Goal: Transaction & Acquisition: Subscribe to service/newsletter

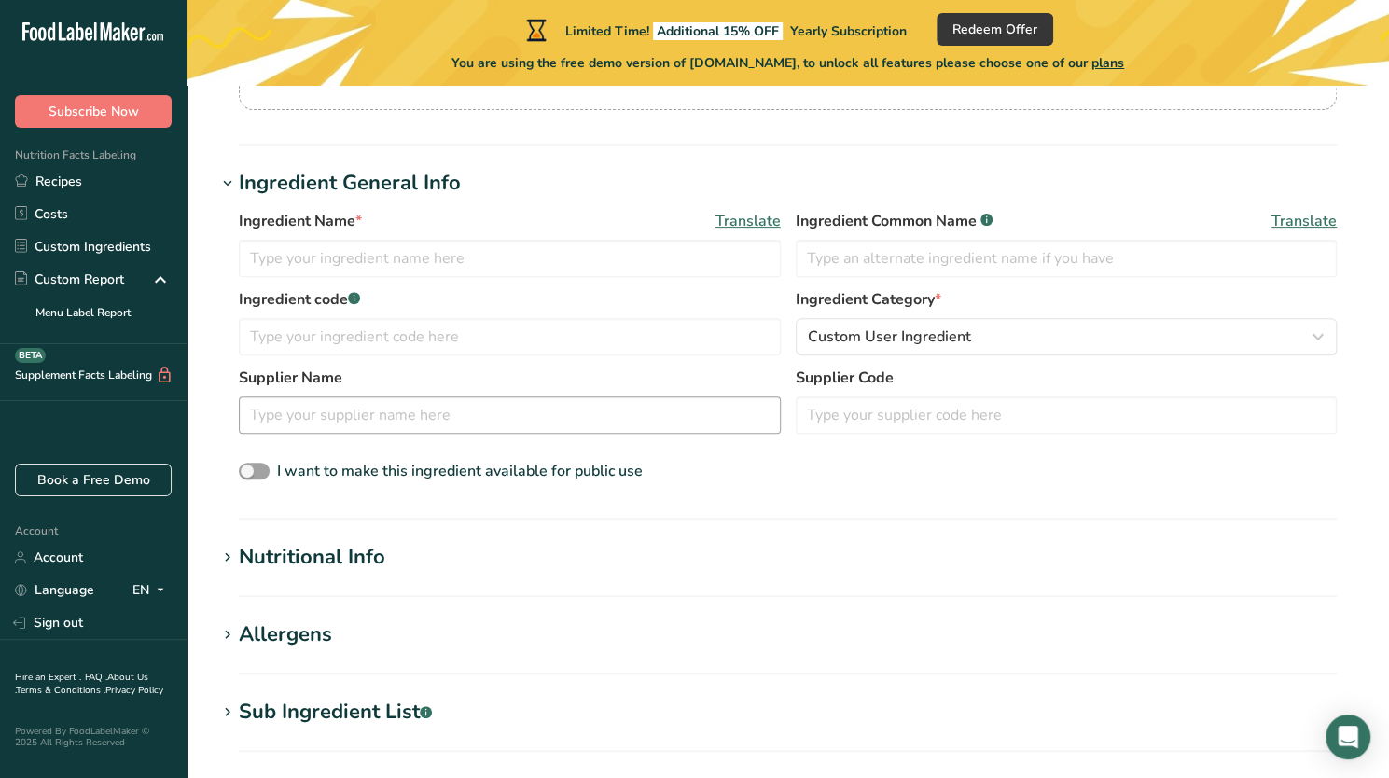
scroll to position [269, 0]
click at [87, 215] on link "Costs" at bounding box center [93, 214] width 187 height 33
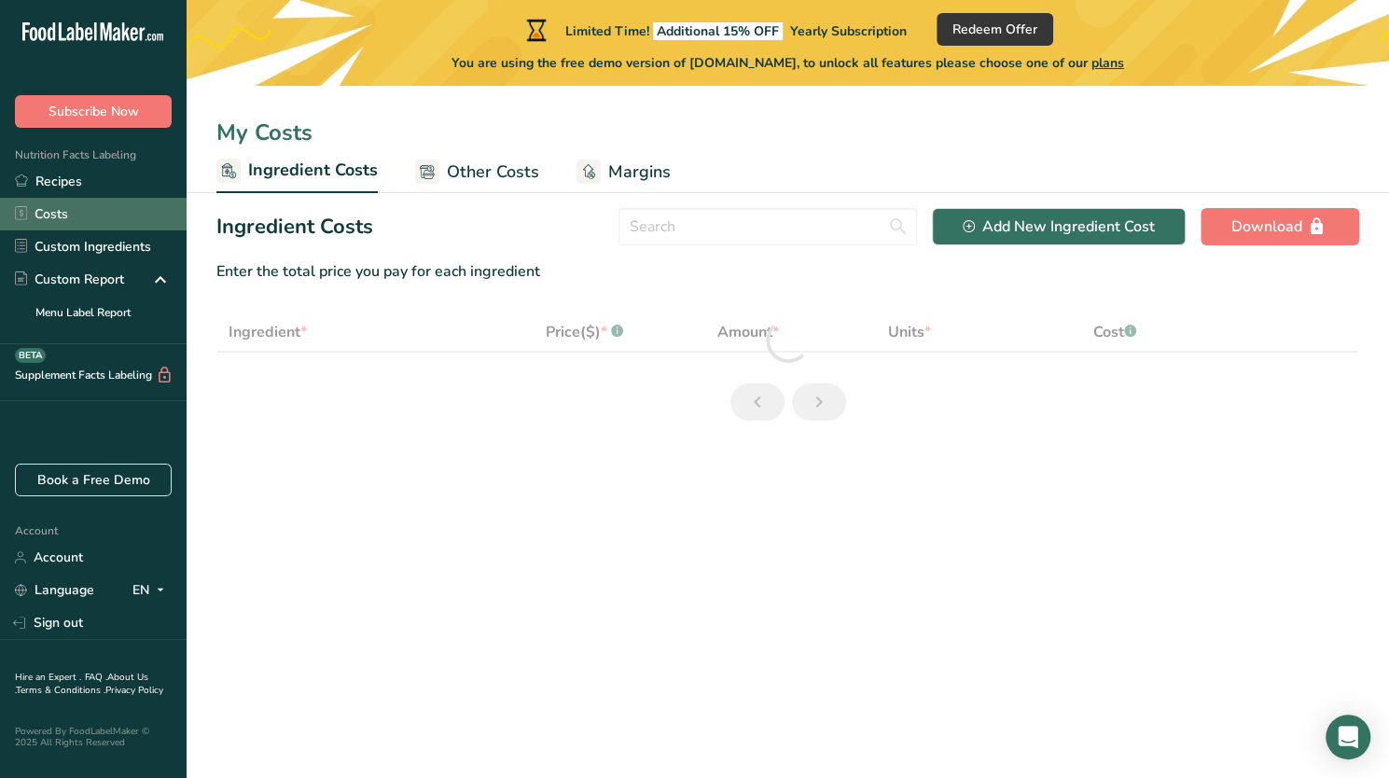
select select "1"
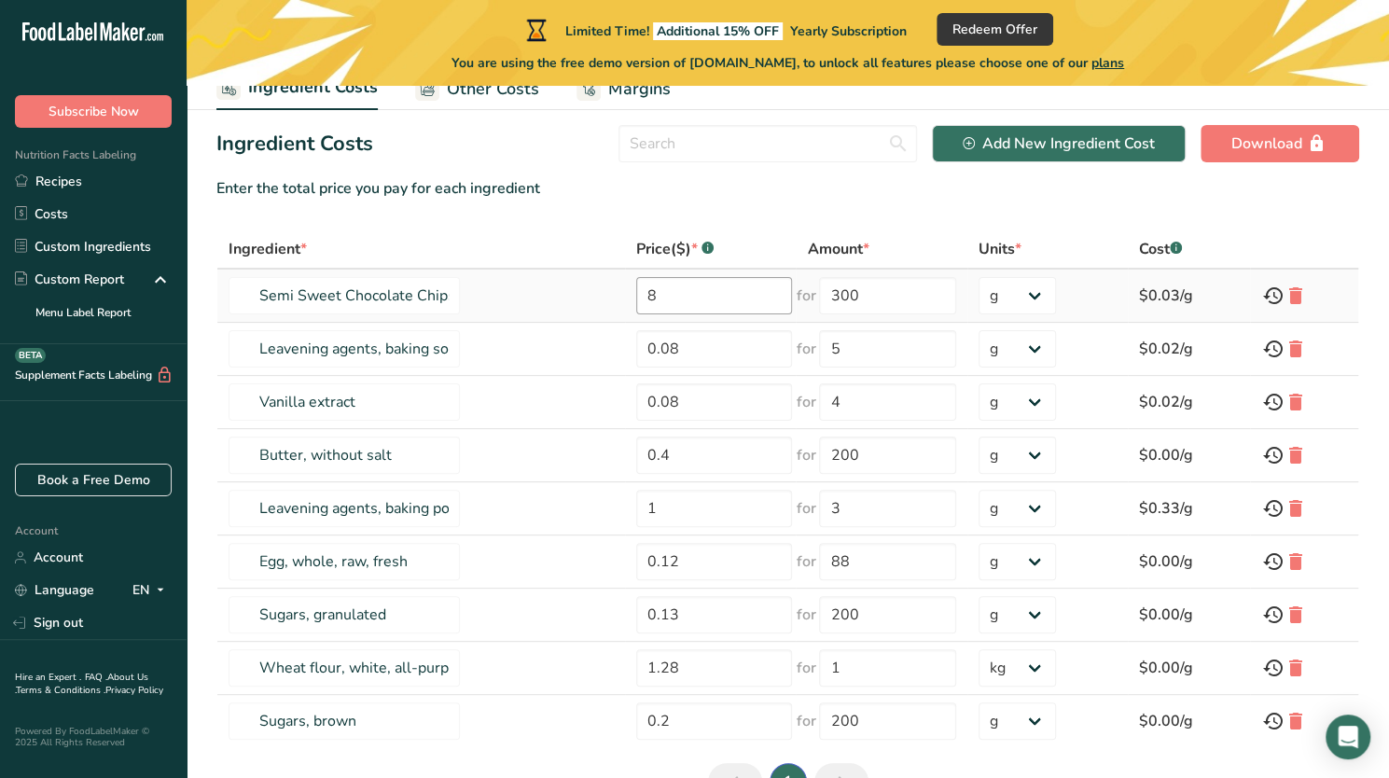
scroll to position [67, 0]
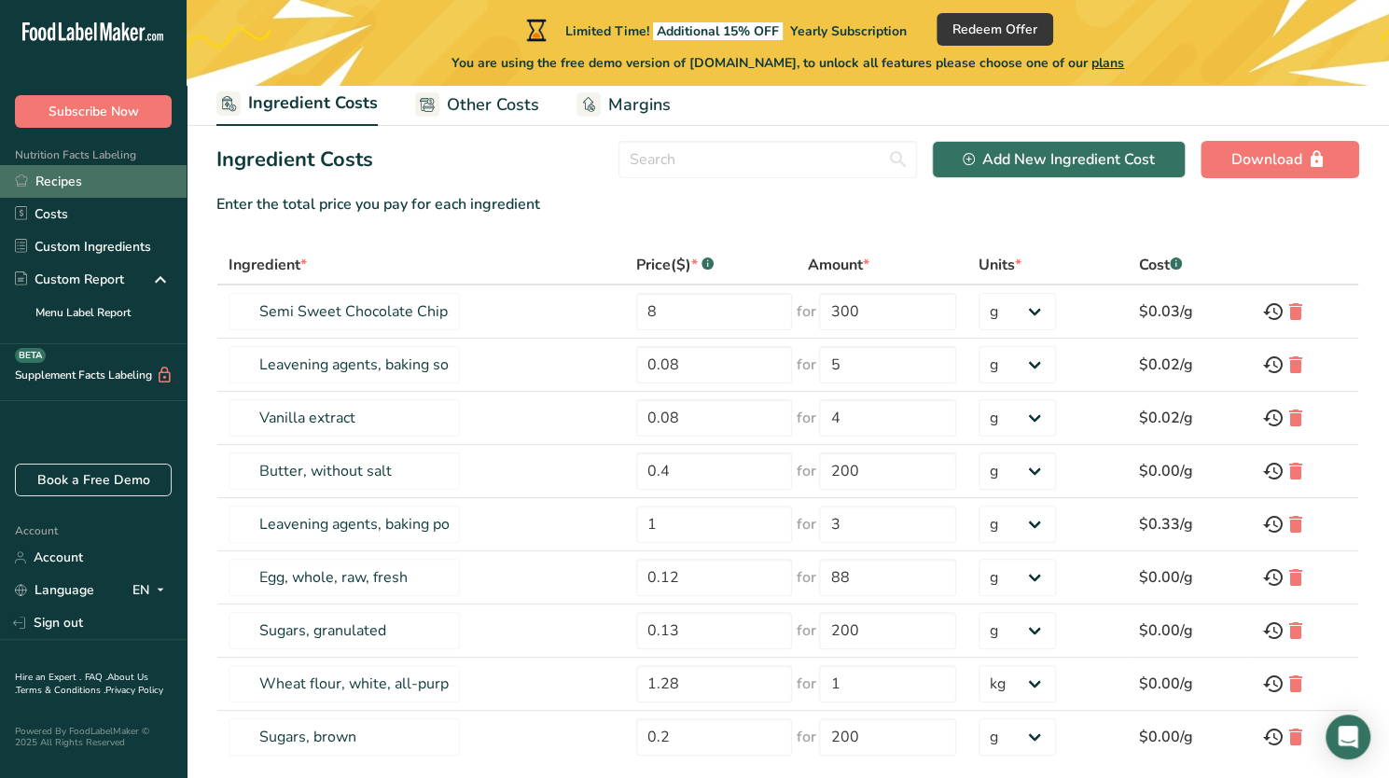
click at [108, 183] on link "Recipes" at bounding box center [93, 181] width 187 height 33
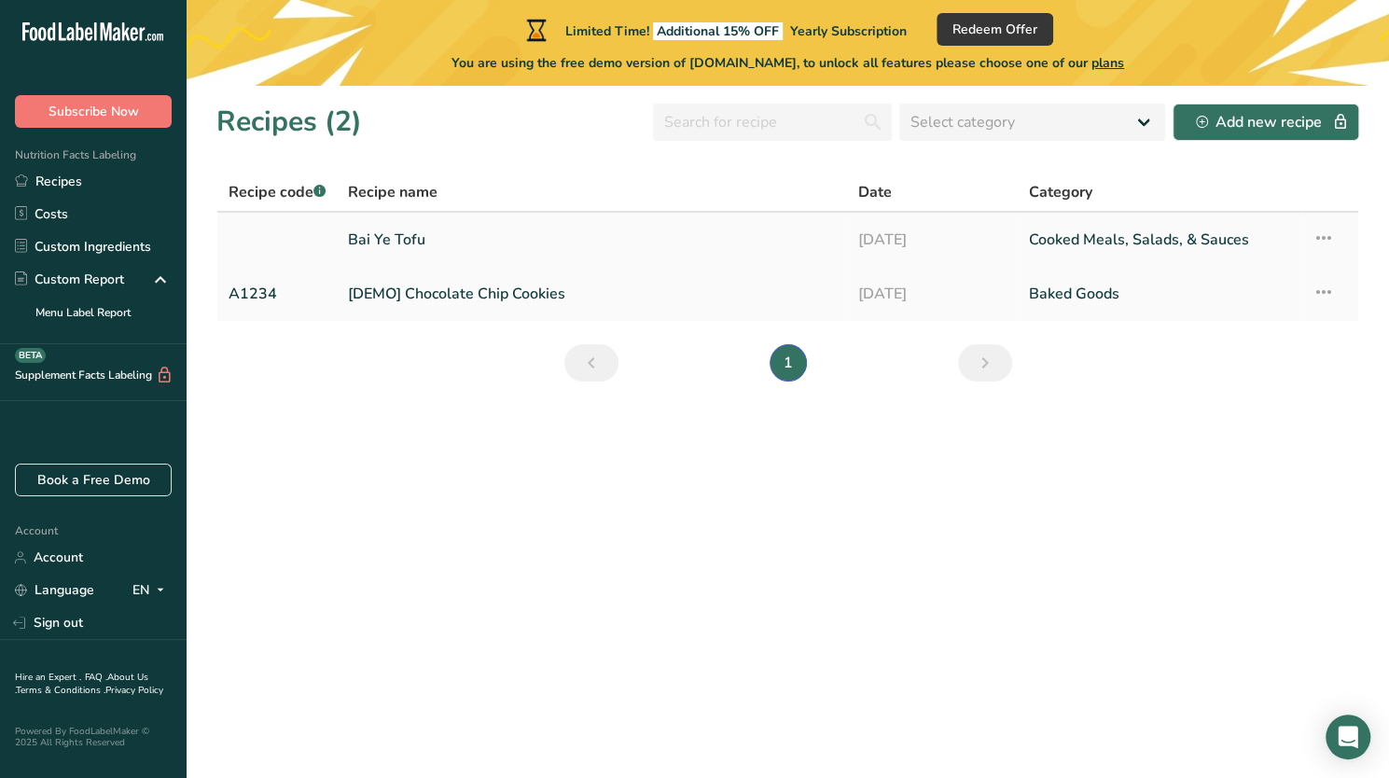
click at [354, 234] on link "Bai Ye Tofu" at bounding box center [592, 239] width 488 height 39
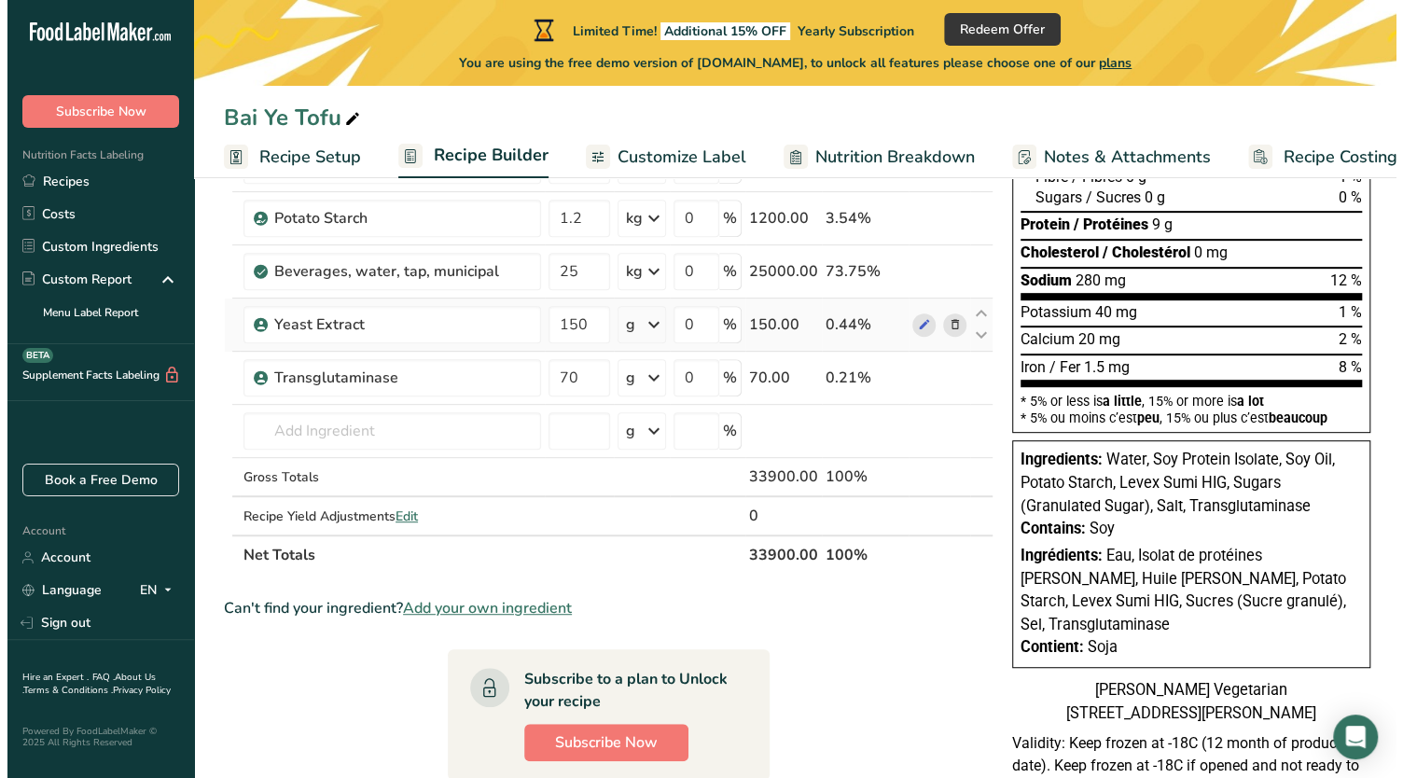
scroll to position [349, 0]
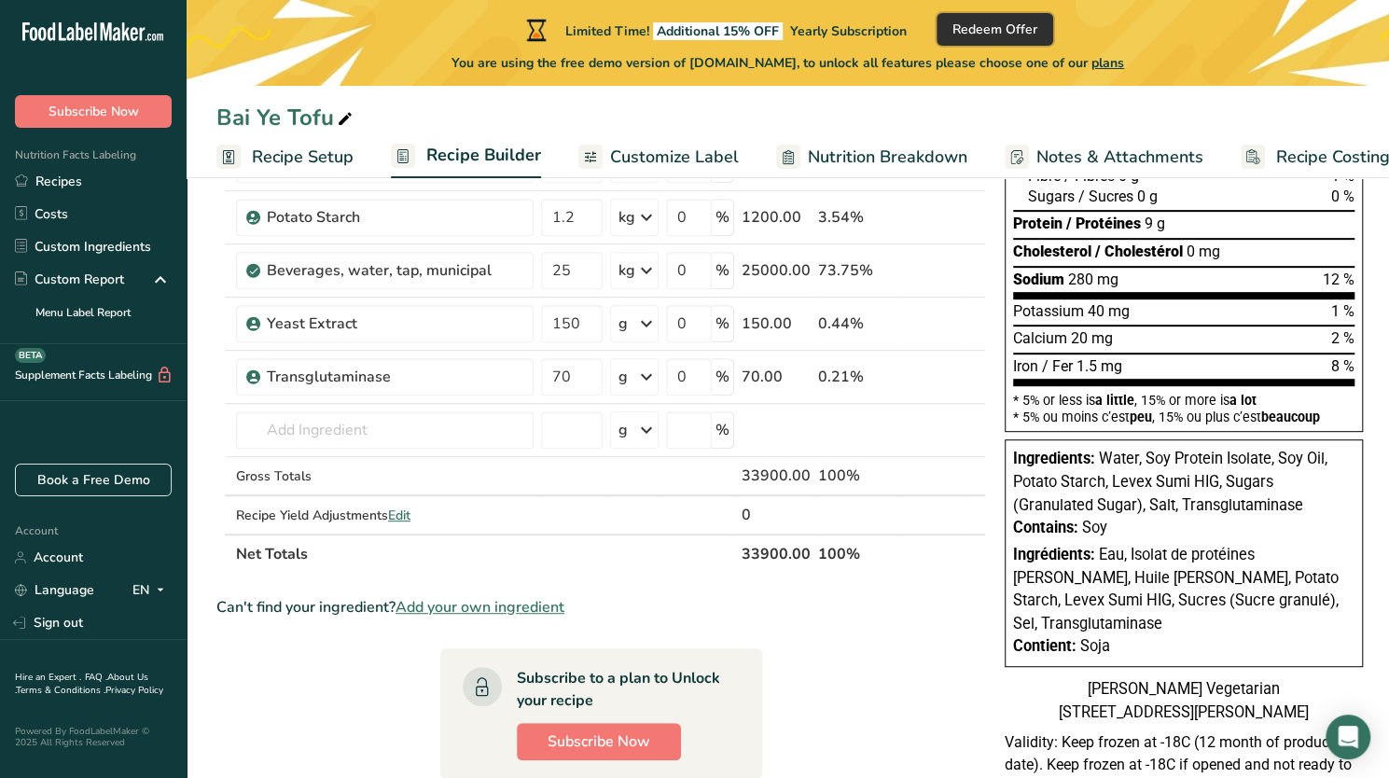
click at [982, 31] on span "Redeem Offer" at bounding box center [994, 30] width 85 height 20
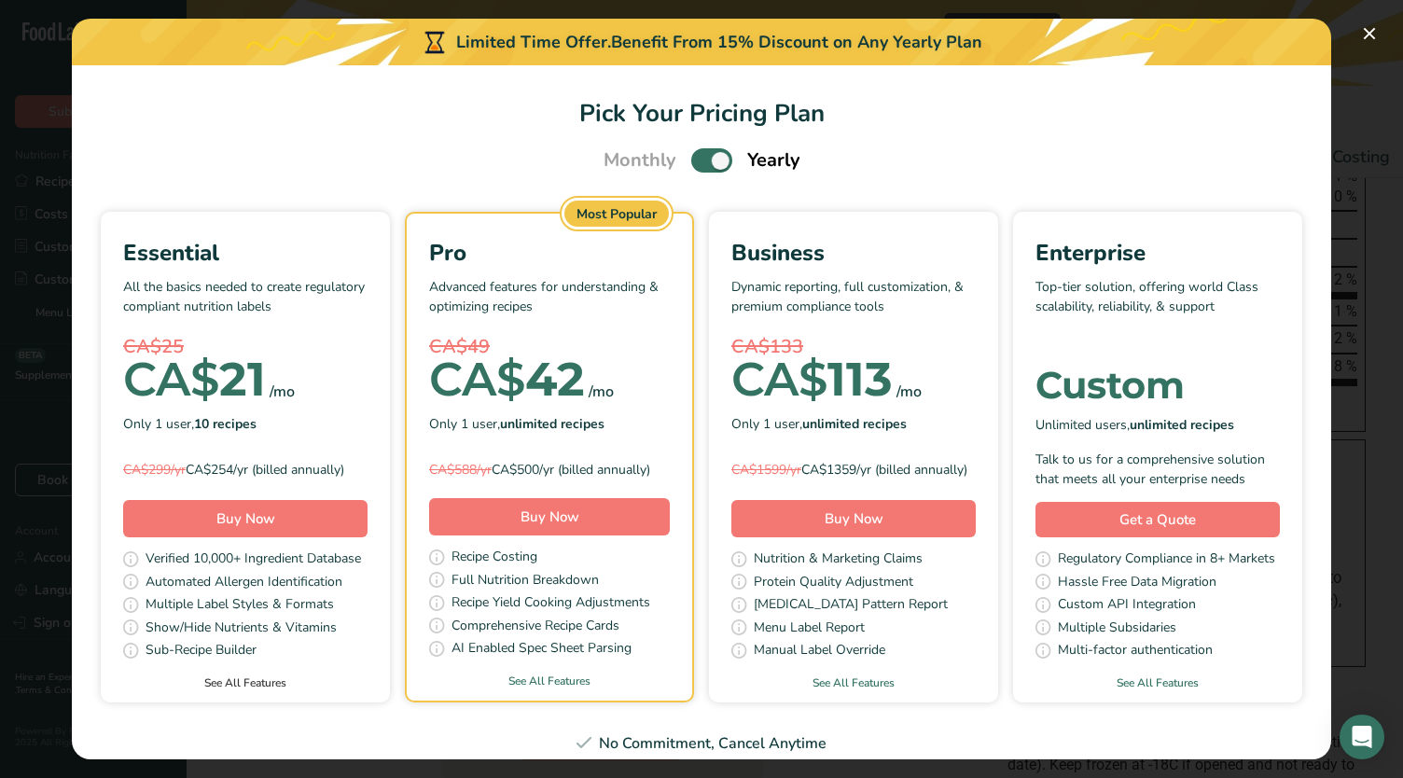
click at [390, 691] on link "See All Features" at bounding box center [245, 682] width 289 height 17
click at [697, 159] on span "Pick Your Pricing Plan Modal" at bounding box center [711, 159] width 41 height 23
click at [697, 159] on input "Pick Your Pricing Plan Modal" at bounding box center [697, 161] width 12 height 12
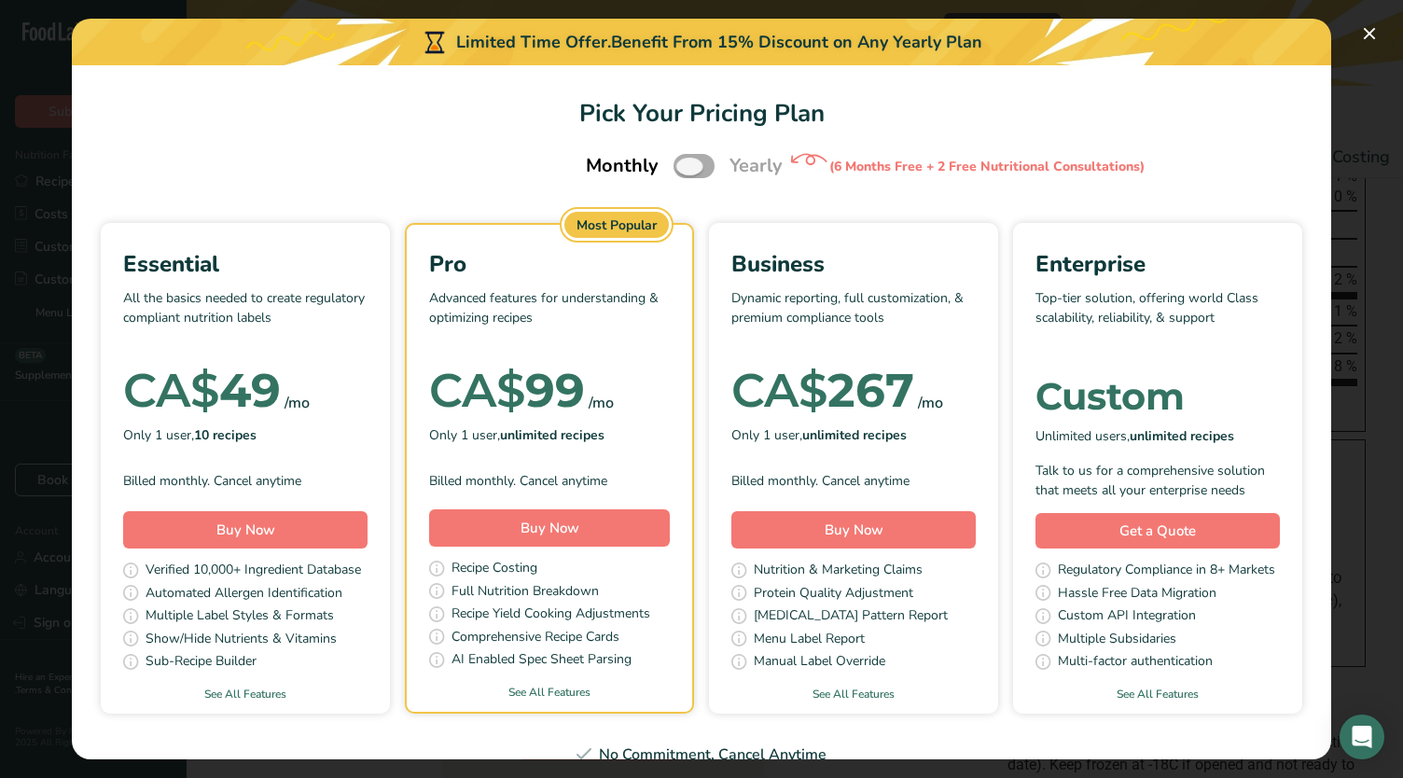
click at [697, 159] on span "Pick Your Pricing Plan Modal" at bounding box center [693, 165] width 41 height 23
click at [685, 160] on input "Pick Your Pricing Plan Modal" at bounding box center [679, 166] width 12 height 12
checkbox input "true"
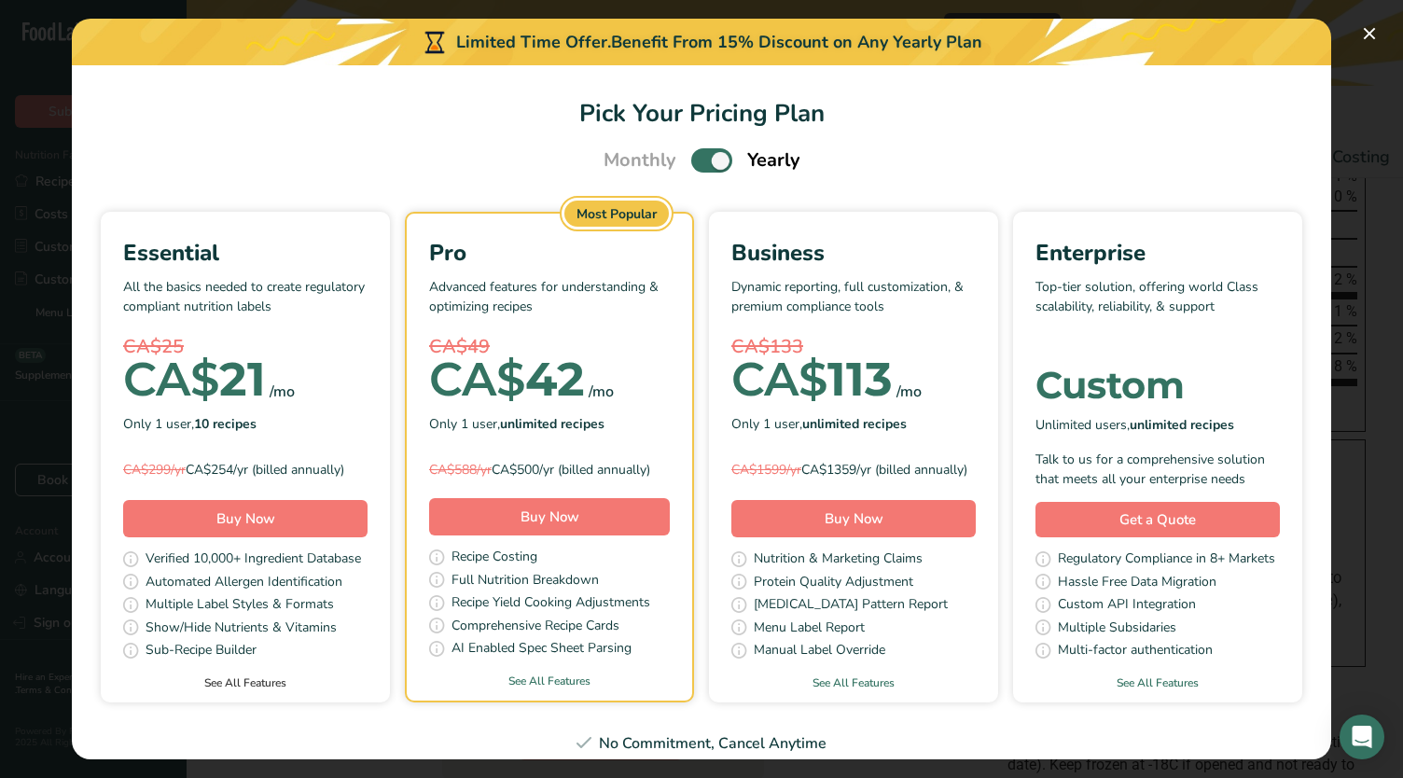
click at [390, 691] on link "See All Features" at bounding box center [245, 682] width 289 height 17
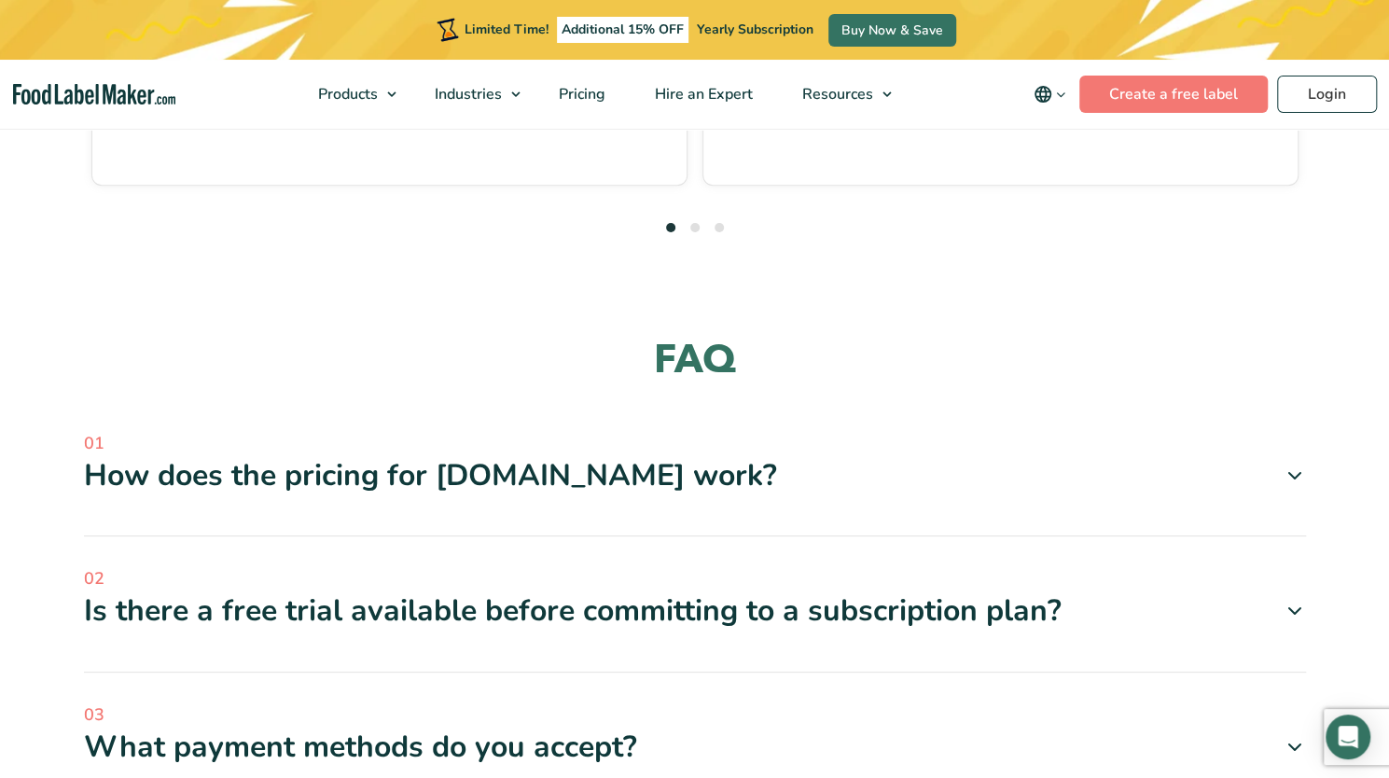
scroll to position [5241, 0]
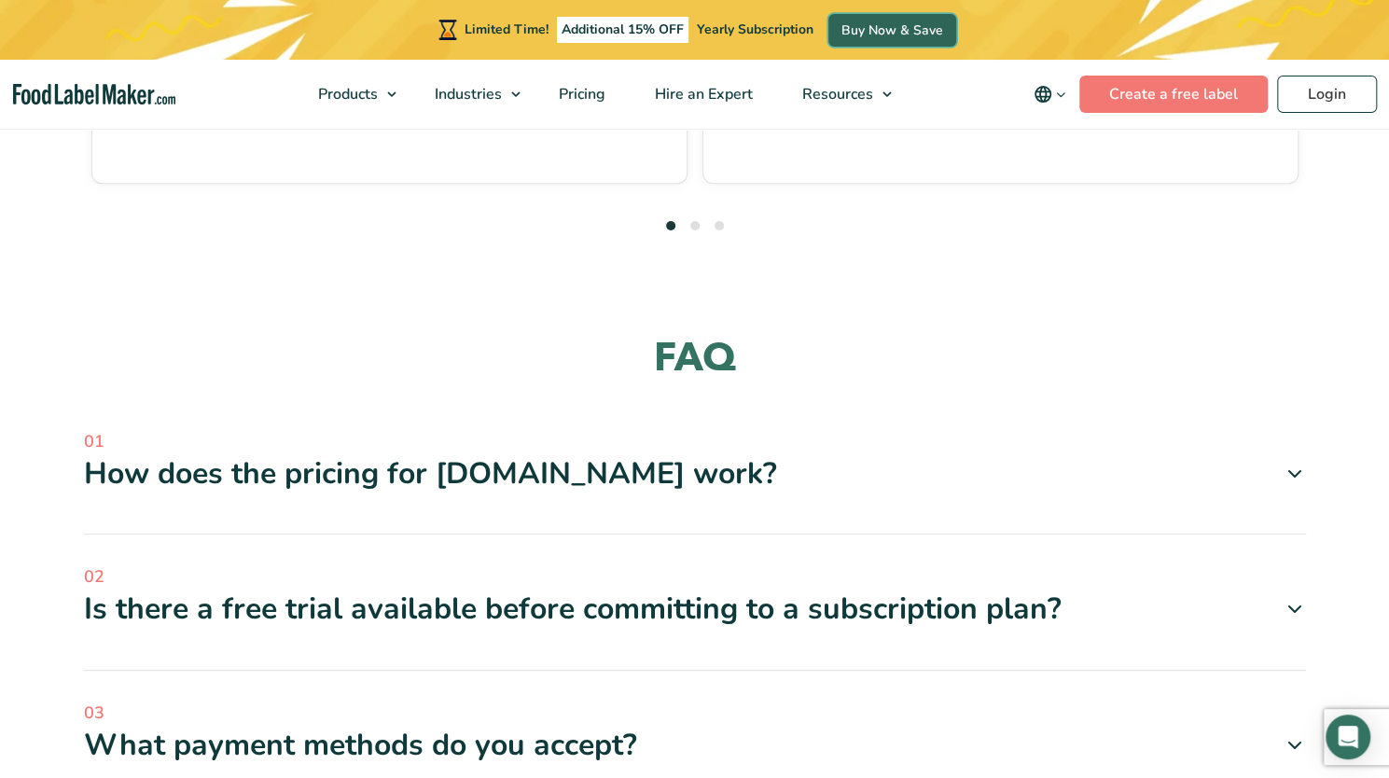
click at [852, 27] on link "Buy Now & Save" at bounding box center [892, 30] width 128 height 33
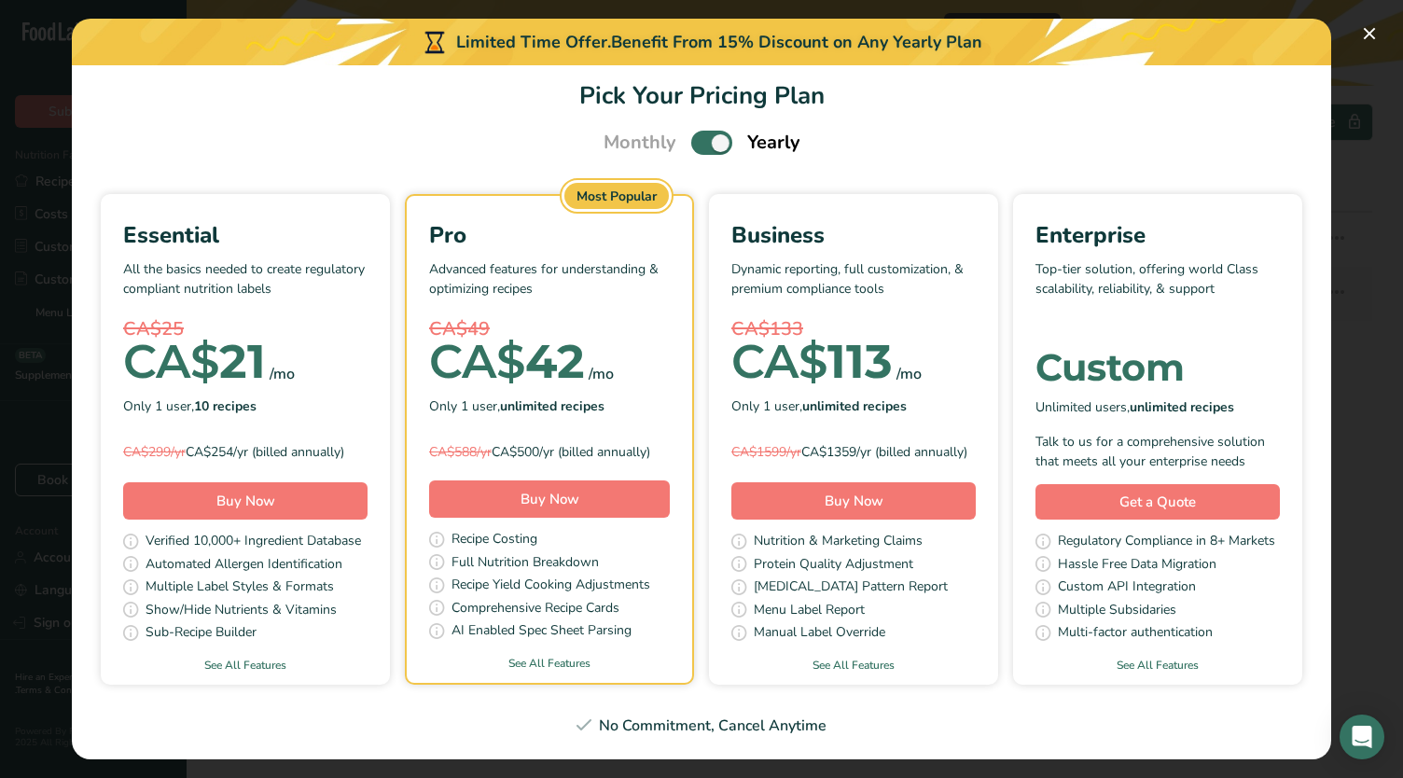
scroll to position [263, 0]
click at [390, 657] on link "See All Features" at bounding box center [245, 665] width 289 height 17
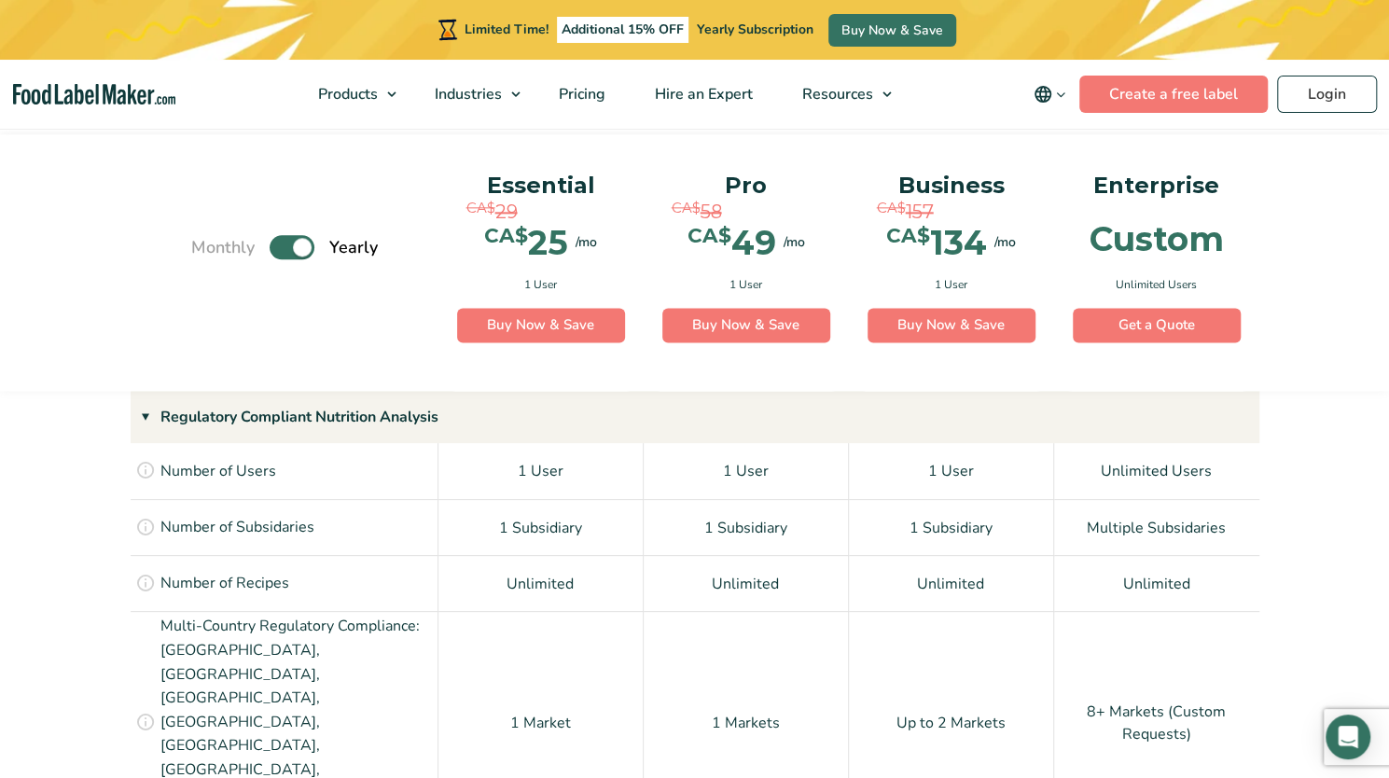
click at [280, 253] on label "Toggle" at bounding box center [292, 247] width 45 height 24
click at [207, 253] on input "Toggle" at bounding box center [201, 248] width 12 height 12
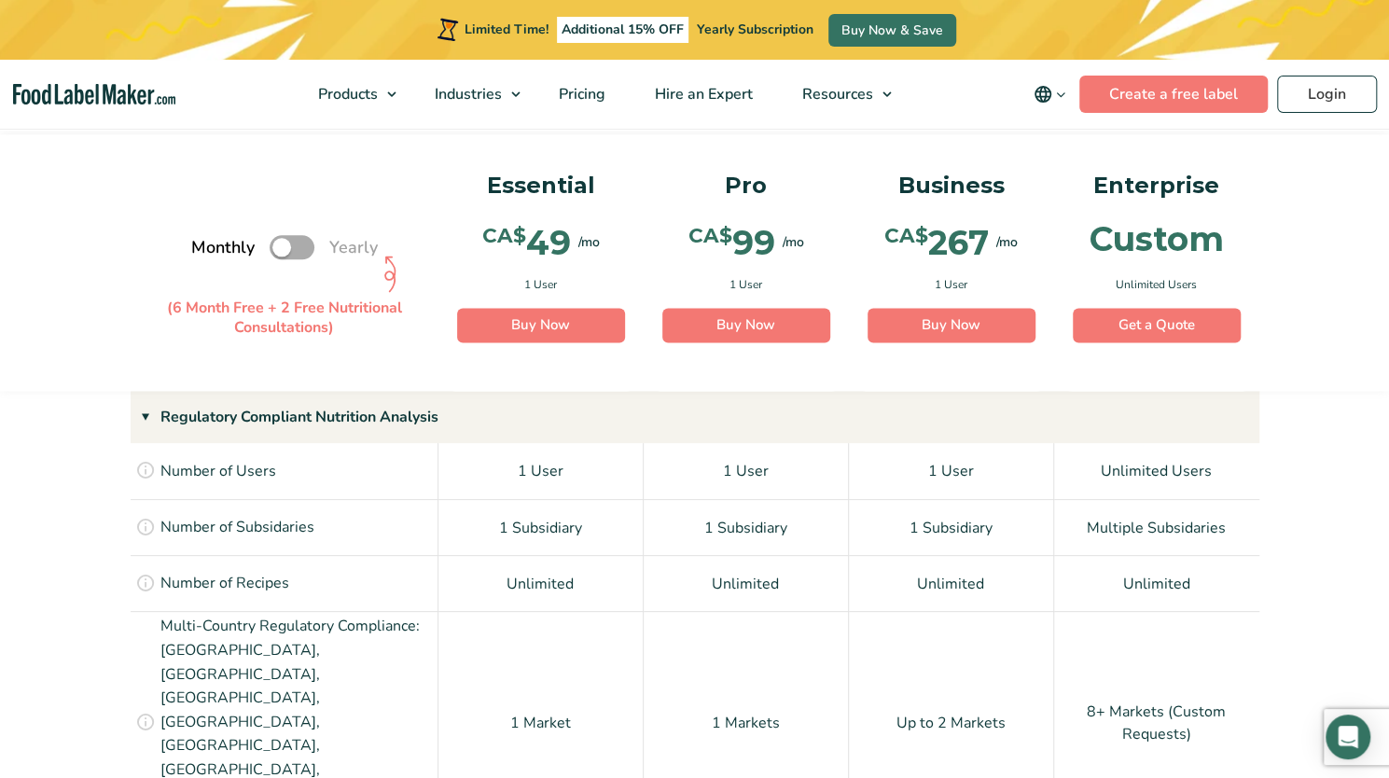
click at [280, 253] on label "Toggle" at bounding box center [292, 247] width 45 height 24
click at [207, 253] on input "Toggle" at bounding box center [201, 248] width 12 height 12
checkbox input "true"
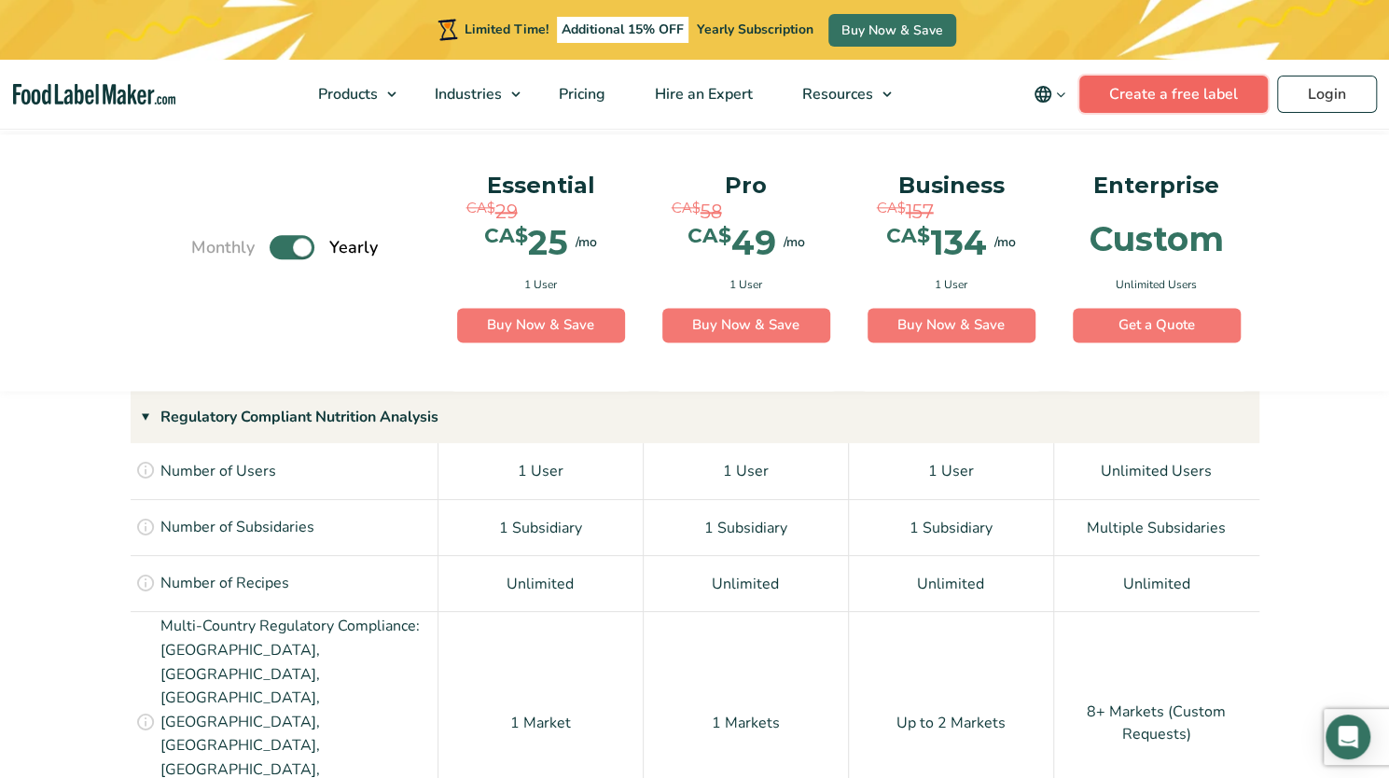
click at [1120, 100] on link "Create a free label" at bounding box center [1173, 94] width 188 height 37
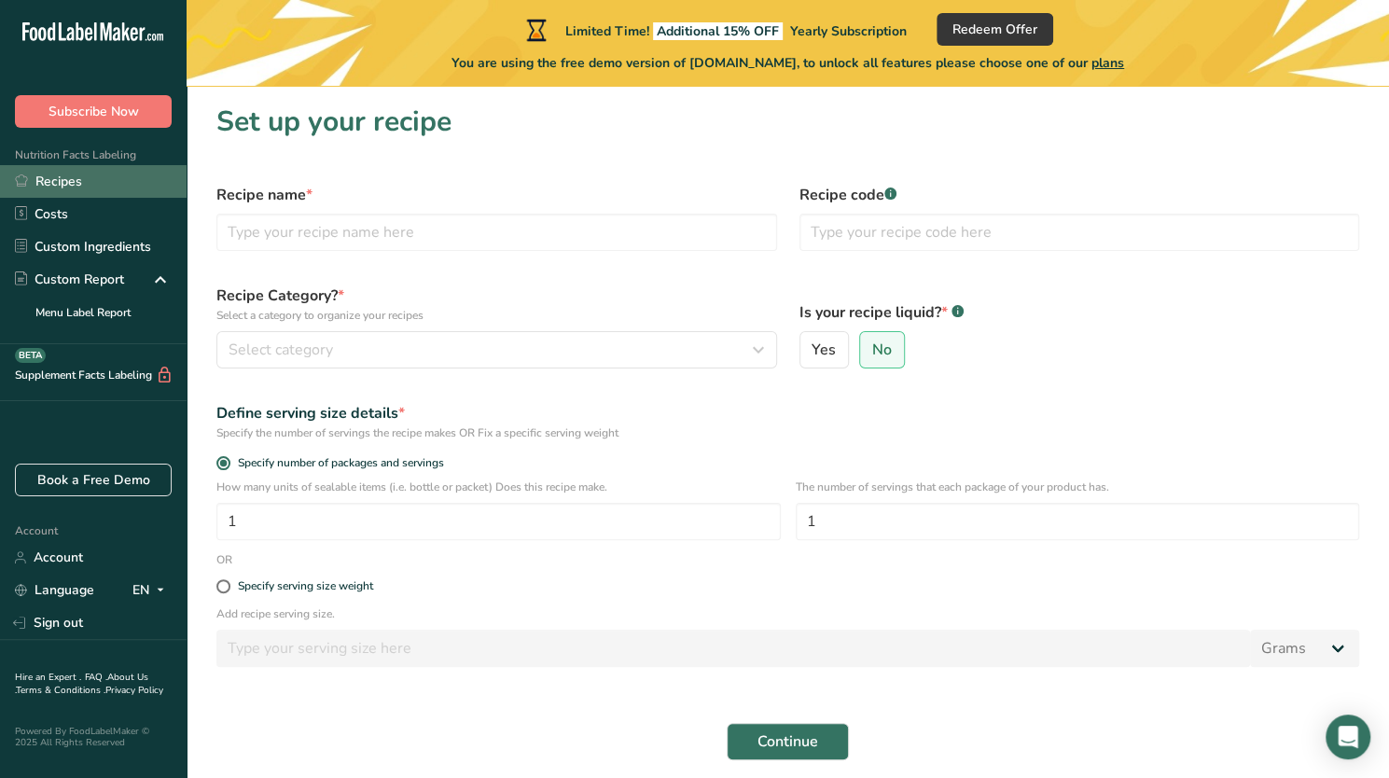
click at [101, 173] on link "Recipes" at bounding box center [93, 181] width 187 height 33
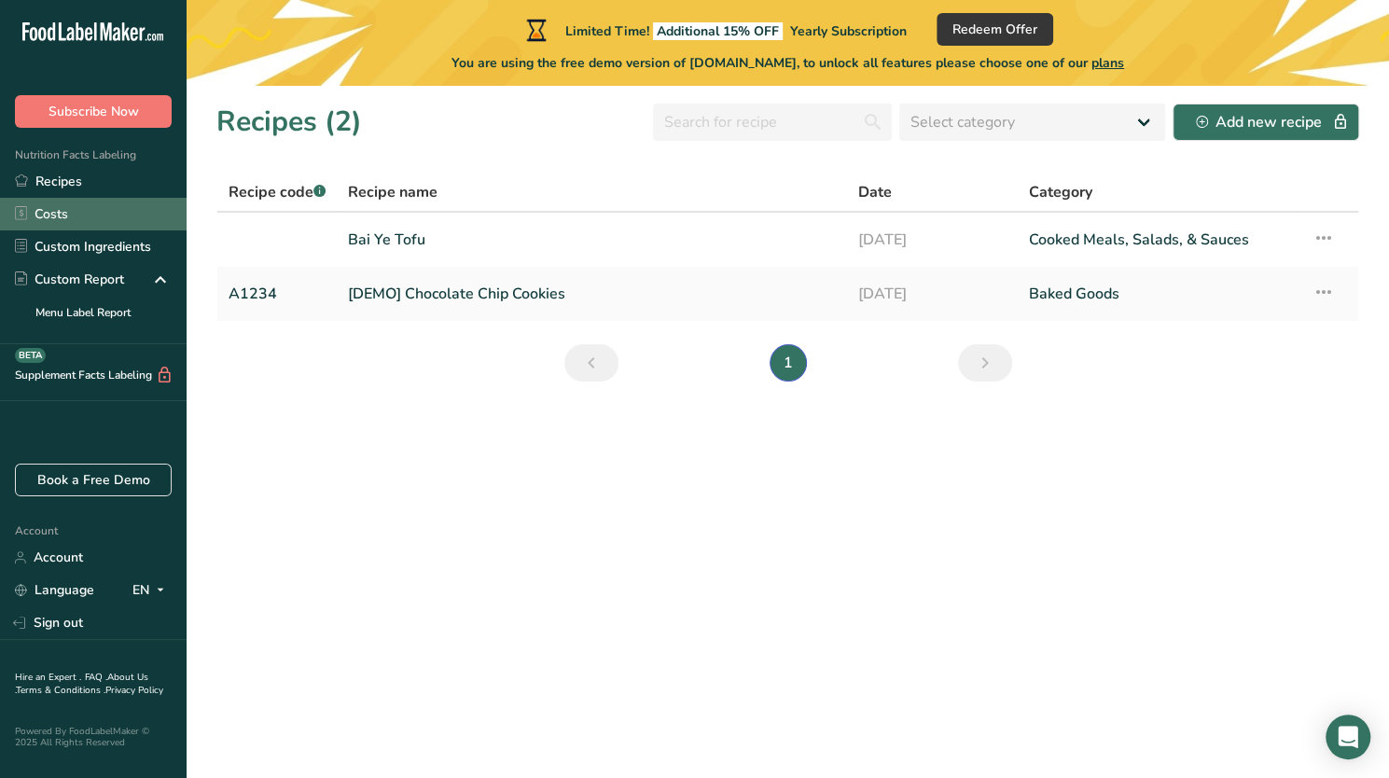
click at [70, 209] on link "Costs" at bounding box center [93, 214] width 187 height 33
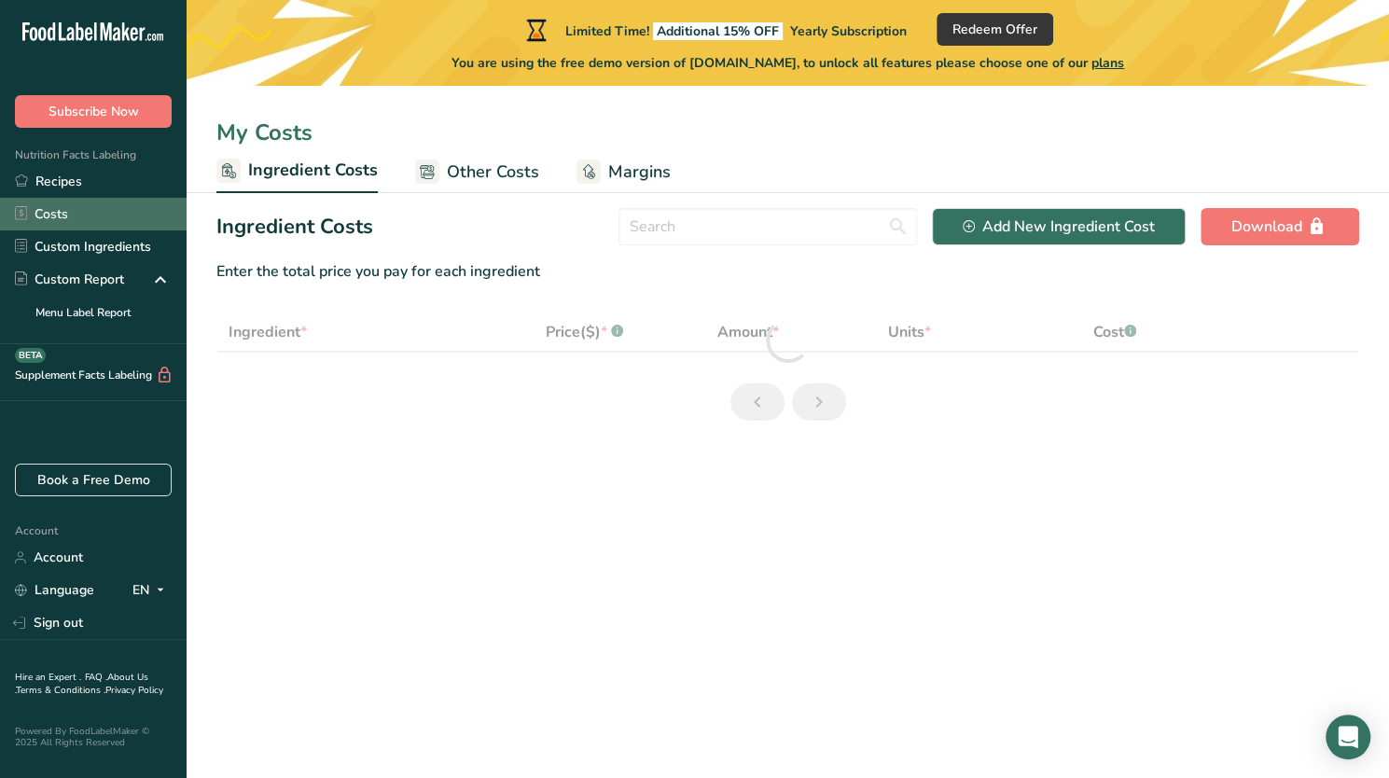
select select "1"
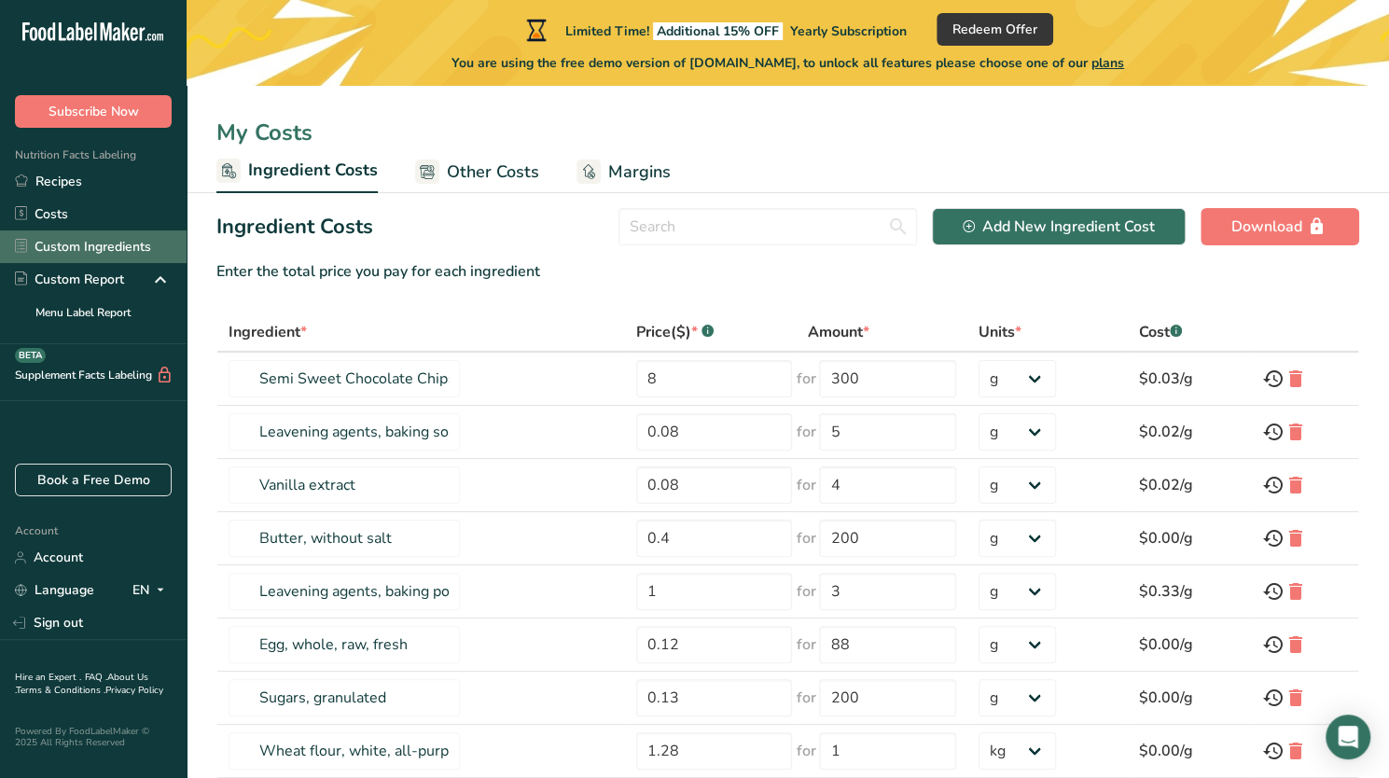
click at [95, 241] on link "Custom Ingredients" at bounding box center [93, 246] width 187 height 33
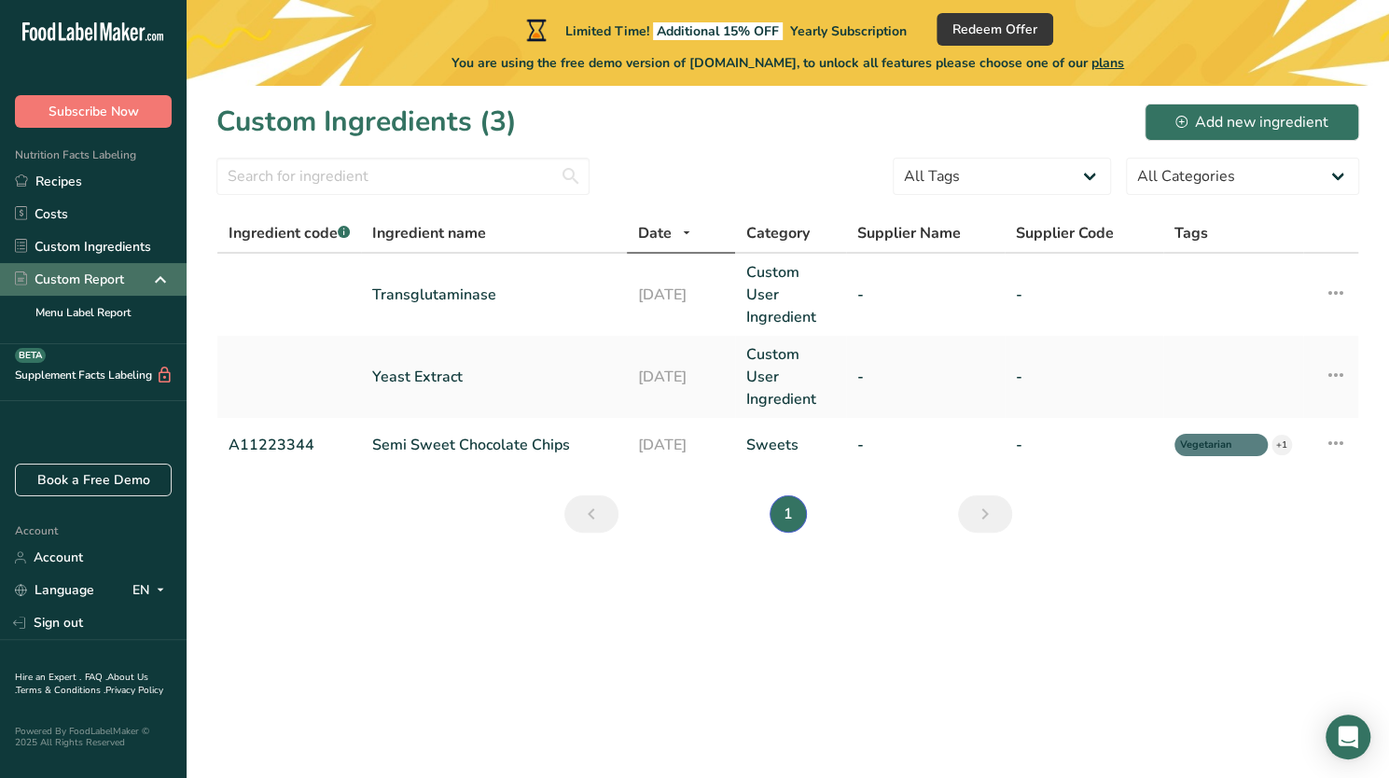
click at [89, 279] on div "Custom Report" at bounding box center [69, 280] width 109 height 20
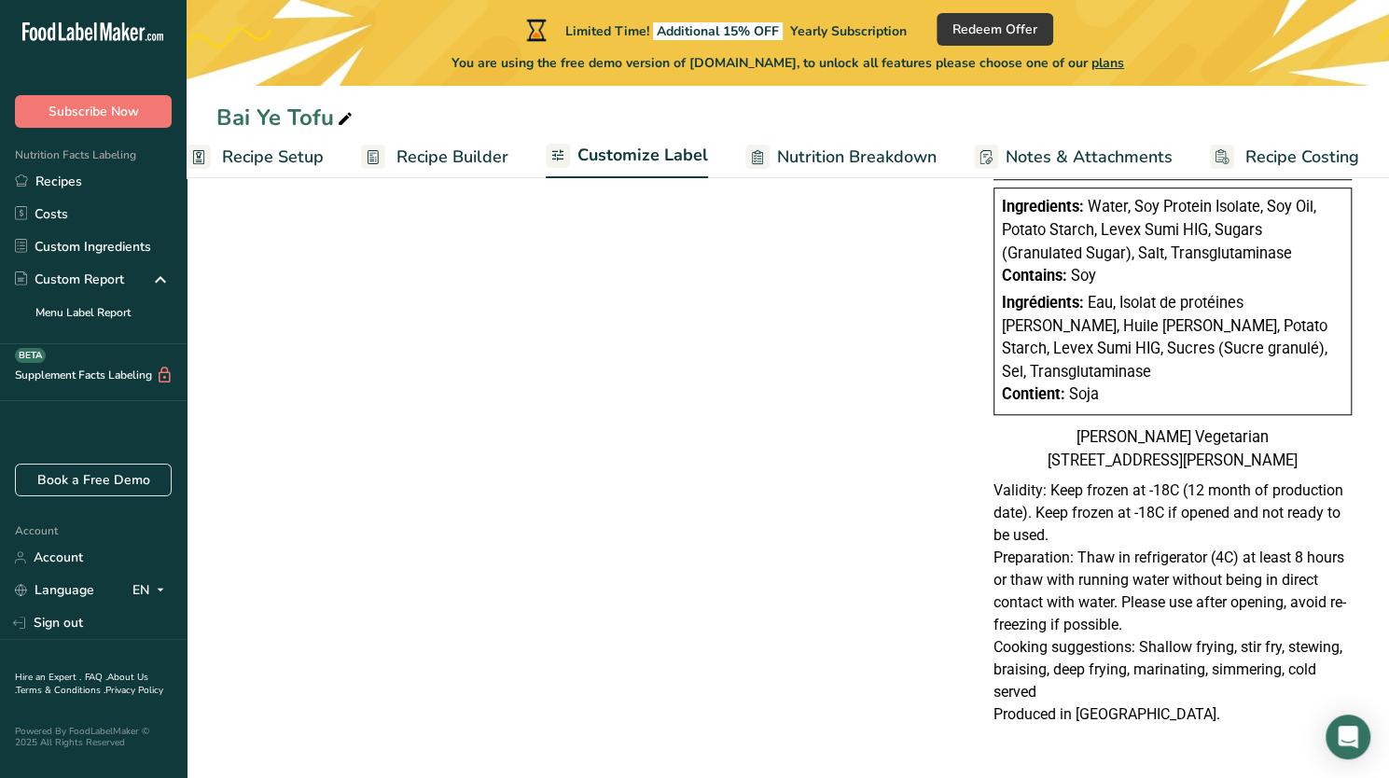
scroll to position [764, 0]
click at [1175, 433] on div "[PERSON_NAME] Vegetarian [STREET_ADDRESS][PERSON_NAME]" at bounding box center [1172, 449] width 358 height 46
click at [995, 492] on p "Validity: Keep frozen at -18C (12 month of production date). Keep frozen at -18…" at bounding box center [1172, 512] width 358 height 67
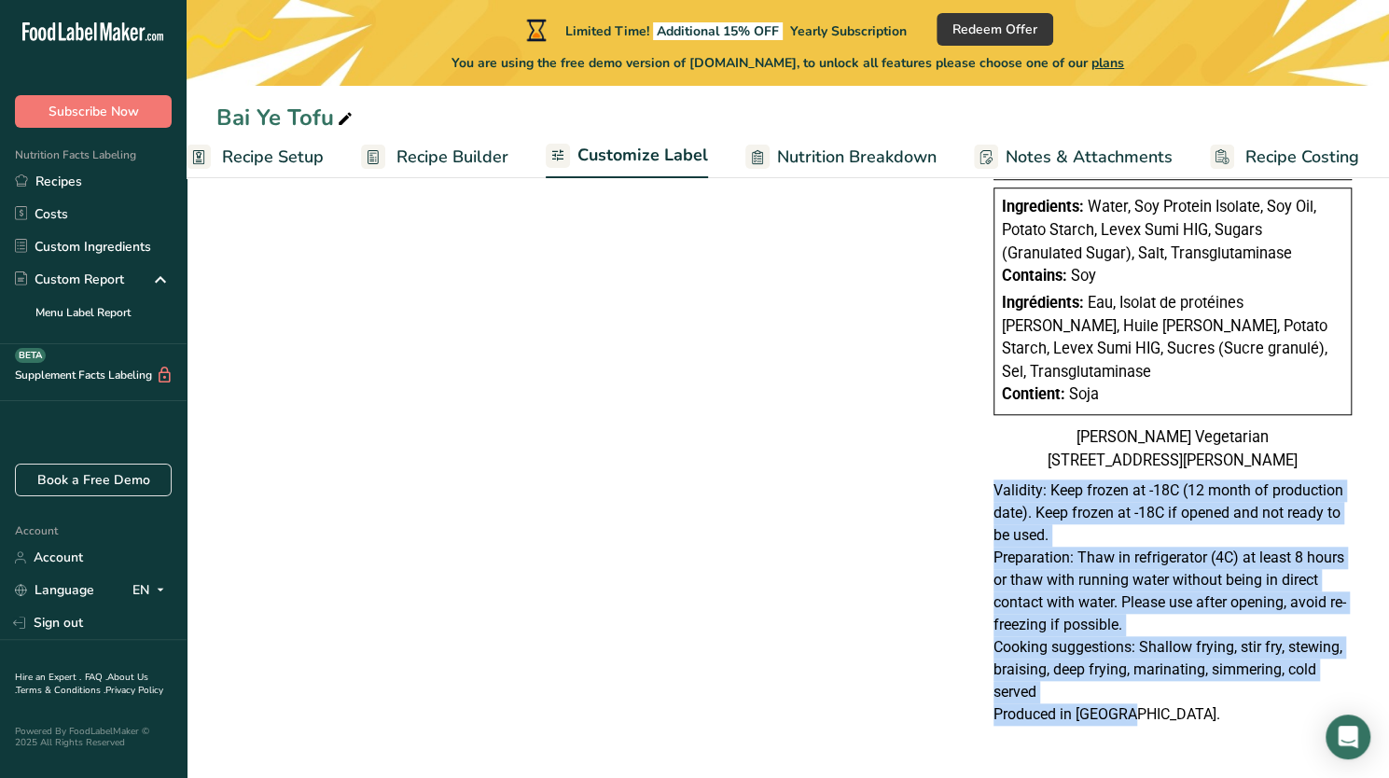
drag, startPoint x: 989, startPoint y: 486, endPoint x: 1131, endPoint y: 710, distance: 265.5
click at [1131, 710] on div "Validity: Keep frozen at -18C (12 month of production date). Keep frozen at -18…" at bounding box center [1172, 602] width 373 height 246
click at [872, 575] on div "Choose your label style Canadian Standard label USA (FDA) Standard FDA label Ta…" at bounding box center [787, 174] width 1142 height 1147
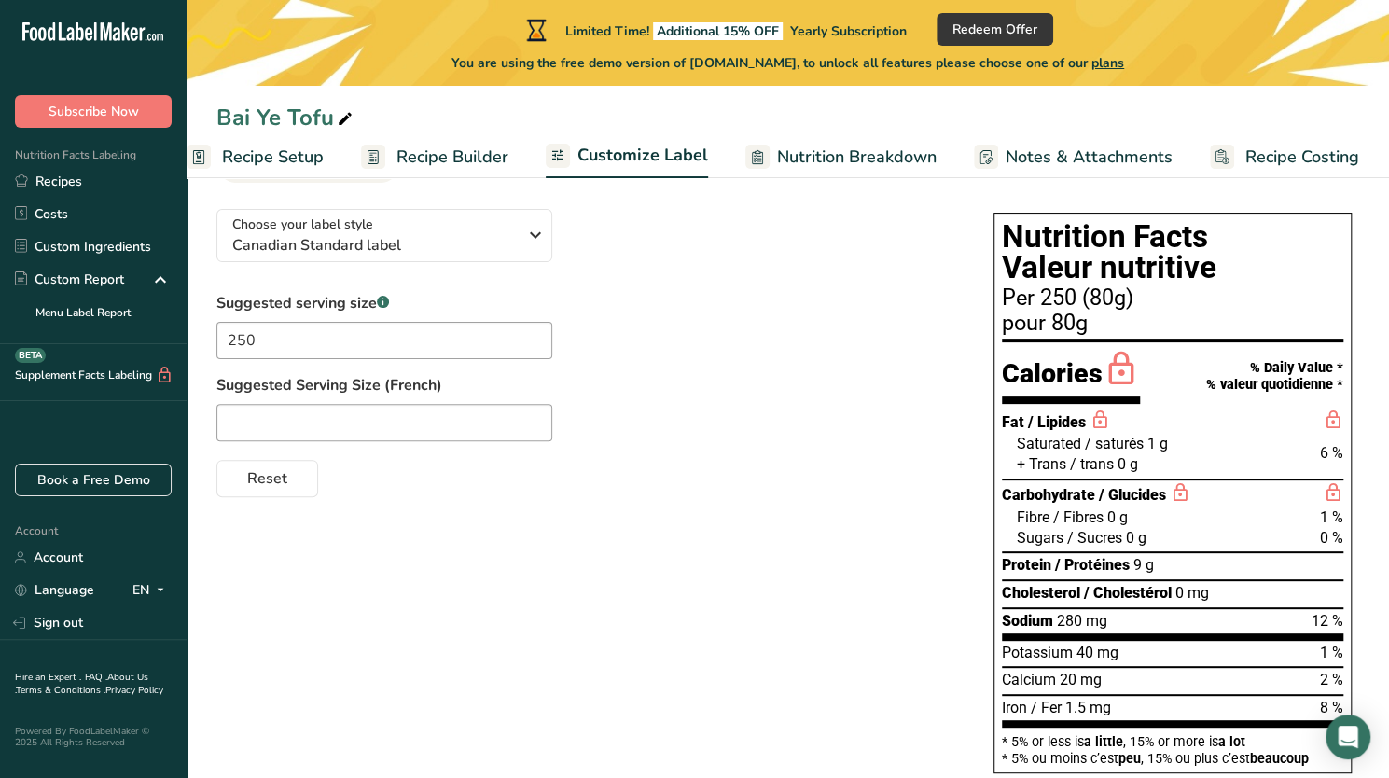
scroll to position [0, 0]
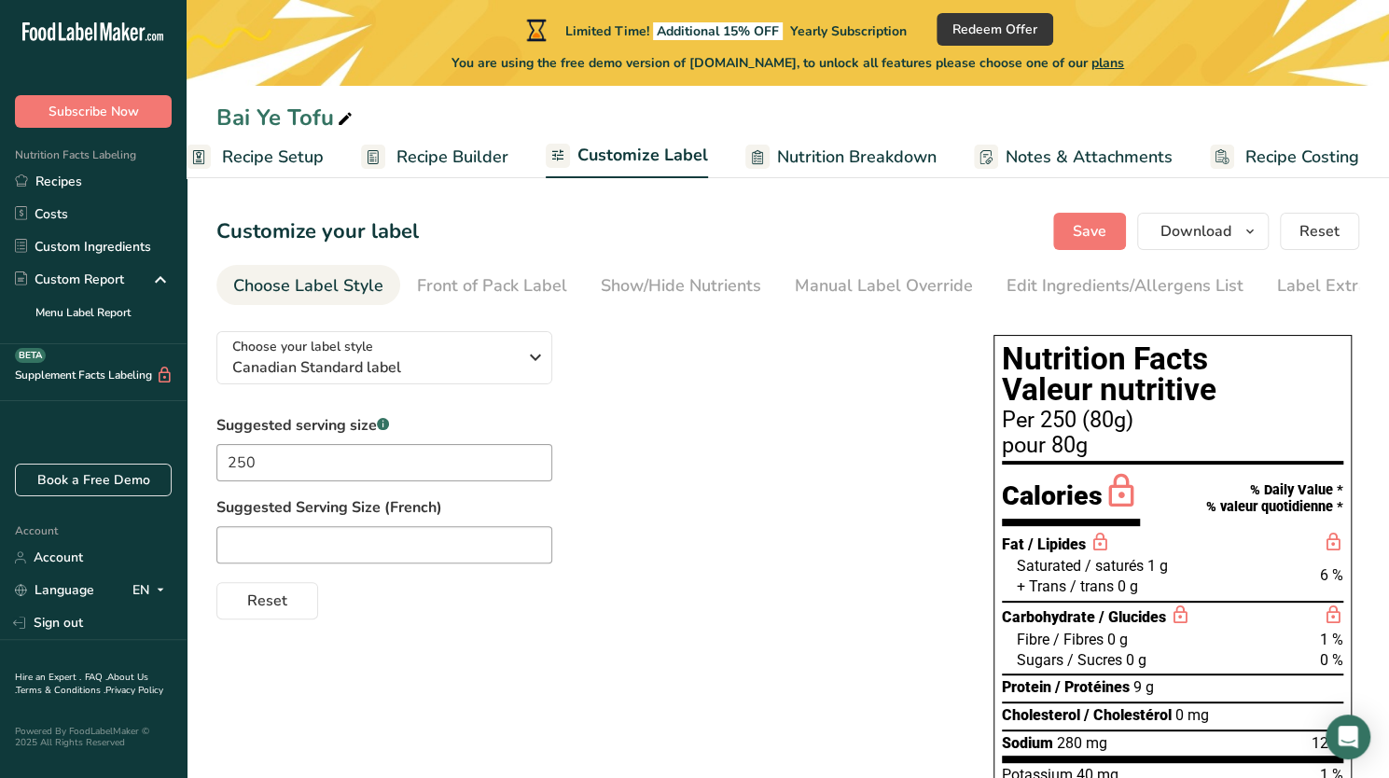
click at [1079, 429] on div "Per 250 (80g)" at bounding box center [1172, 420] width 341 height 22
click at [497, 284] on div "Front of Pack Label" at bounding box center [492, 285] width 150 height 25
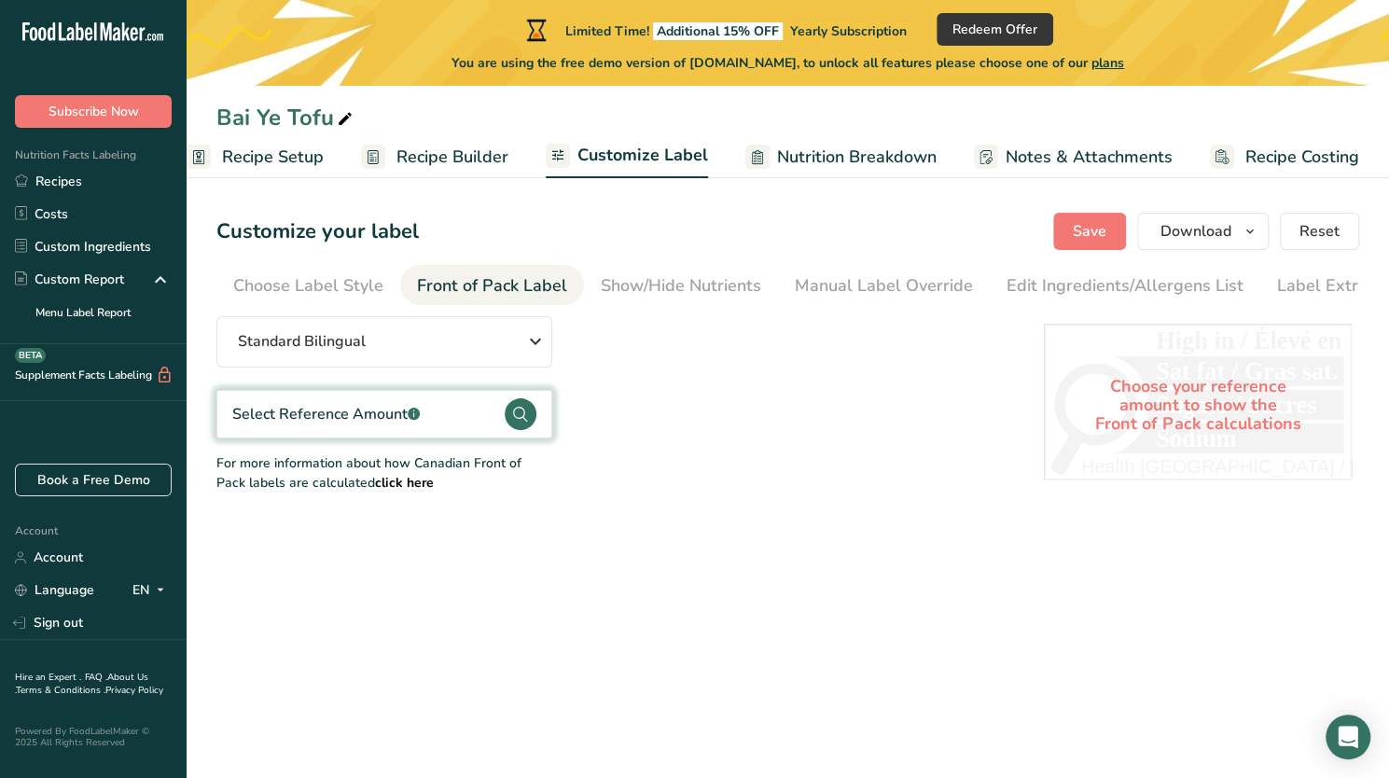
scroll to position [0, 41]
click at [625, 278] on div "Show/Hide Nutrients" at bounding box center [640, 285] width 160 height 25
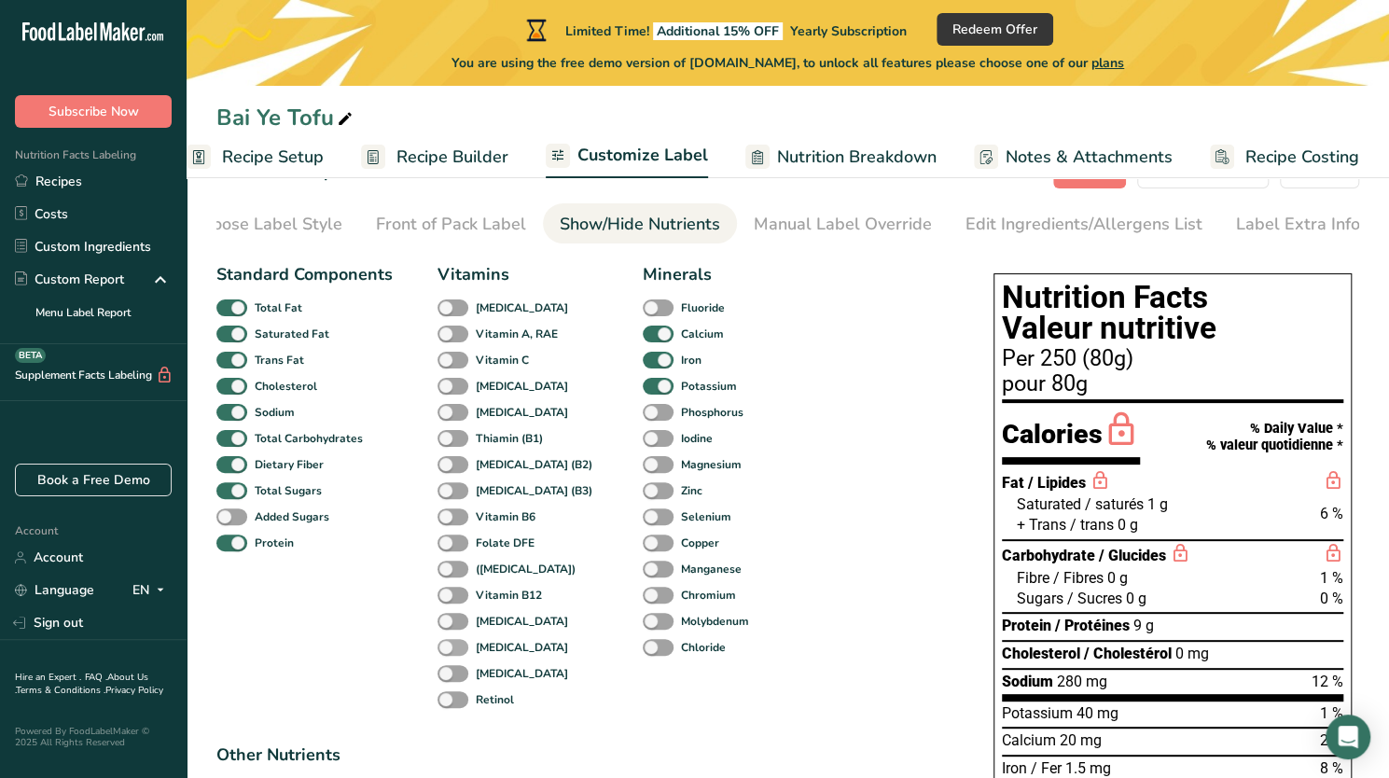
scroll to position [59, 0]
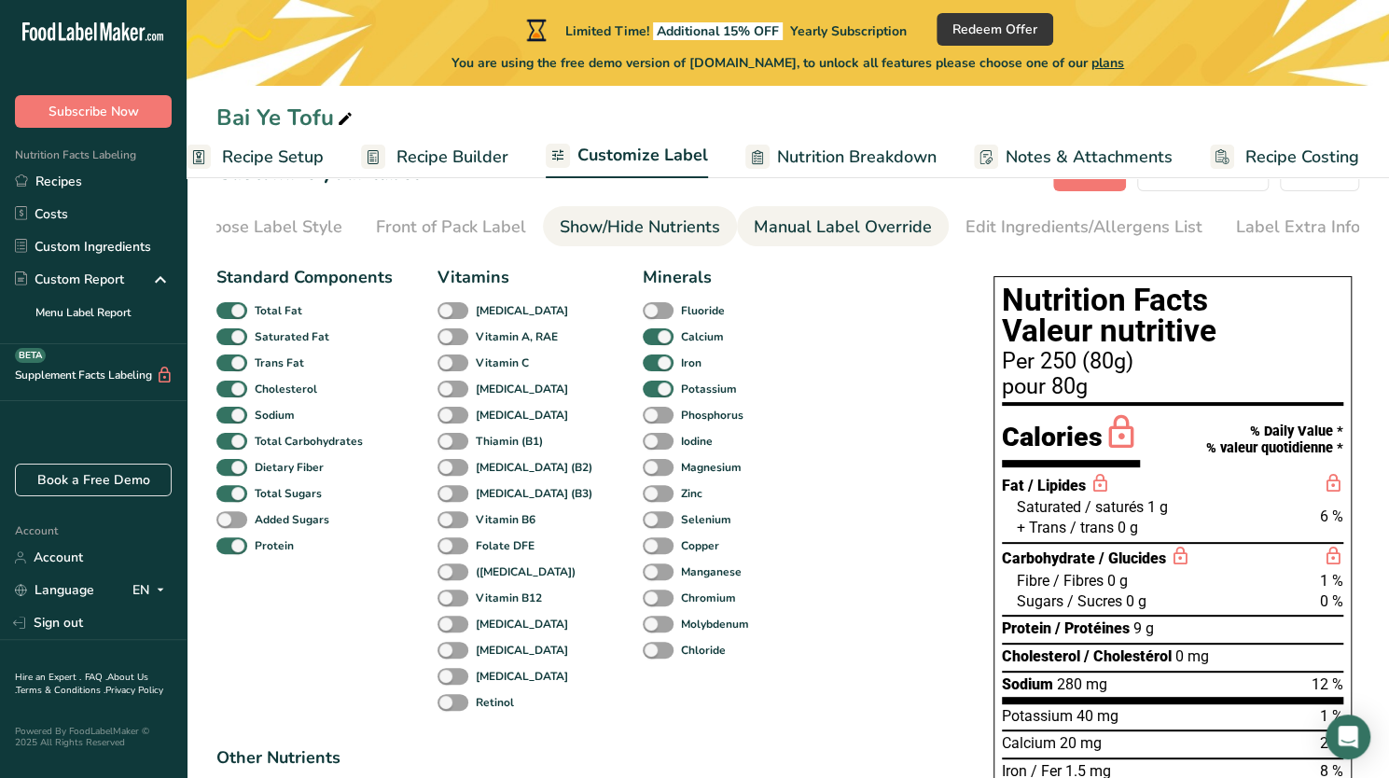
click at [795, 239] on div "Manual Label Override" at bounding box center [843, 227] width 178 height 25
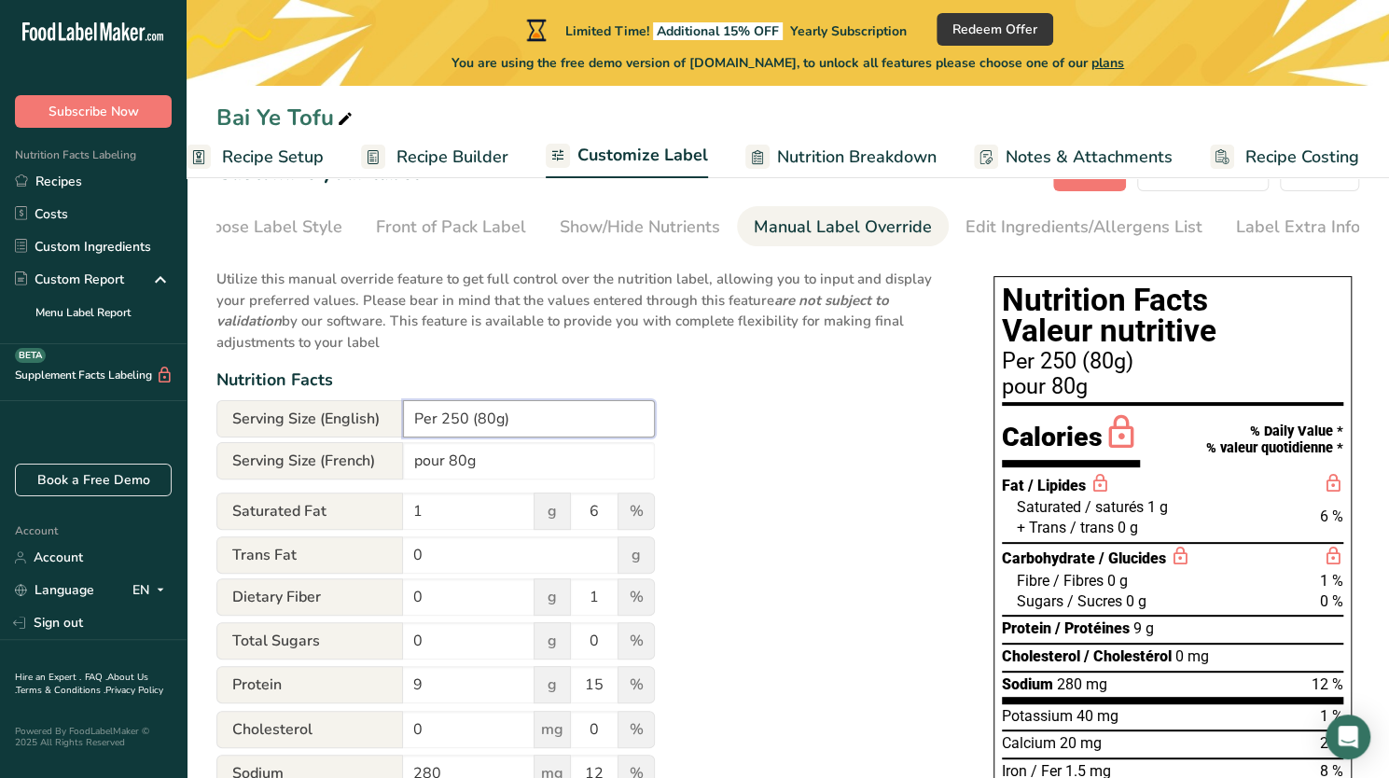
click at [481, 421] on input "Per 250 (80g)" at bounding box center [529, 418] width 252 height 37
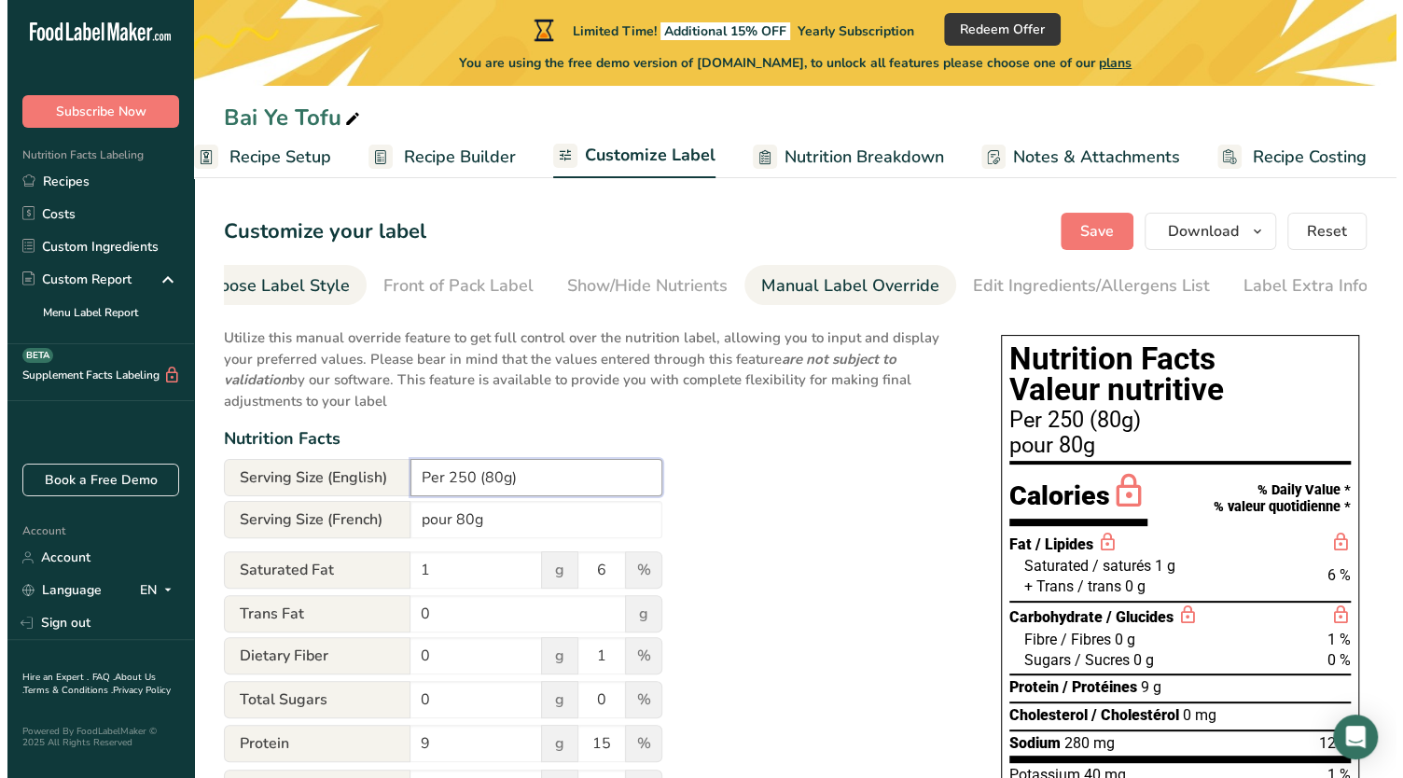
scroll to position [0, 0]
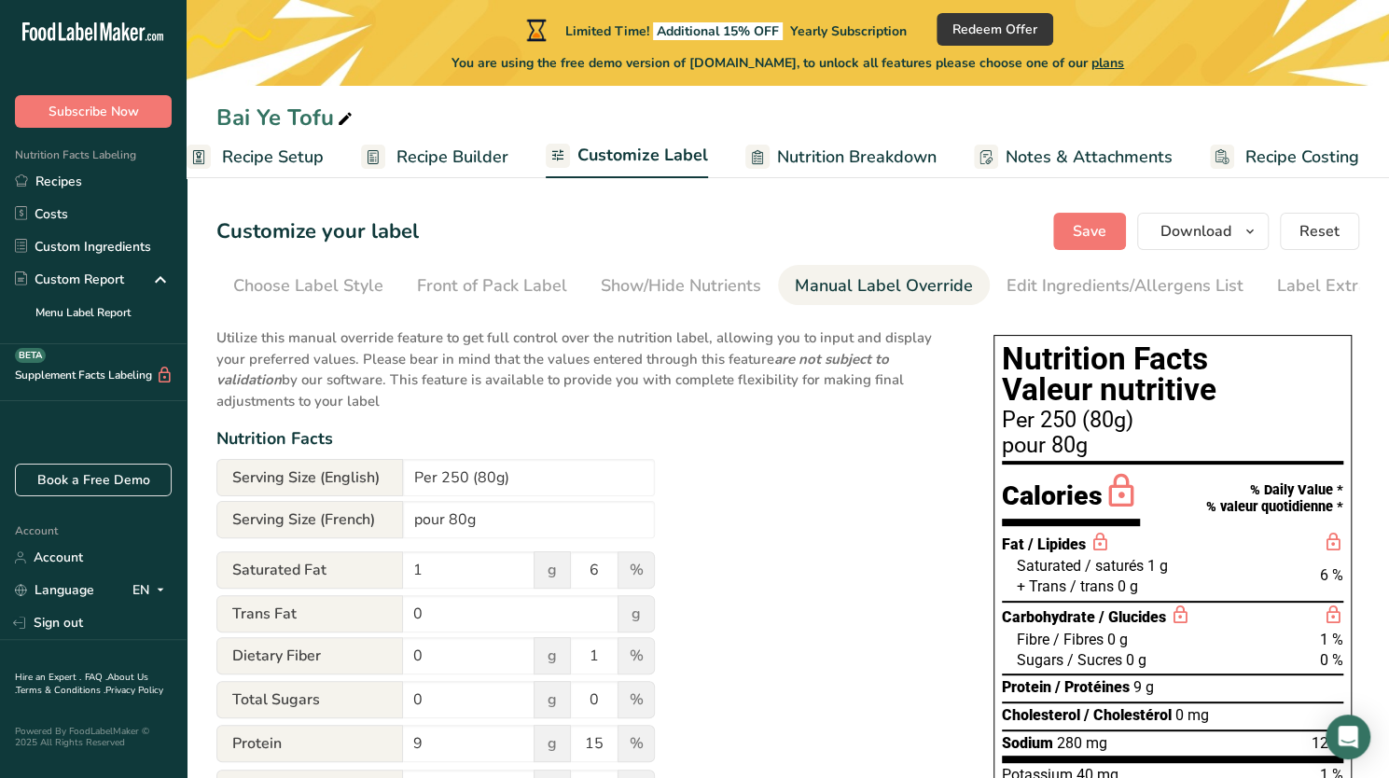
click at [440, 156] on span "Recipe Builder" at bounding box center [452, 157] width 112 height 25
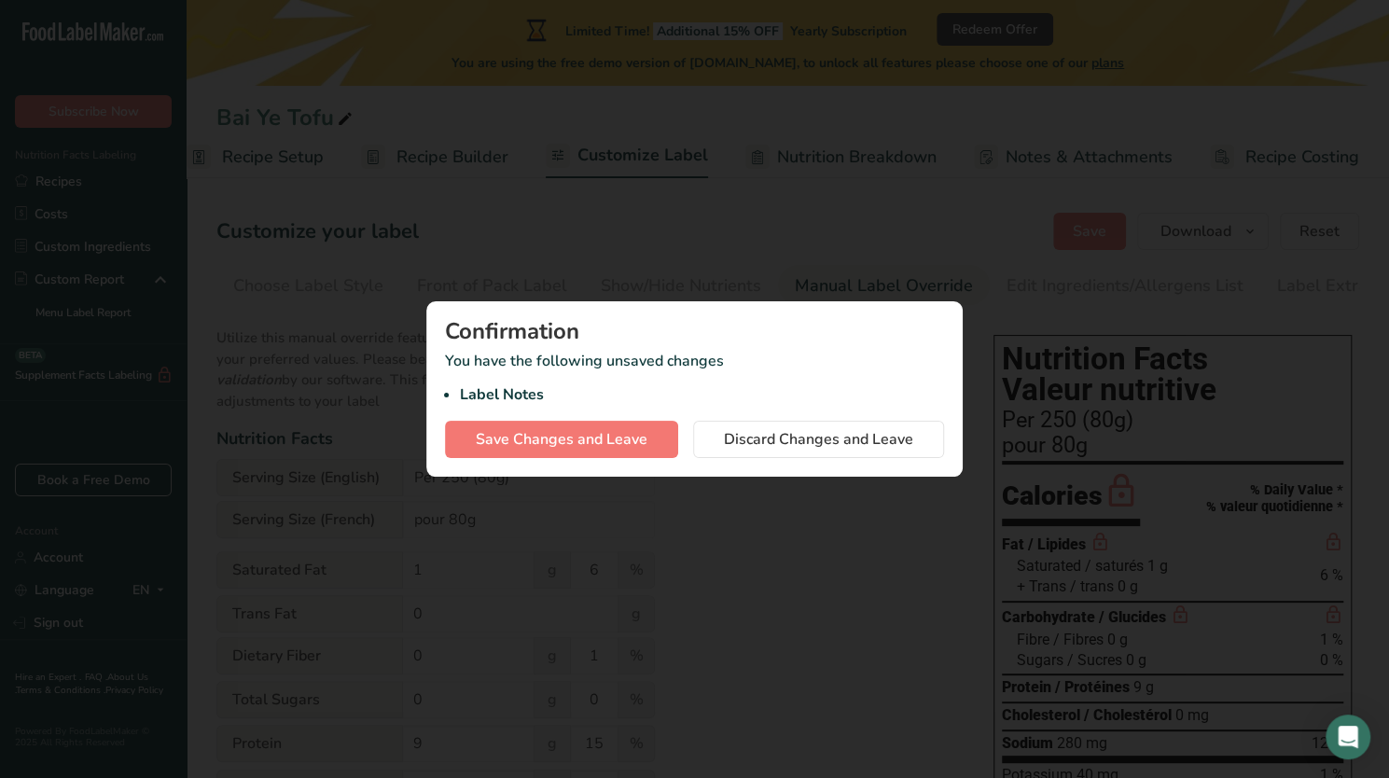
scroll to position [0, 16]
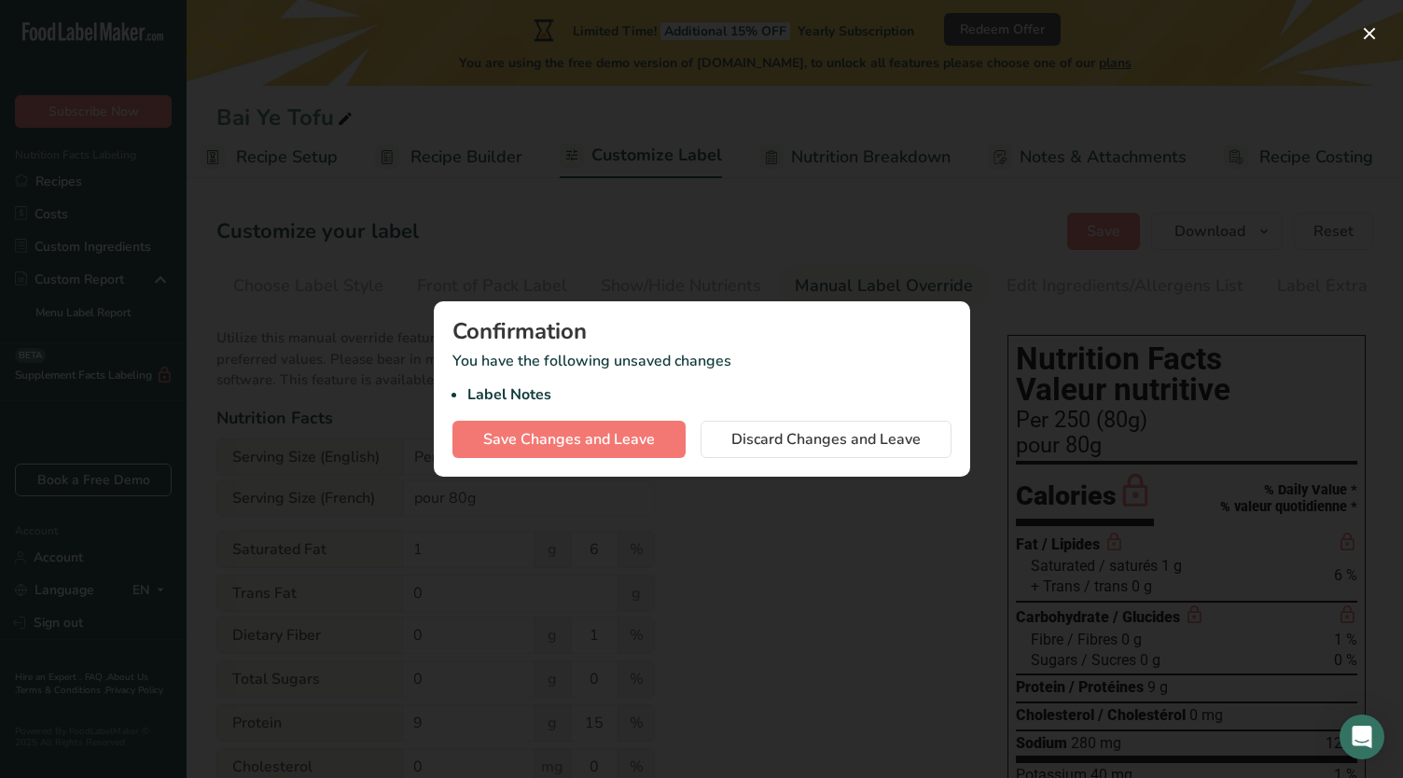
click at [735, 419] on div "Confirmation You have the following unsaved changes Label Notes Save Changes an…" at bounding box center [702, 388] width 536 height 175
click at [737, 430] on span "Discard Changes and Leave" at bounding box center [825, 439] width 189 height 22
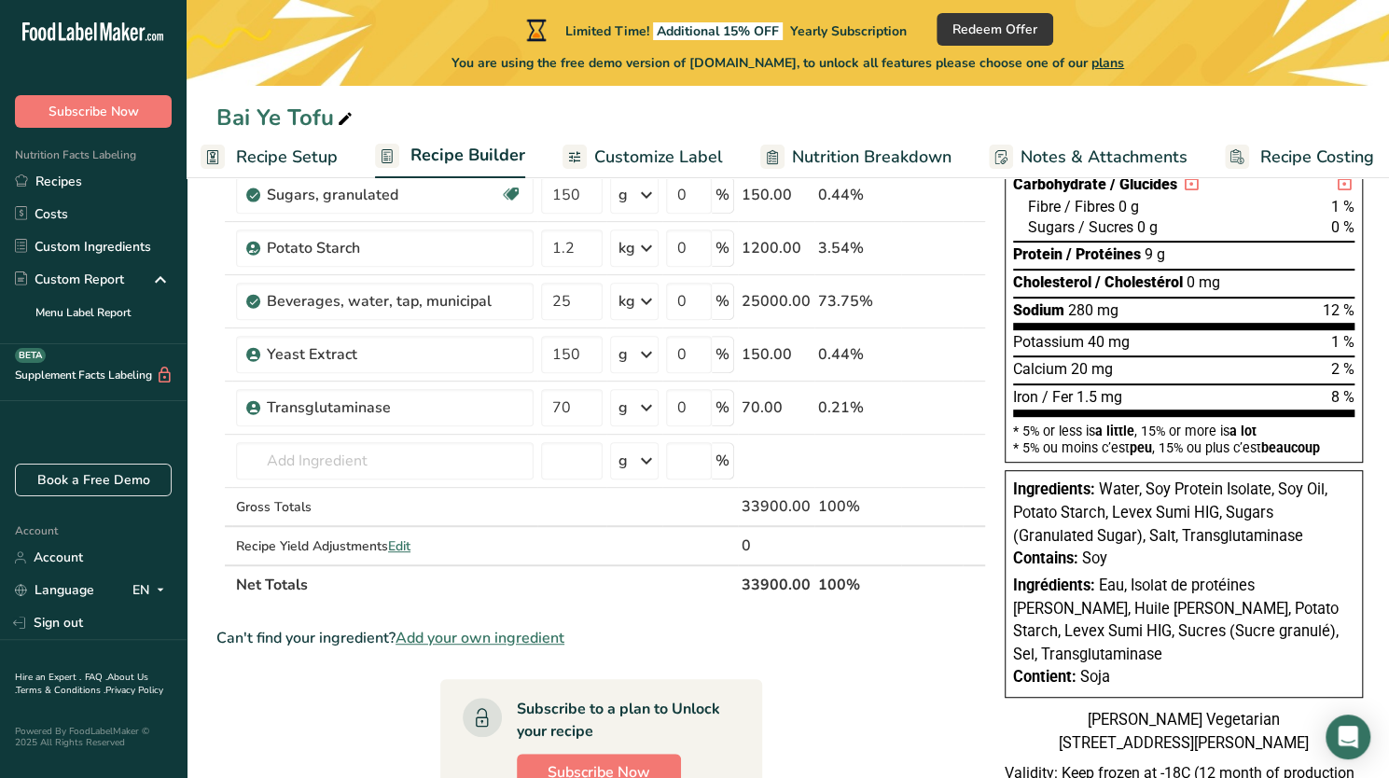
scroll to position [317, 0]
click at [403, 543] on span "Edit" at bounding box center [399, 547] width 22 height 18
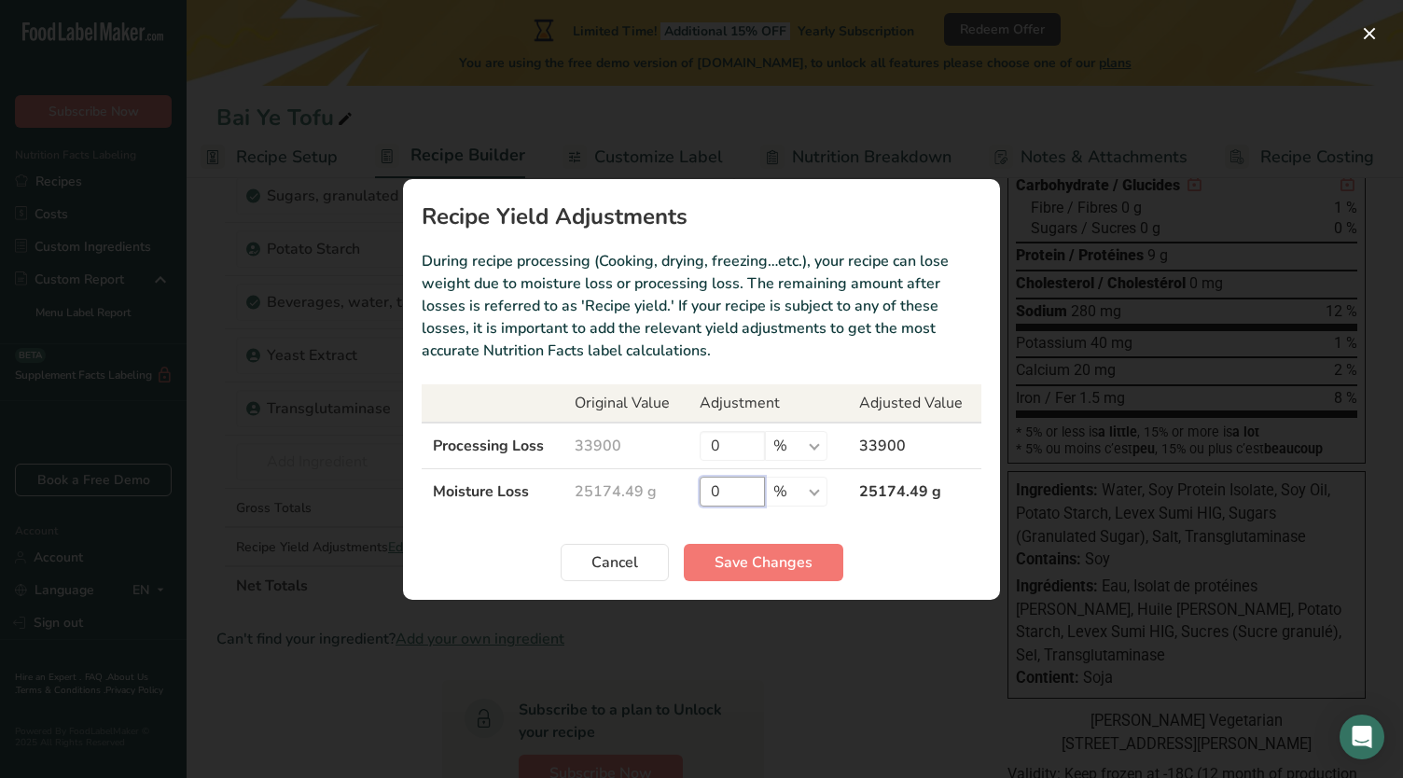
click at [731, 504] on input "0" at bounding box center [731, 492] width 65 height 30
click at [654, 562] on button "Cancel" at bounding box center [615, 562] width 108 height 37
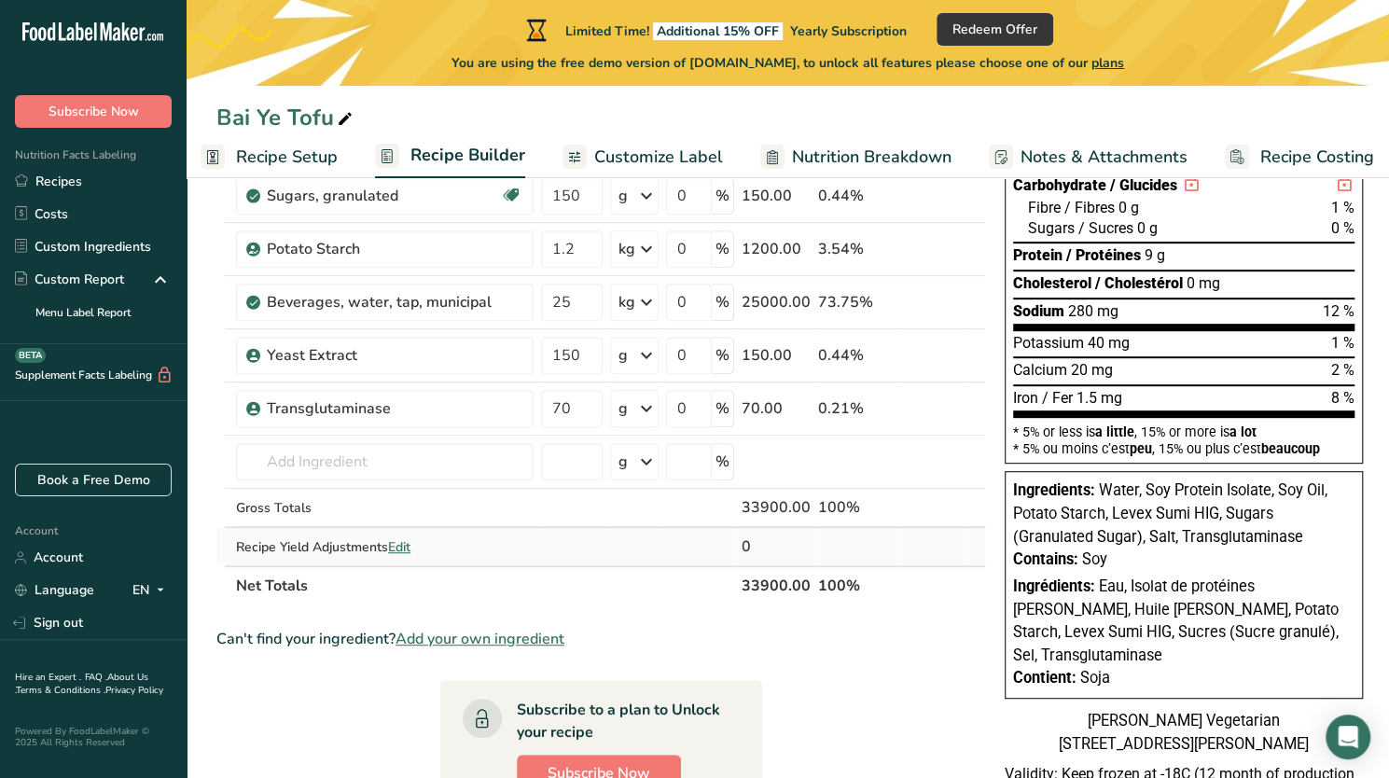
click at [397, 539] on span "Edit" at bounding box center [399, 547] width 22 height 18
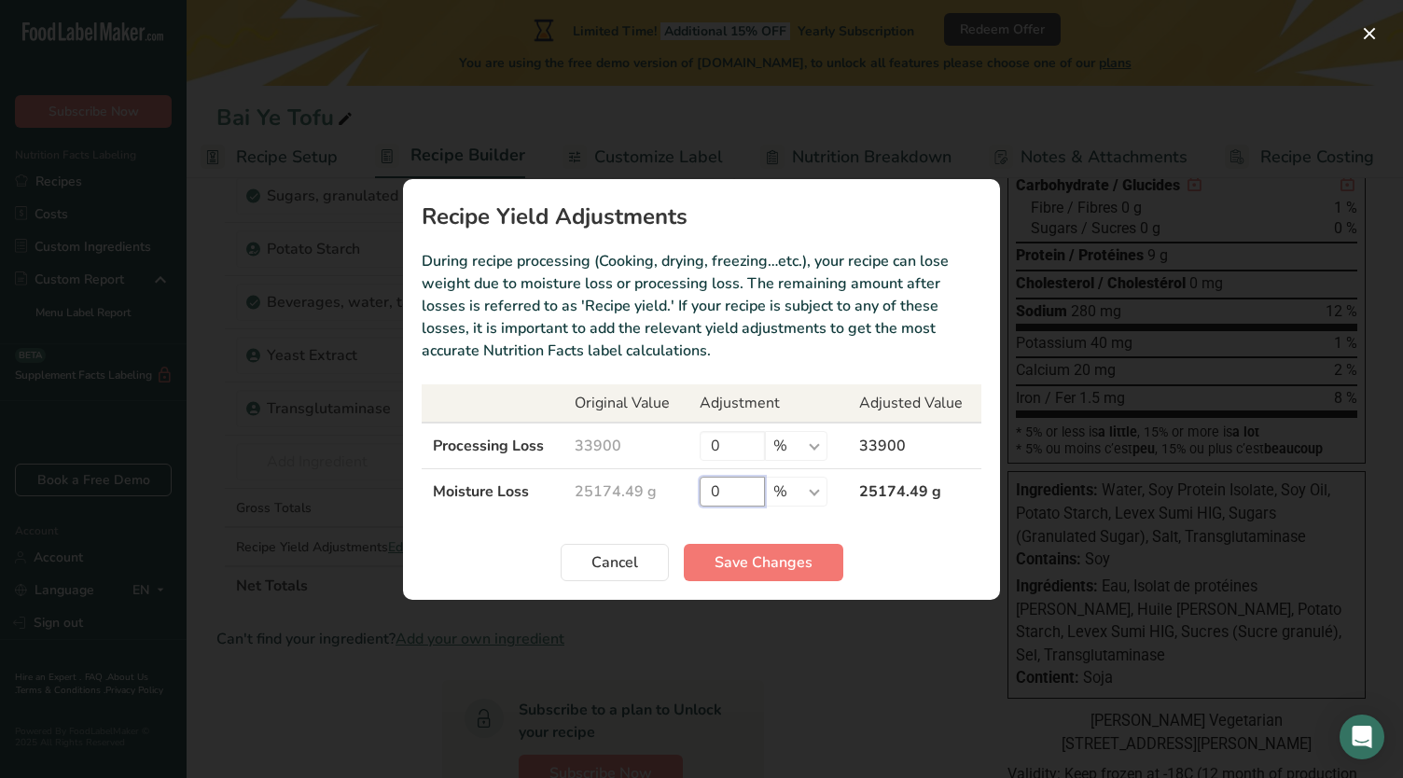
click at [706, 493] on input "0" at bounding box center [731, 492] width 65 height 30
click at [718, 492] on input "0" at bounding box center [731, 492] width 65 height 30
type input "100"
click at [695, 553] on button "Save Changes" at bounding box center [763, 562] width 159 height 37
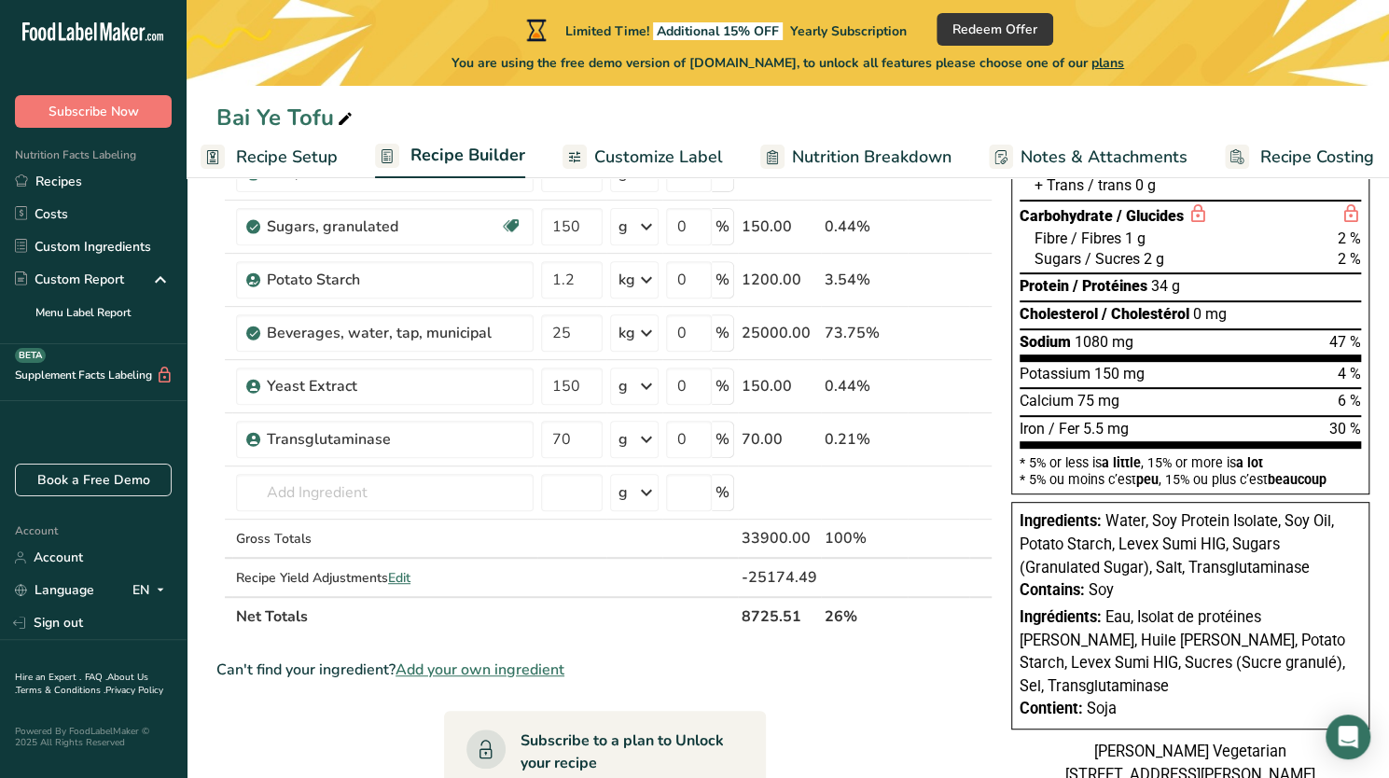
scroll to position [299, 0]
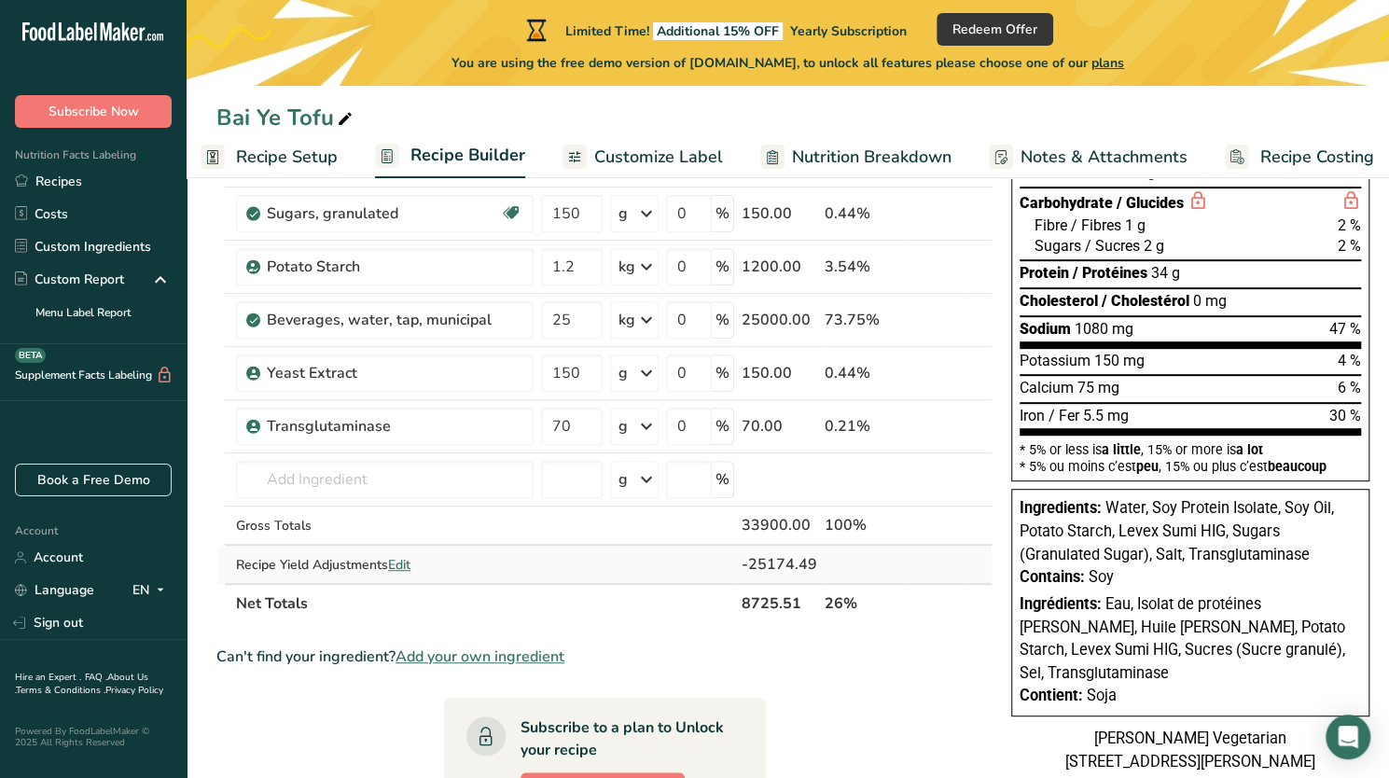
click at [401, 562] on span "Edit" at bounding box center [399, 565] width 22 height 18
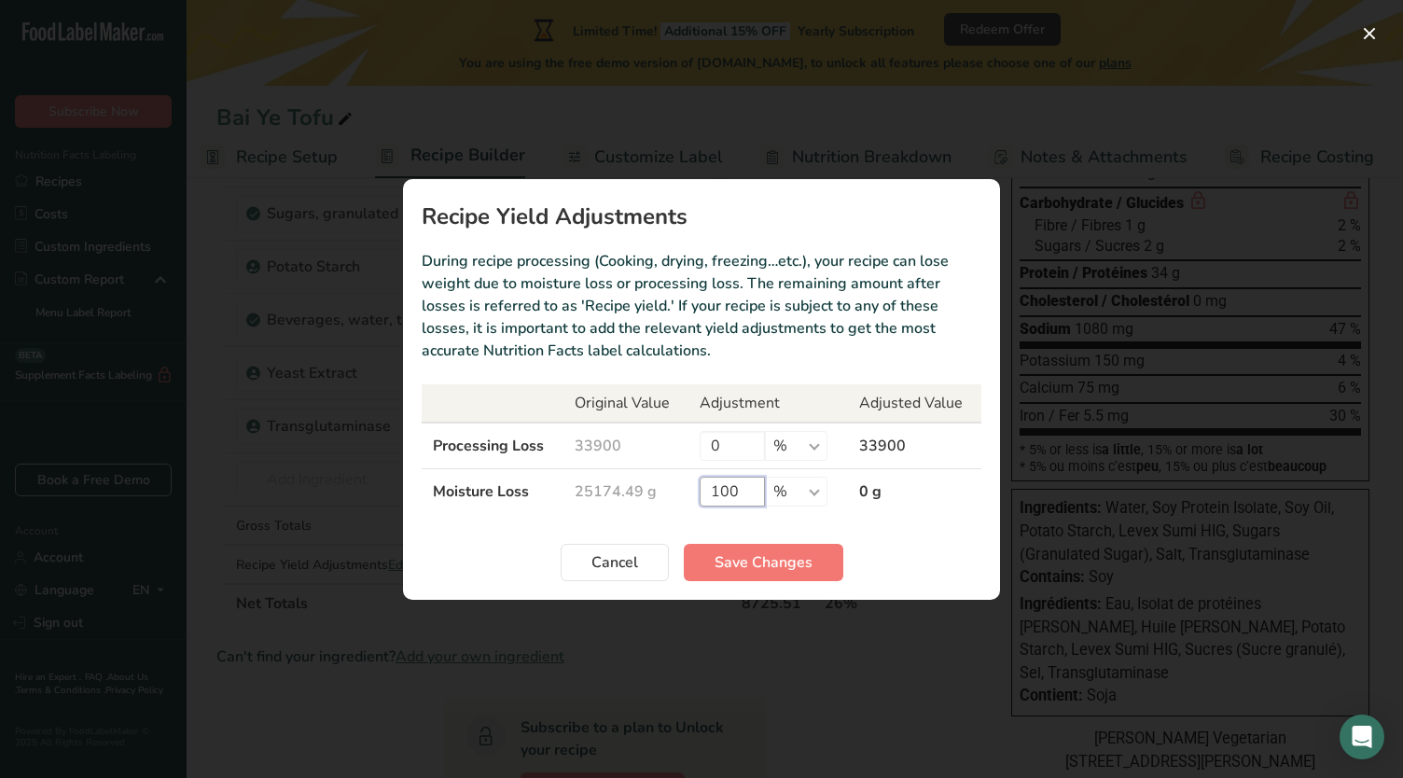
click at [750, 497] on input "100" at bounding box center [731, 492] width 65 height 30
type input "1"
click at [800, 551] on span "Save Changes" at bounding box center [763, 562] width 98 height 22
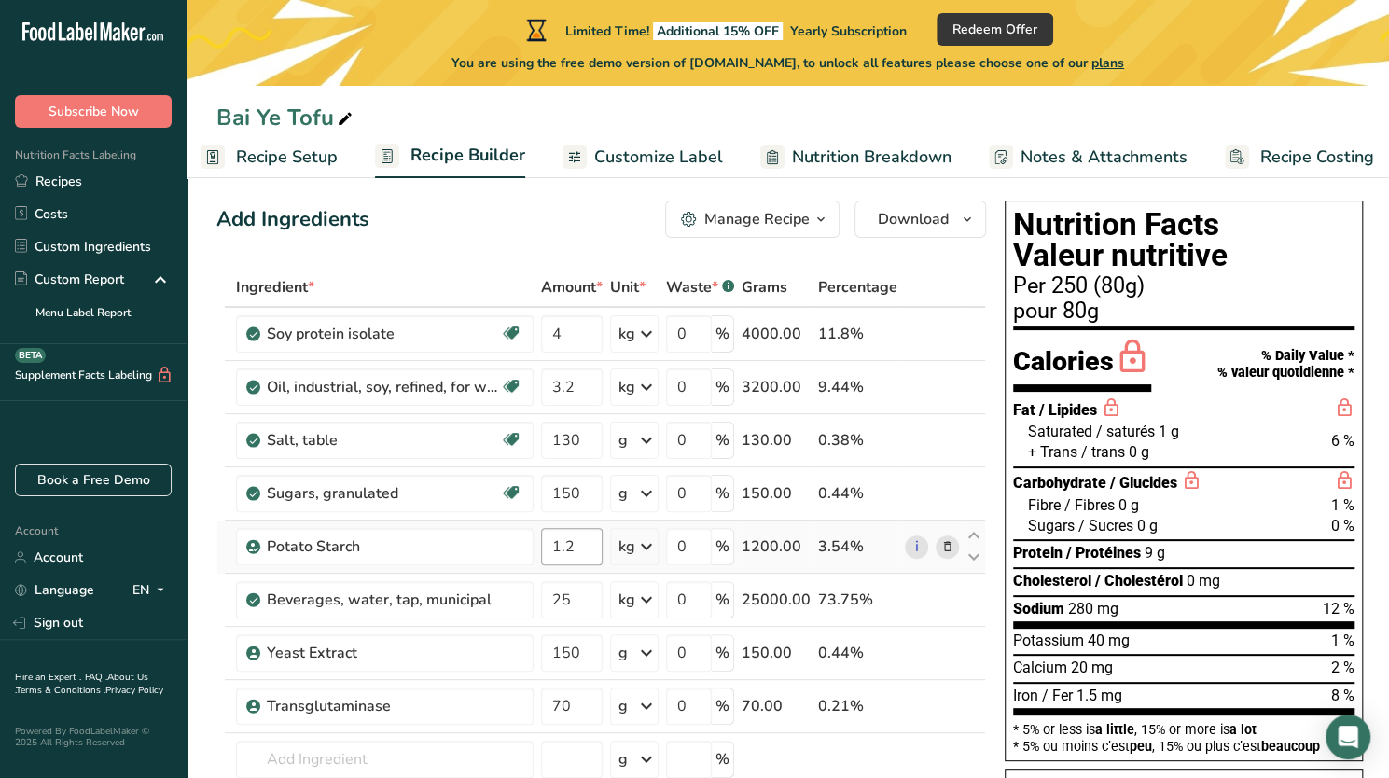
scroll to position [21, 0]
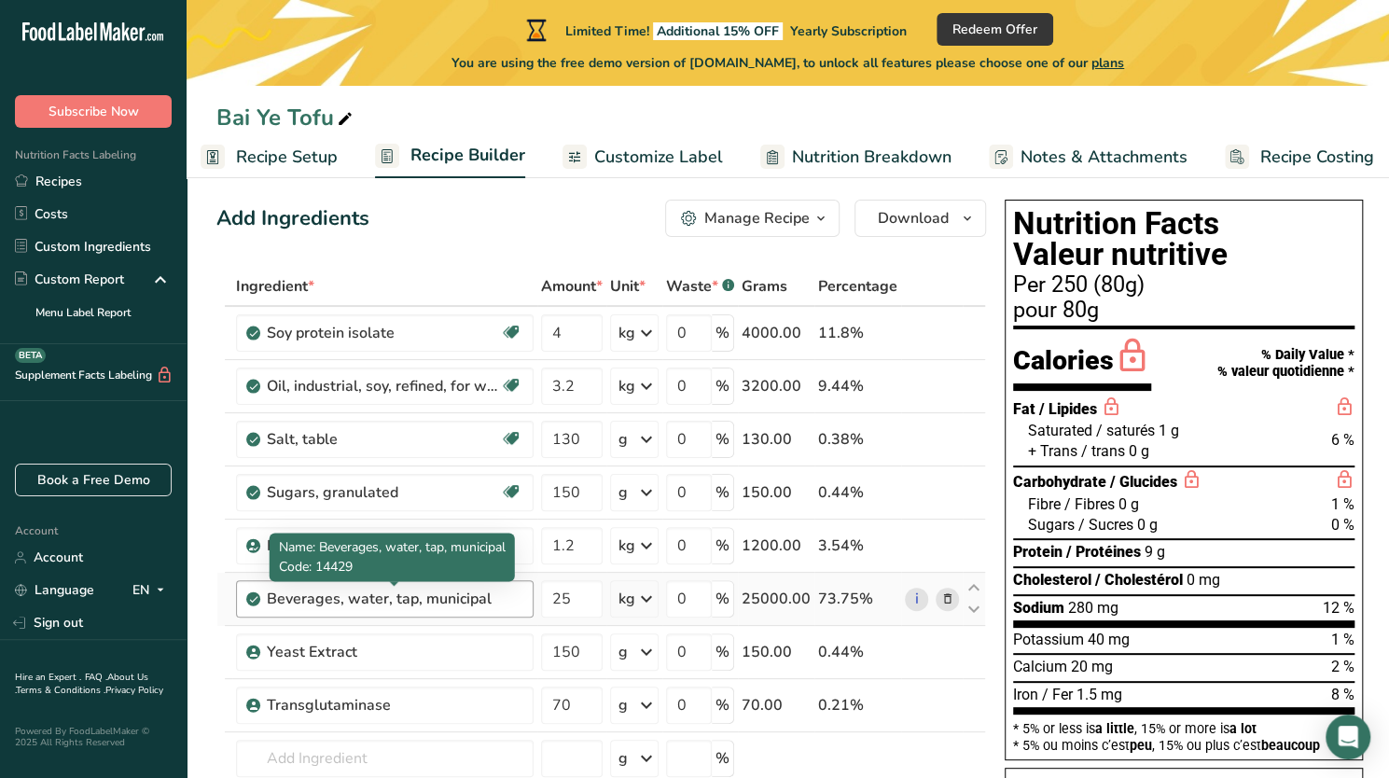
click at [446, 602] on div "Beverages, water, tap, municipal" at bounding box center [383, 599] width 233 height 22
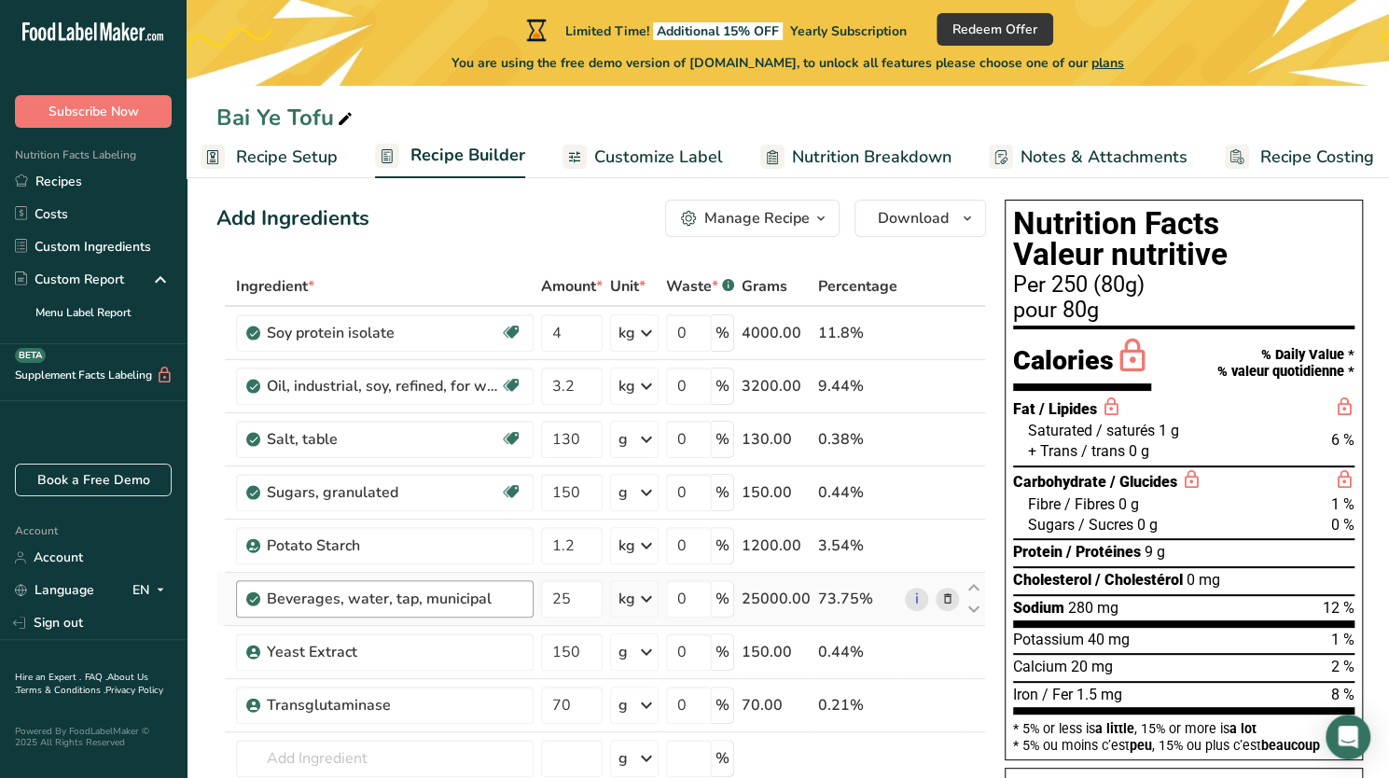
click at [485, 598] on div "Beverages, water, tap, municipal" at bounding box center [383, 599] width 233 height 22
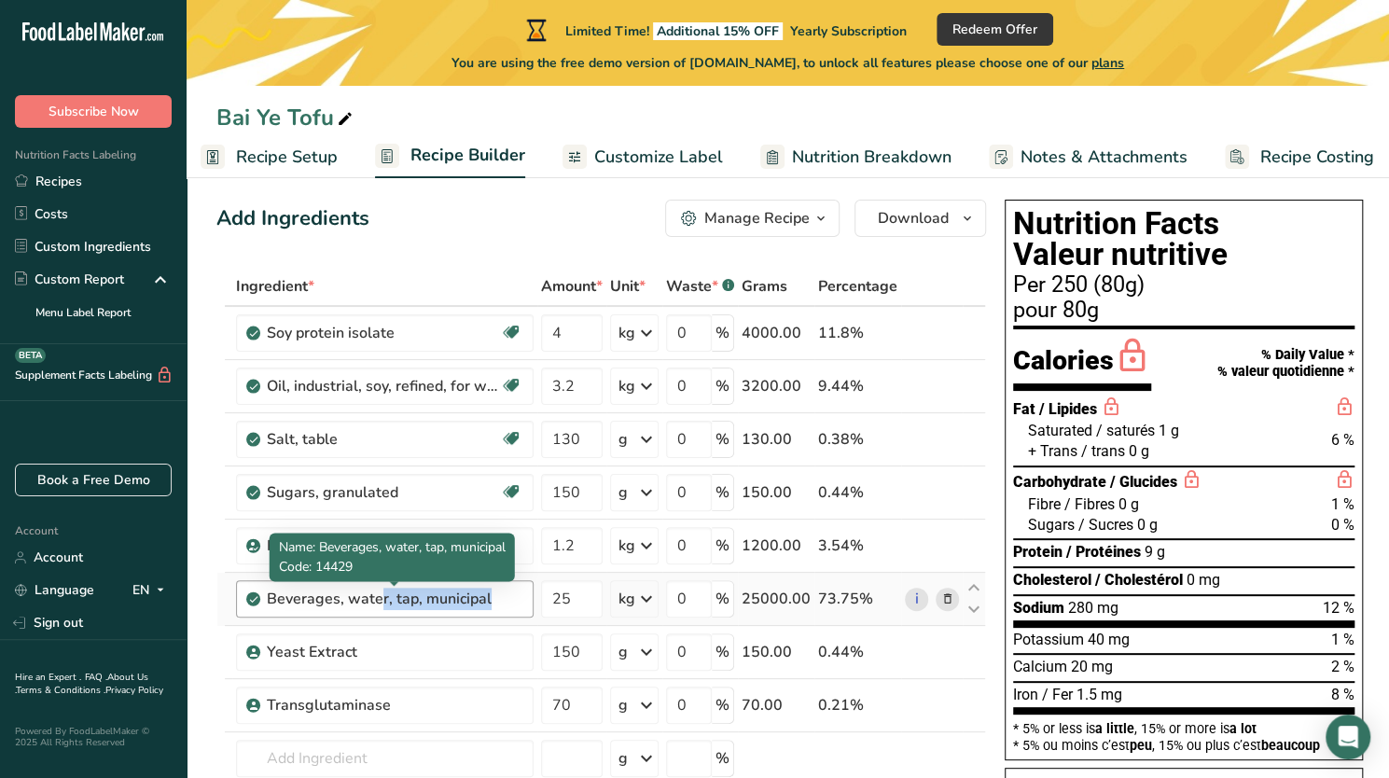
click at [485, 598] on div "Beverages, water, tap, municipal" at bounding box center [383, 599] width 233 height 22
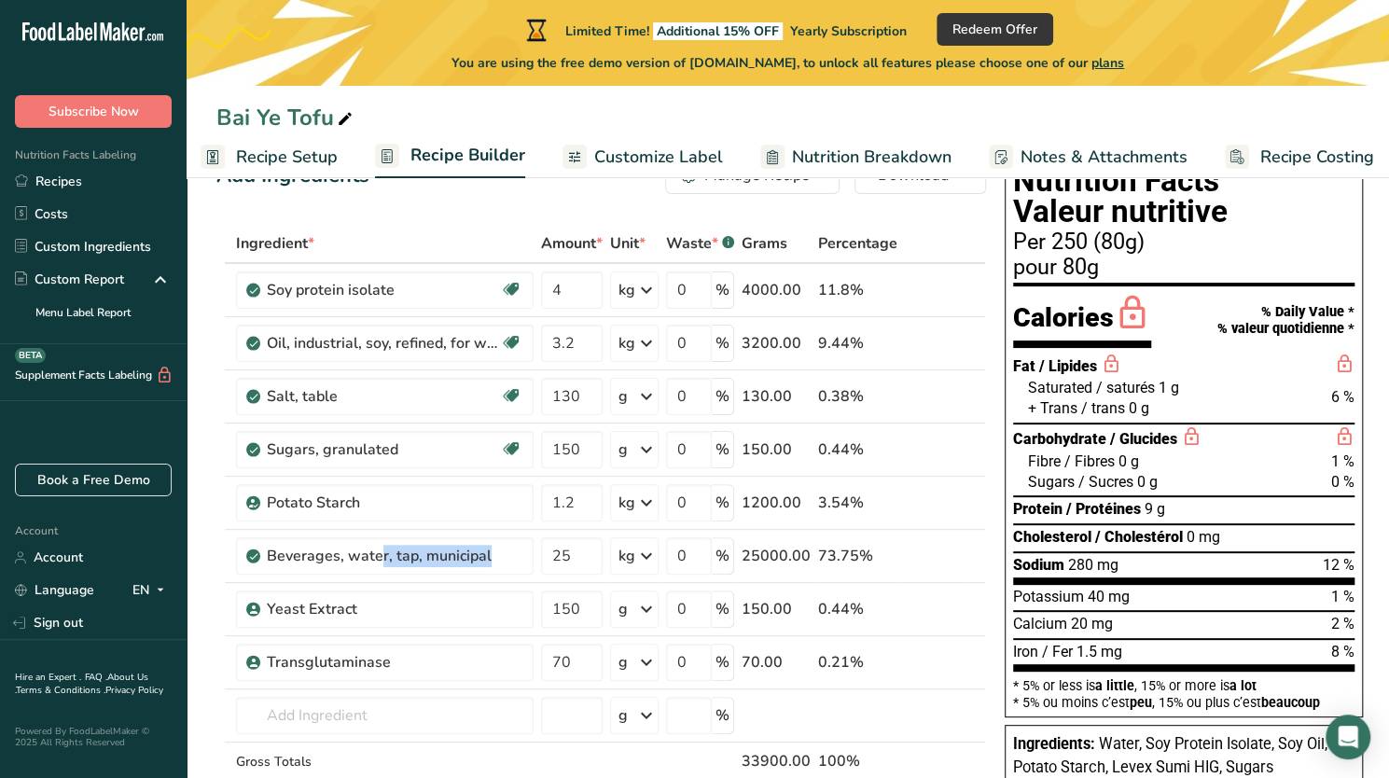
scroll to position [0, 0]
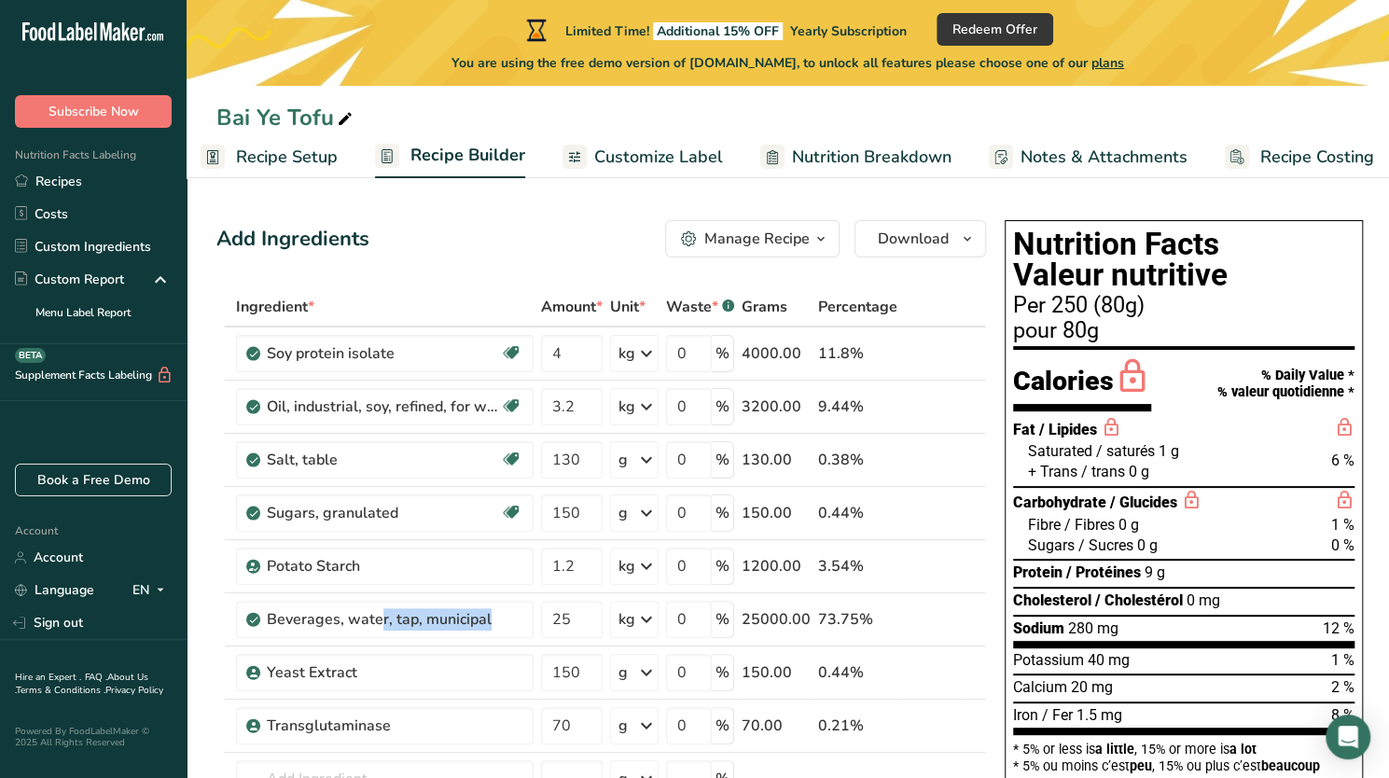
click at [751, 227] on button "Manage Recipe" at bounding box center [752, 238] width 174 height 37
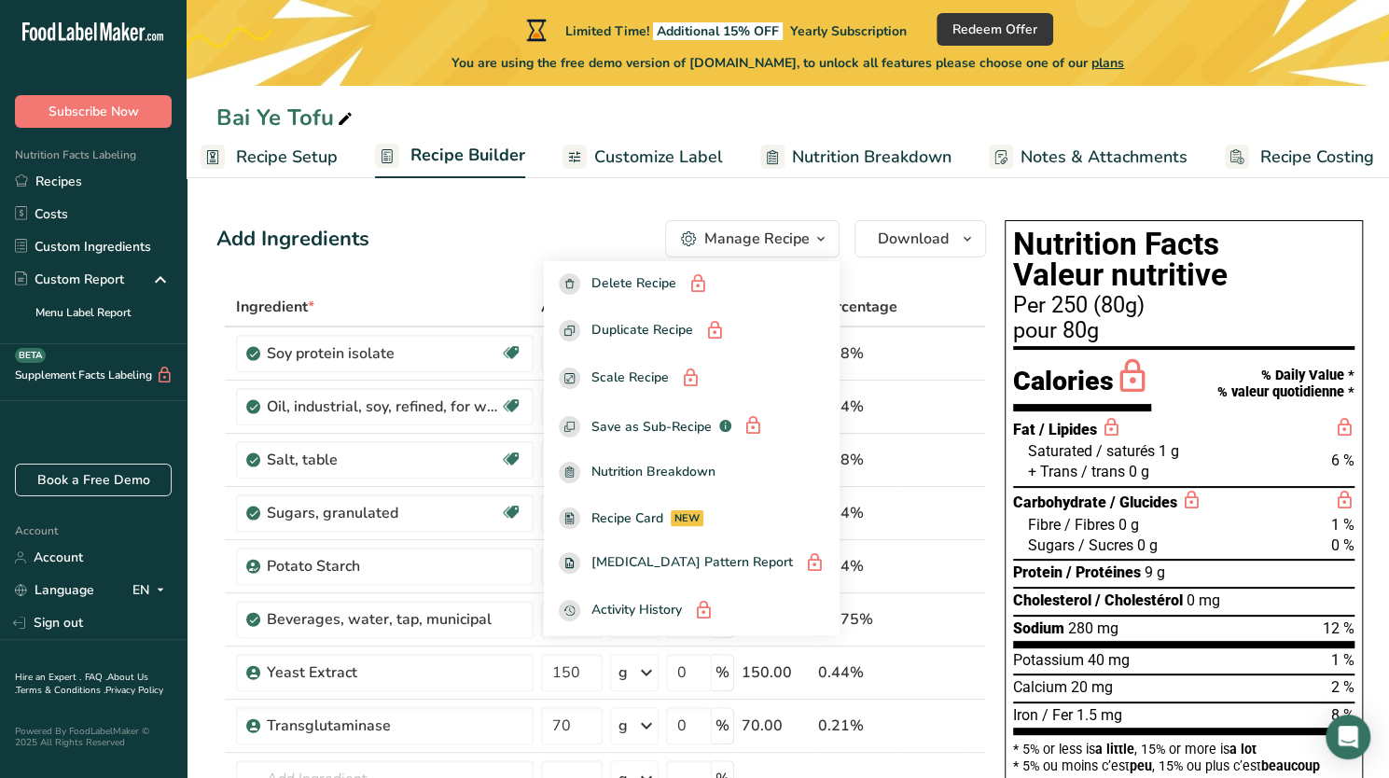
click at [600, 221] on div "Add Ingredients Manage Recipe Delete Recipe Duplicate Recipe Scale Recipe Save …" at bounding box center [600, 238] width 769 height 37
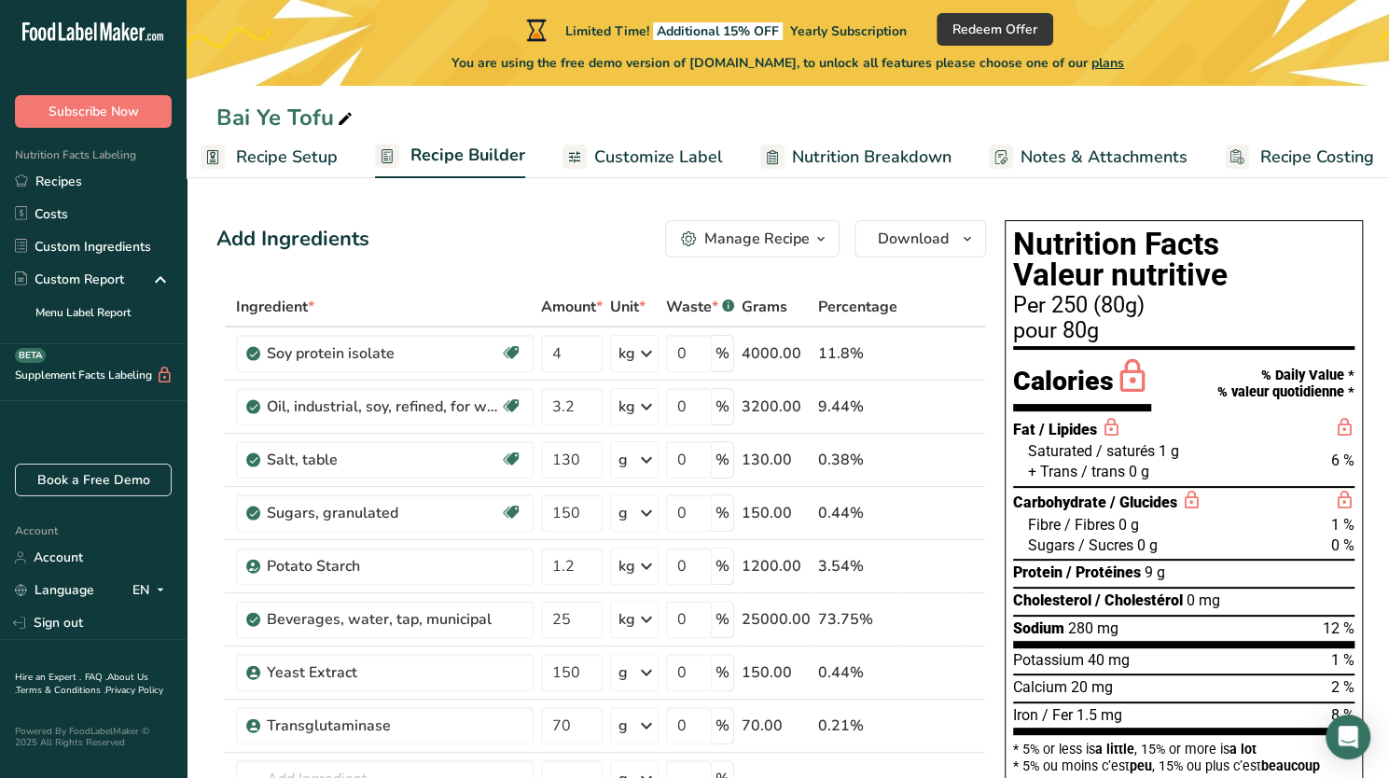
click at [325, 146] on span "Recipe Setup" at bounding box center [287, 157] width 102 height 25
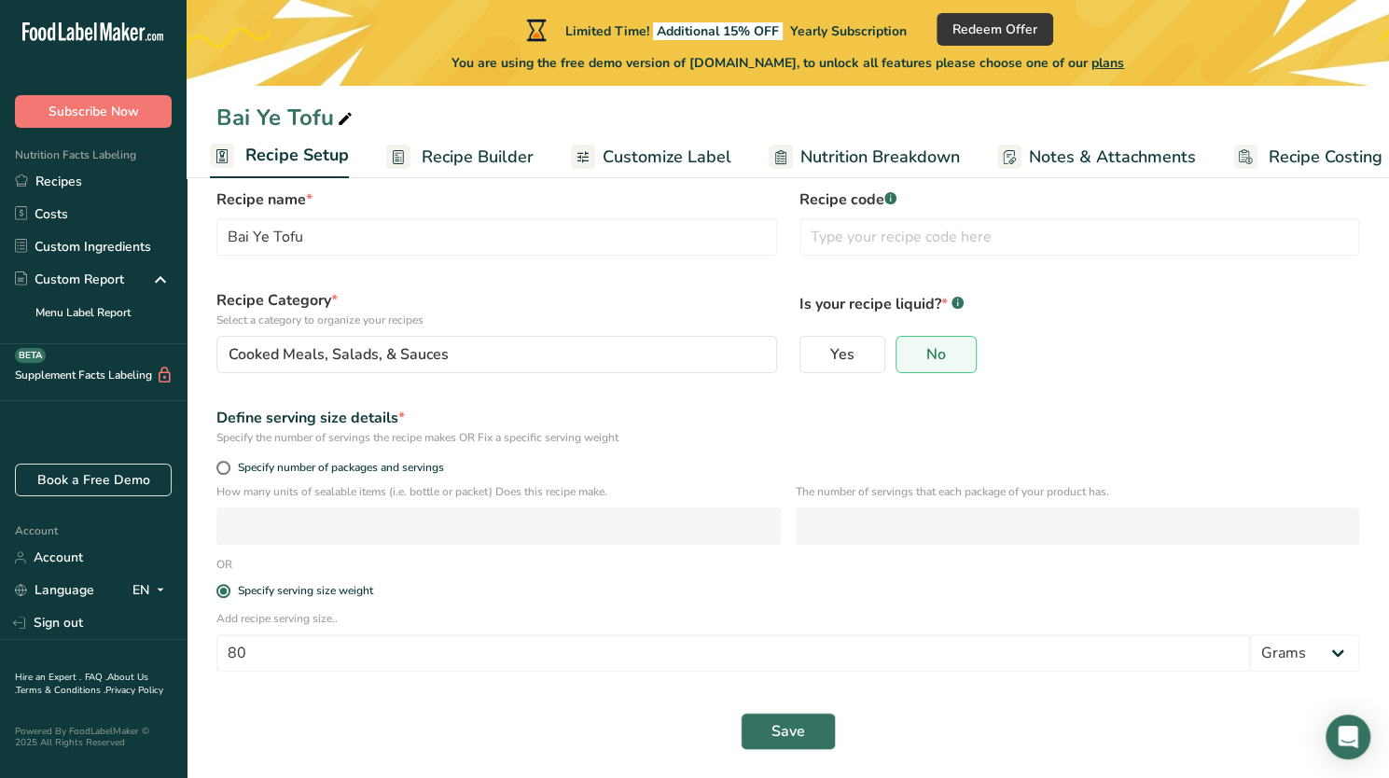
scroll to position [45, 0]
click at [379, 465] on span "Specify number of packages and servings" at bounding box center [337, 466] width 214 height 14
click at [228, 465] on input "Specify number of packages and servings" at bounding box center [222, 466] width 12 height 12
radio input "true"
radio input "false"
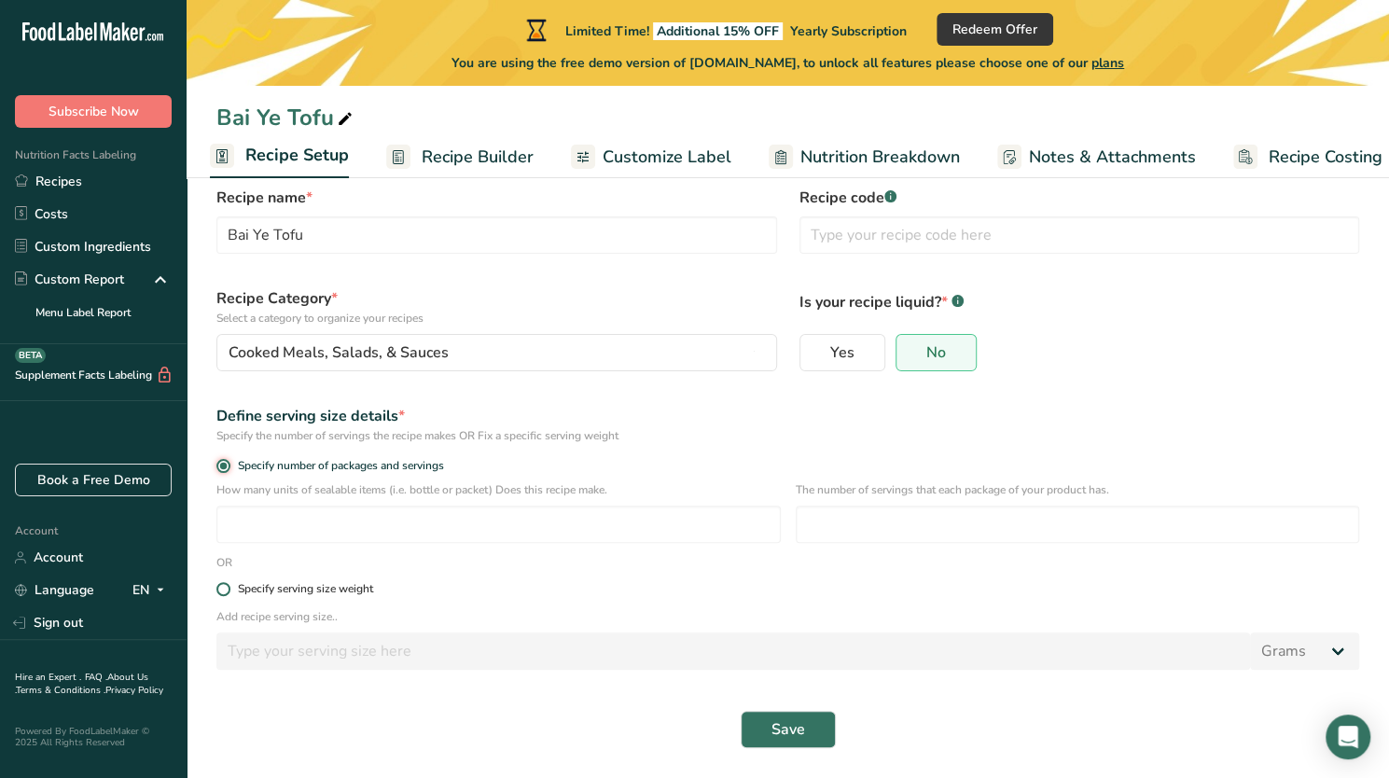
scroll to position [24, 0]
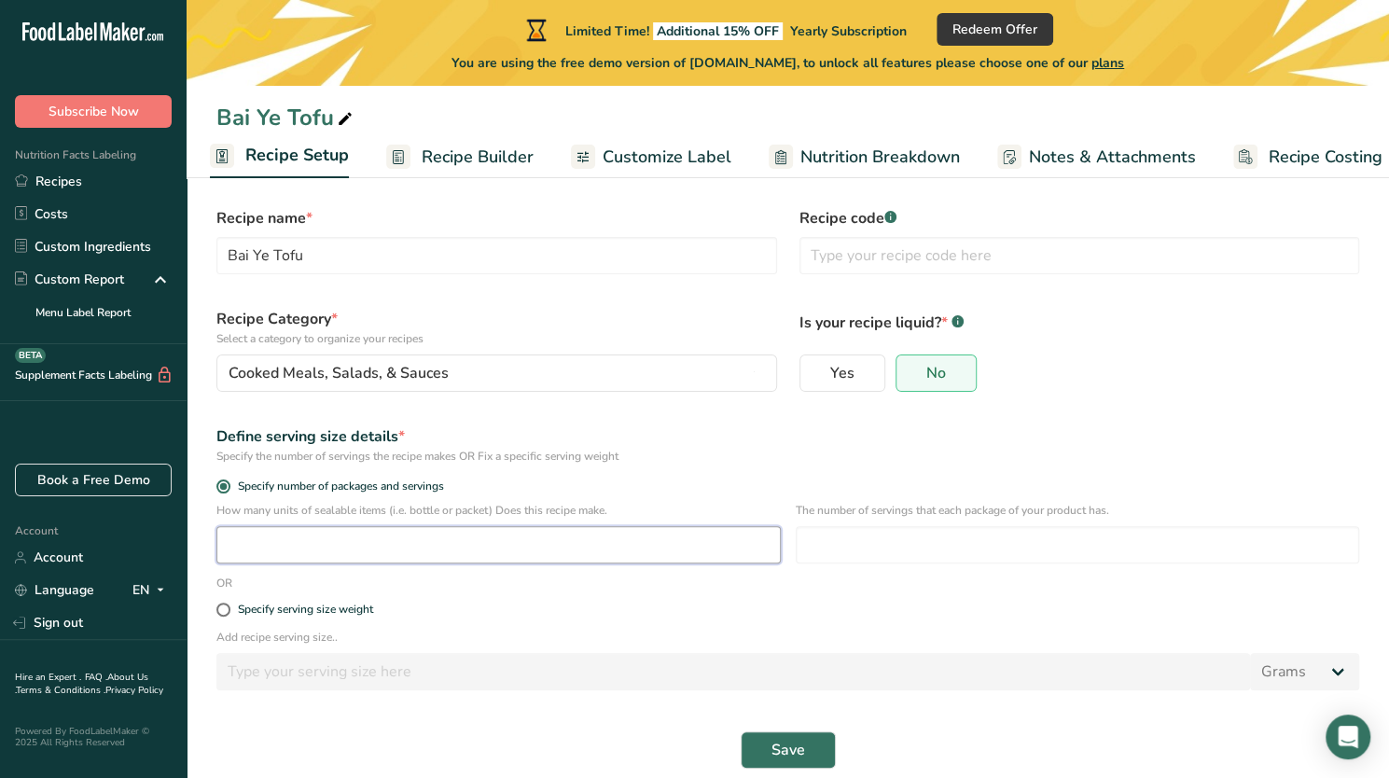
click at [331, 549] on input "number" at bounding box center [498, 544] width 564 height 37
type input "68"
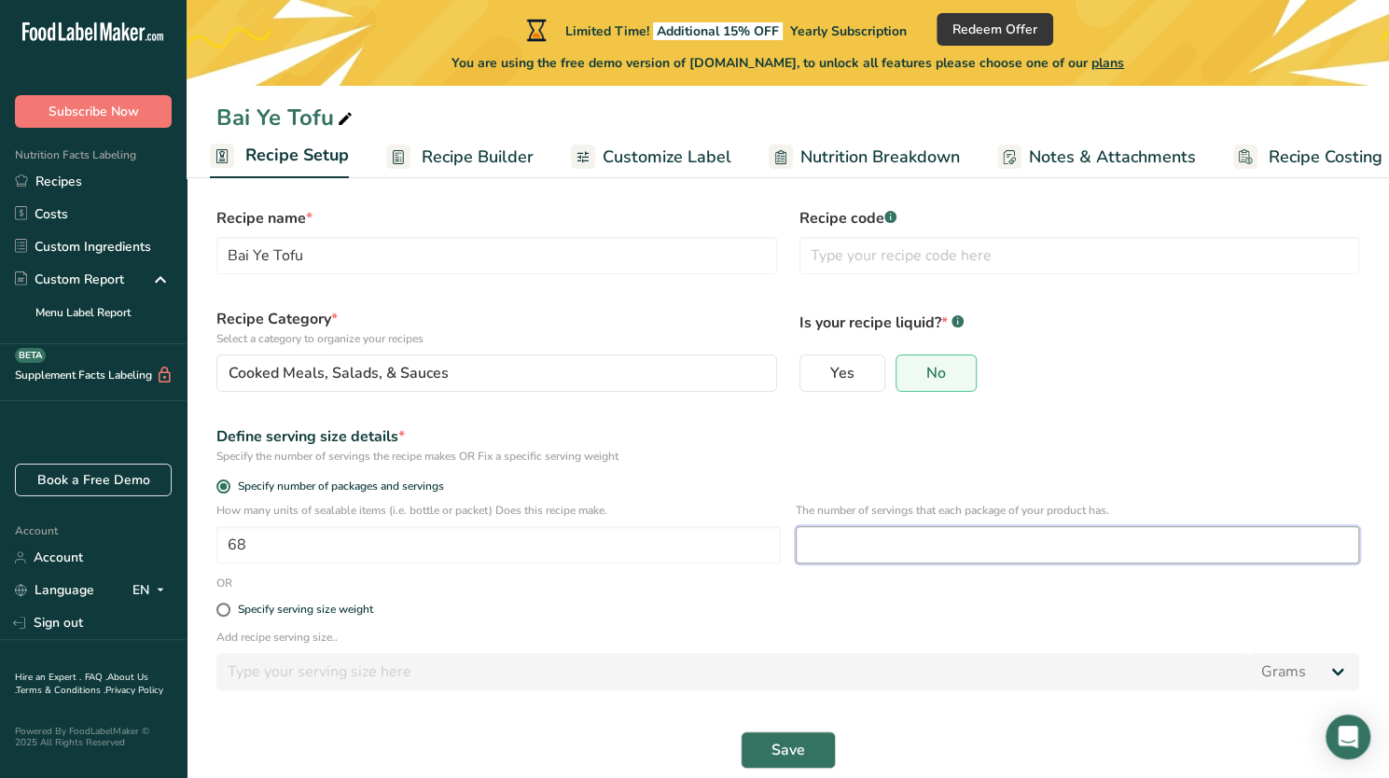
click at [842, 539] on input "number" at bounding box center [1078, 544] width 564 height 37
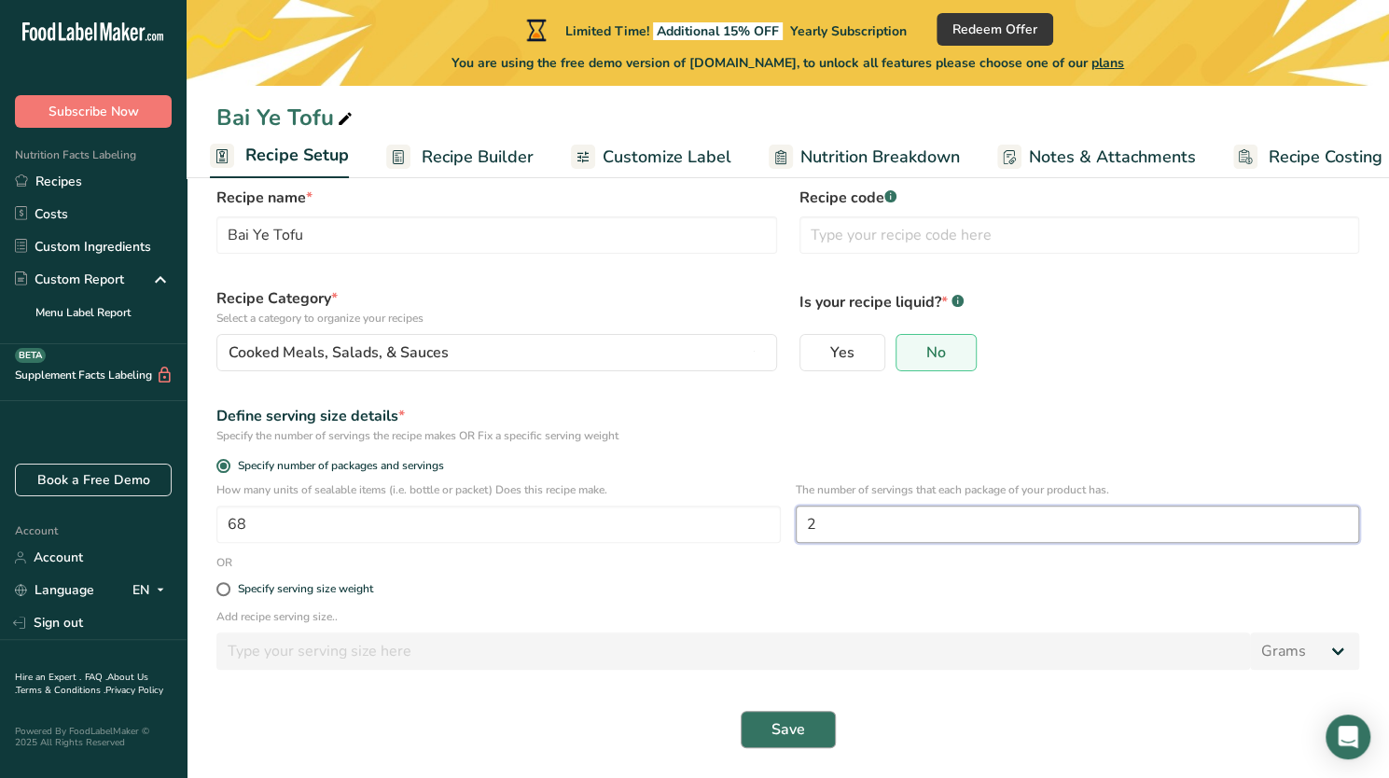
type input "2"
click at [804, 740] on button "Save" at bounding box center [788, 729] width 95 height 37
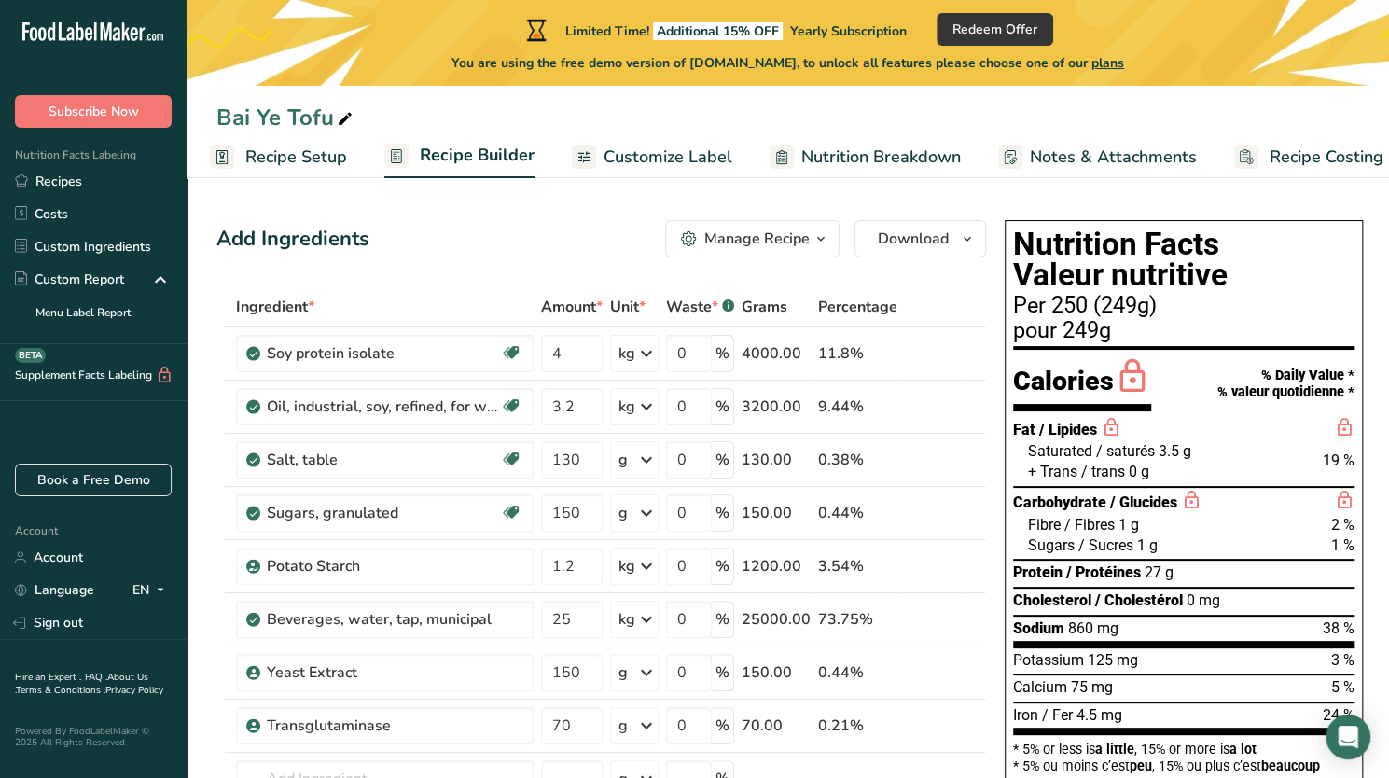
click at [304, 166] on span "Recipe Setup" at bounding box center [296, 157] width 102 height 25
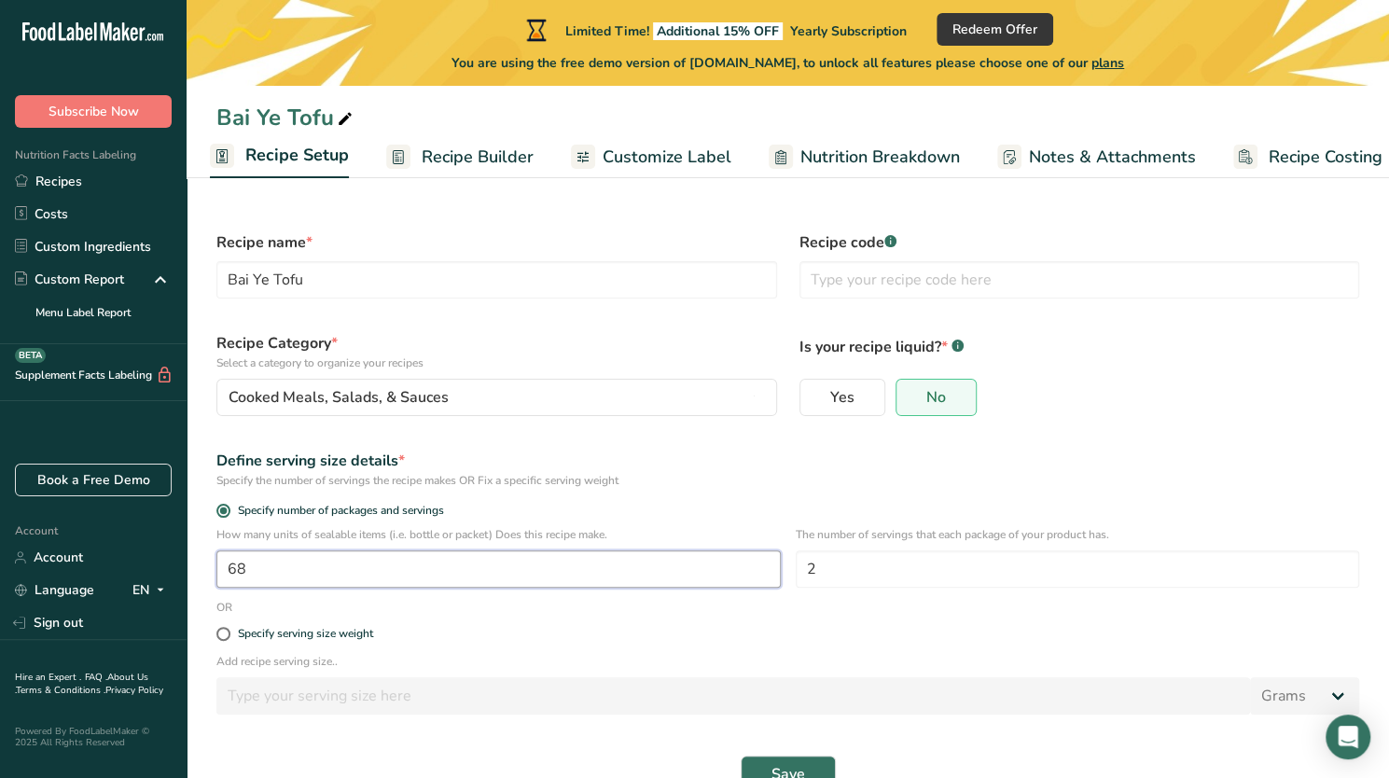
click at [393, 561] on input "68" at bounding box center [498, 568] width 564 height 37
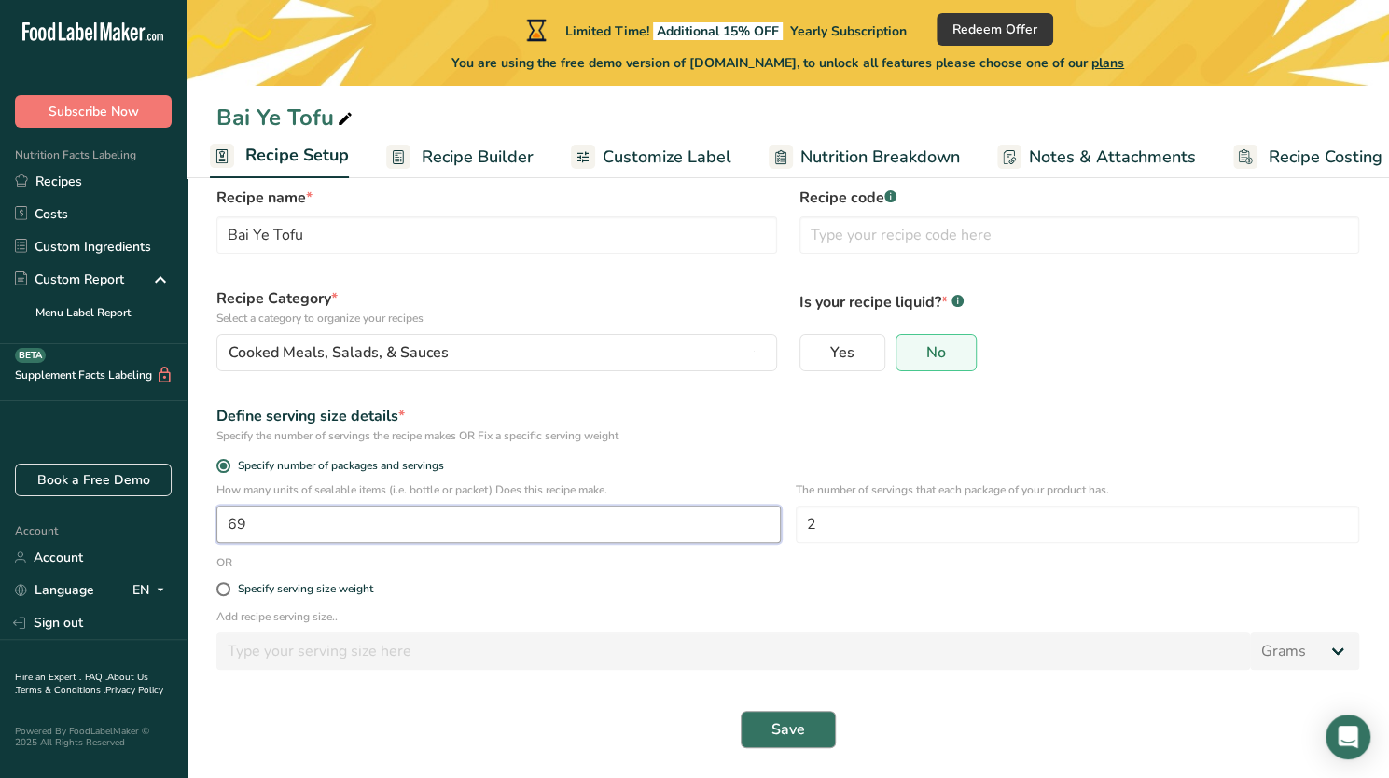
type input "69"
click at [798, 741] on button "Save" at bounding box center [788, 729] width 95 height 37
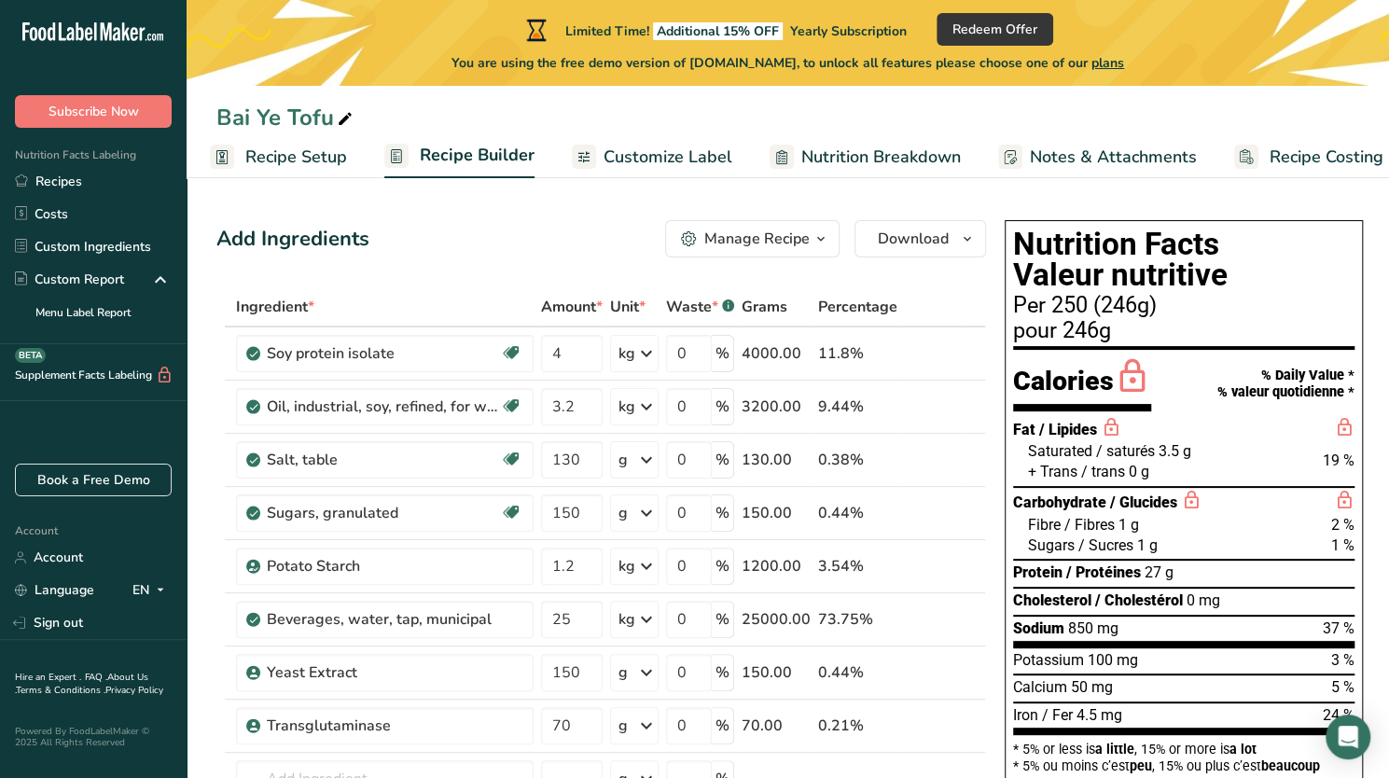
click at [318, 159] on span "Recipe Setup" at bounding box center [296, 157] width 102 height 25
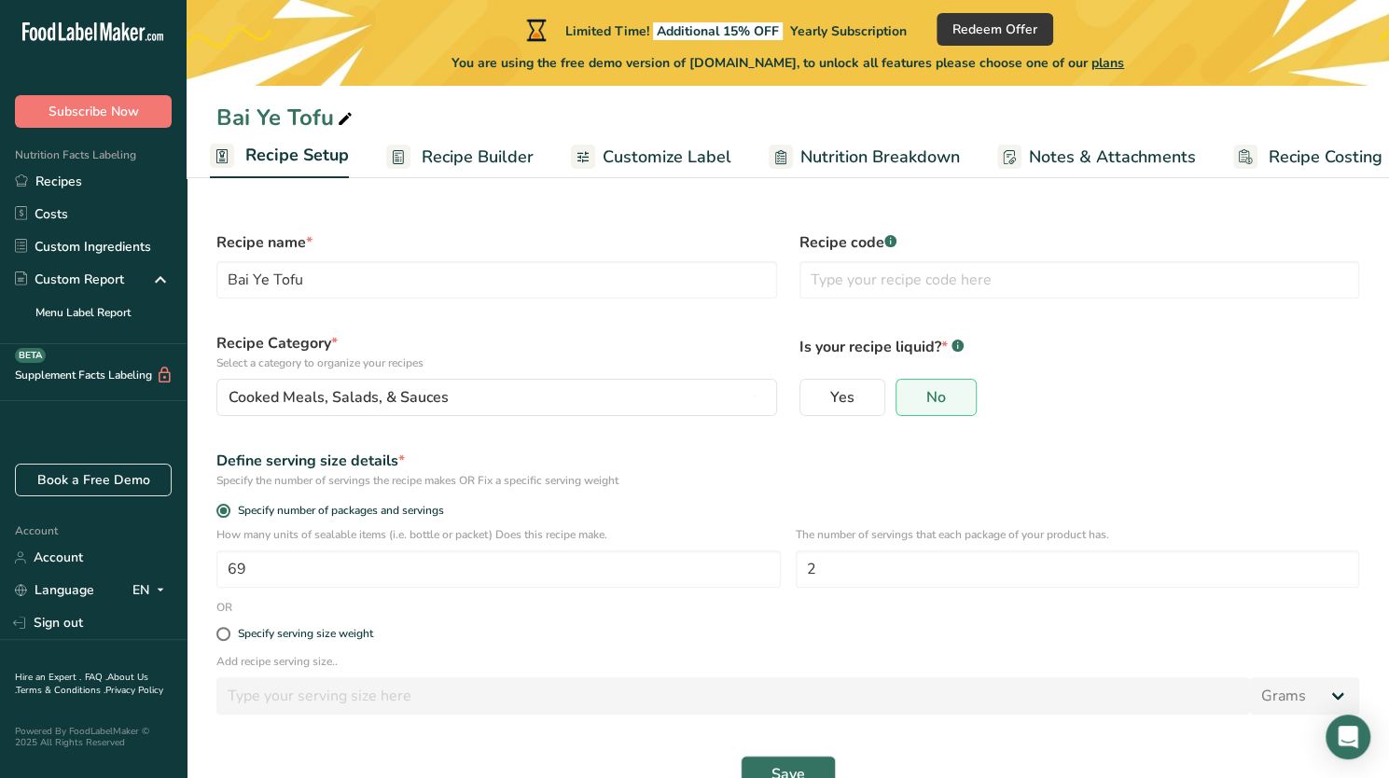
scroll to position [45, 0]
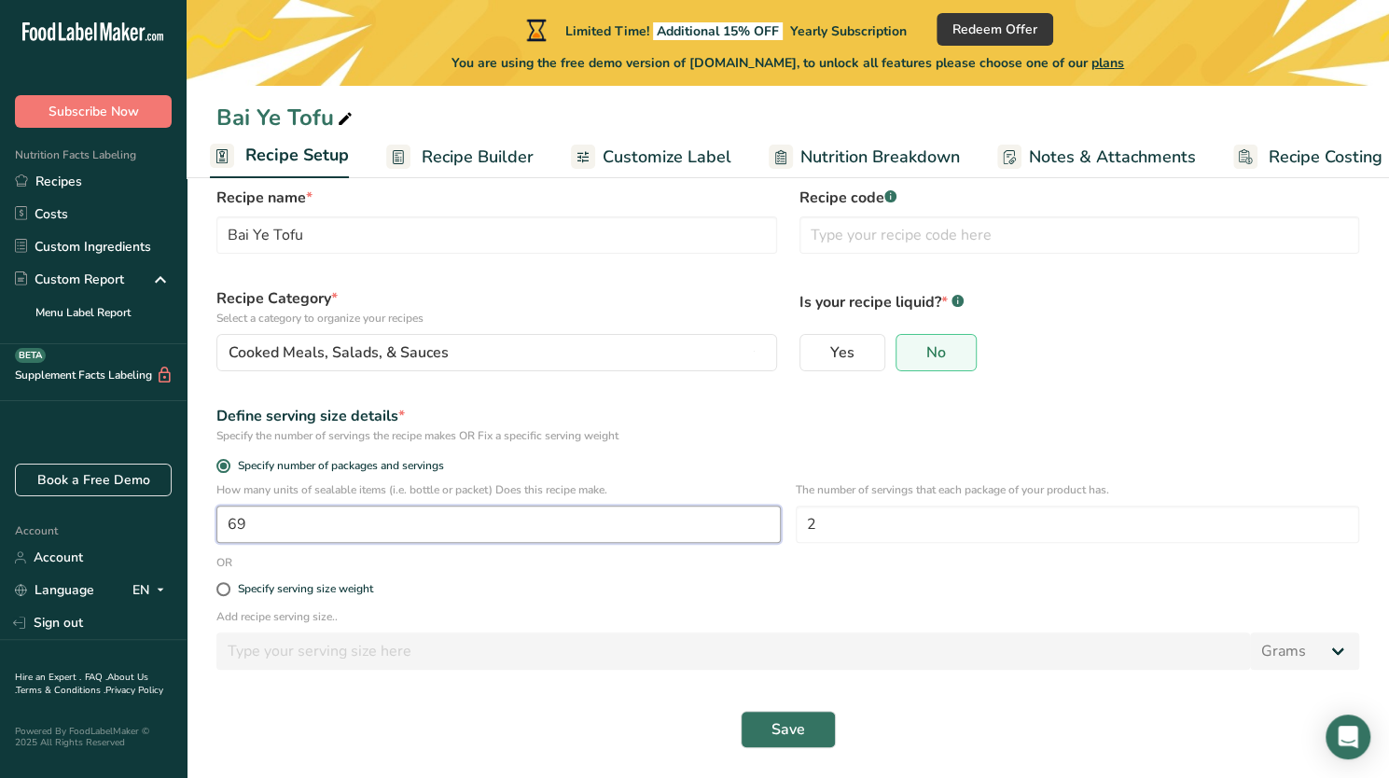
click at [448, 521] on input "69" at bounding box center [498, 523] width 564 height 37
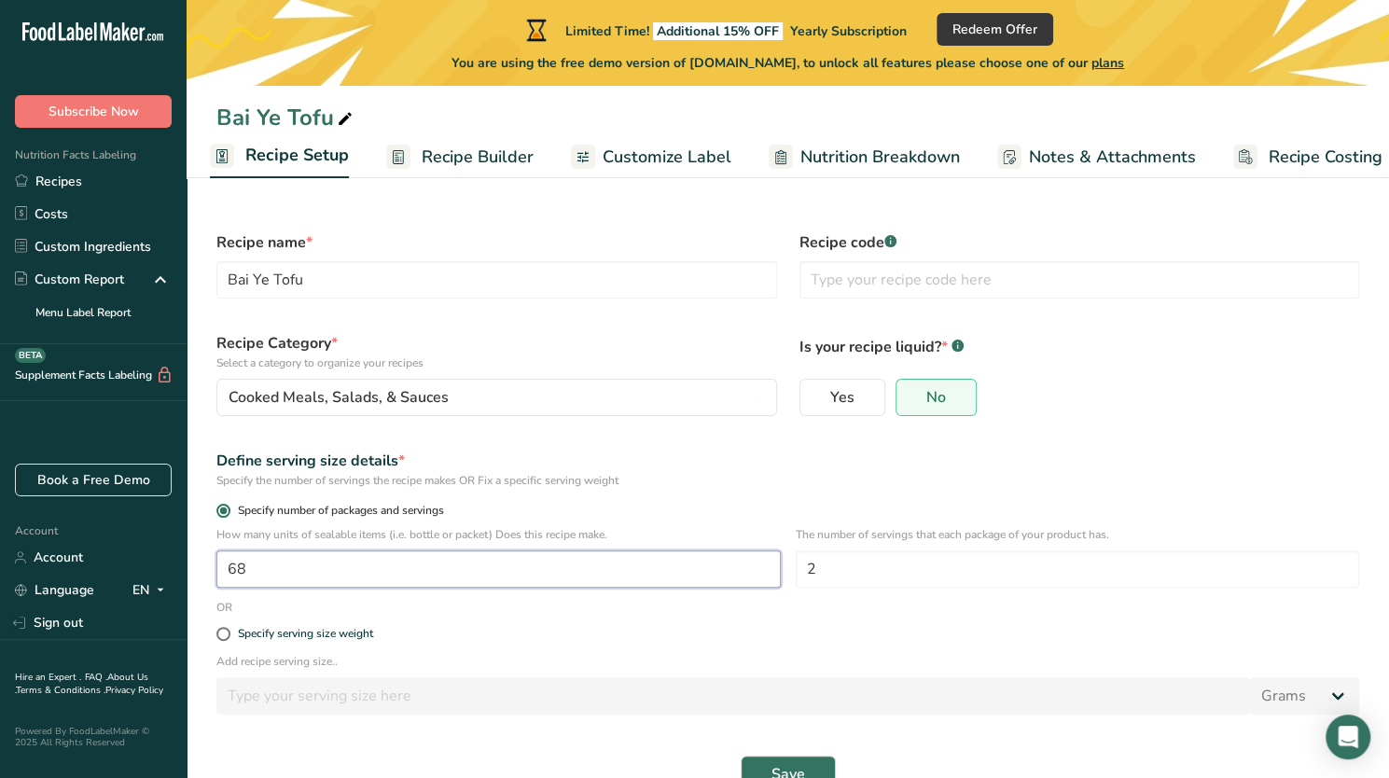
scroll to position [35, 0]
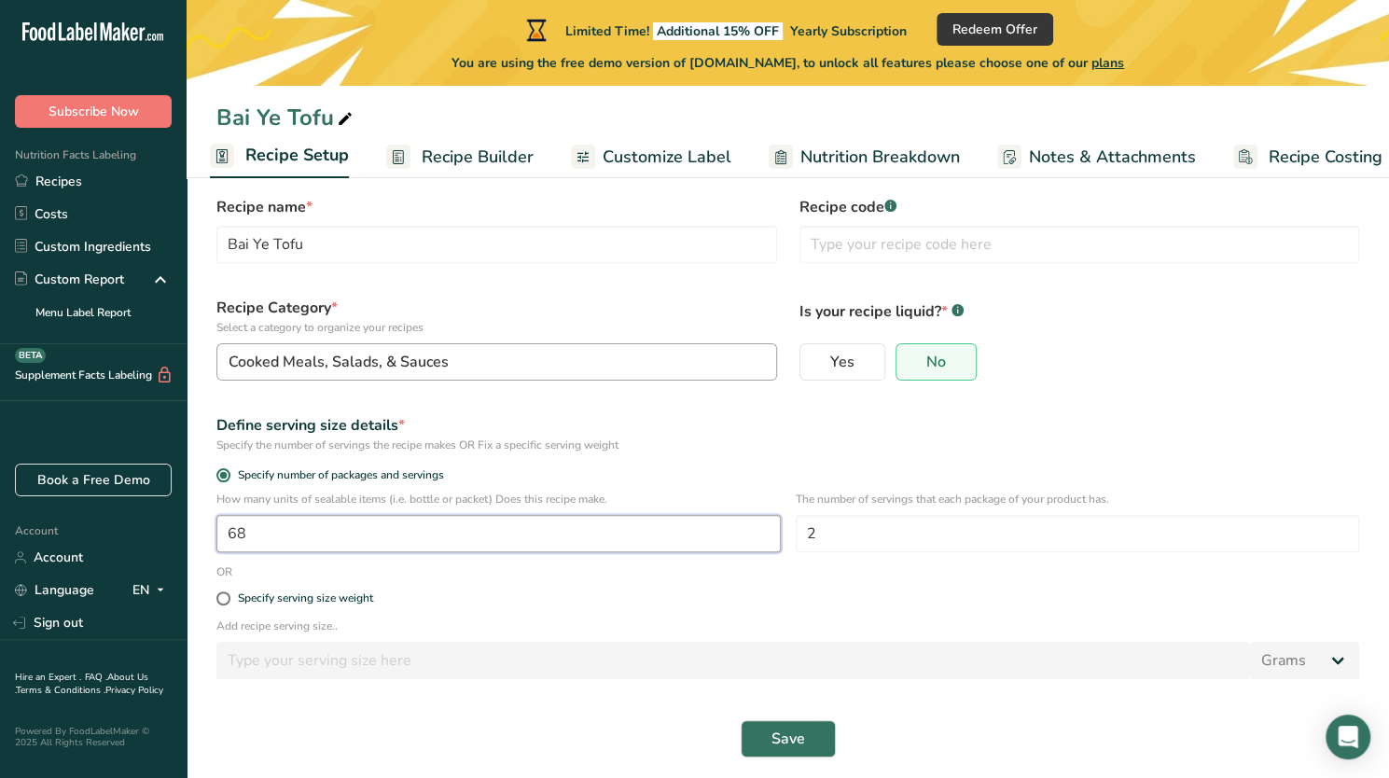
type input "68"
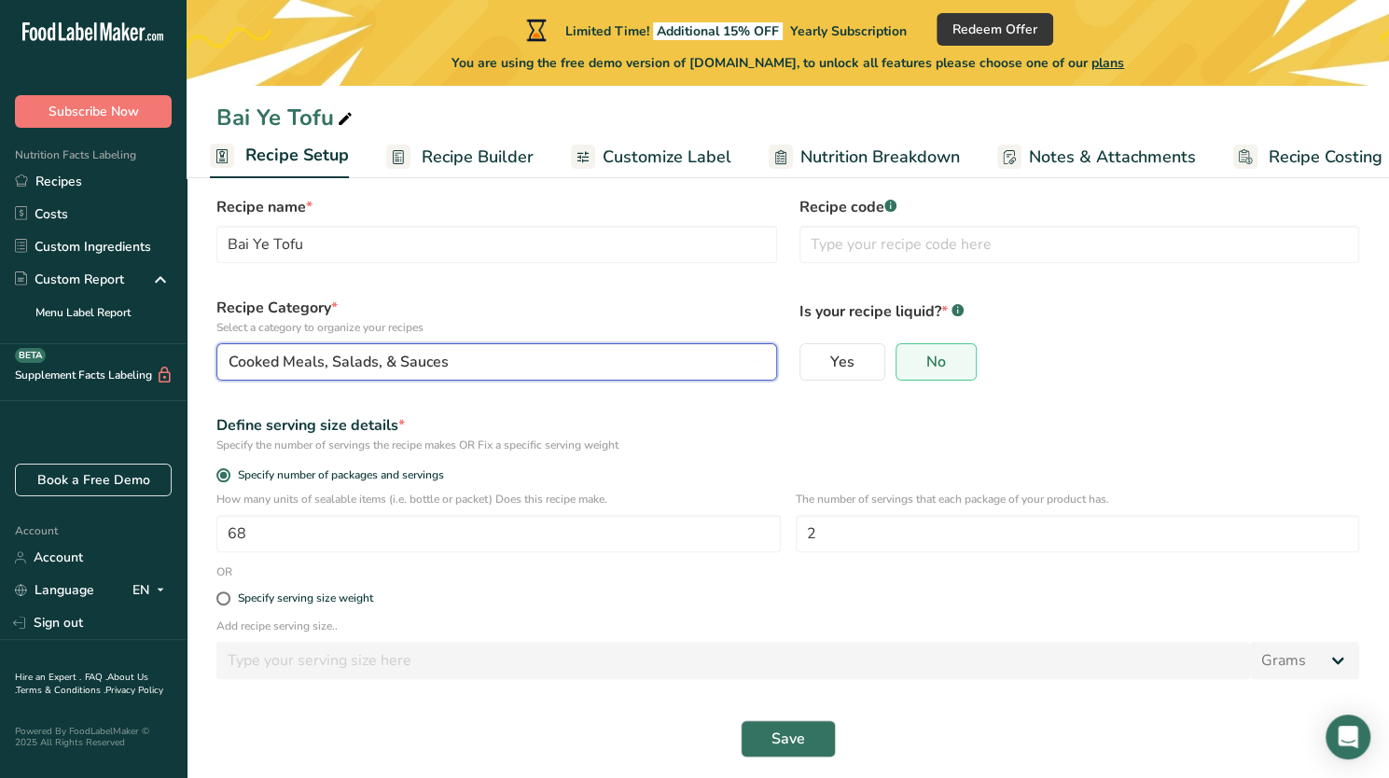
click at [731, 352] on div "Cooked Meals, Salads, & Sauces" at bounding box center [490, 362] width 525 height 22
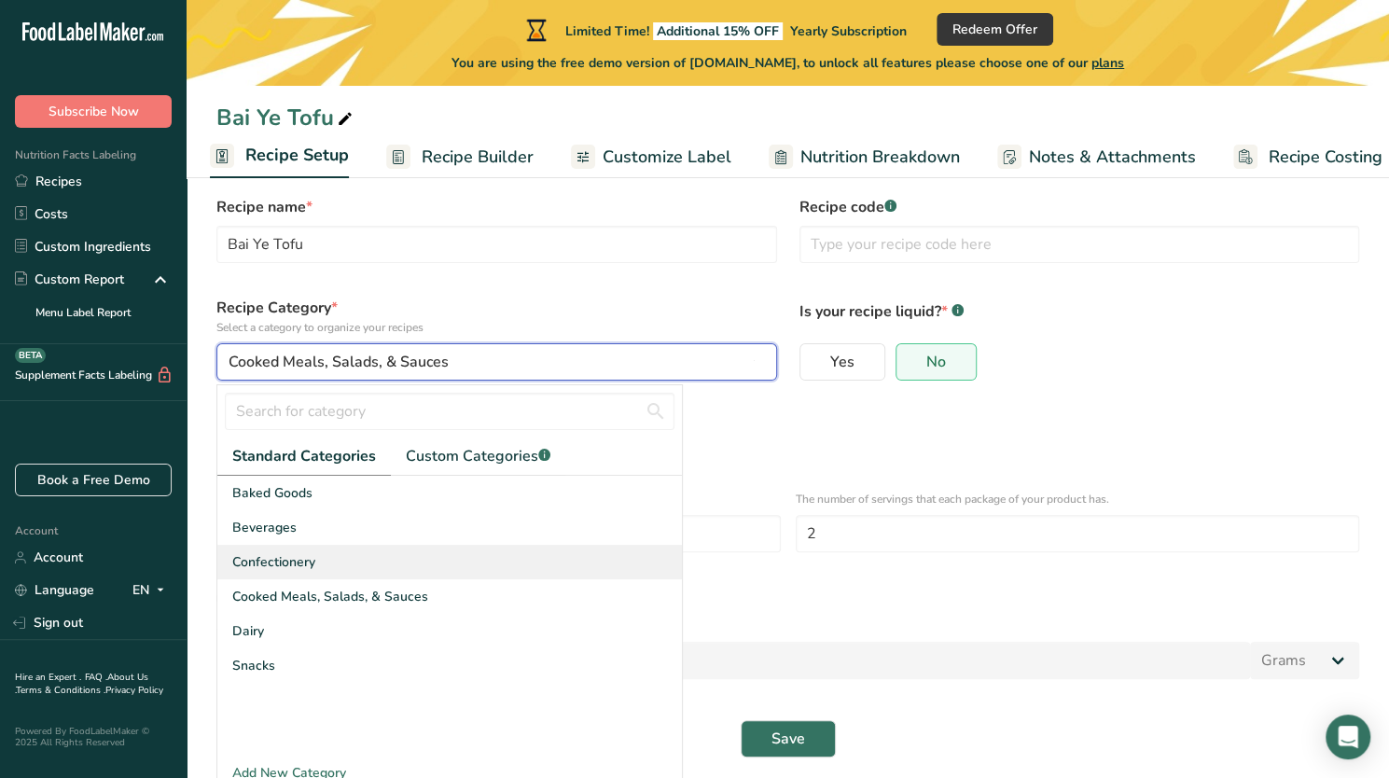
scroll to position [9, 0]
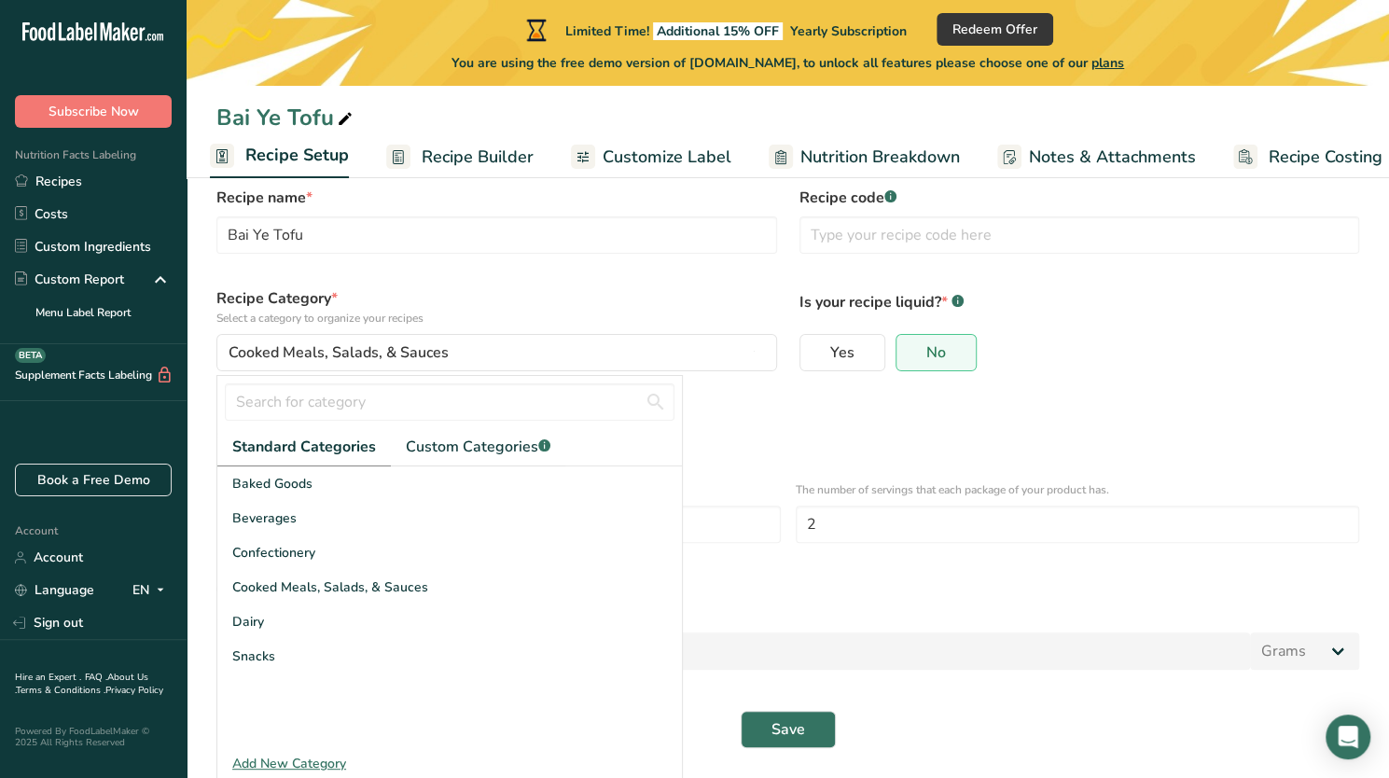
click at [840, 628] on div "Add recipe serving size.. Grams kg mg mcg lb oz l mL fl oz tbsp tsp cup qt gall…" at bounding box center [787, 644] width 1165 height 73
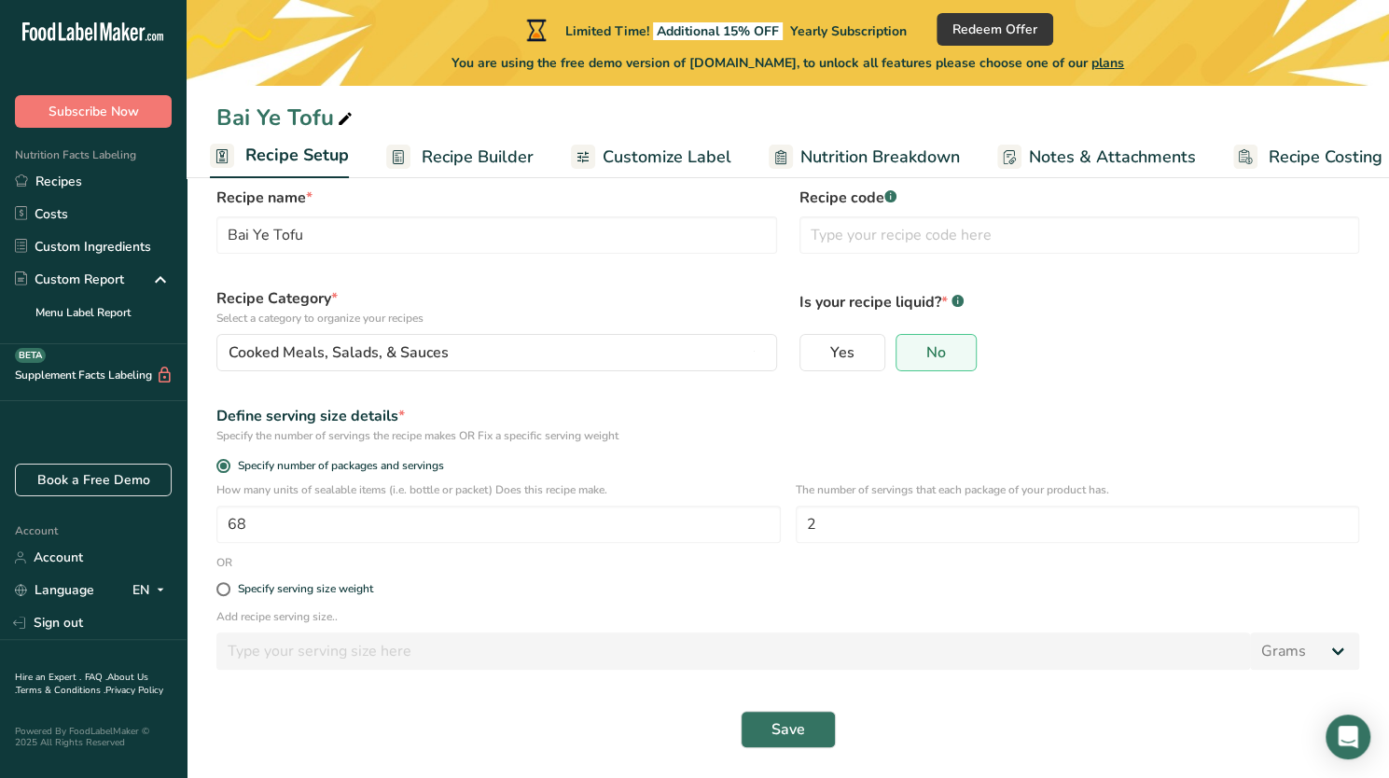
scroll to position [45, 0]
click at [828, 739] on button "Save" at bounding box center [788, 729] width 95 height 37
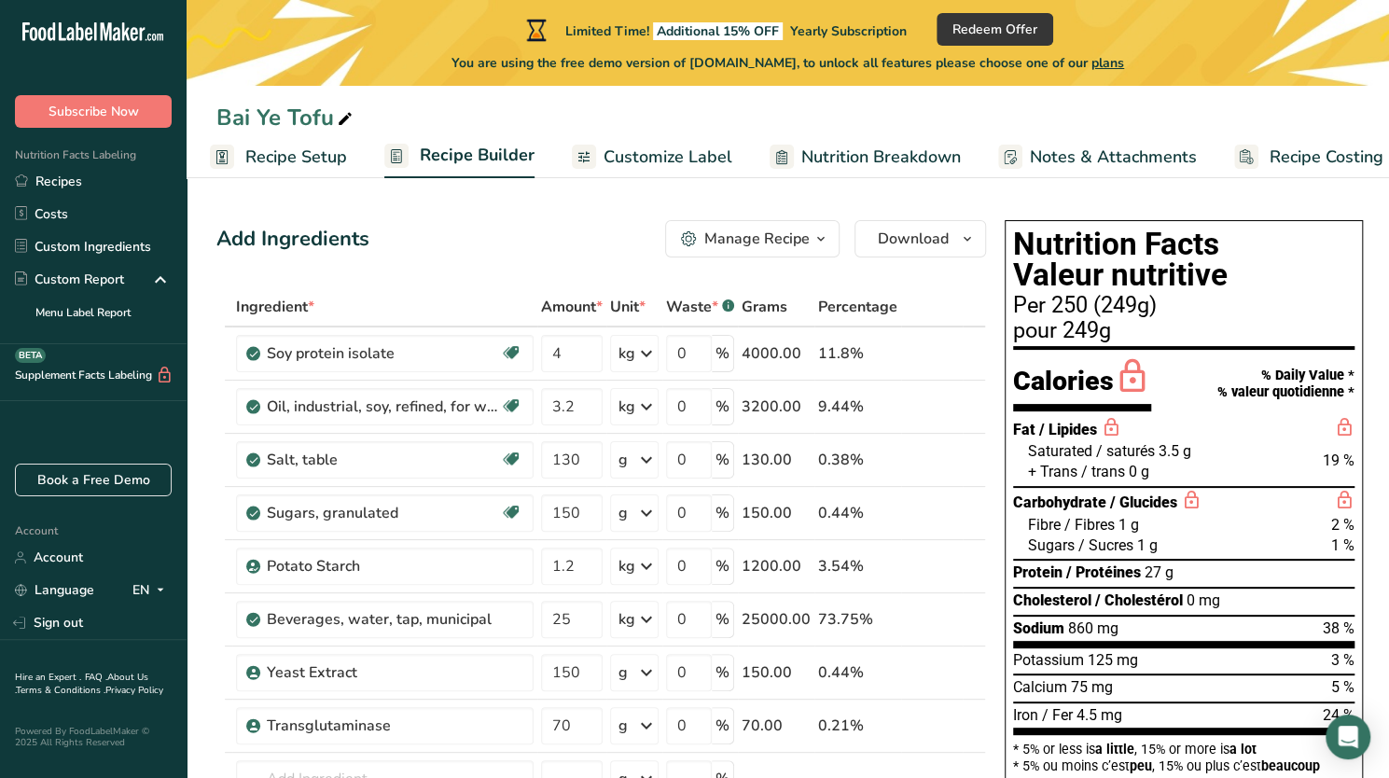
click at [1123, 61] on span "plans" at bounding box center [1107, 63] width 33 height 18
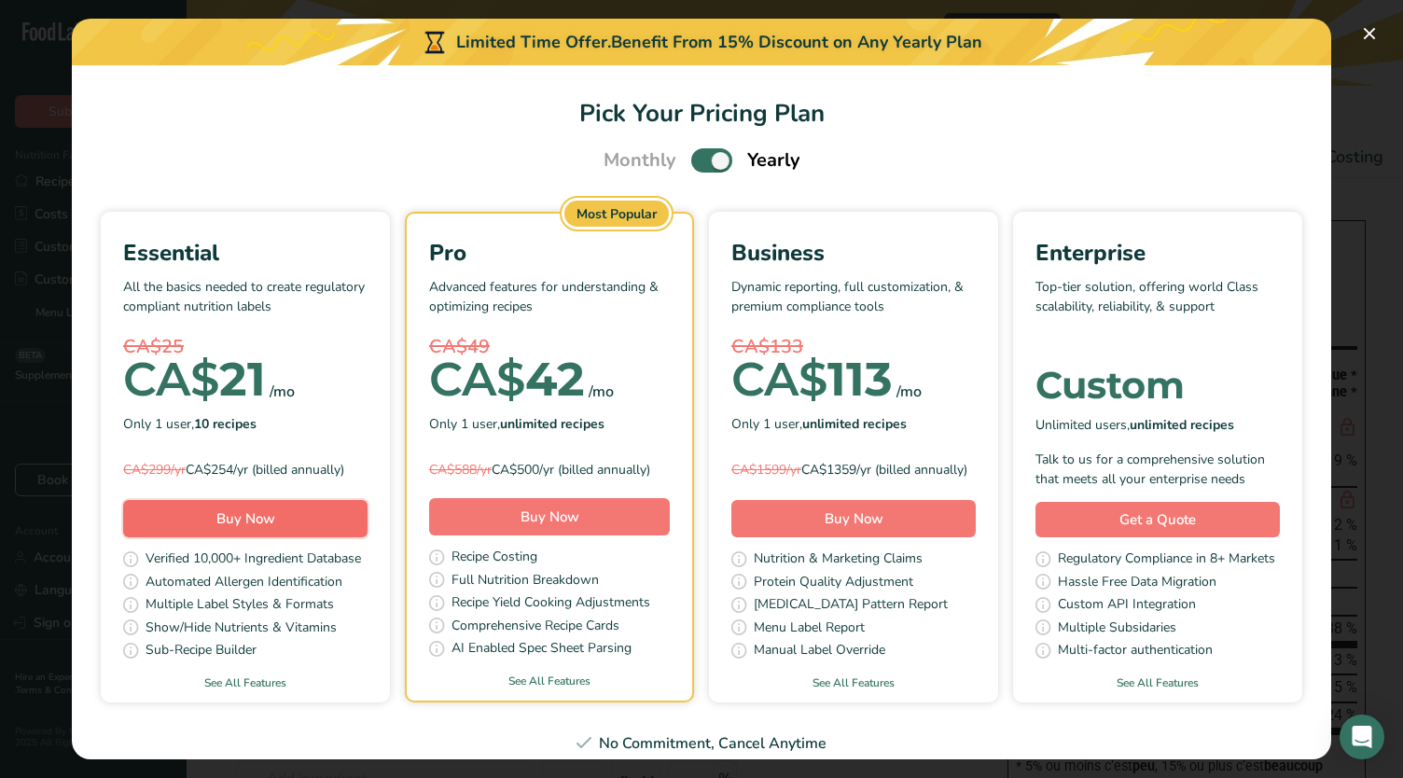
click at [367, 531] on button "Buy Now" at bounding box center [245, 518] width 244 height 37
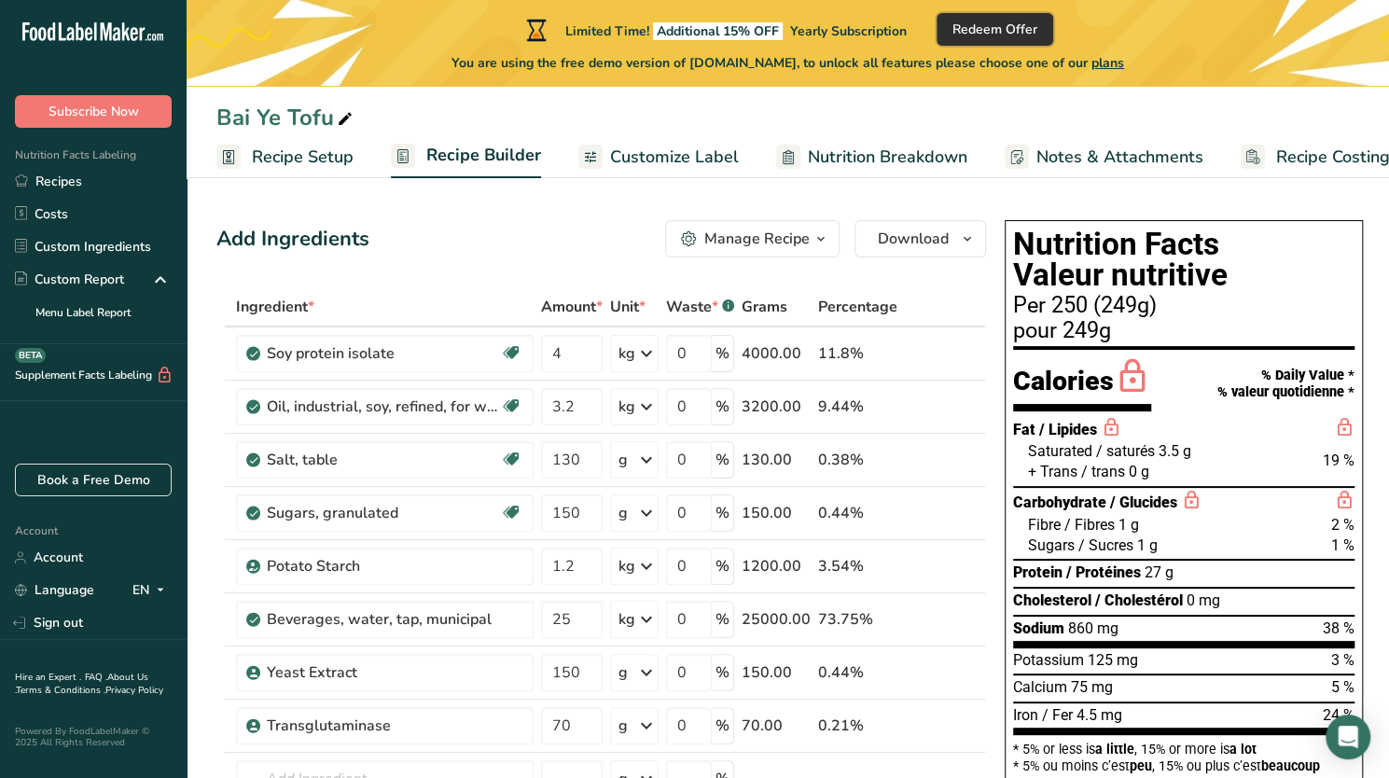
click at [995, 30] on span "Redeem Offer" at bounding box center [994, 30] width 85 height 20
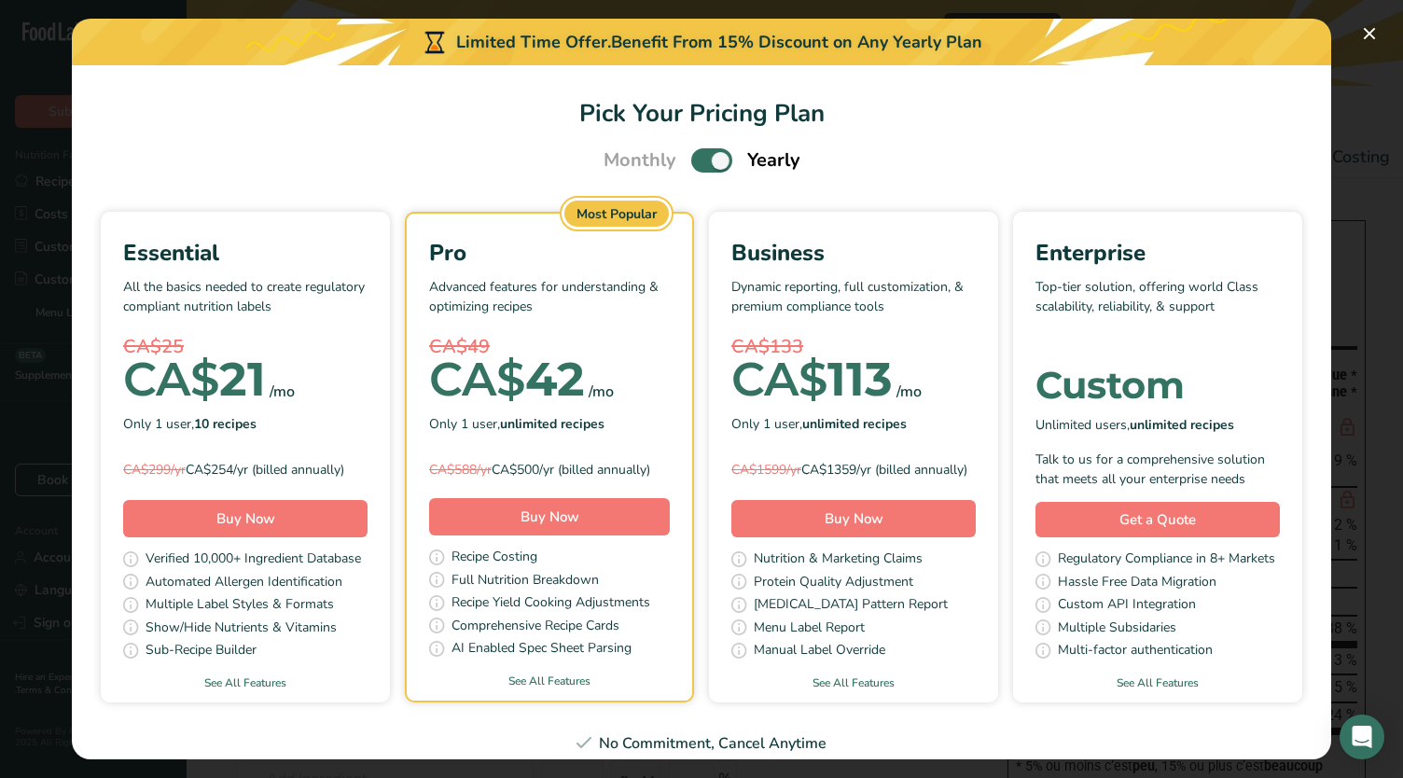
click at [675, 159] on div "Monthly Yearly" at bounding box center [702, 160] width 242 height 28
click at [699, 154] on span "Pick Your Pricing Plan Modal" at bounding box center [711, 159] width 41 height 23
click at [699, 155] on input "Pick Your Pricing Plan Modal" at bounding box center [697, 161] width 12 height 12
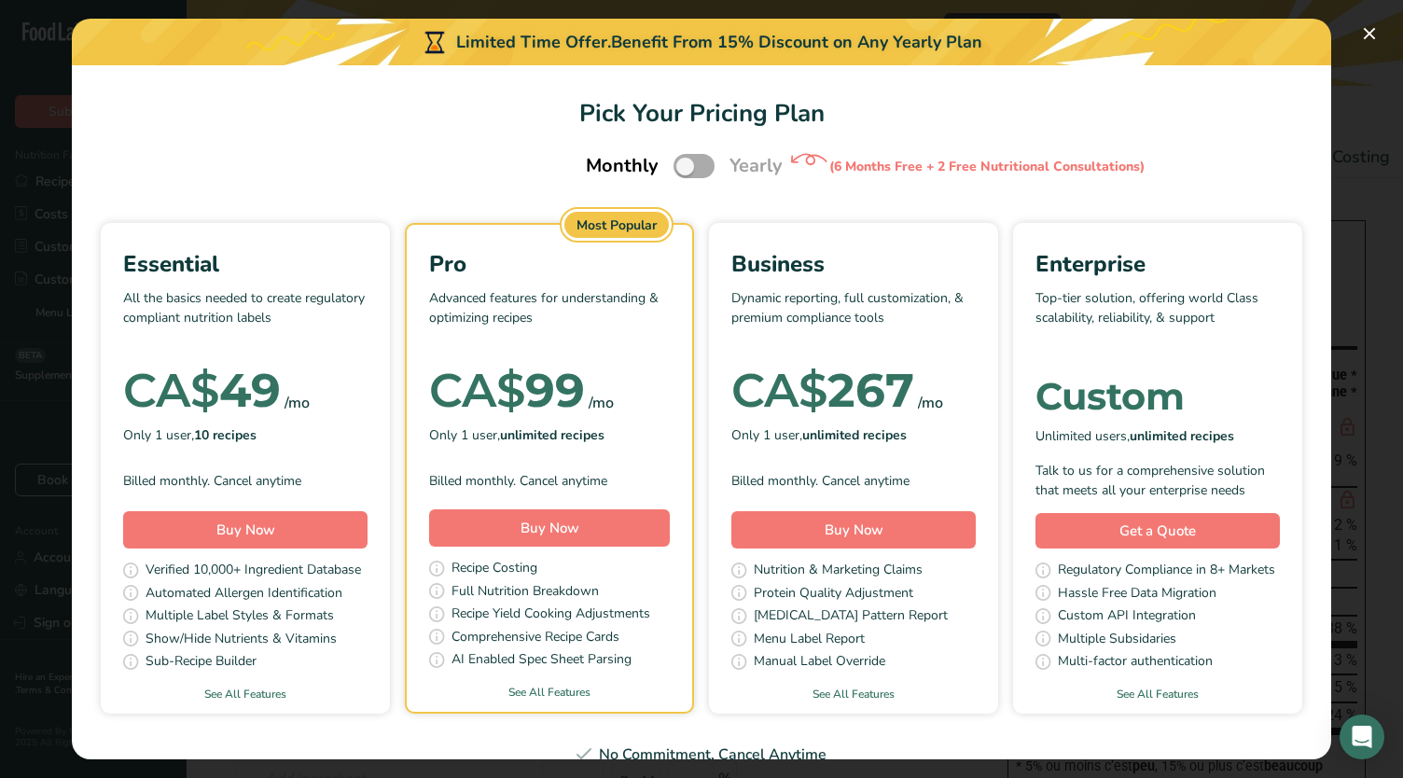
click at [698, 168] on span "Pick Your Pricing Plan Modal" at bounding box center [693, 165] width 41 height 23
click at [685, 168] on input "Pick Your Pricing Plan Modal" at bounding box center [679, 166] width 12 height 12
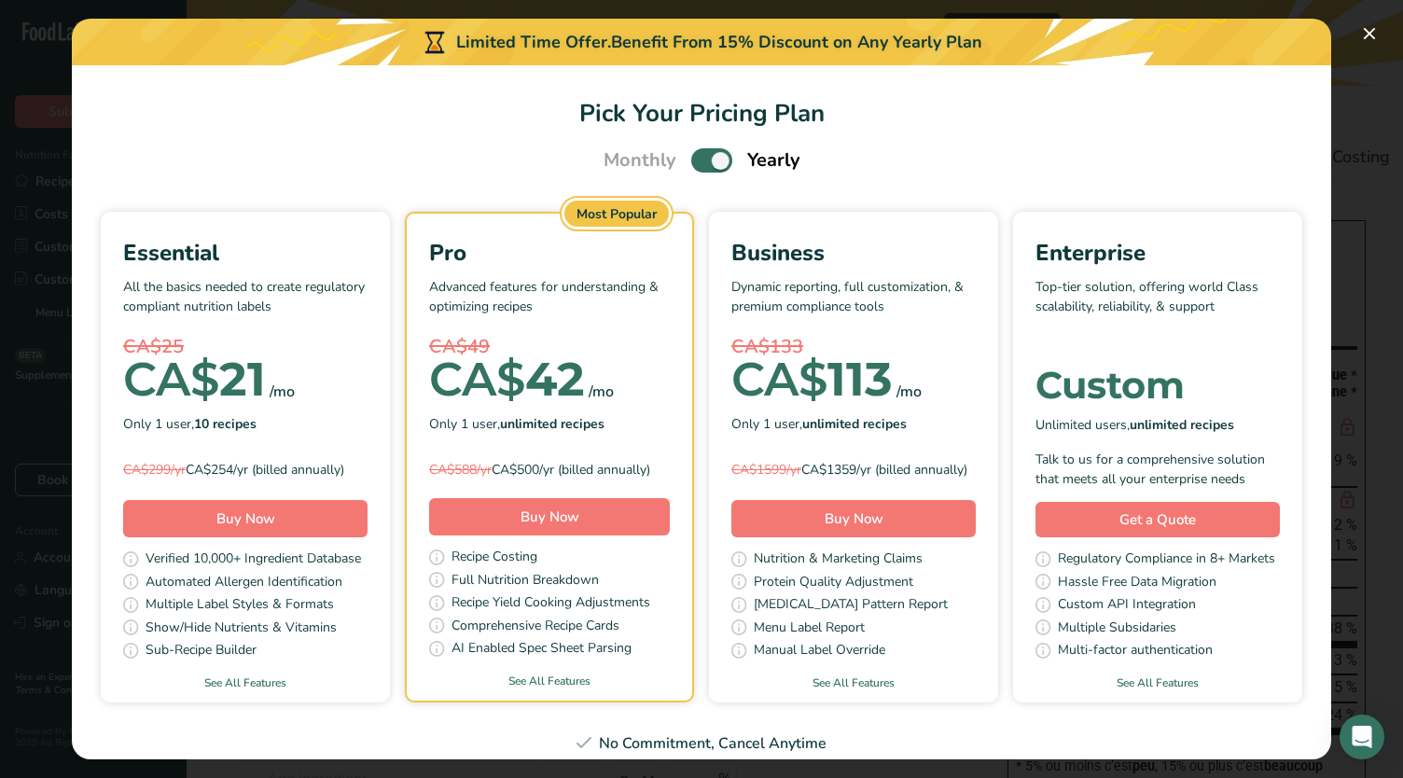
click at [698, 168] on span "Pick Your Pricing Plan Modal" at bounding box center [711, 159] width 41 height 23
click at [698, 167] on input "Pick Your Pricing Plan Modal" at bounding box center [697, 161] width 12 height 12
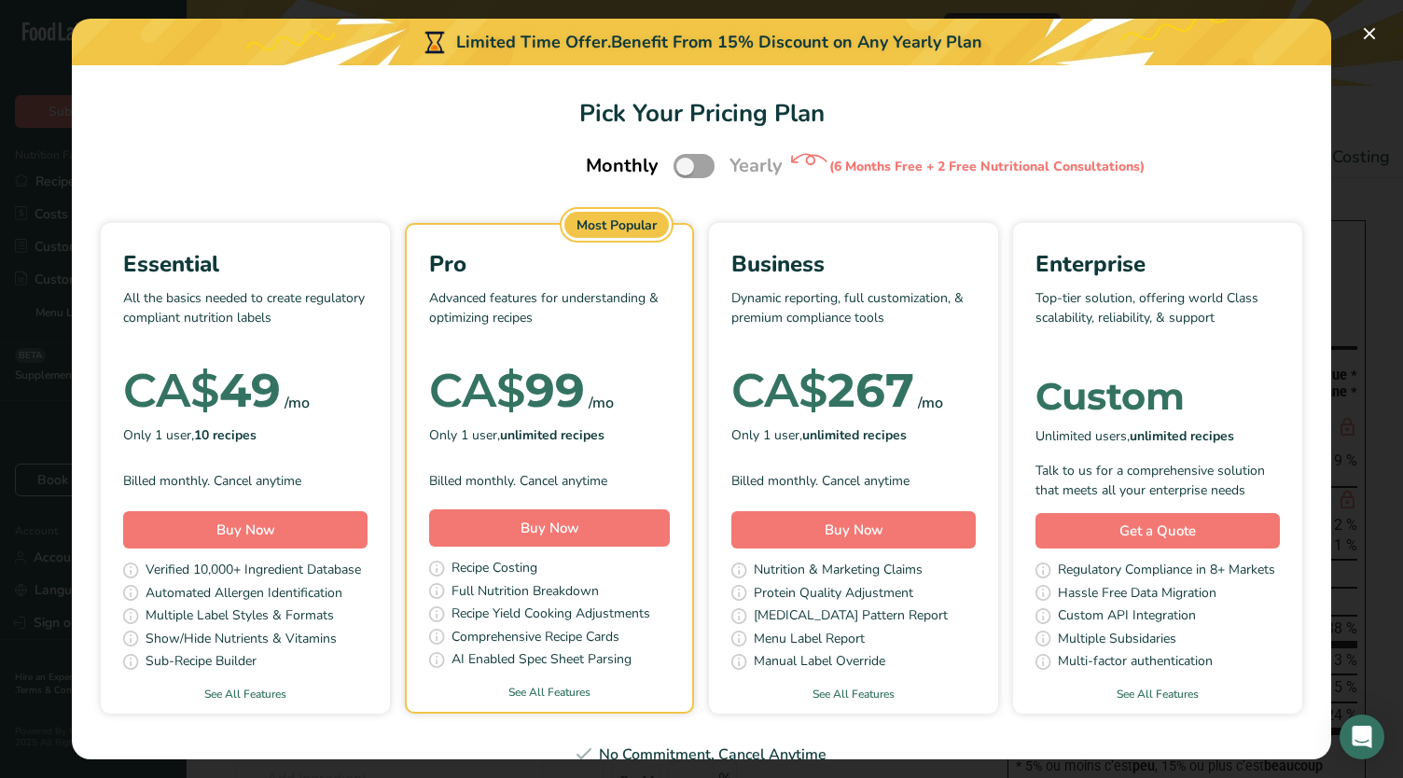
click at [716, 164] on div "Monthly Yearly (6 Months Free + 2 Free Nutritional Consultations)" at bounding box center [701, 165] width 277 height 39
click at [700, 168] on span "Pick Your Pricing Plan Modal" at bounding box center [693, 165] width 41 height 23
click at [685, 168] on input "Pick Your Pricing Plan Modal" at bounding box center [679, 166] width 12 height 12
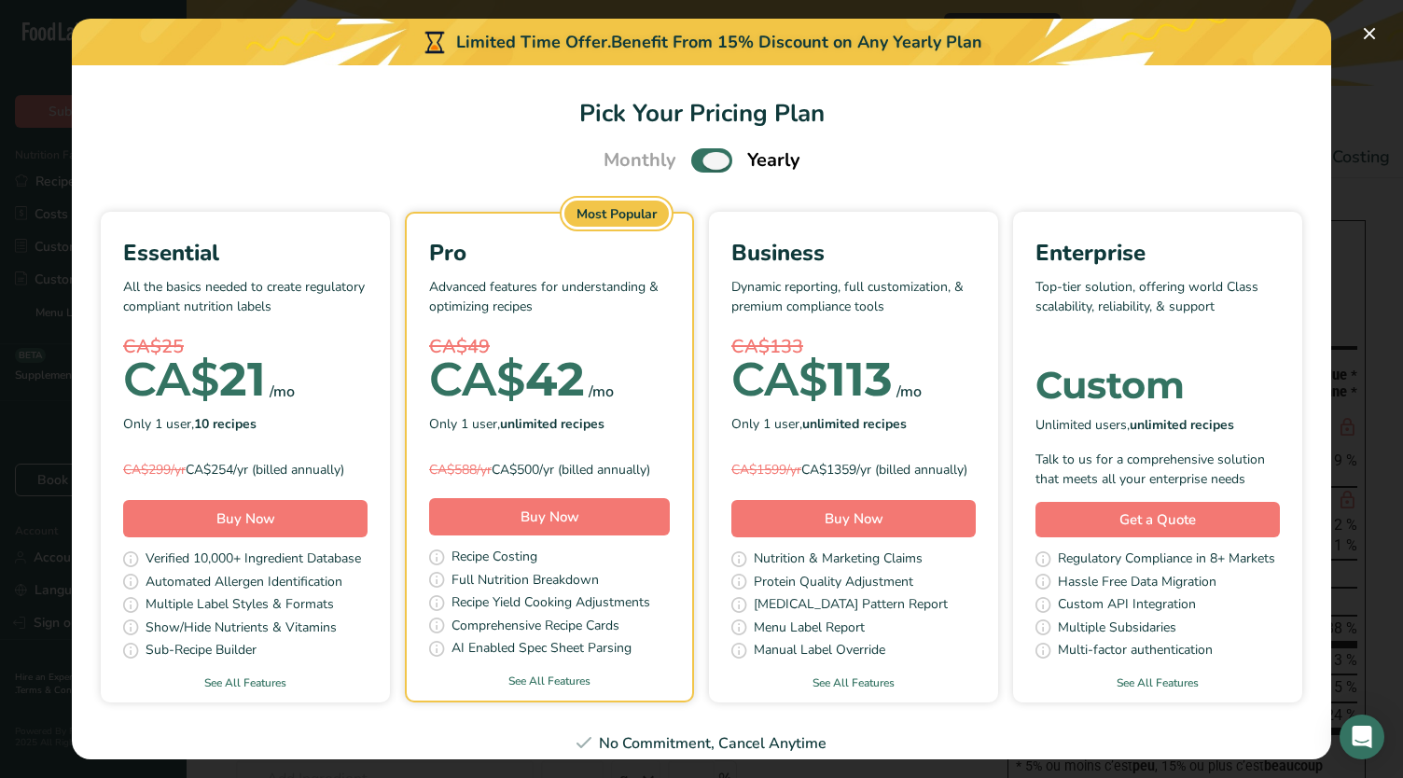
click at [700, 168] on span "Pick Your Pricing Plan Modal" at bounding box center [711, 159] width 41 height 23
click at [700, 167] on input "Pick Your Pricing Plan Modal" at bounding box center [697, 161] width 12 height 12
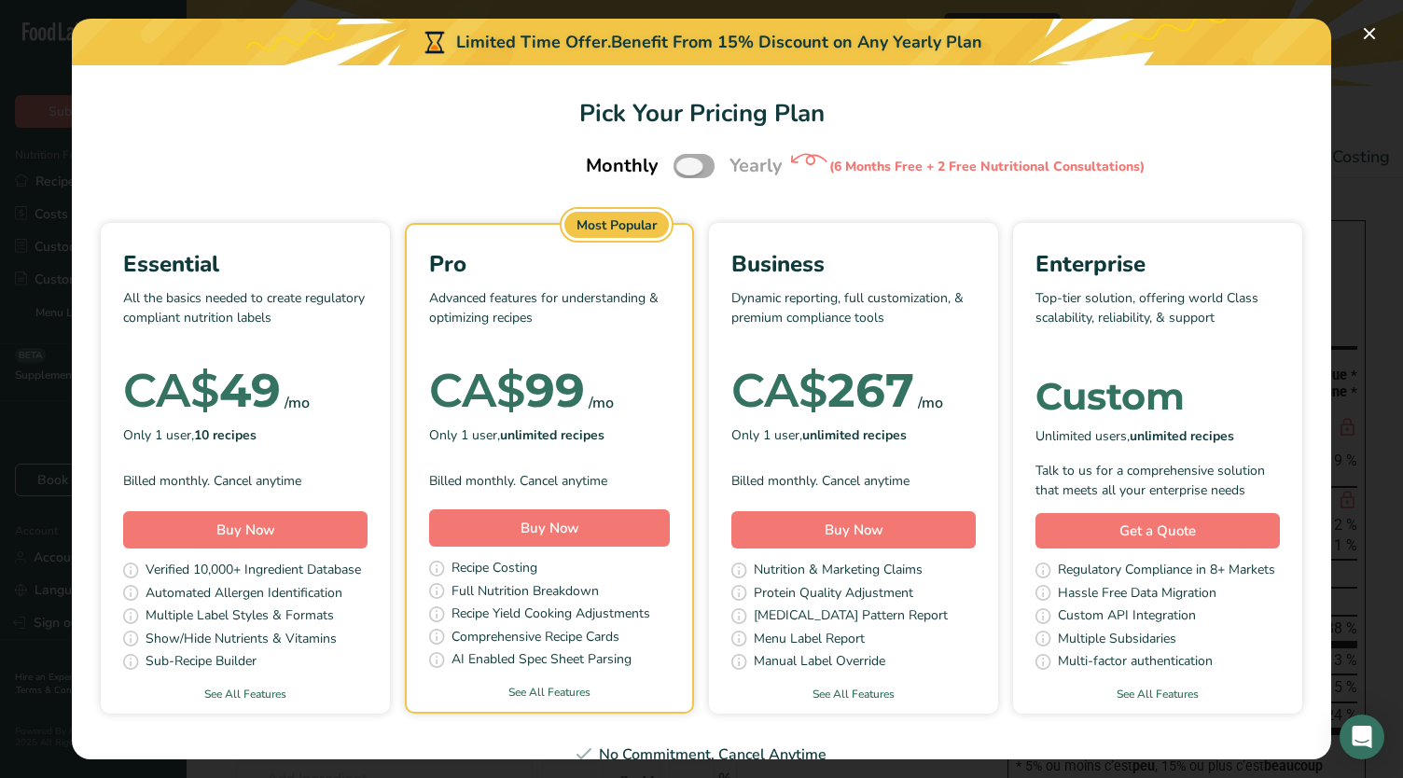
click at [700, 168] on span "Pick Your Pricing Plan Modal" at bounding box center [693, 165] width 41 height 23
click at [685, 168] on input "Pick Your Pricing Plan Modal" at bounding box center [679, 166] width 12 height 12
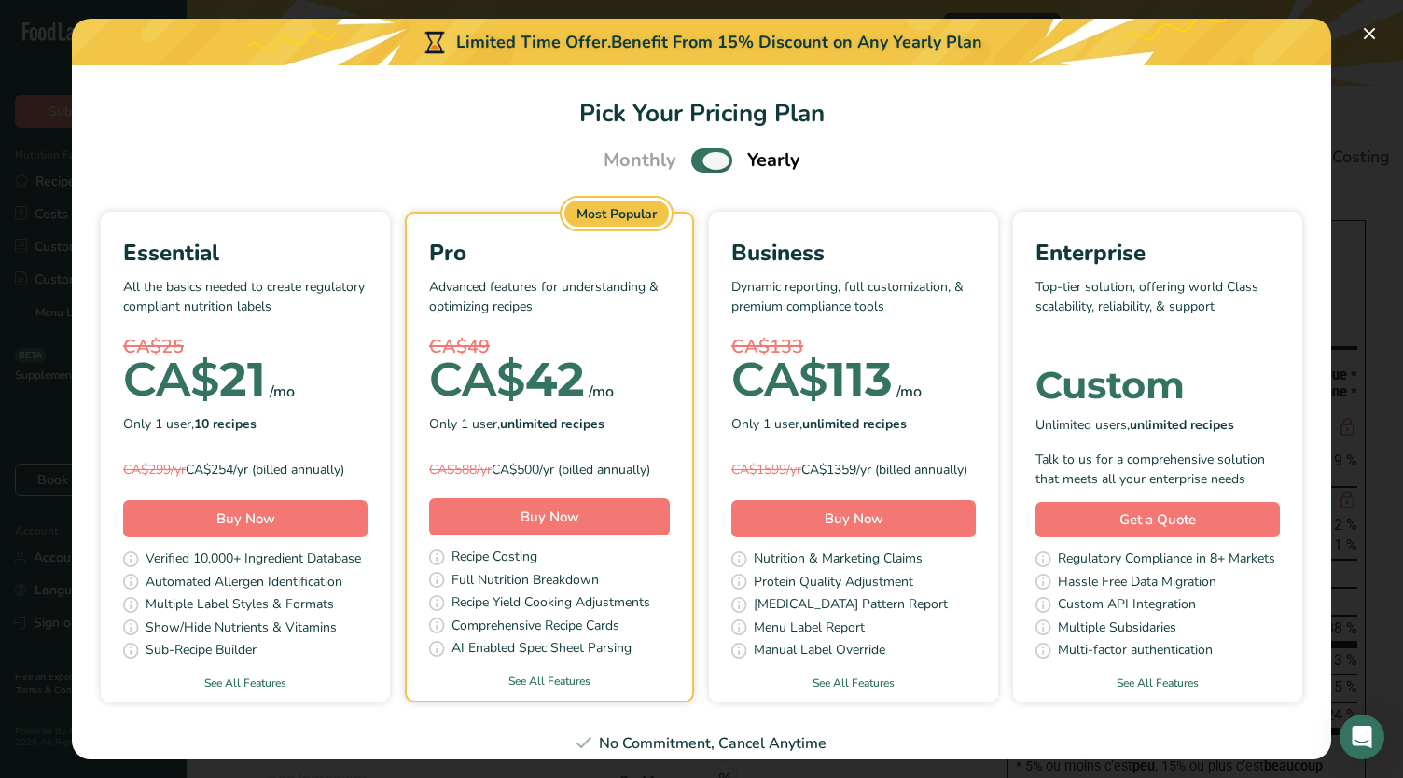
click at [700, 168] on span "Pick Your Pricing Plan Modal" at bounding box center [711, 159] width 41 height 23
click at [700, 167] on input "Pick Your Pricing Plan Modal" at bounding box center [697, 161] width 12 height 12
checkbox input "false"
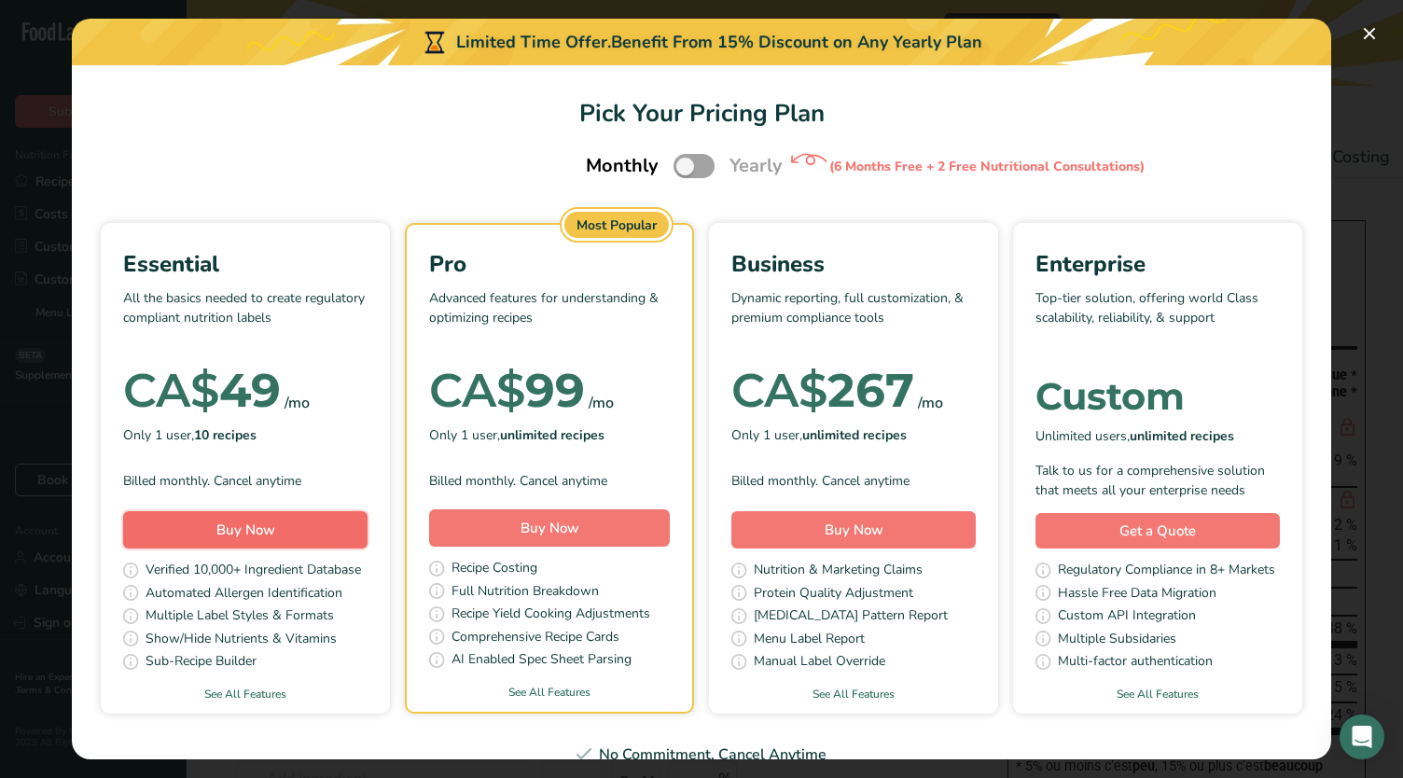
click at [367, 531] on button "Buy Now" at bounding box center [245, 529] width 244 height 37
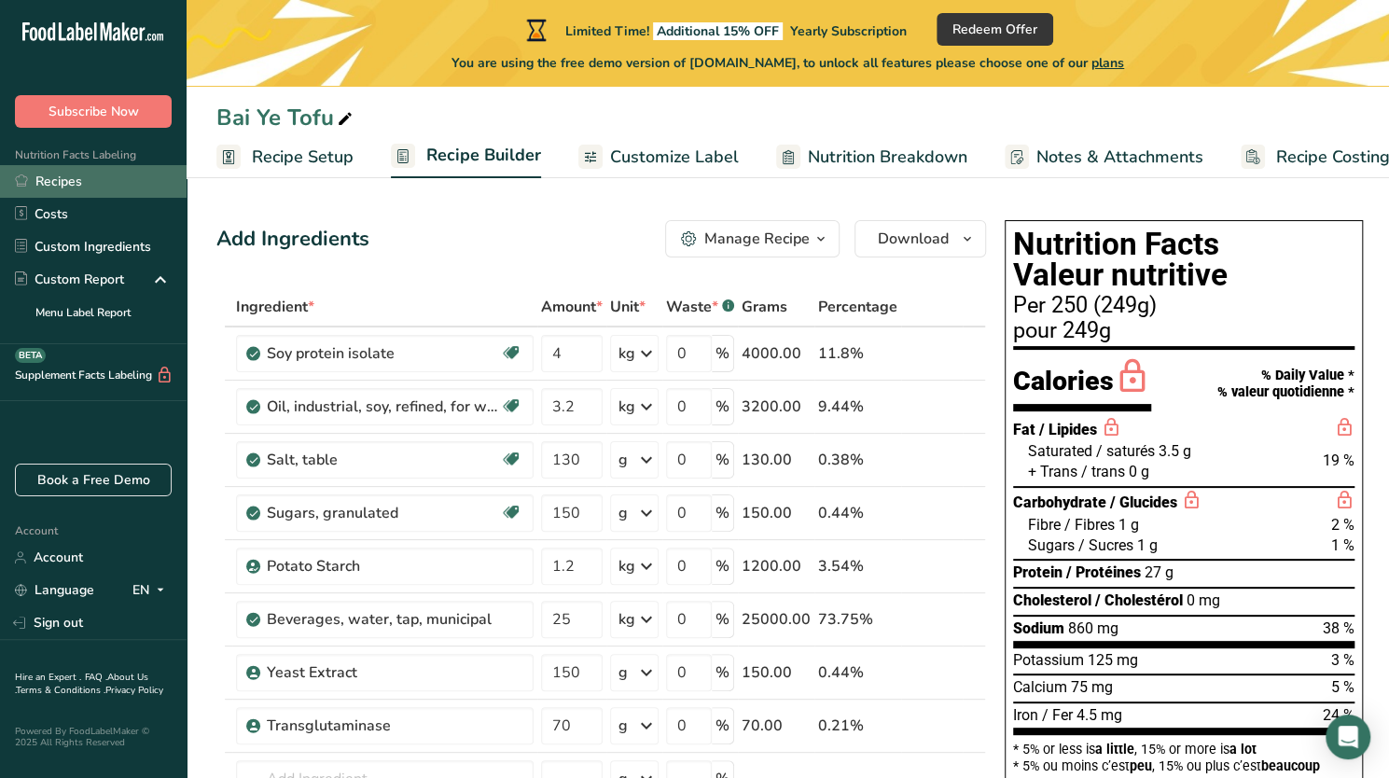
click at [86, 189] on link "Recipes" at bounding box center [93, 181] width 187 height 33
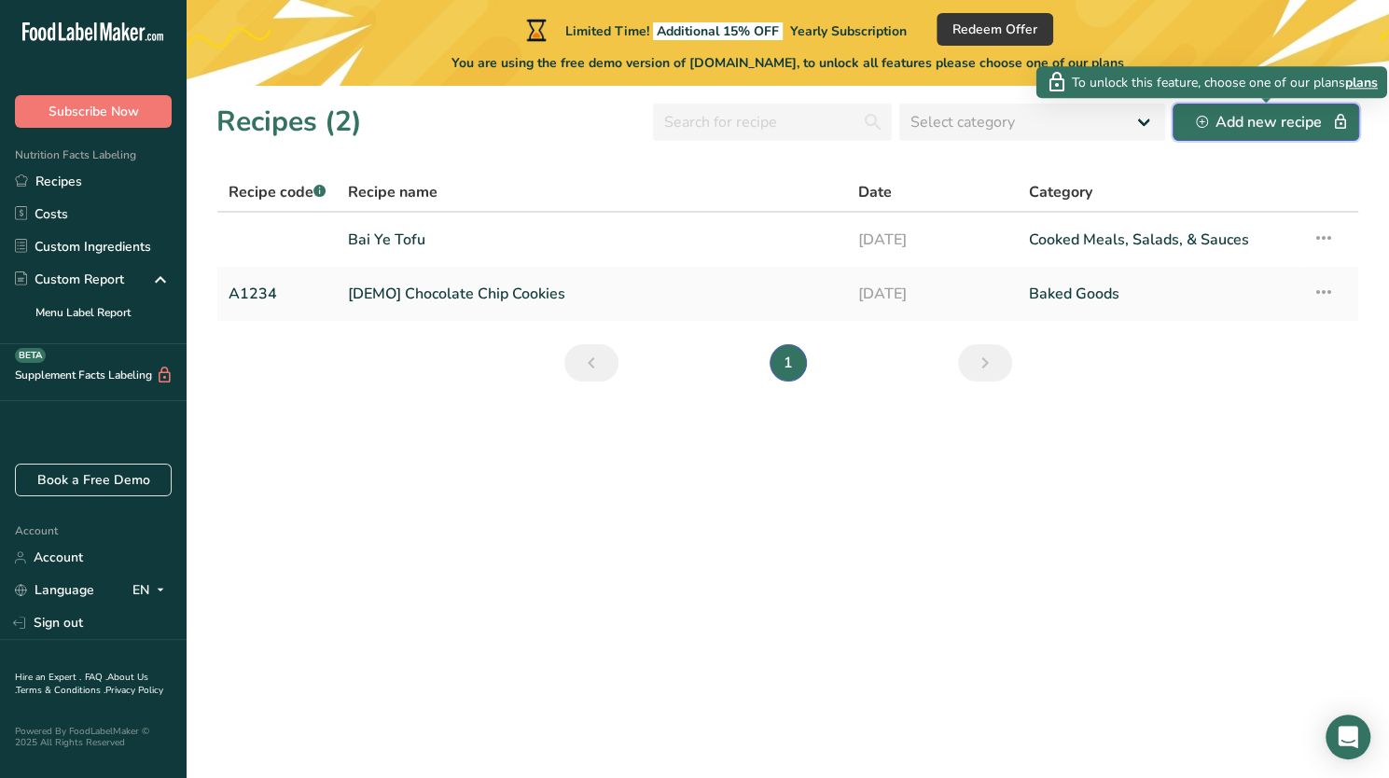
click at [1227, 128] on div "Add new recipe" at bounding box center [1266, 122] width 140 height 22
click at [1250, 118] on div "Add new recipe" at bounding box center [1266, 122] width 140 height 22
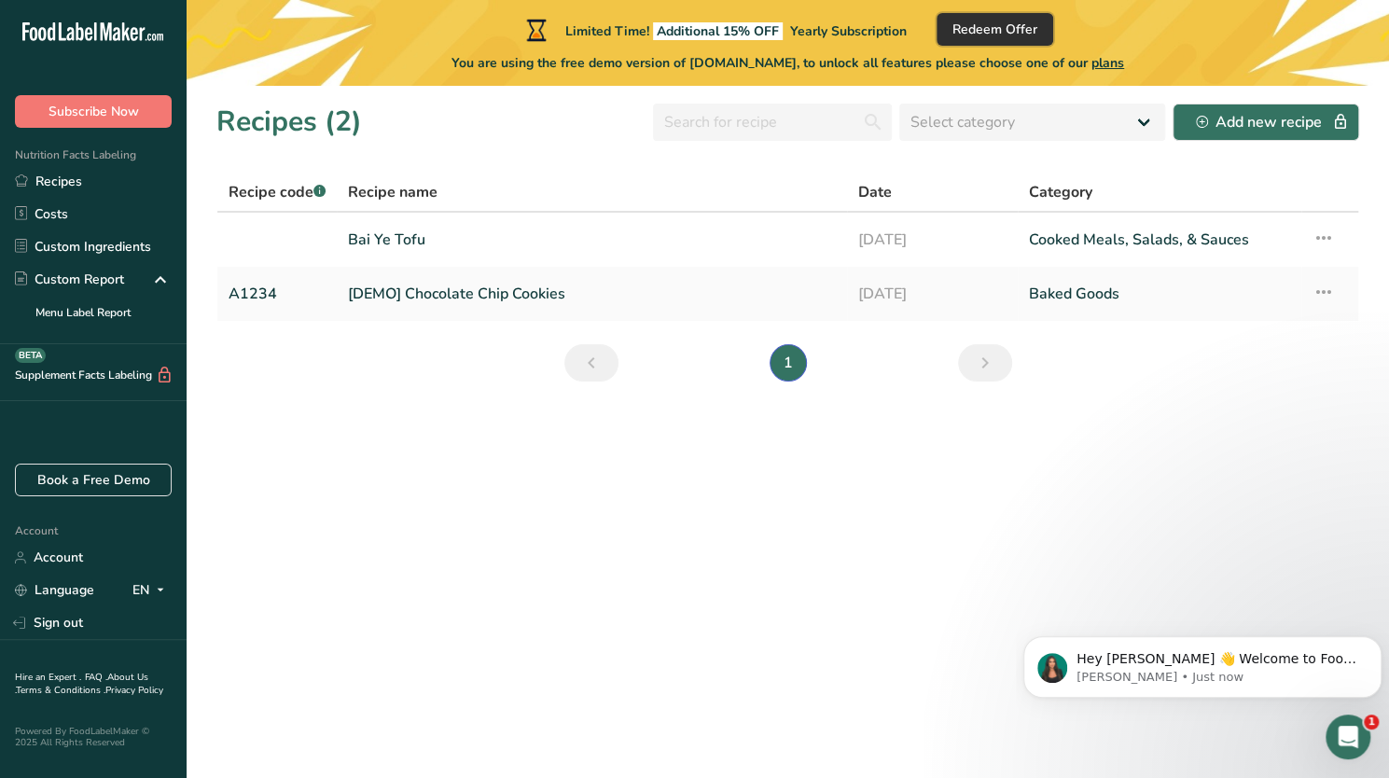
click at [1016, 32] on span "Redeem Offer" at bounding box center [994, 30] width 85 height 20
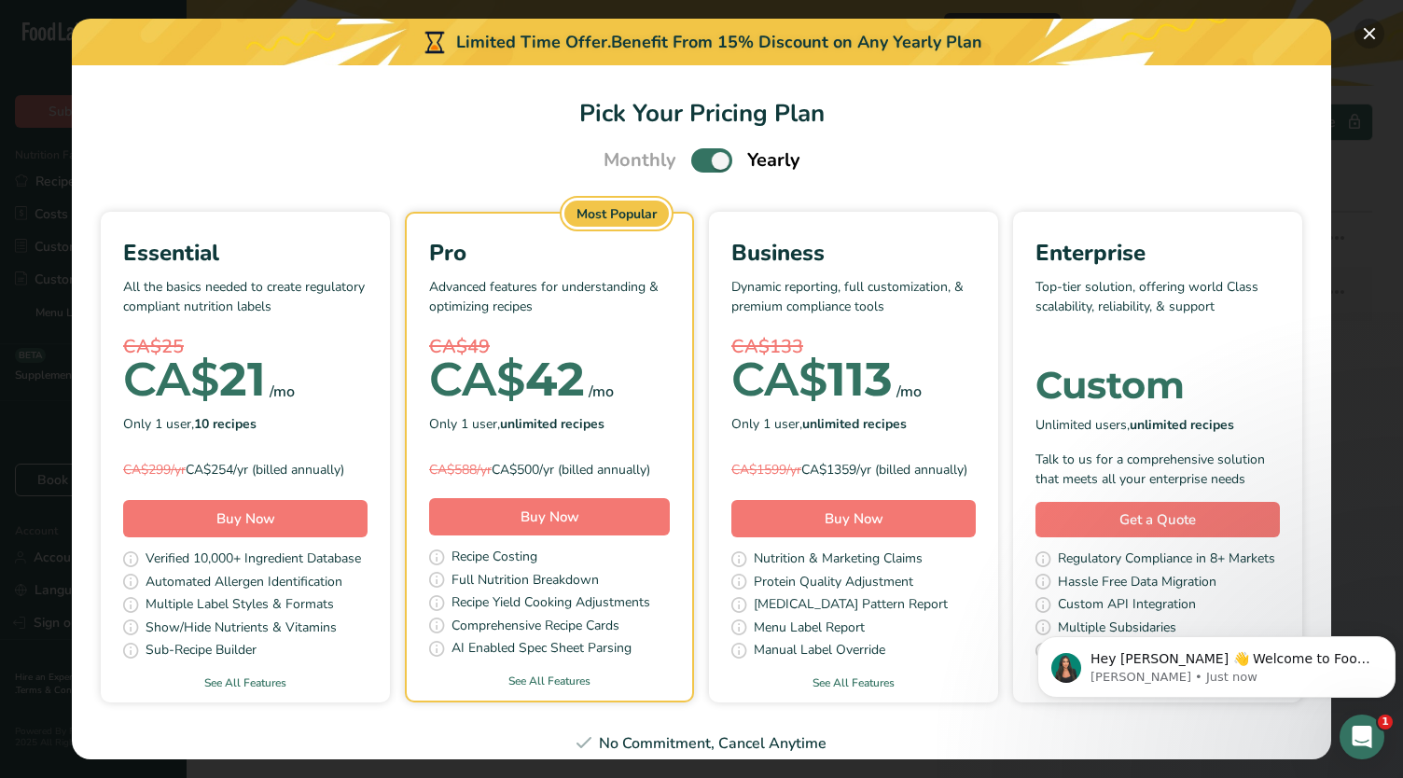
click at [1375, 40] on button "Pick Your Pricing Plan Modal" at bounding box center [1369, 34] width 30 height 30
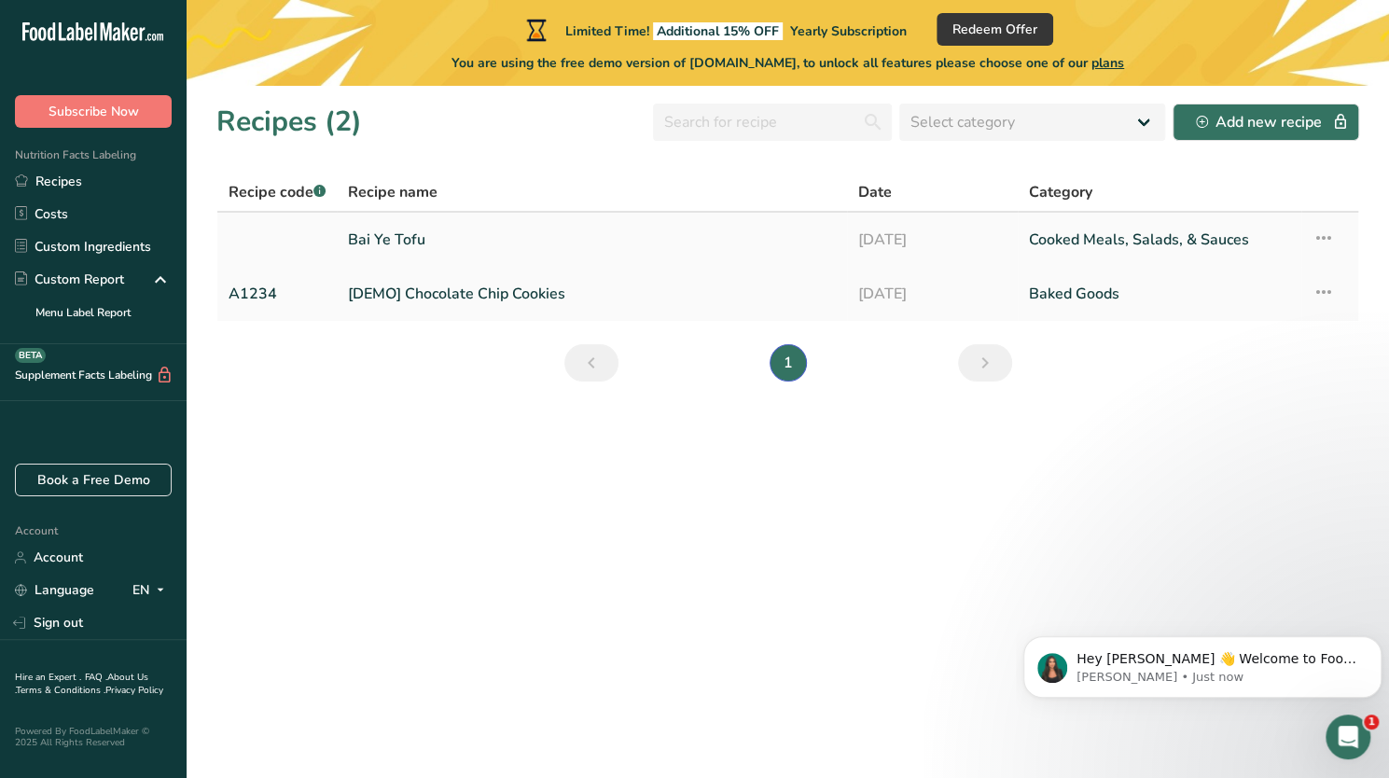
click at [445, 223] on link "Bai Ye Tofu" at bounding box center [592, 239] width 488 height 39
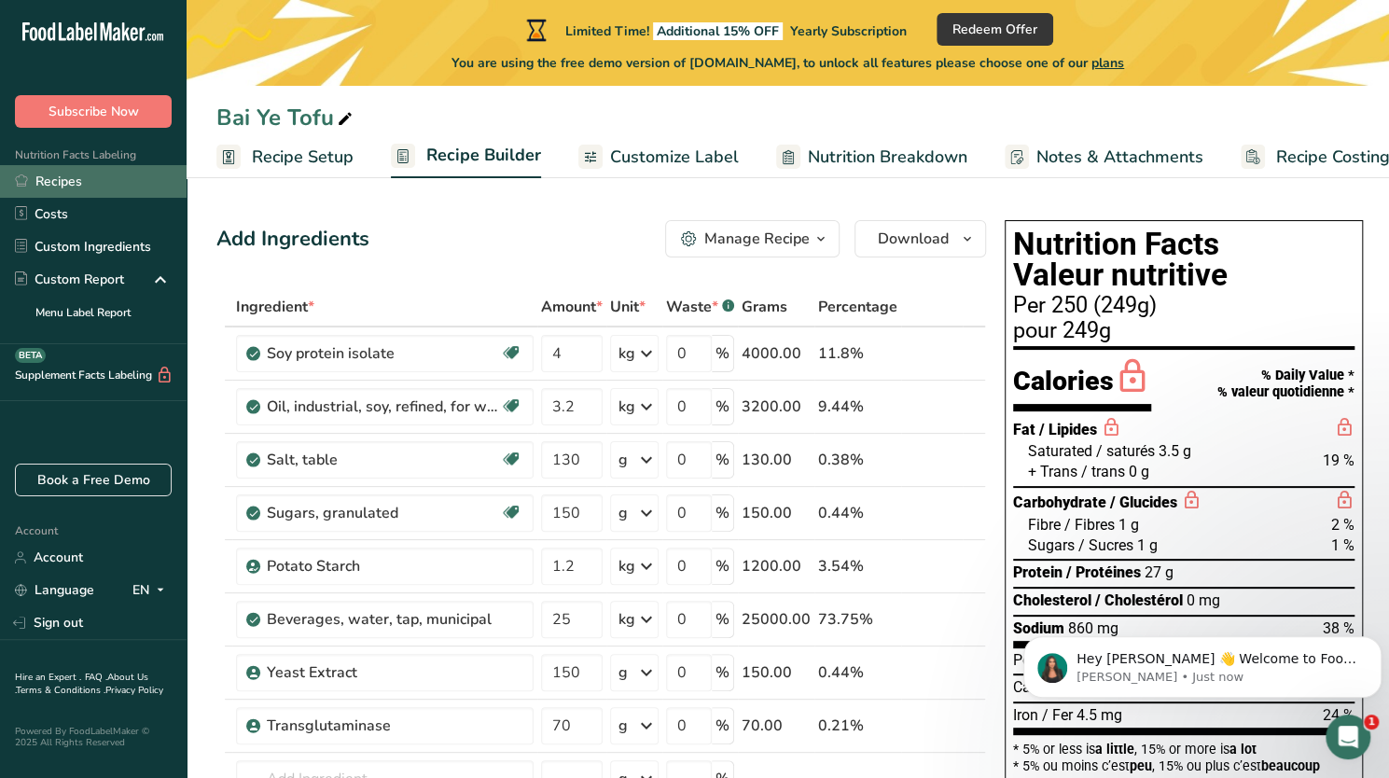
click at [129, 196] on link "Recipes" at bounding box center [93, 181] width 187 height 33
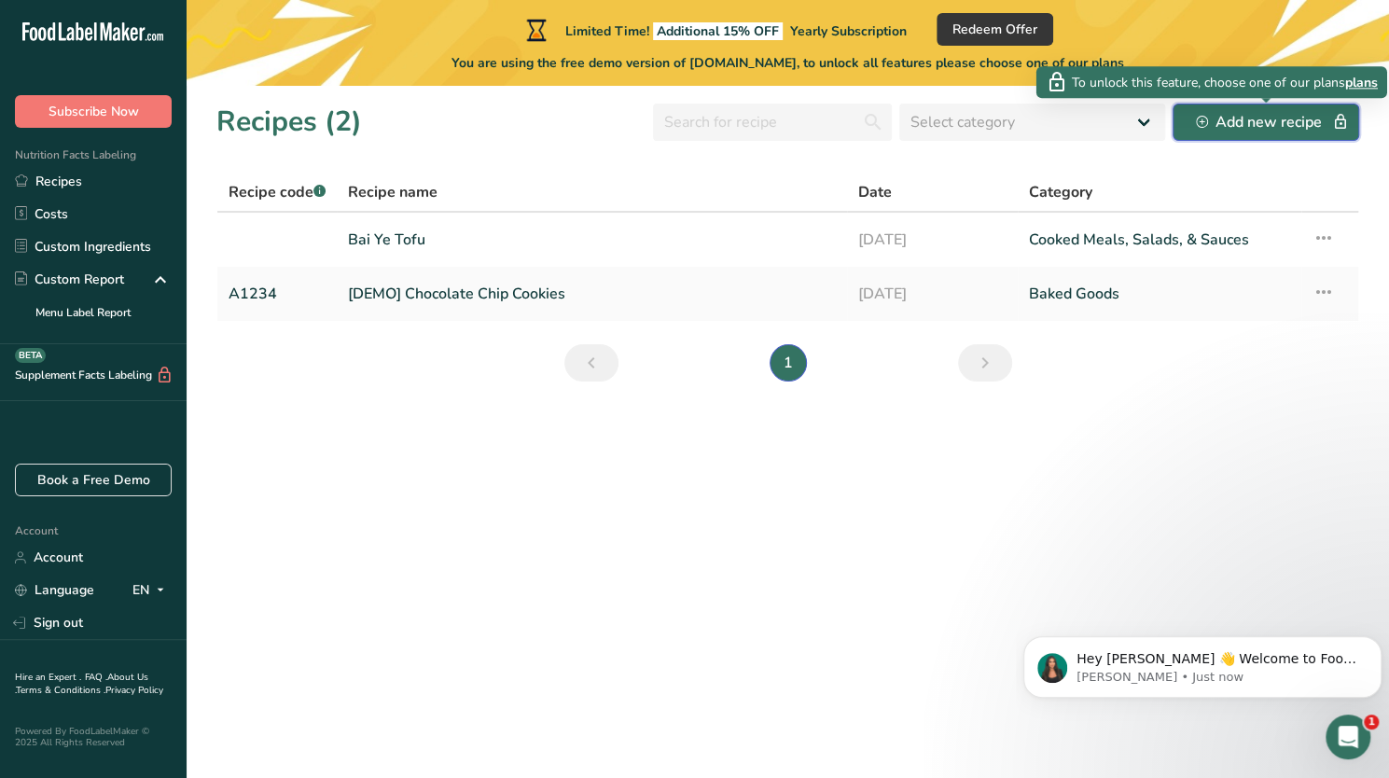
click at [1230, 119] on div "Add new recipe" at bounding box center [1266, 122] width 140 height 22
click at [1349, 84] on span "plans" at bounding box center [1361, 83] width 33 height 20
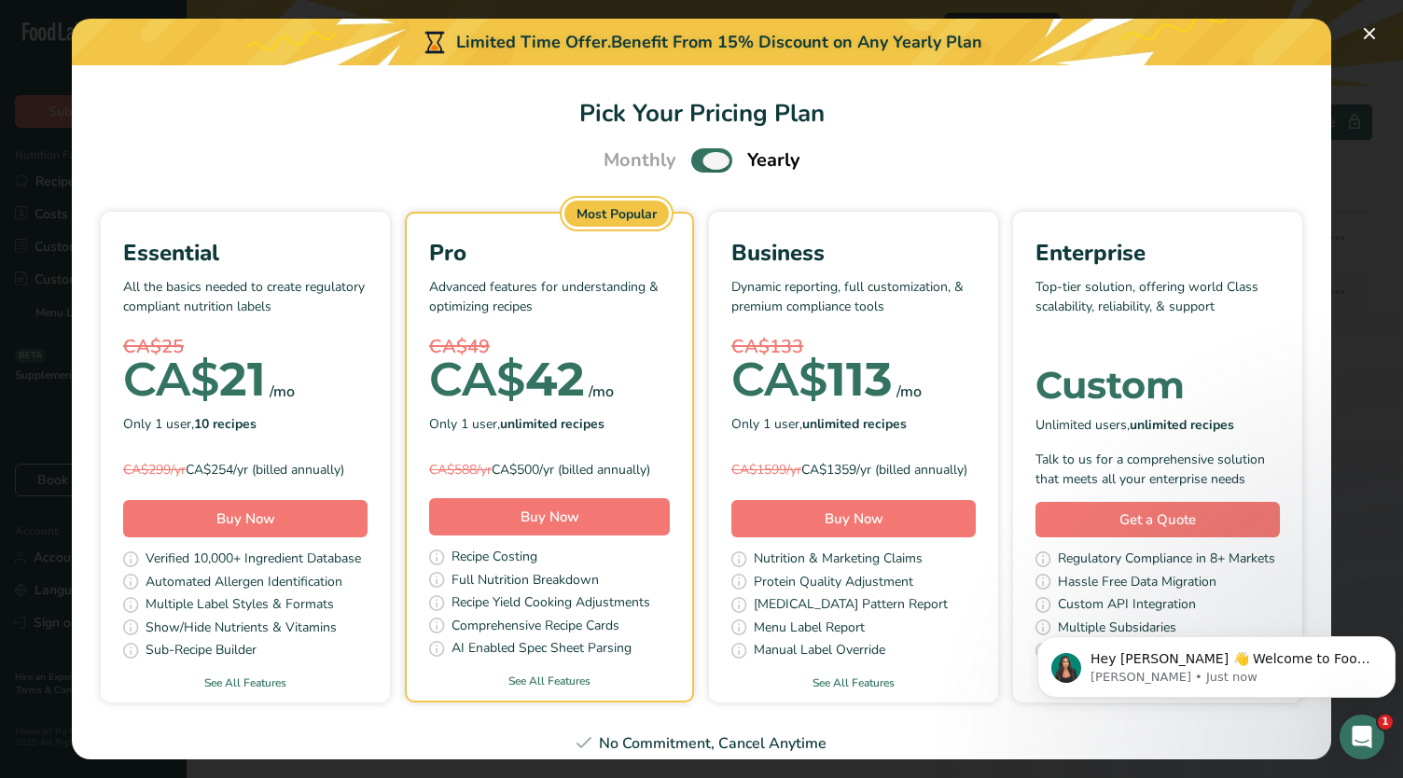
click at [705, 159] on span "Pick Your Pricing Plan Modal" at bounding box center [711, 159] width 41 height 23
click at [703, 159] on input "Pick Your Pricing Plan Modal" at bounding box center [697, 161] width 12 height 12
checkbox input "false"
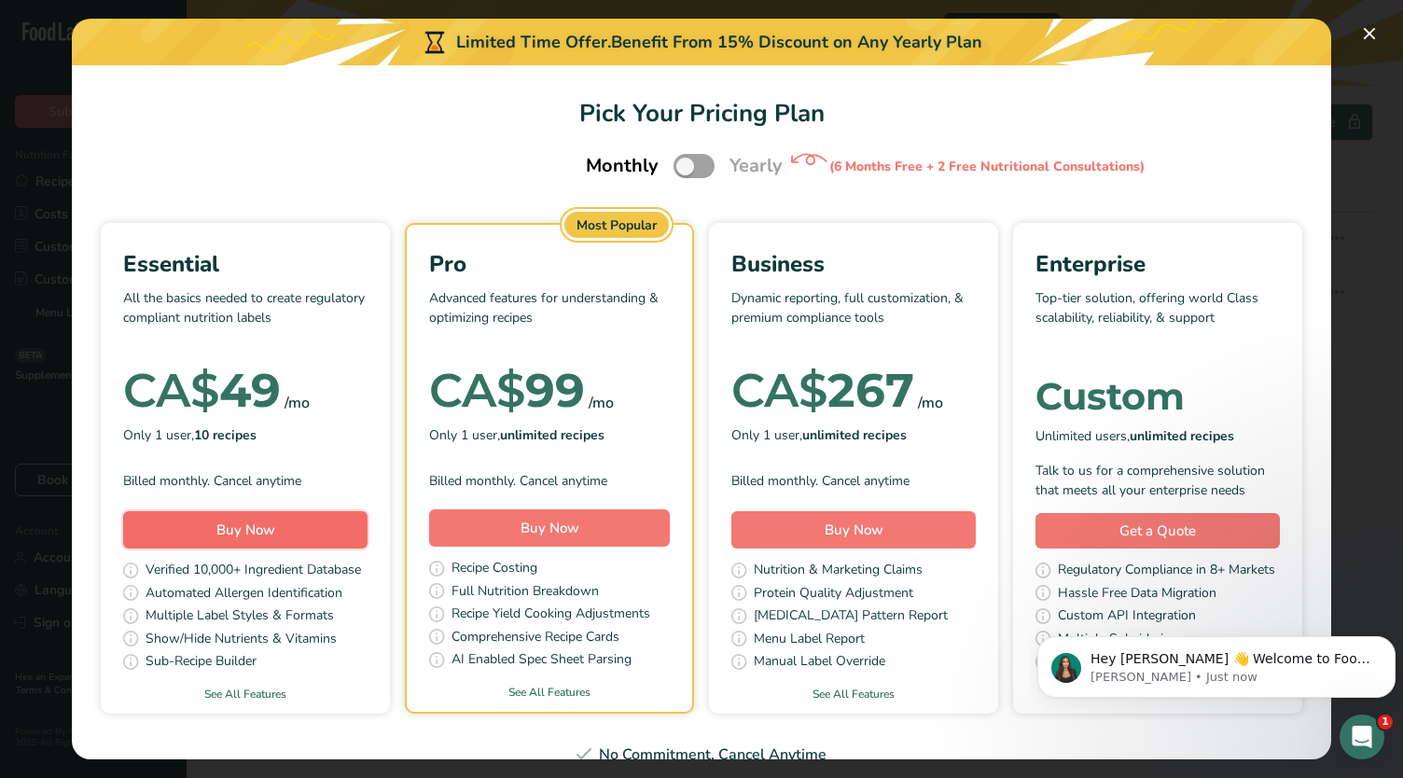
click at [275, 534] on span "Buy Now" at bounding box center [245, 529] width 59 height 19
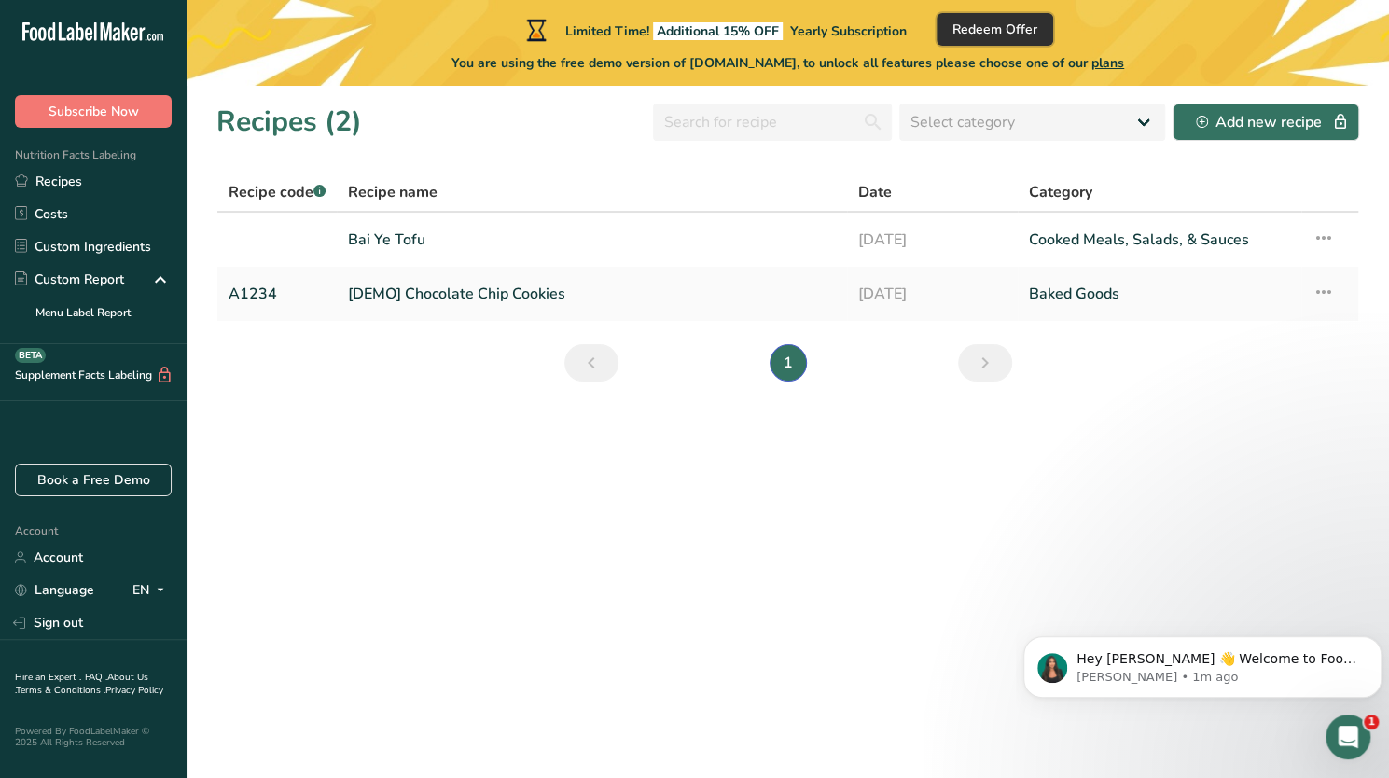
click at [994, 29] on span "Redeem Offer" at bounding box center [994, 30] width 85 height 20
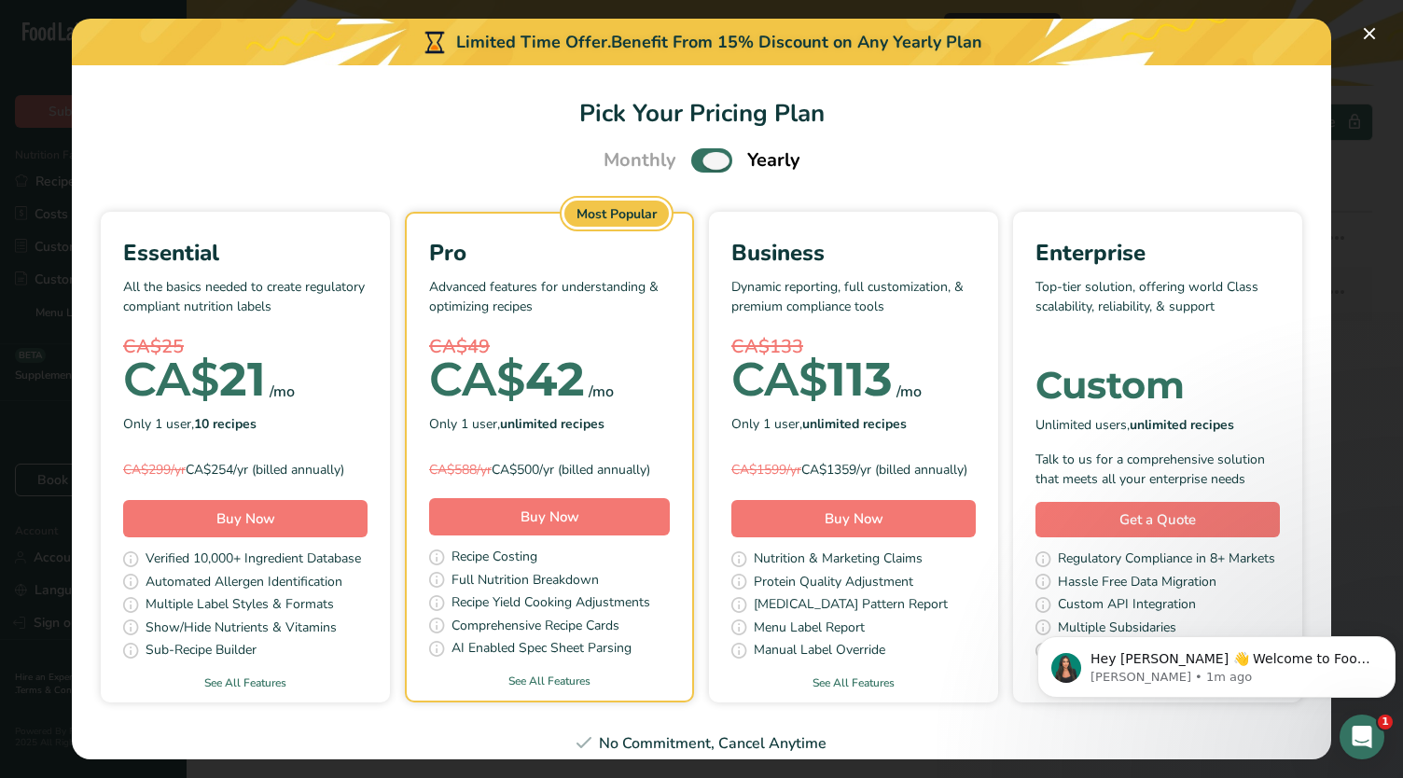
click at [699, 156] on span "Pick Your Pricing Plan Modal" at bounding box center [711, 159] width 41 height 23
click at [699, 156] on input "Pick Your Pricing Plan Modal" at bounding box center [697, 161] width 12 height 12
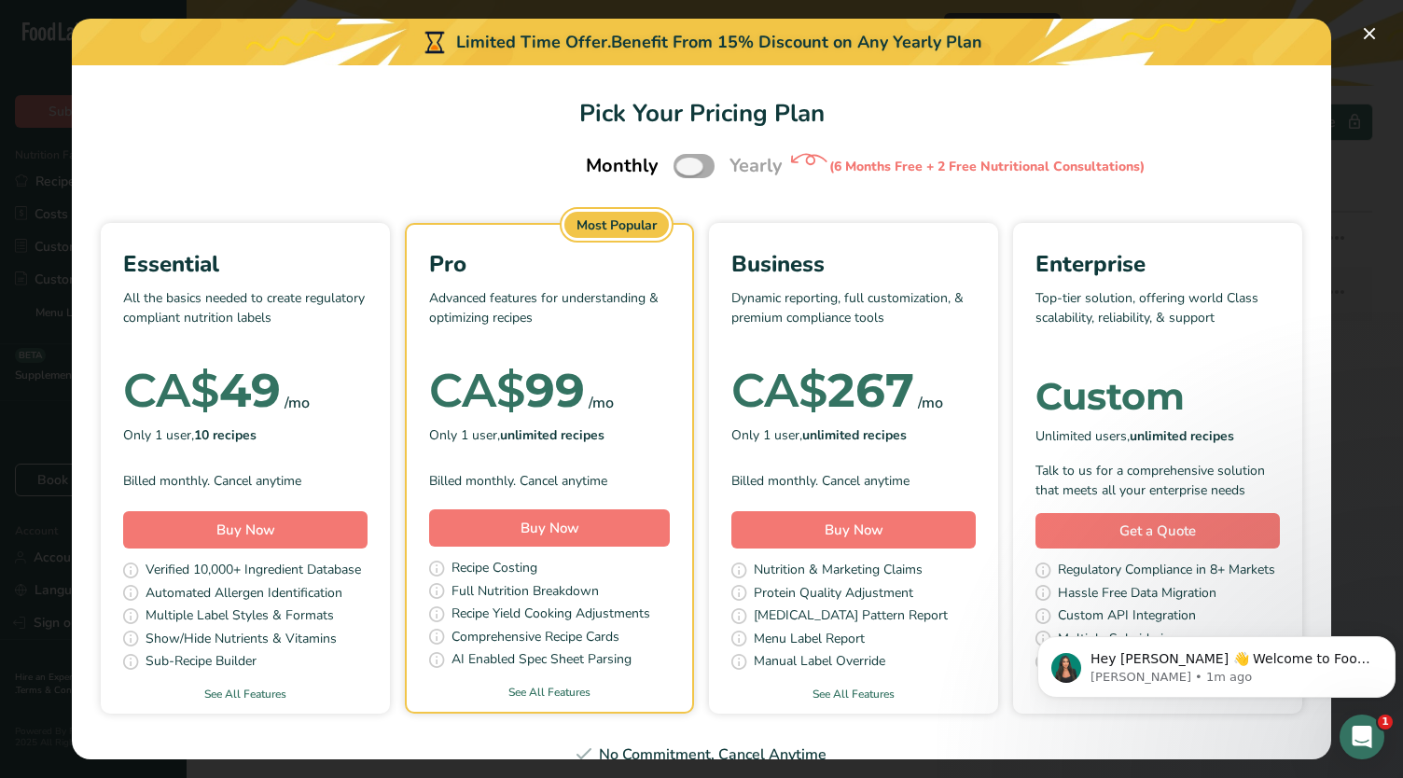
click at [699, 156] on span "Pick Your Pricing Plan Modal" at bounding box center [693, 165] width 41 height 23
click at [685, 160] on input "Pick Your Pricing Plan Modal" at bounding box center [679, 166] width 12 height 12
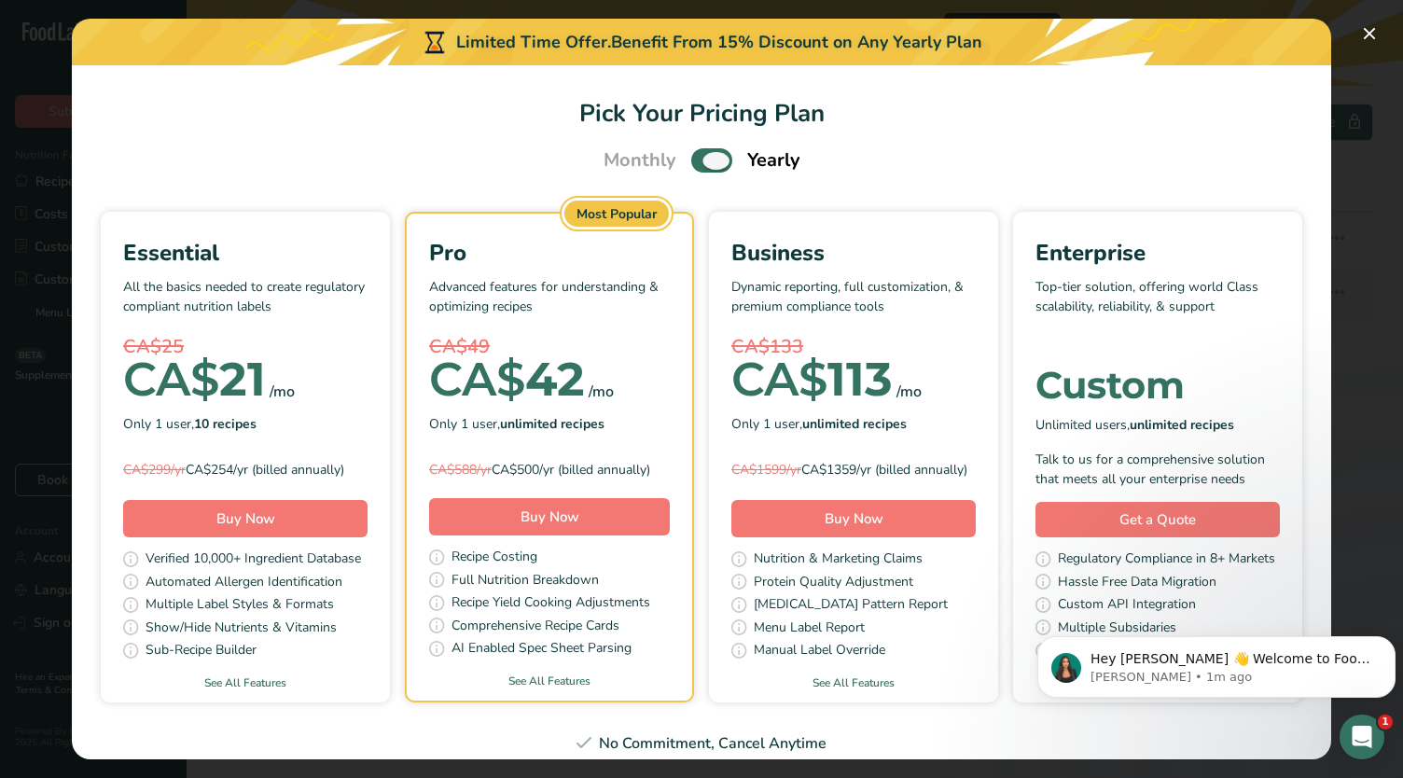
click at [699, 156] on span "Pick Your Pricing Plan Modal" at bounding box center [711, 159] width 41 height 23
click at [699, 156] on input "Pick Your Pricing Plan Modal" at bounding box center [697, 161] width 12 height 12
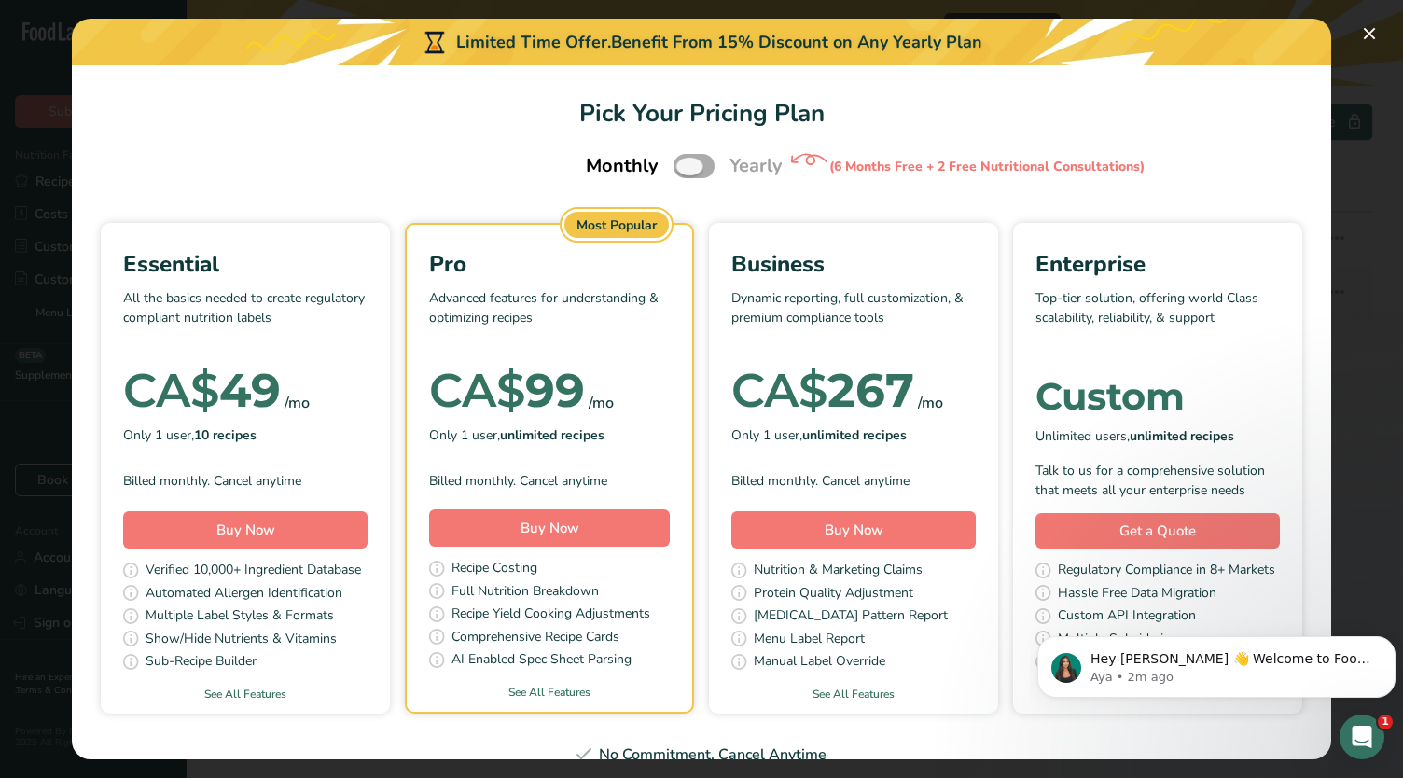
click at [682, 170] on span "Pick Your Pricing Plan Modal" at bounding box center [693, 165] width 41 height 23
click at [682, 170] on input "Pick Your Pricing Plan Modal" at bounding box center [679, 166] width 12 height 12
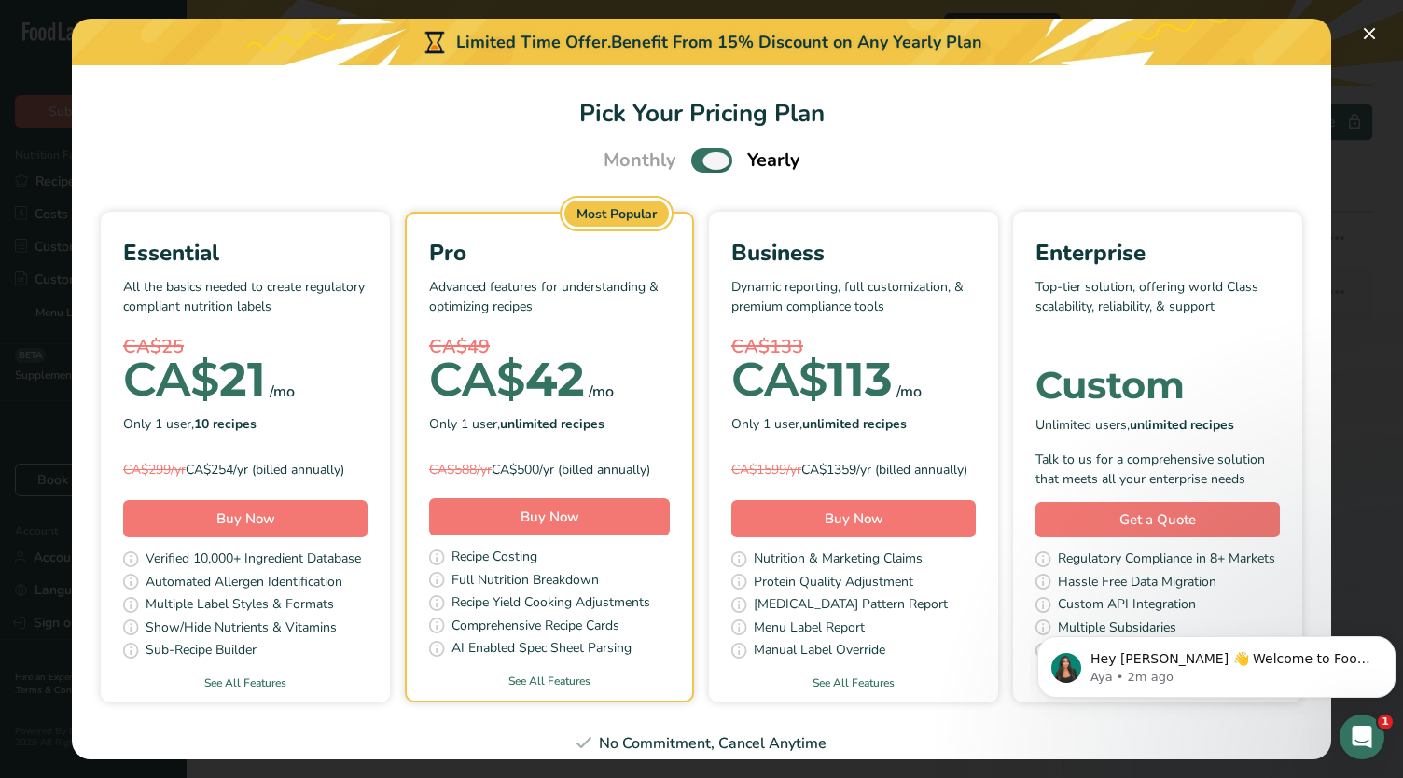
click at [691, 156] on span "Pick Your Pricing Plan Modal" at bounding box center [711, 159] width 41 height 23
click at [691, 156] on input "Pick Your Pricing Plan Modal" at bounding box center [697, 161] width 12 height 12
checkbox input "false"
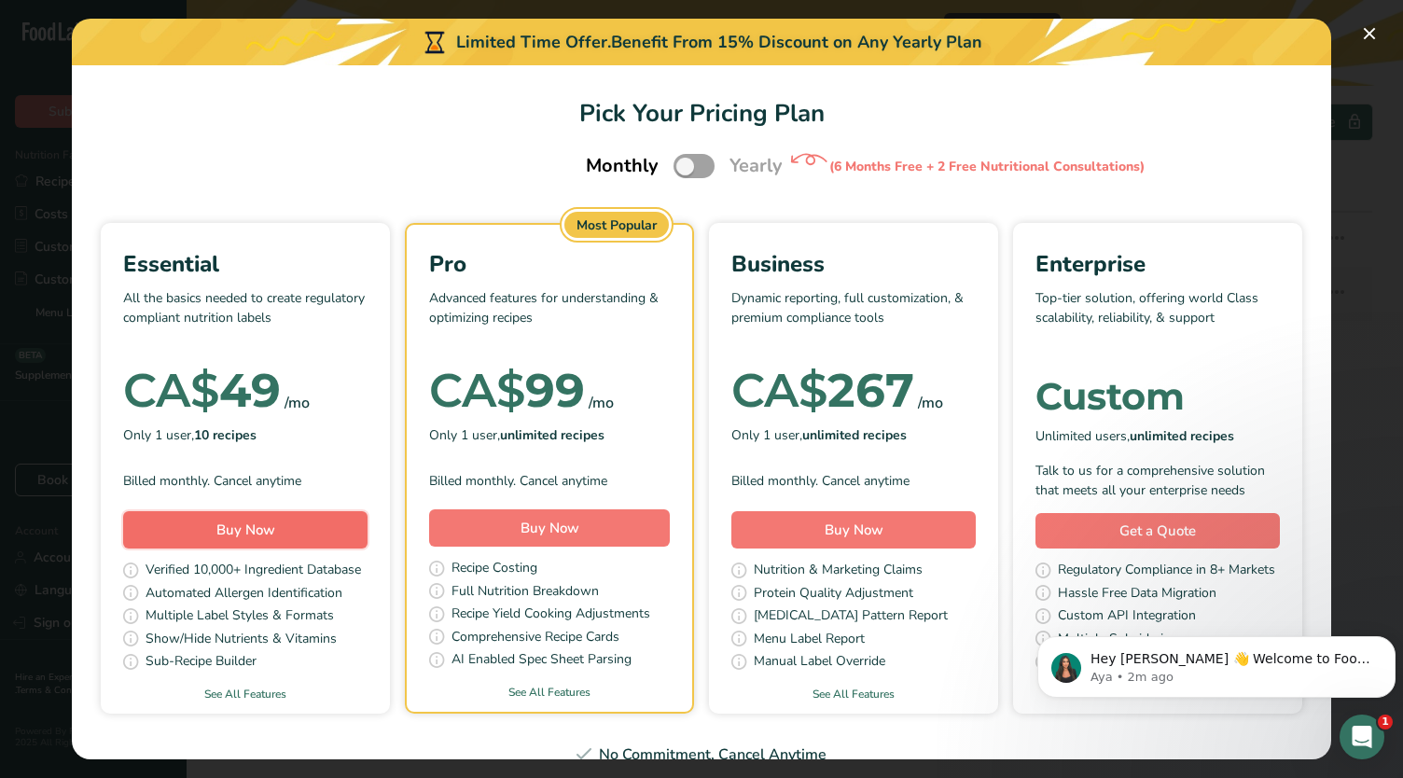
click at [275, 523] on span "Buy Now" at bounding box center [245, 529] width 59 height 19
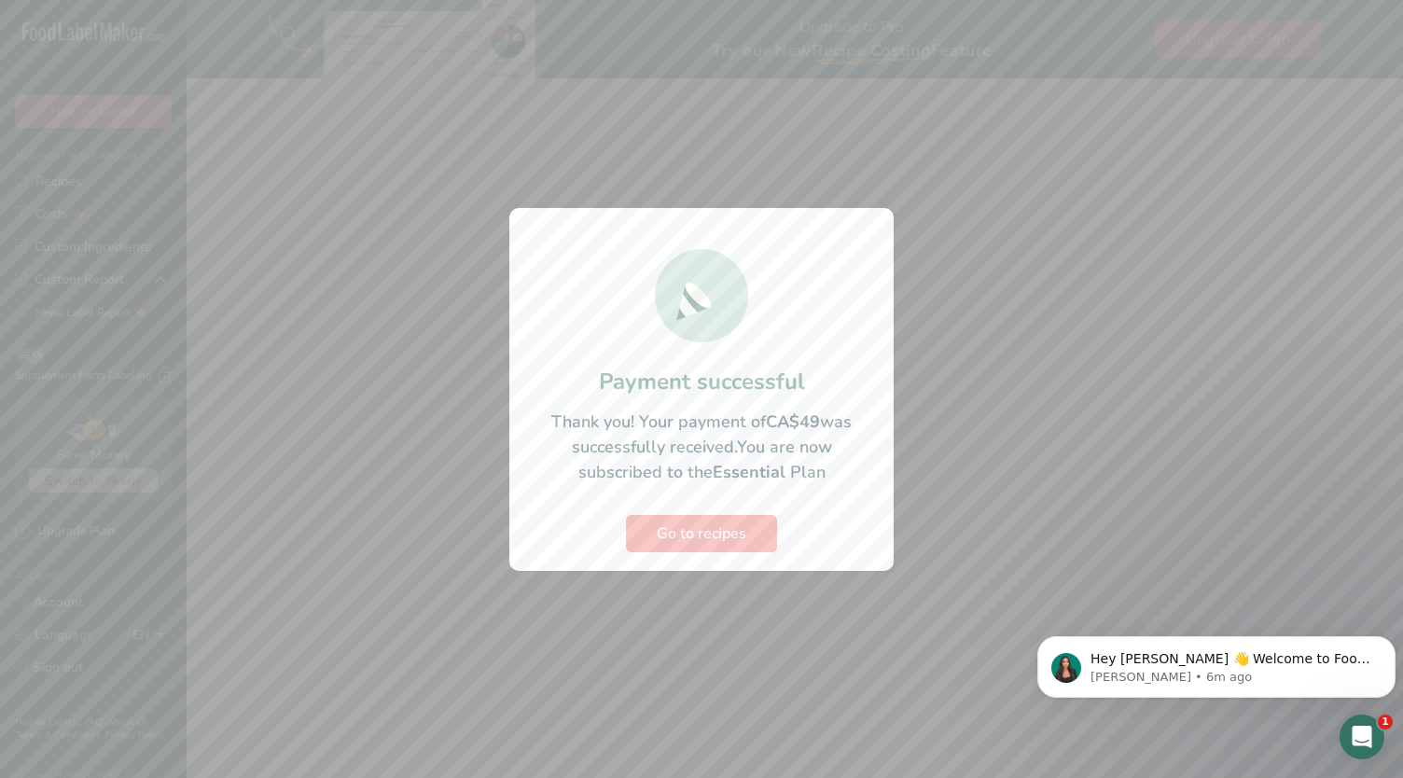
click at [1365, 731] on icon "Open Intercom Messenger" at bounding box center [1362, 737] width 31 height 31
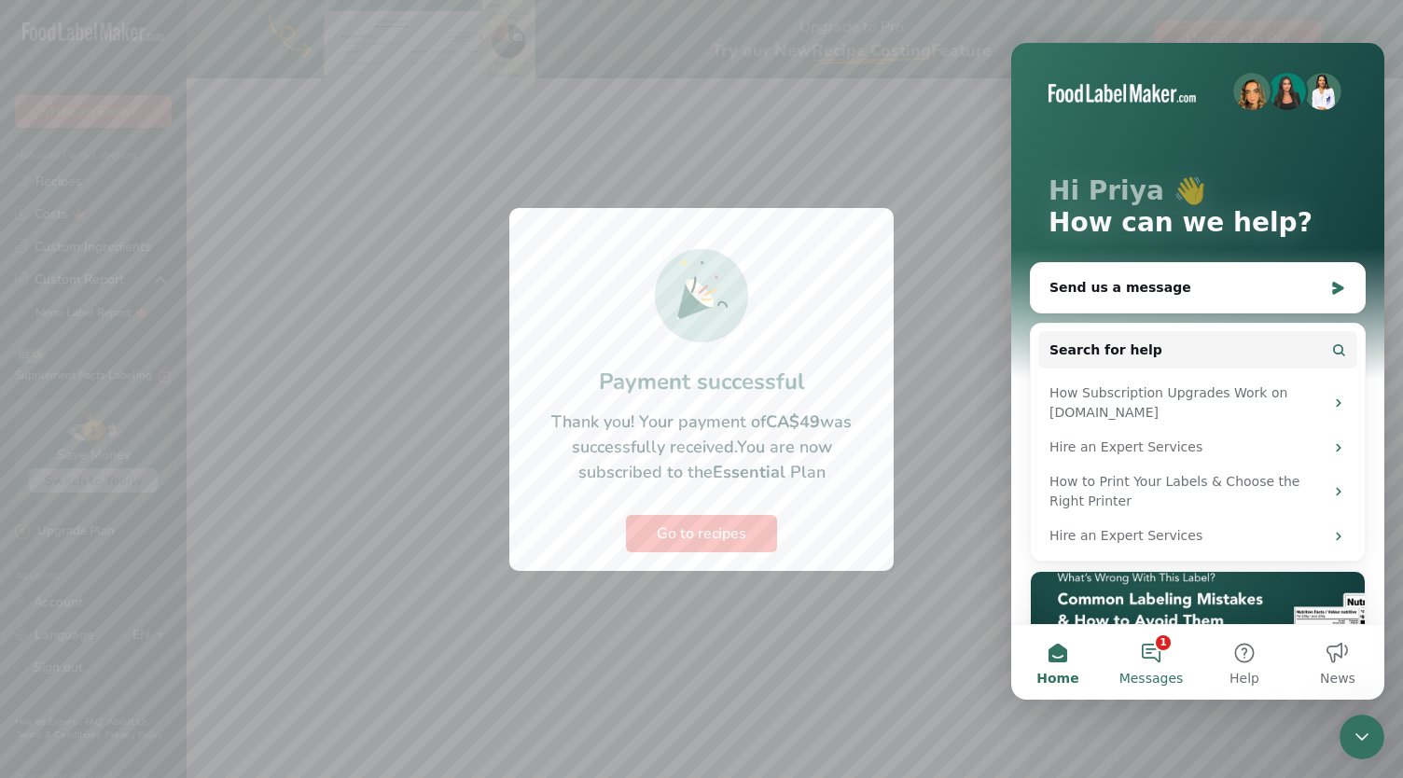
click at [1151, 664] on button "1 Messages" at bounding box center [1150, 662] width 93 height 75
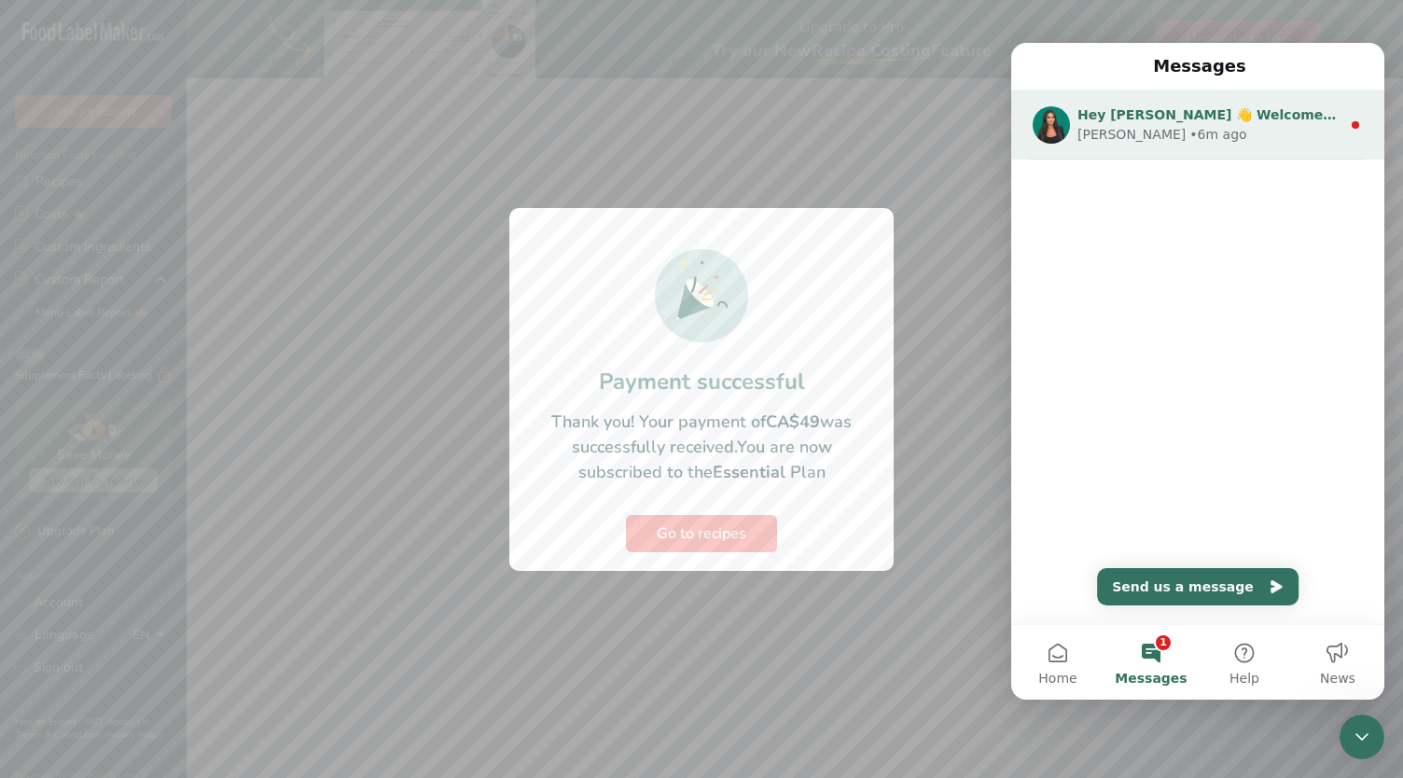
click at [1220, 128] on div "Aya • 6m ago" at bounding box center [1208, 135] width 263 height 20
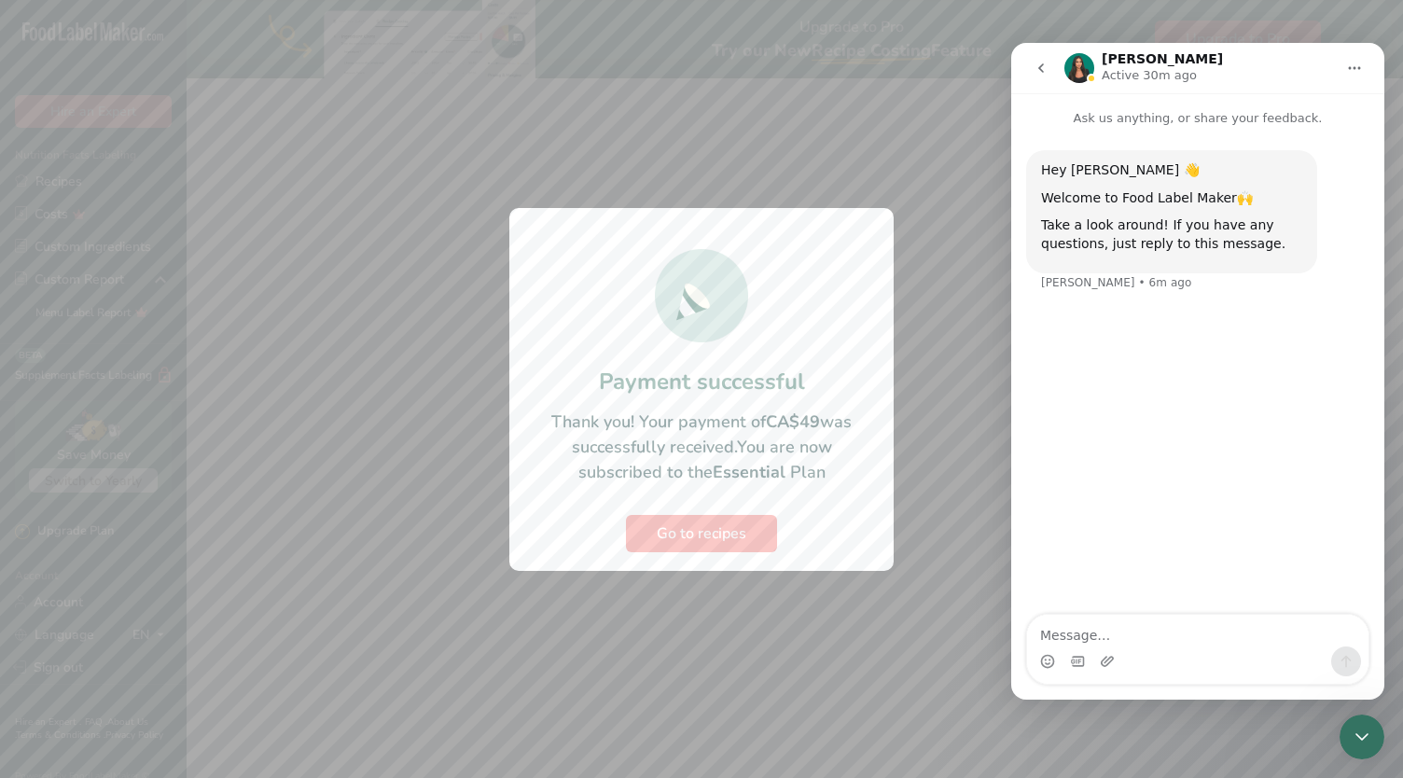
click at [1037, 65] on icon "go back" at bounding box center [1040, 68] width 15 height 15
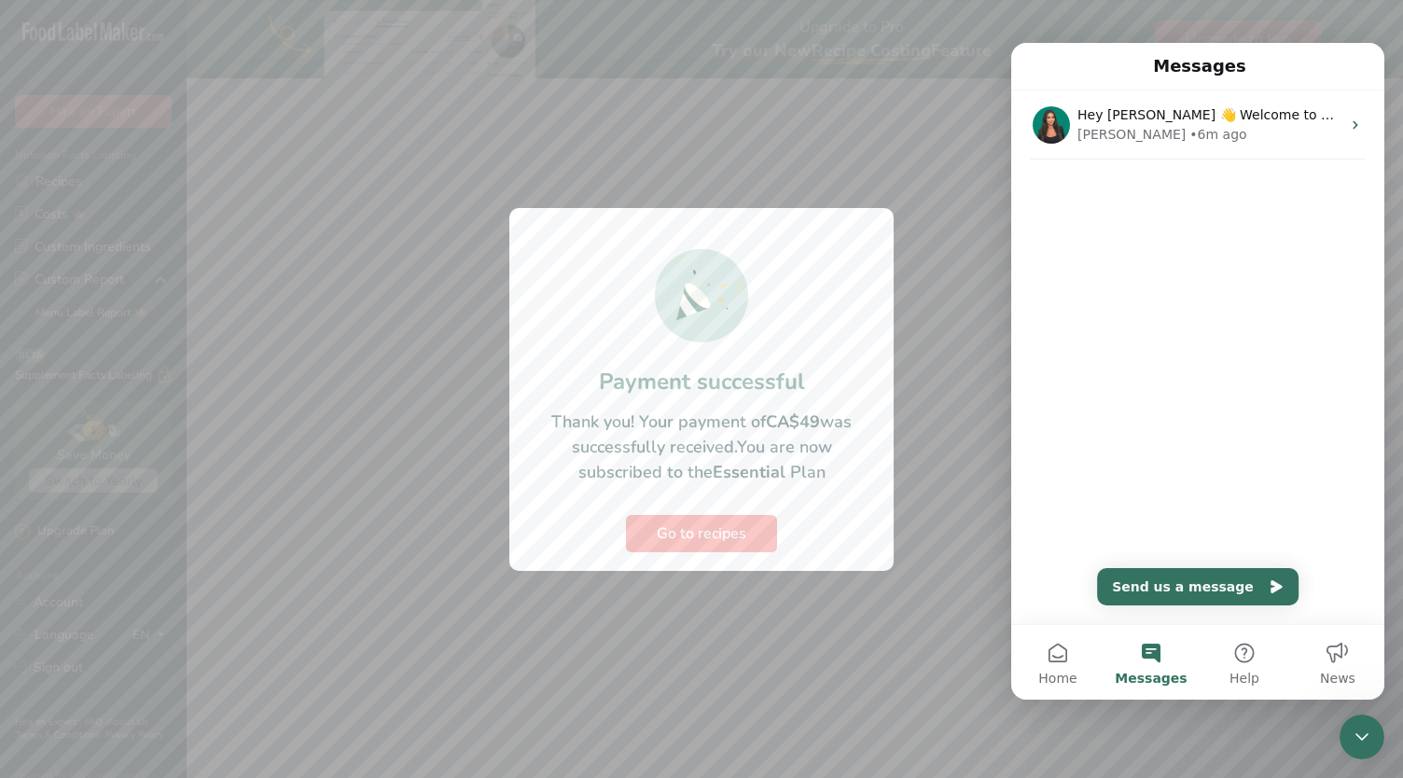
click at [981, 163] on div at bounding box center [701, 389] width 1403 height 778
click at [1344, 733] on div "Close Intercom Messenger" at bounding box center [1361, 736] width 45 height 45
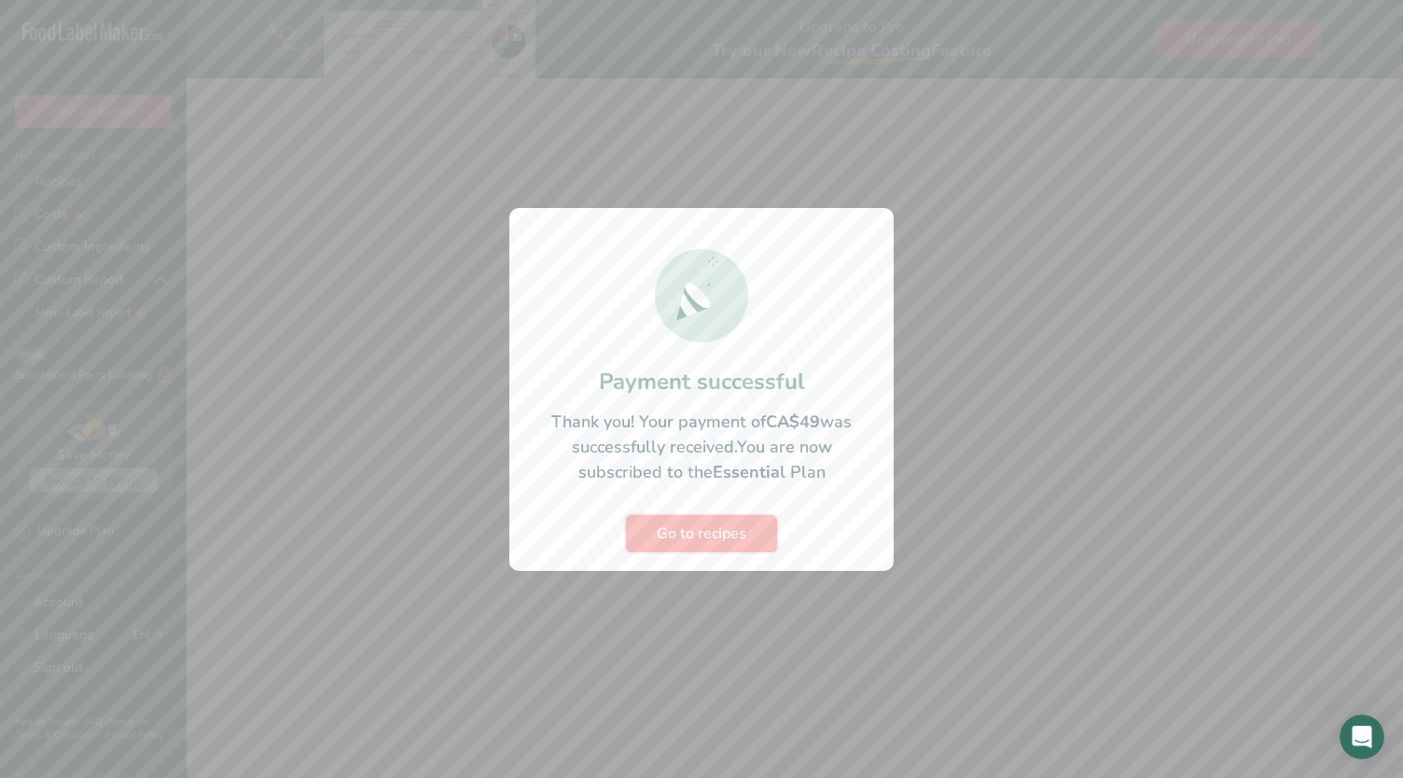
click at [733, 529] on span "Go to recipes" at bounding box center [702, 533] width 90 height 22
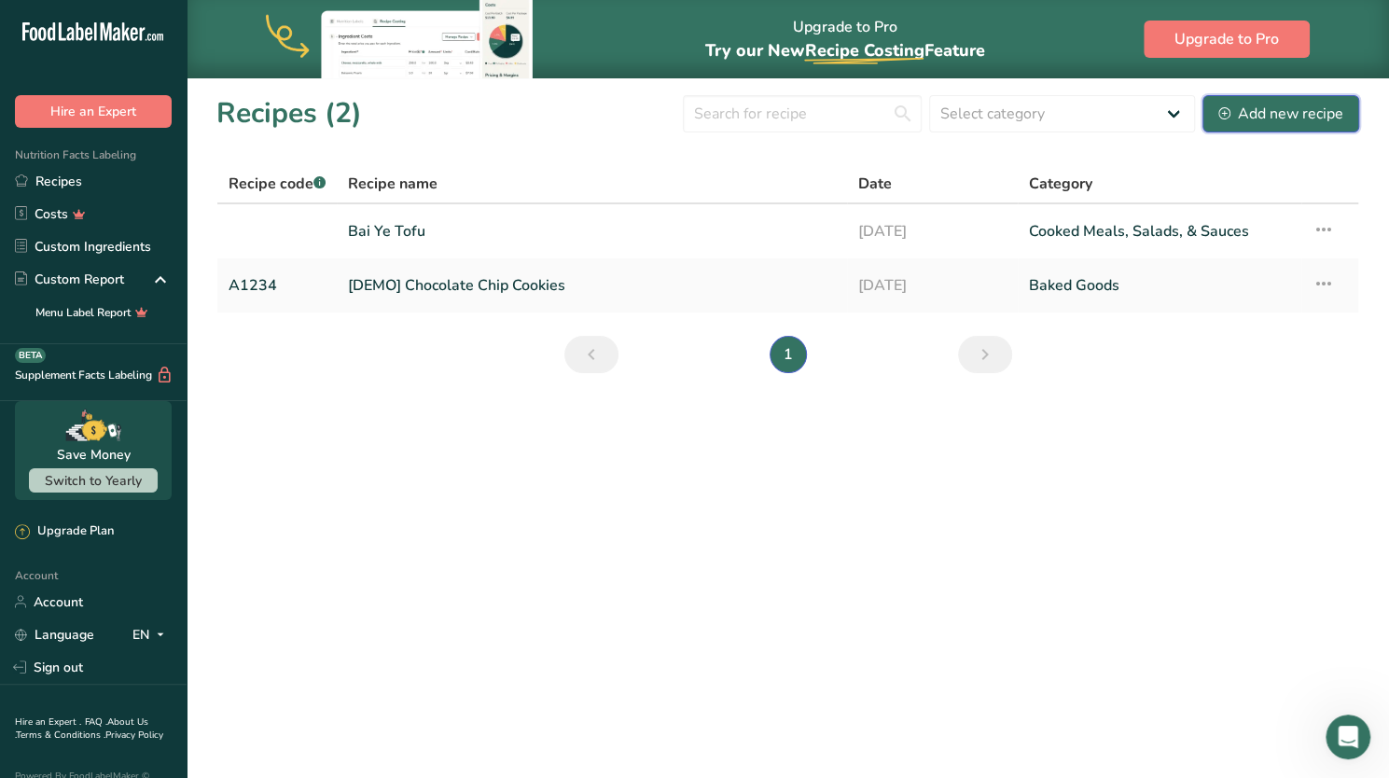
click at [1236, 120] on div "Add new recipe" at bounding box center [1280, 114] width 125 height 22
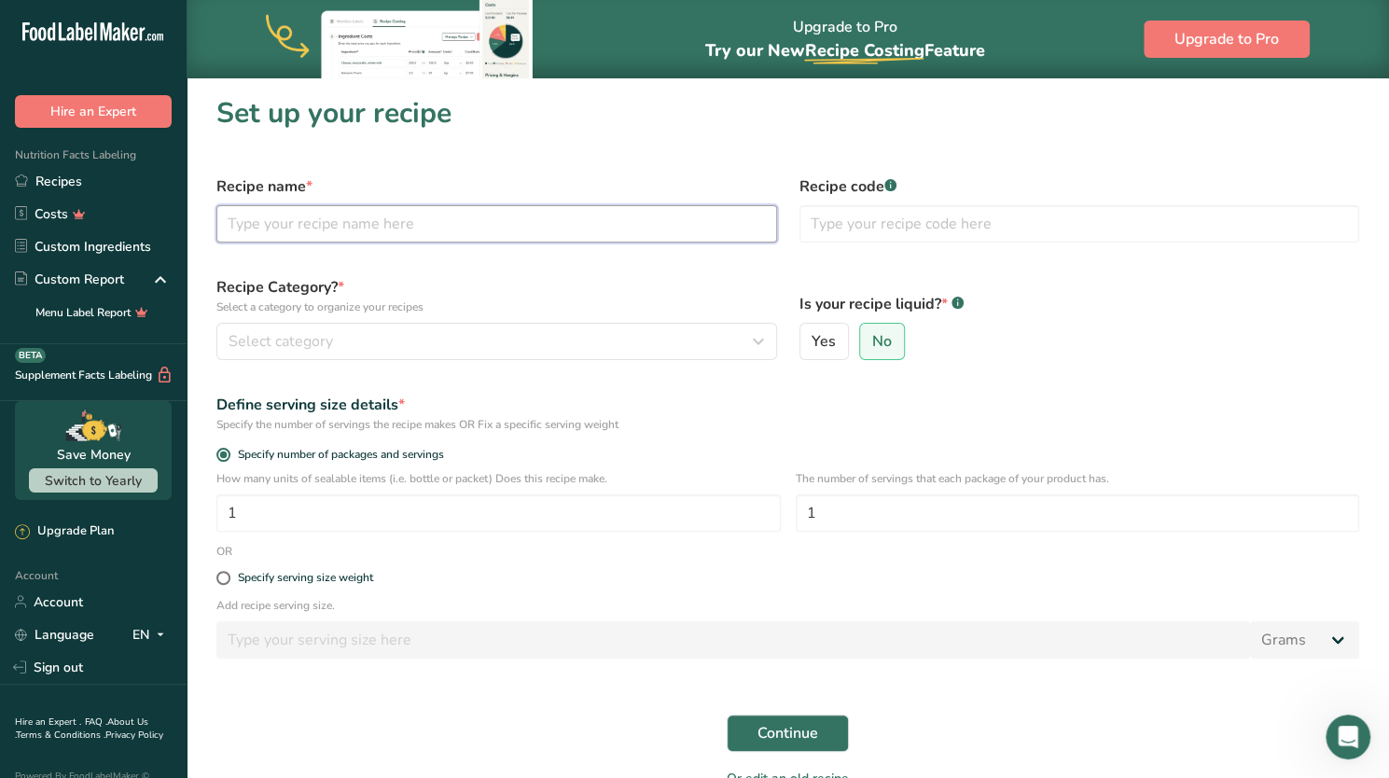
click at [614, 221] on input "text" at bounding box center [496, 223] width 561 height 37
click at [62, 197] on link "Recipes" at bounding box center [93, 181] width 187 height 33
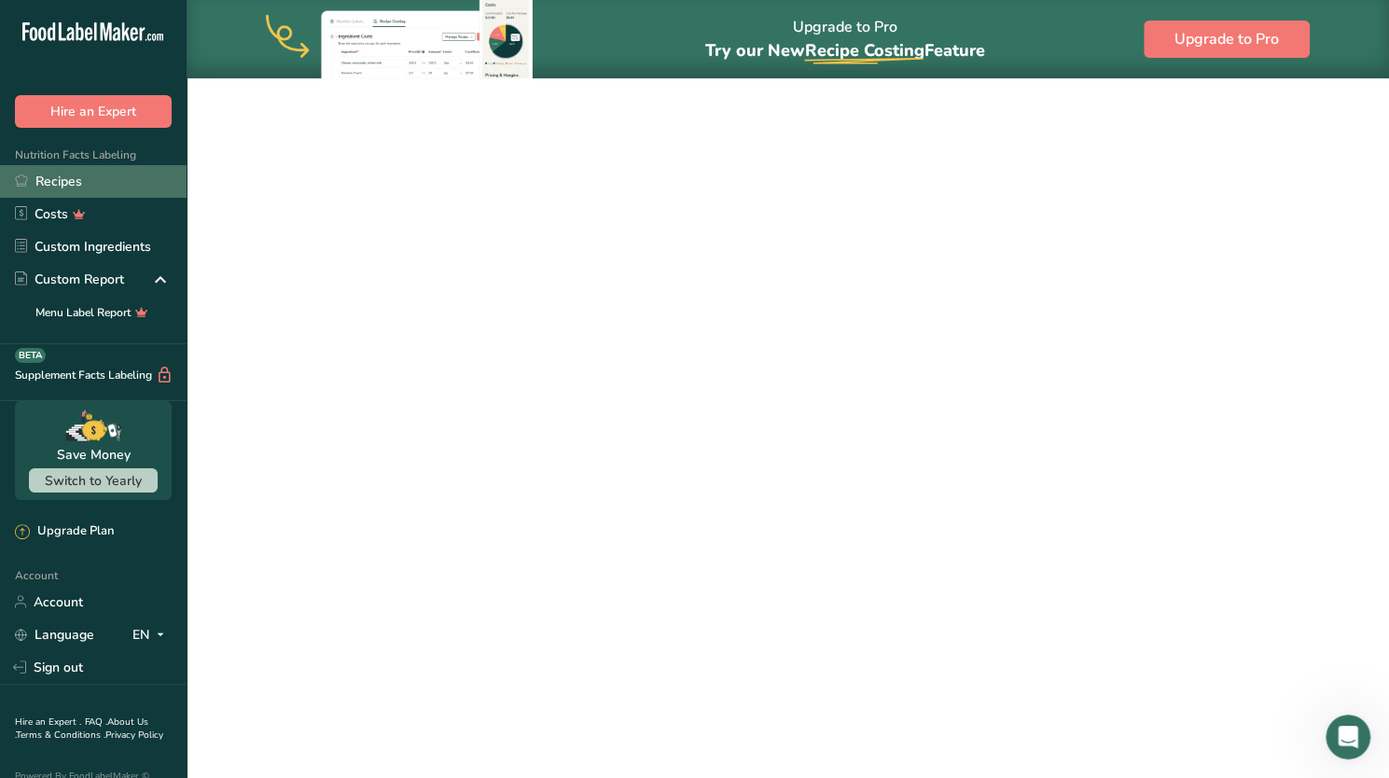
click at [62, 197] on link "Recipes" at bounding box center [93, 181] width 187 height 33
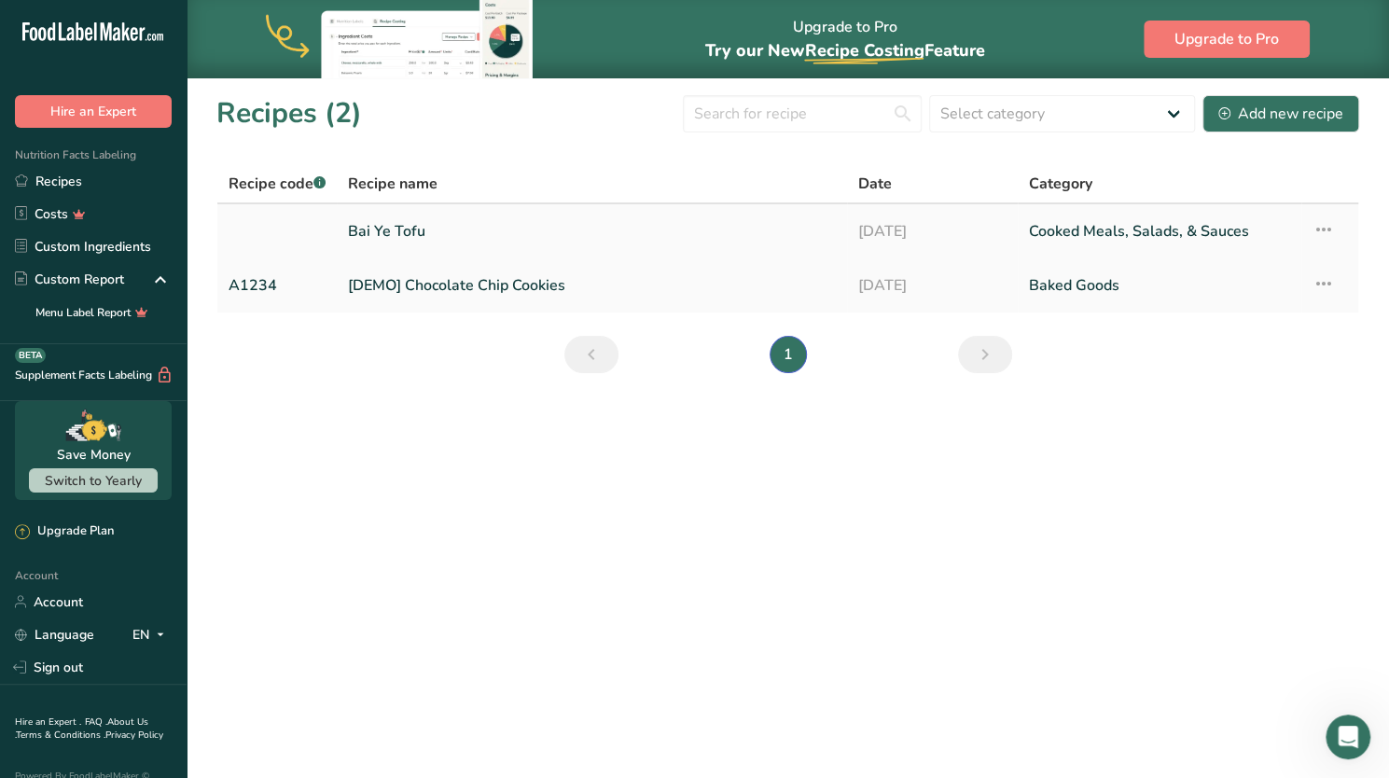
click at [416, 230] on link "Bai Ye Tofu" at bounding box center [592, 231] width 488 height 39
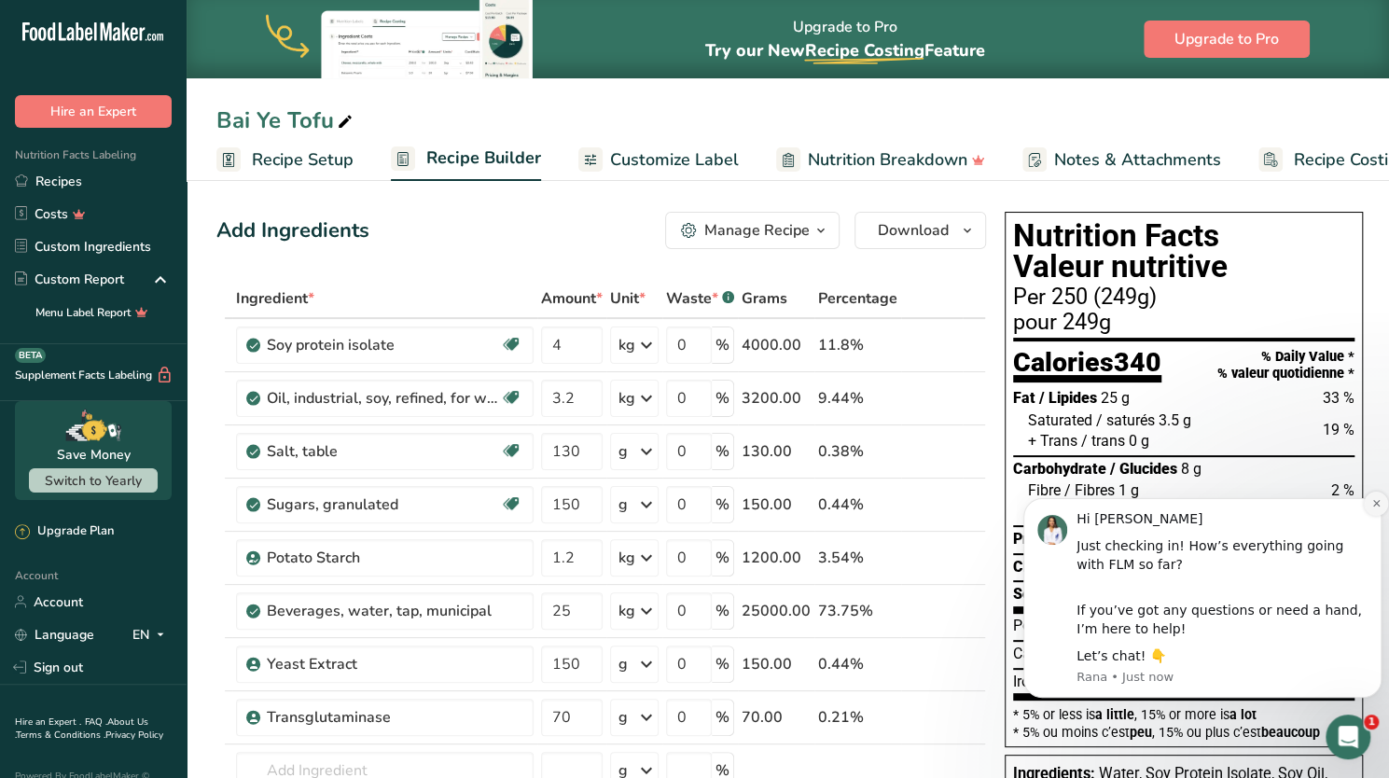
click at [1375, 504] on icon "Dismiss notification" at bounding box center [1375, 503] width 7 height 7
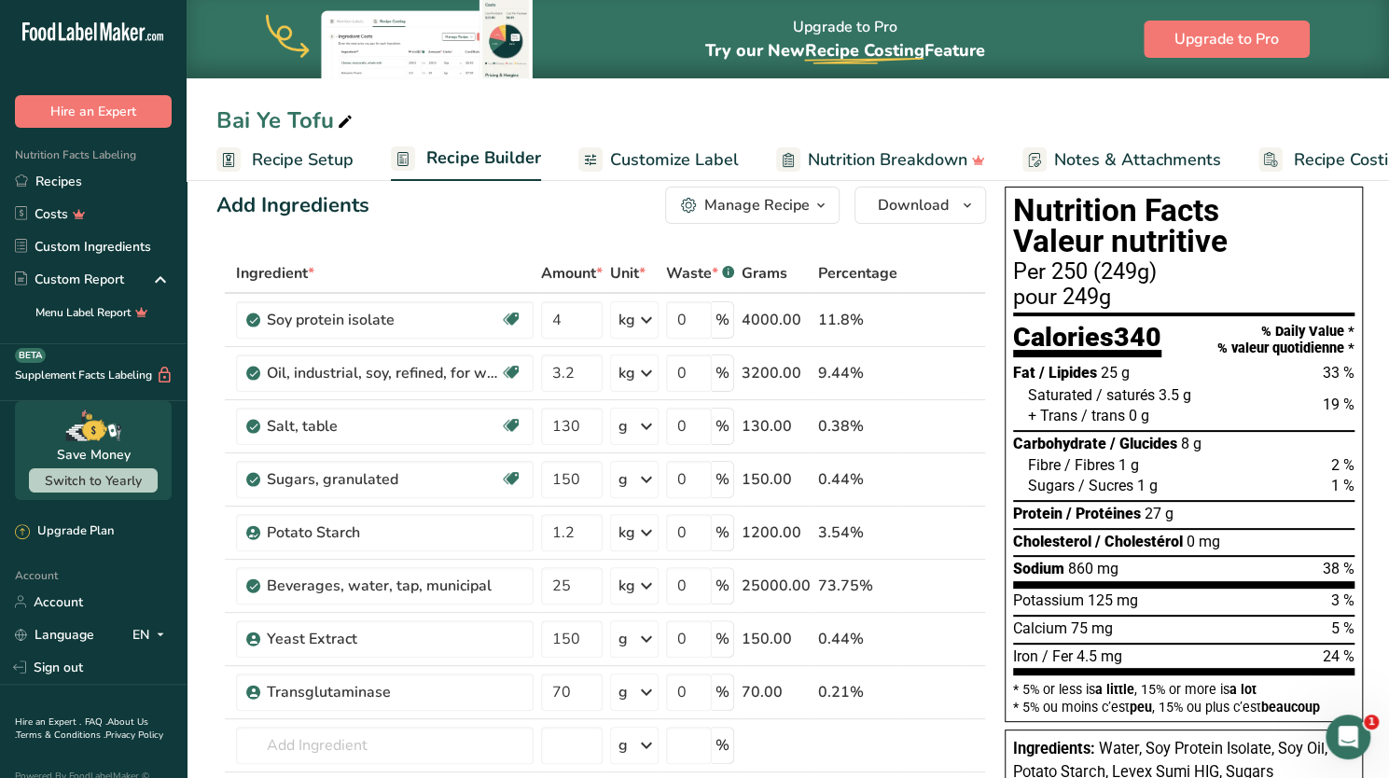
scroll to position [15, 0]
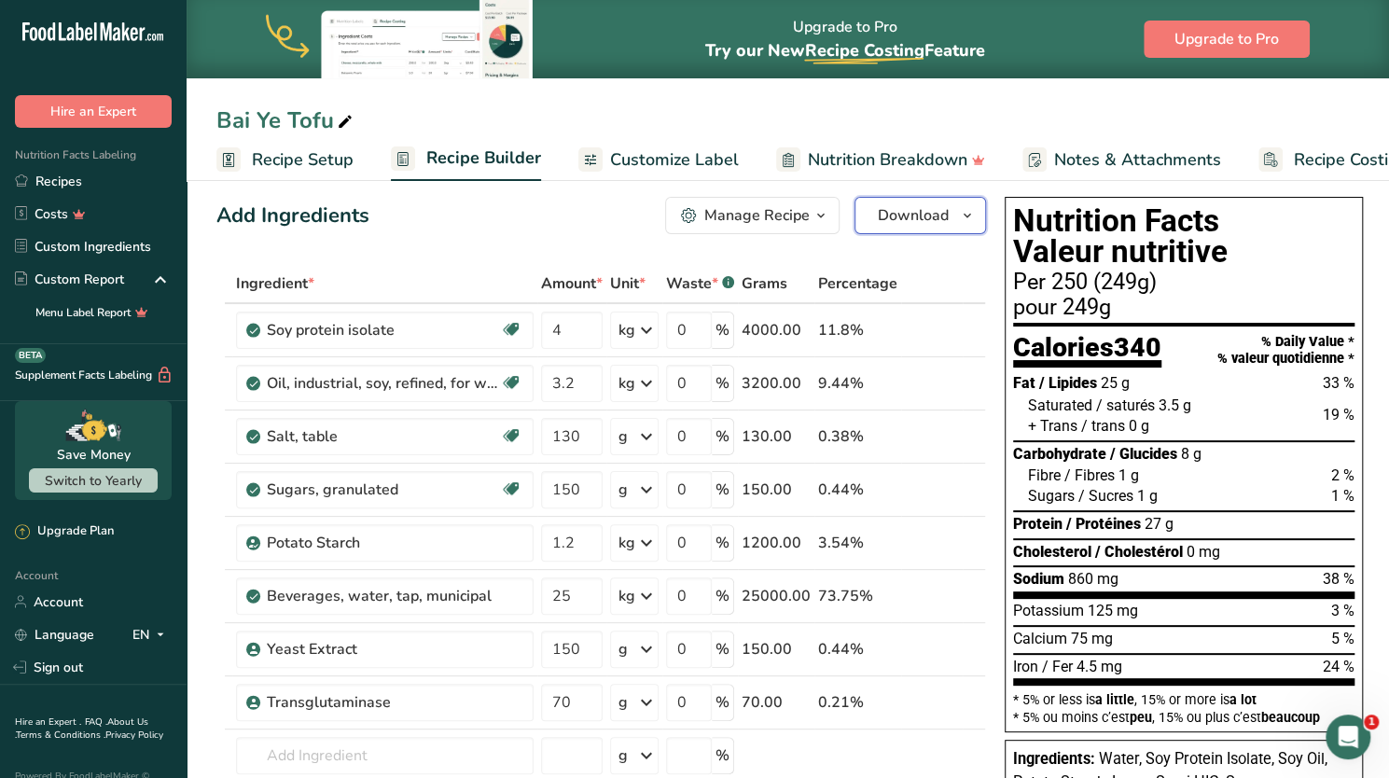
click at [923, 220] on span "Download" at bounding box center [913, 215] width 71 height 22
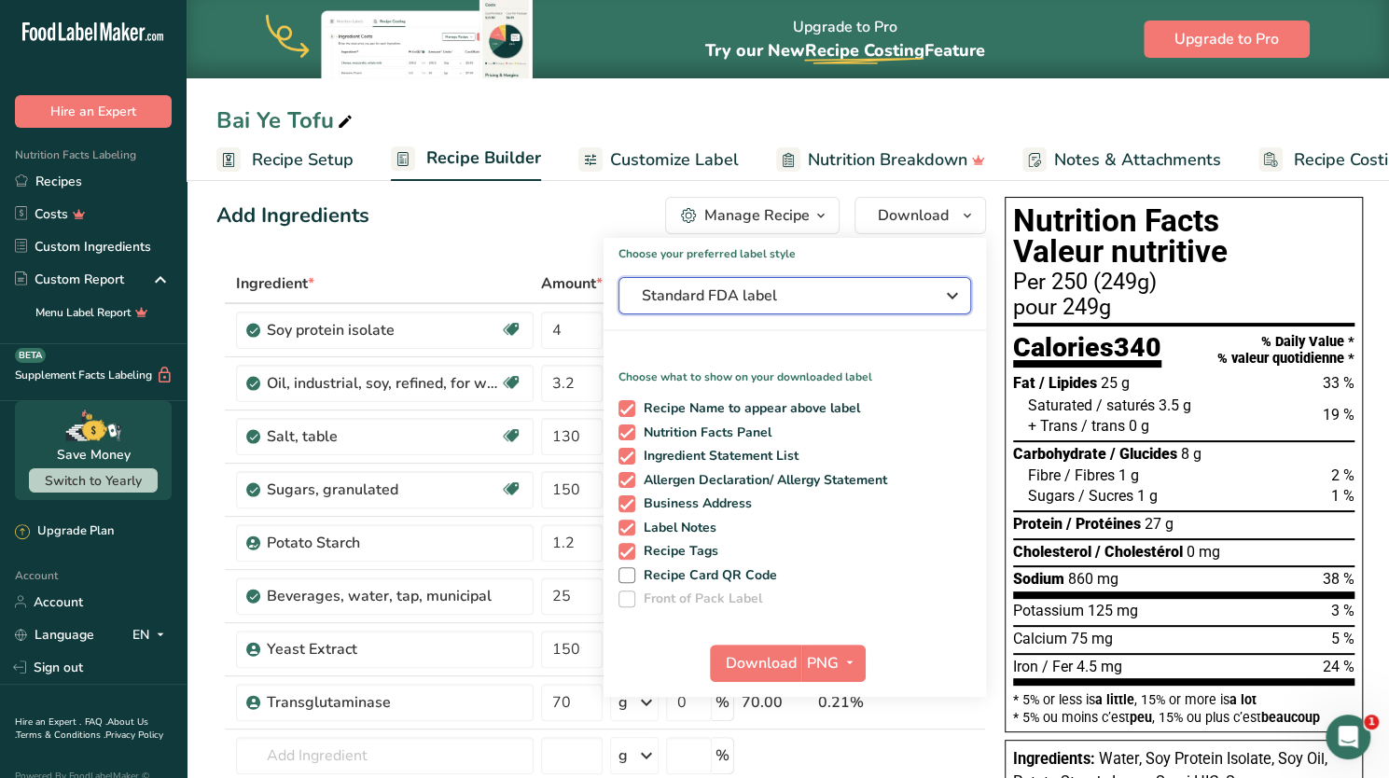
click at [836, 296] on span "Standard FDA label" at bounding box center [782, 295] width 280 height 22
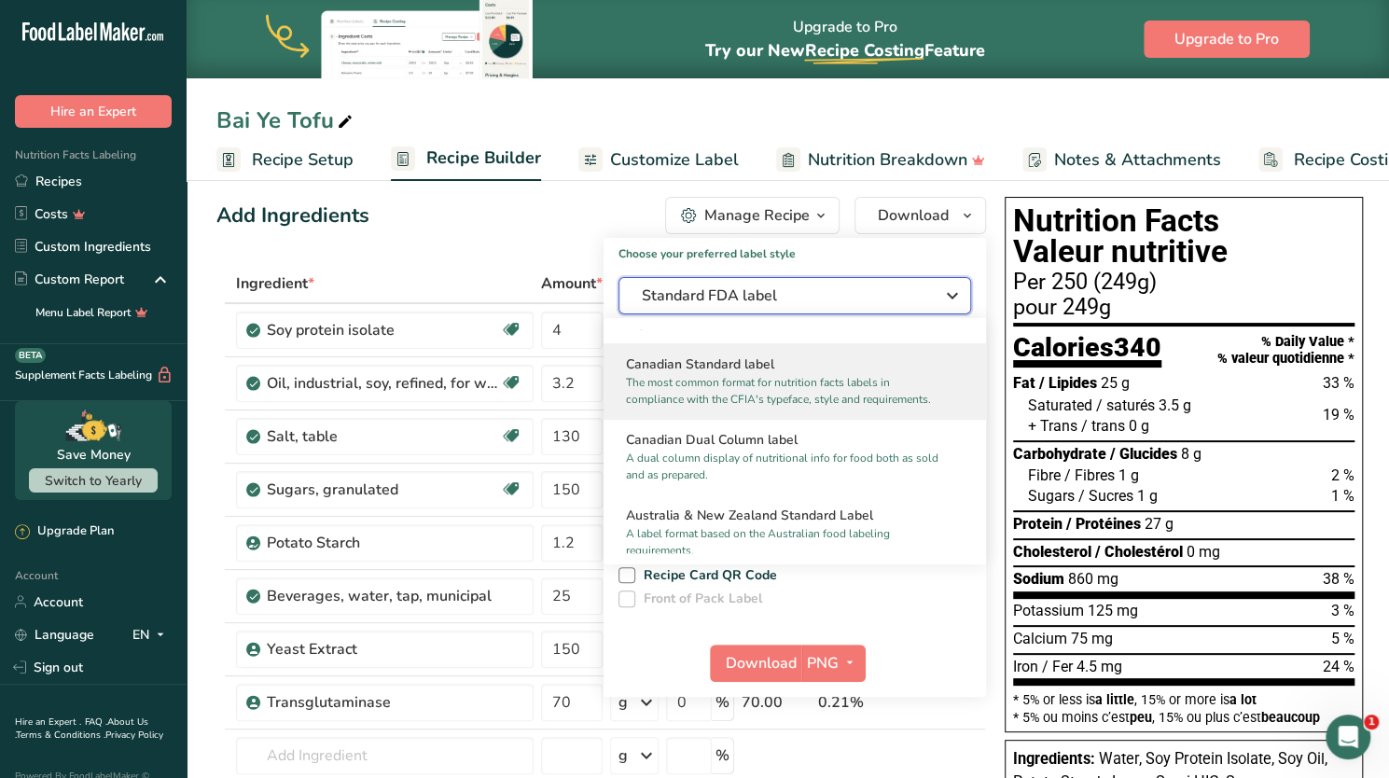
scroll to position [734, 0]
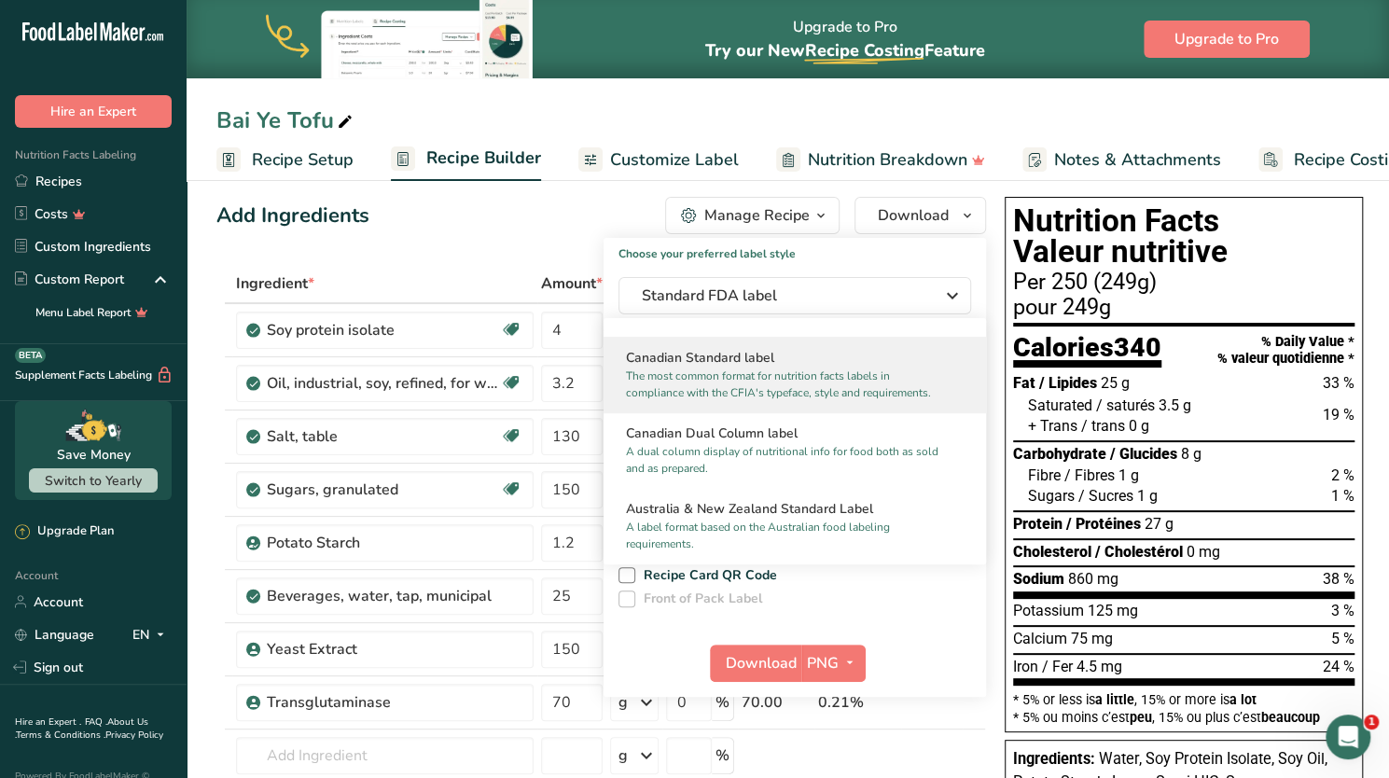
click at [843, 401] on p "The most common format for nutrition facts labels in compliance with the CFIA's…" at bounding box center [786, 384] width 321 height 34
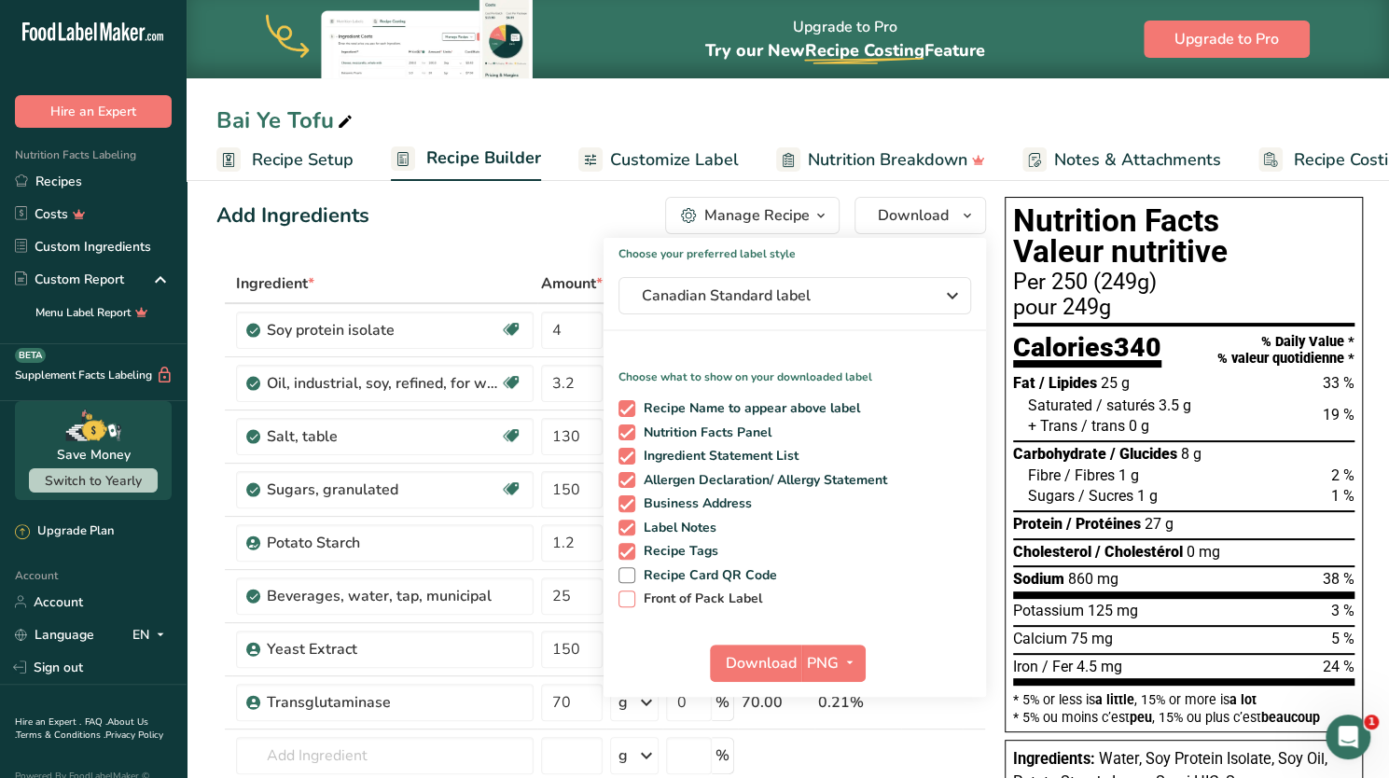
click at [728, 600] on span "Front of Pack Label" at bounding box center [699, 598] width 128 height 17
click at [630, 600] on input "Front of Pack Label" at bounding box center [624, 598] width 12 height 12
click at [728, 600] on span "Front of Pack Label" at bounding box center [699, 598] width 128 height 17
click at [630, 600] on input "Front of Pack Label" at bounding box center [624, 598] width 12 height 12
checkbox input "false"
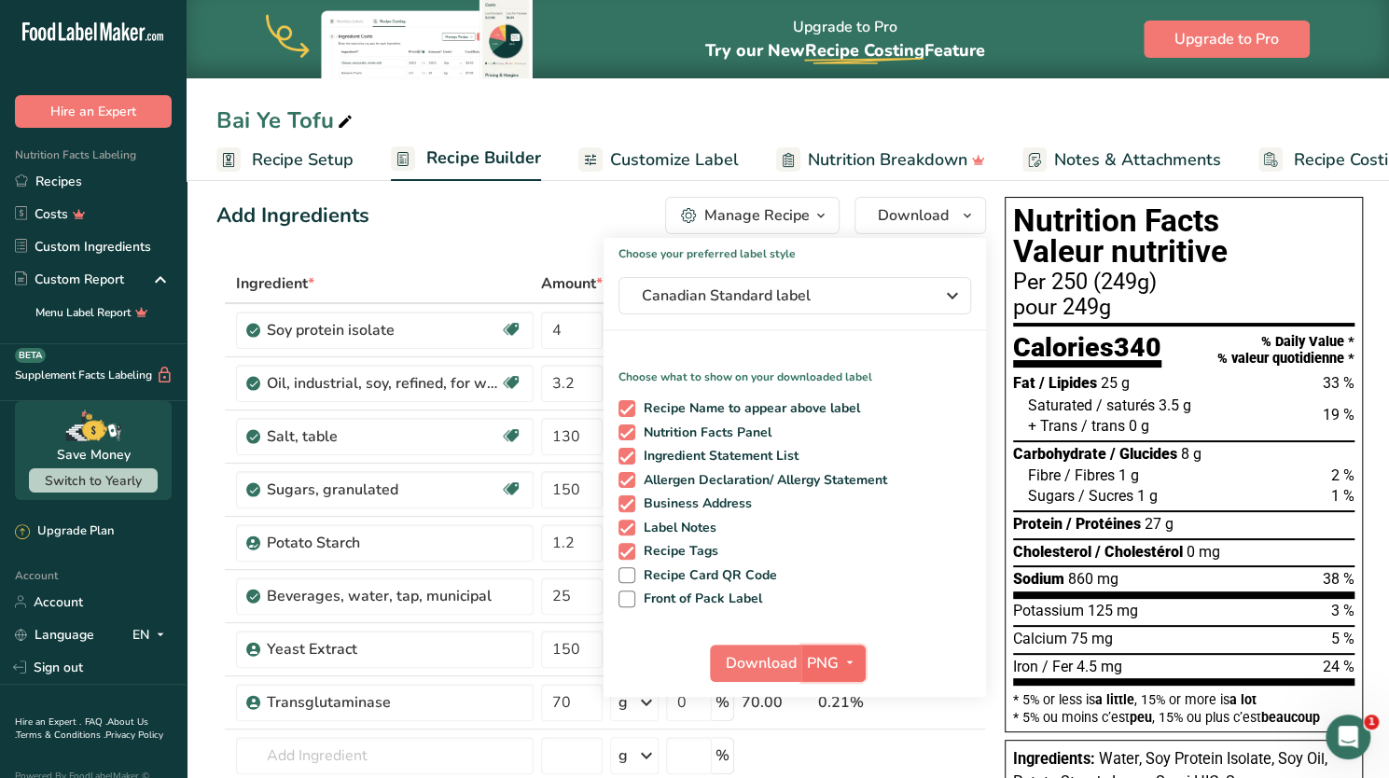
click at [842, 658] on icon "button" at bounding box center [849, 662] width 15 height 23
click at [738, 661] on span "Download" at bounding box center [761, 663] width 71 height 22
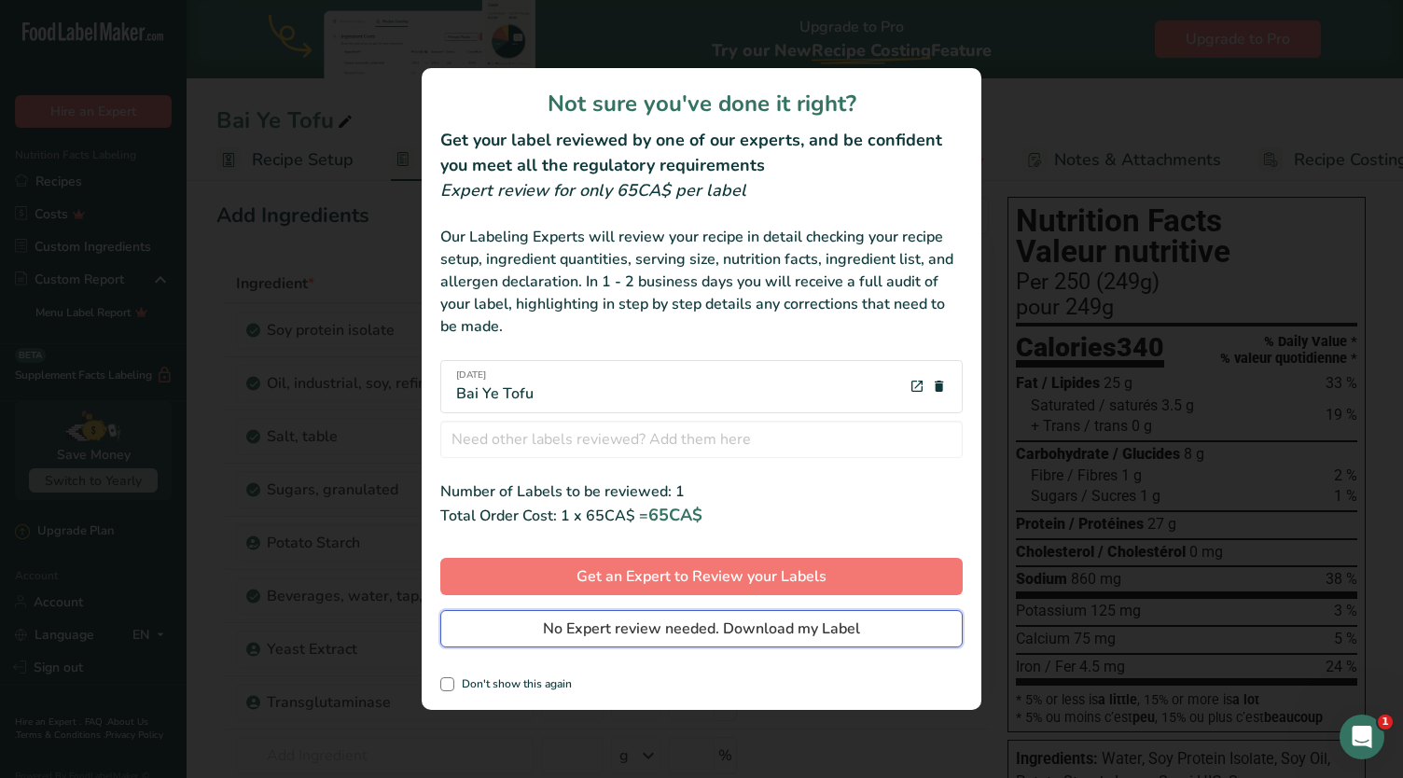
click at [737, 630] on span "No Expert review needed. Download my Label" at bounding box center [701, 628] width 317 height 22
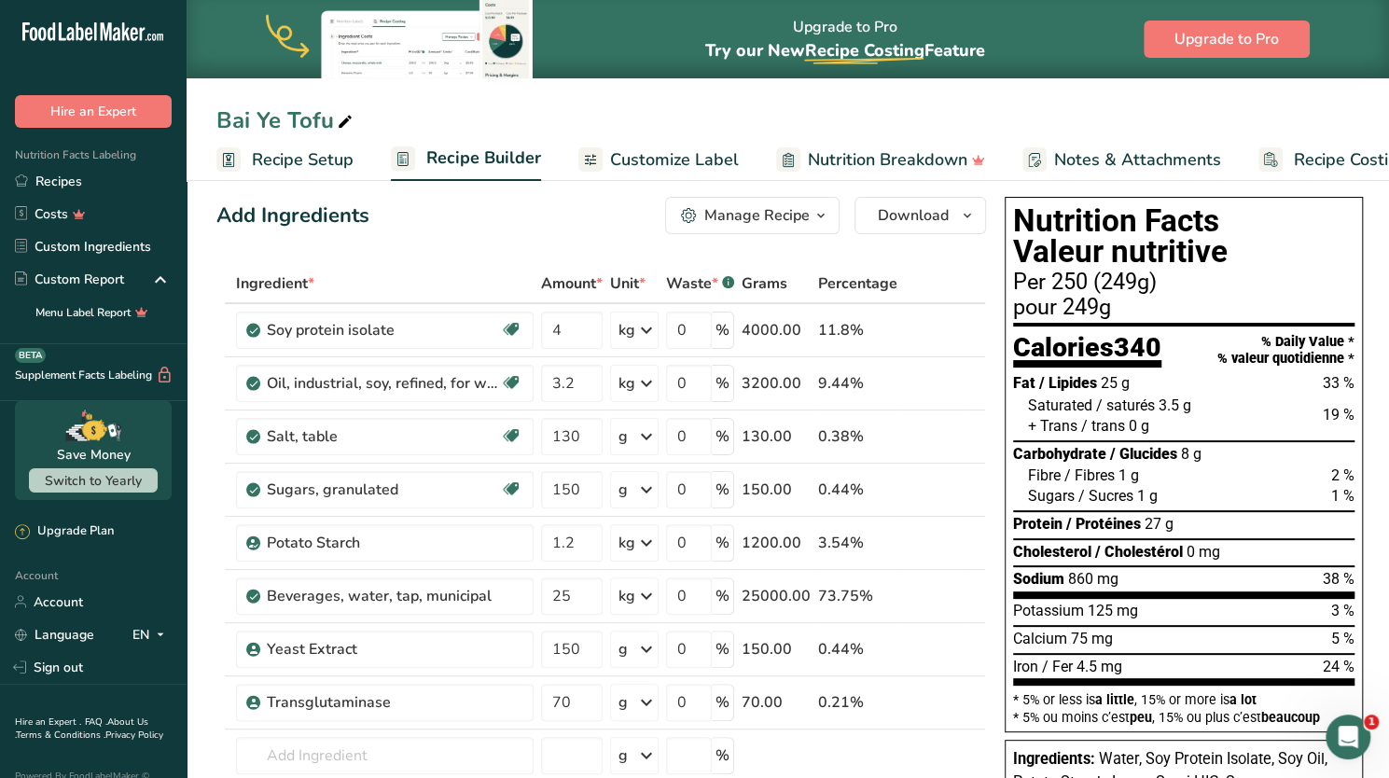
click at [939, 214] on span "Download" at bounding box center [913, 215] width 71 height 22
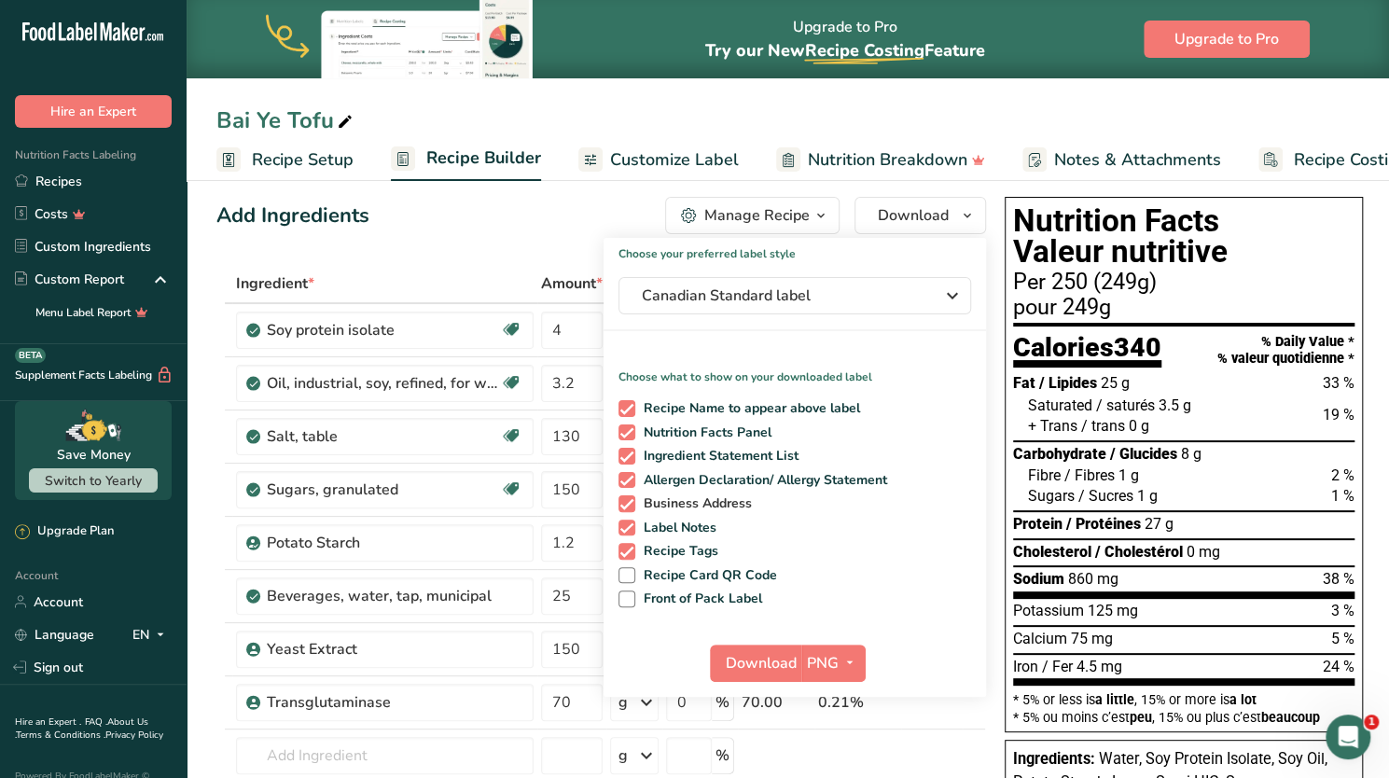
click at [692, 505] on span "Business Address" at bounding box center [694, 503] width 118 height 17
click at [630, 505] on input "Business Address" at bounding box center [624, 503] width 12 height 12
checkbox input "false"
click at [677, 534] on span "Label Notes" at bounding box center [676, 527] width 82 height 17
click at [630, 533] on input "Label Notes" at bounding box center [624, 527] width 12 height 12
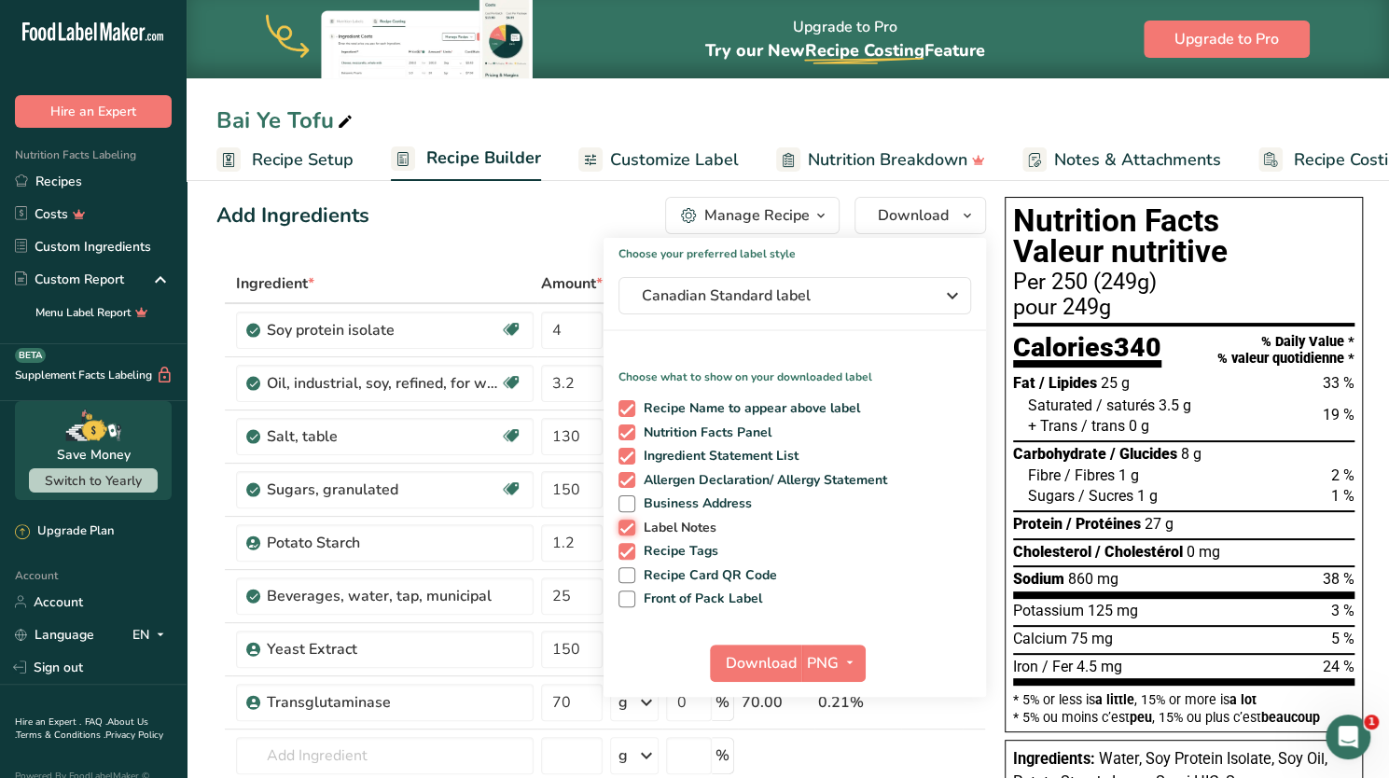
checkbox input "false"
click at [677, 547] on span "Recipe Tags" at bounding box center [677, 551] width 84 height 17
click at [630, 547] on input "Recipe Tags" at bounding box center [624, 551] width 12 height 12
checkbox input "false"
click at [731, 406] on span "Recipe Name to appear above label" at bounding box center [748, 408] width 226 height 17
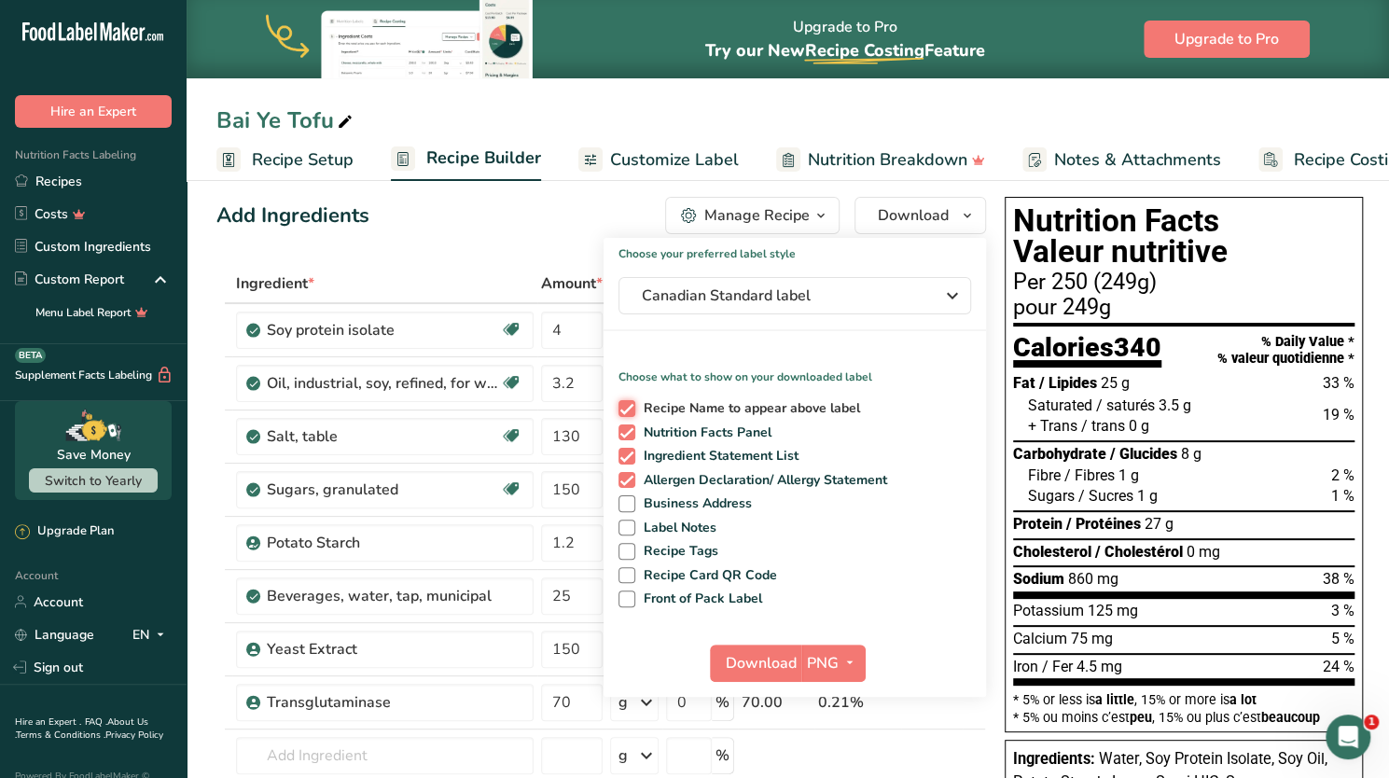
click at [630, 406] on input "Recipe Name to appear above label" at bounding box center [624, 408] width 12 height 12
checkbox input "false"
click at [763, 667] on span "Download" at bounding box center [761, 663] width 71 height 22
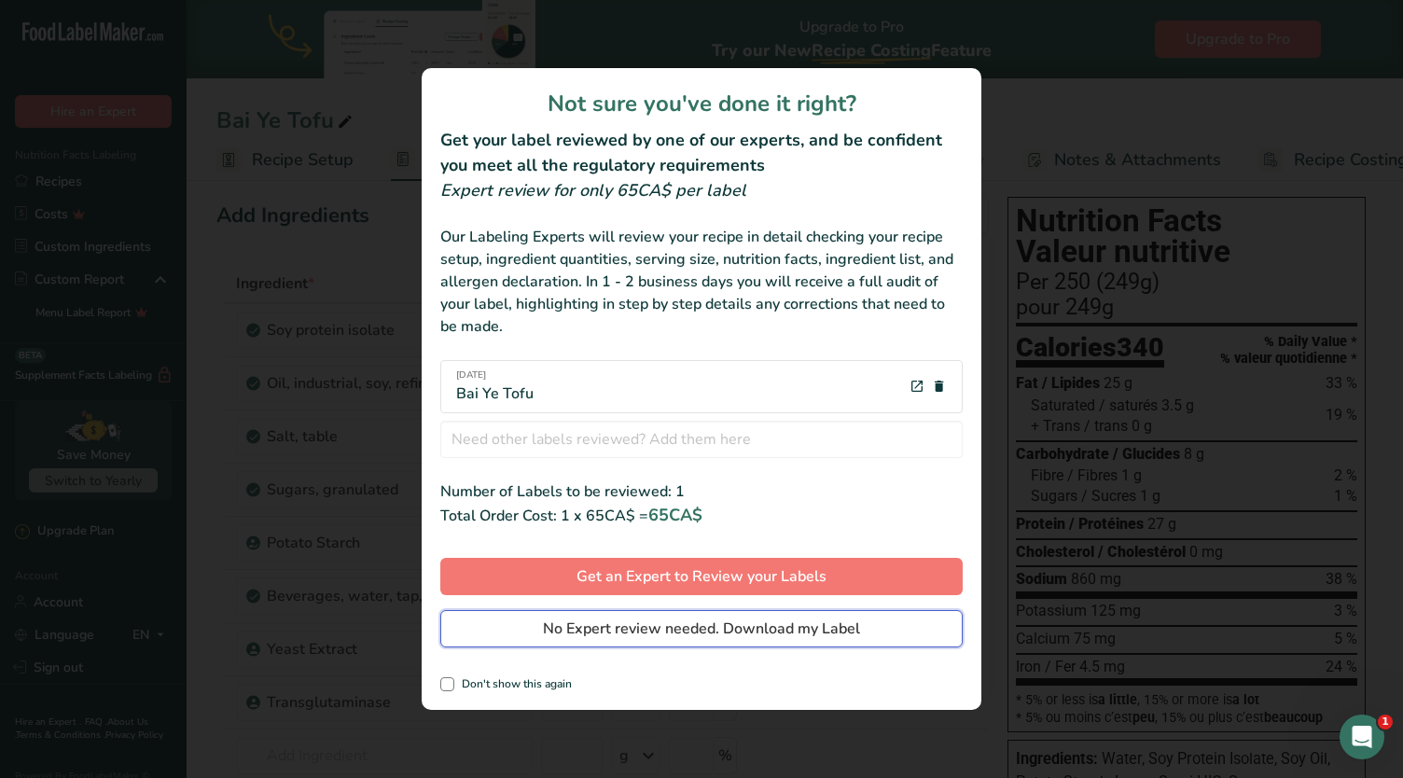
click at [746, 633] on span "No Expert review needed. Download my Label" at bounding box center [701, 628] width 317 height 22
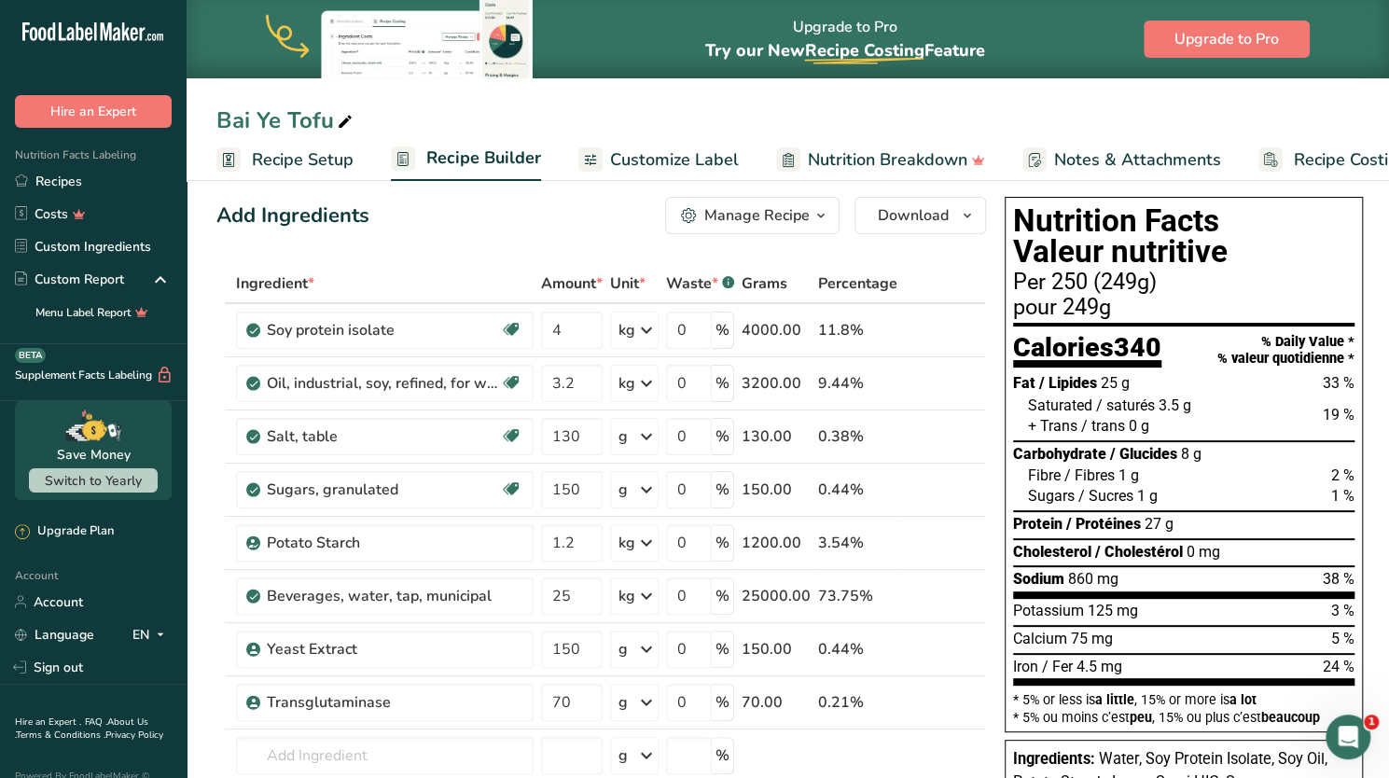
click at [1303, 228] on h1 "Nutrition Facts Valeur nutritive" at bounding box center [1183, 236] width 341 height 62
click at [675, 158] on span "Customize Label" at bounding box center [674, 159] width 129 height 25
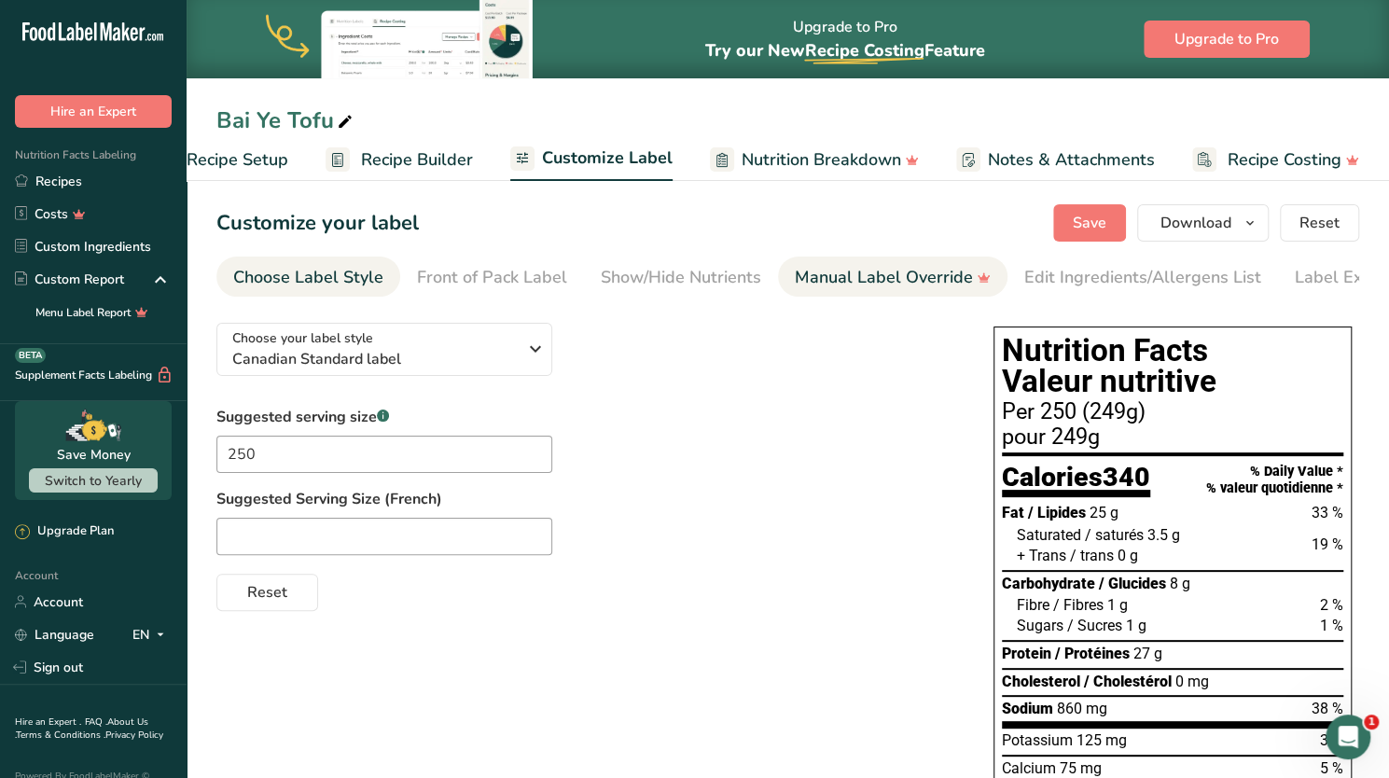
click at [800, 270] on div "Manual Label Override" at bounding box center [893, 277] width 196 height 25
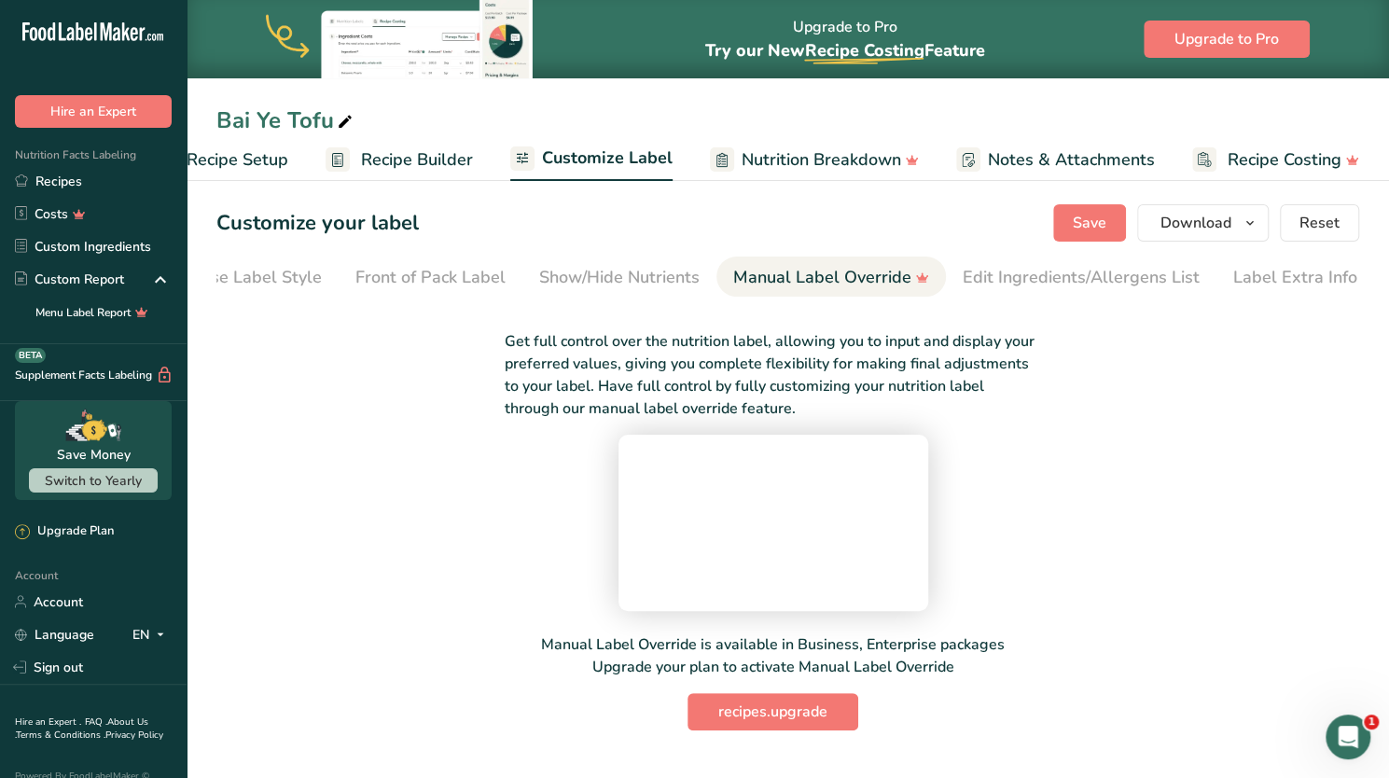
scroll to position [0, 62]
click at [678, 277] on div "Show/Hide Nutrients" at bounding box center [618, 277] width 160 height 25
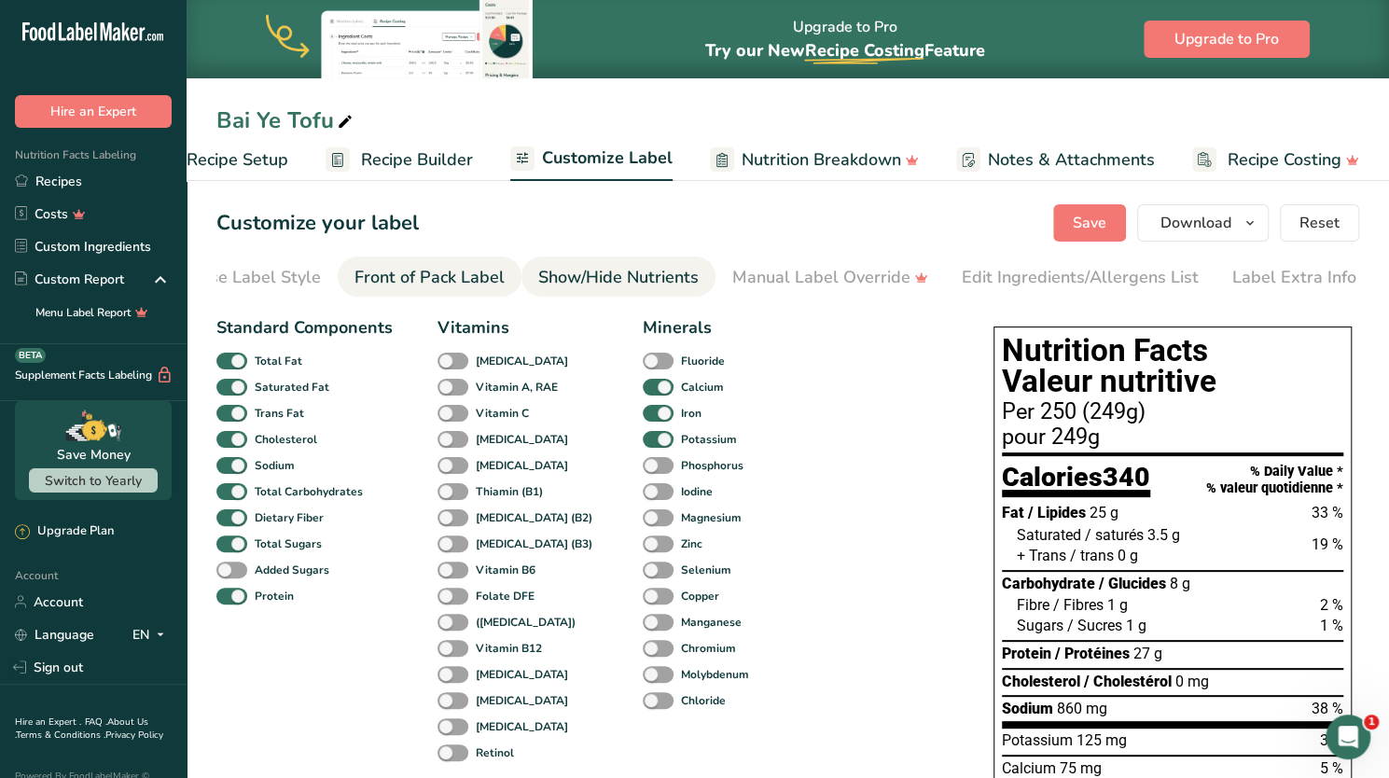
click at [492, 277] on div "Front of Pack Label" at bounding box center [429, 277] width 150 height 25
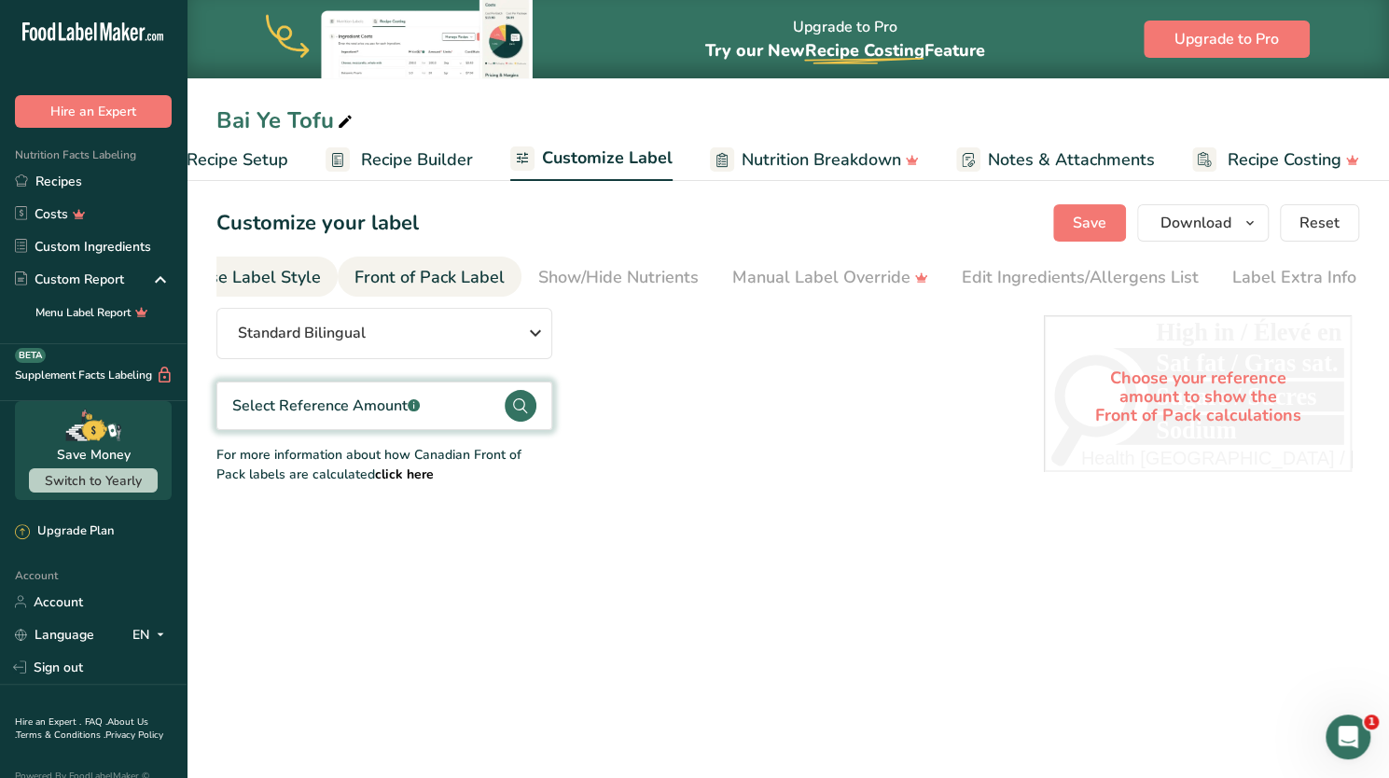
click at [304, 283] on div "Choose Label Style" at bounding box center [246, 277] width 150 height 25
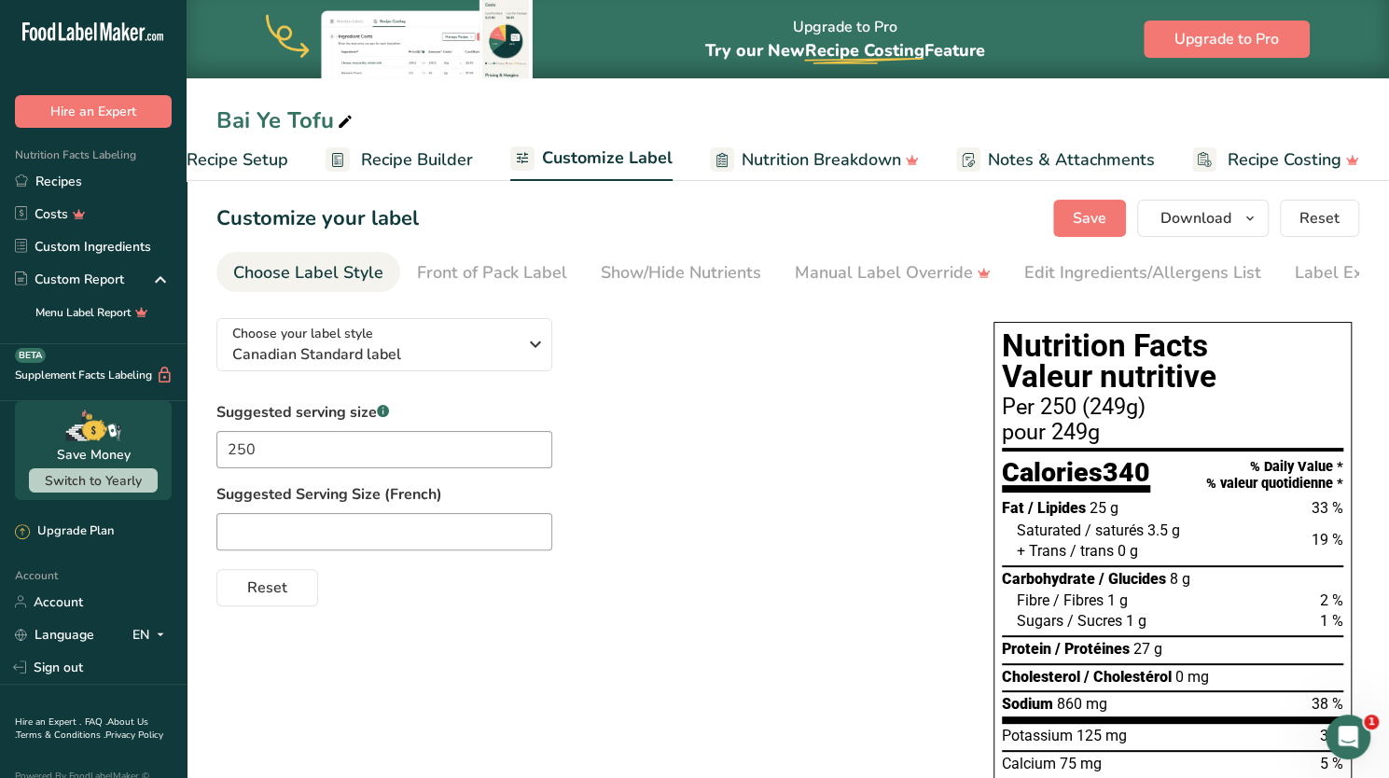
scroll to position [6, 0]
click at [293, 444] on input "250" at bounding box center [384, 448] width 336 height 37
click at [258, 598] on span "Reset" at bounding box center [267, 586] width 40 height 22
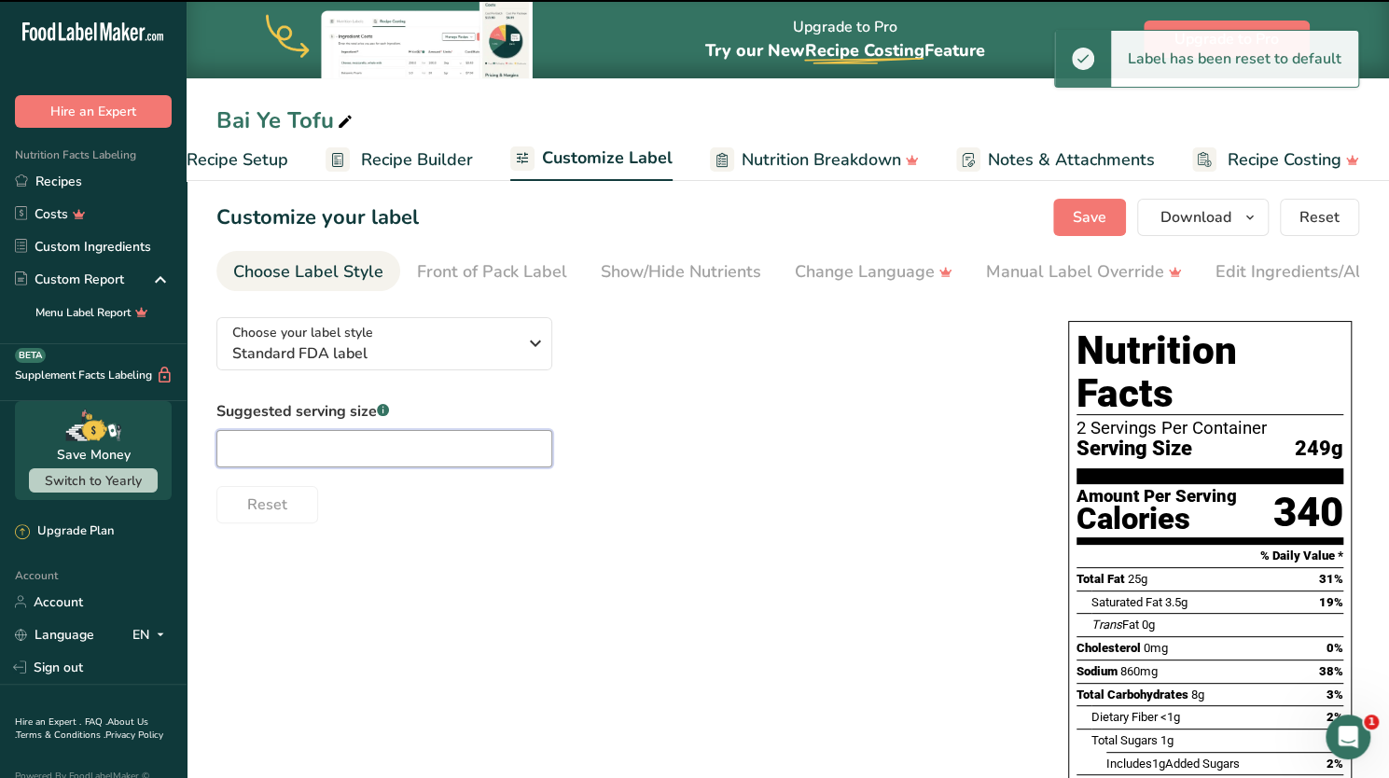
click at [327, 449] on input "text" at bounding box center [384, 448] width 336 height 37
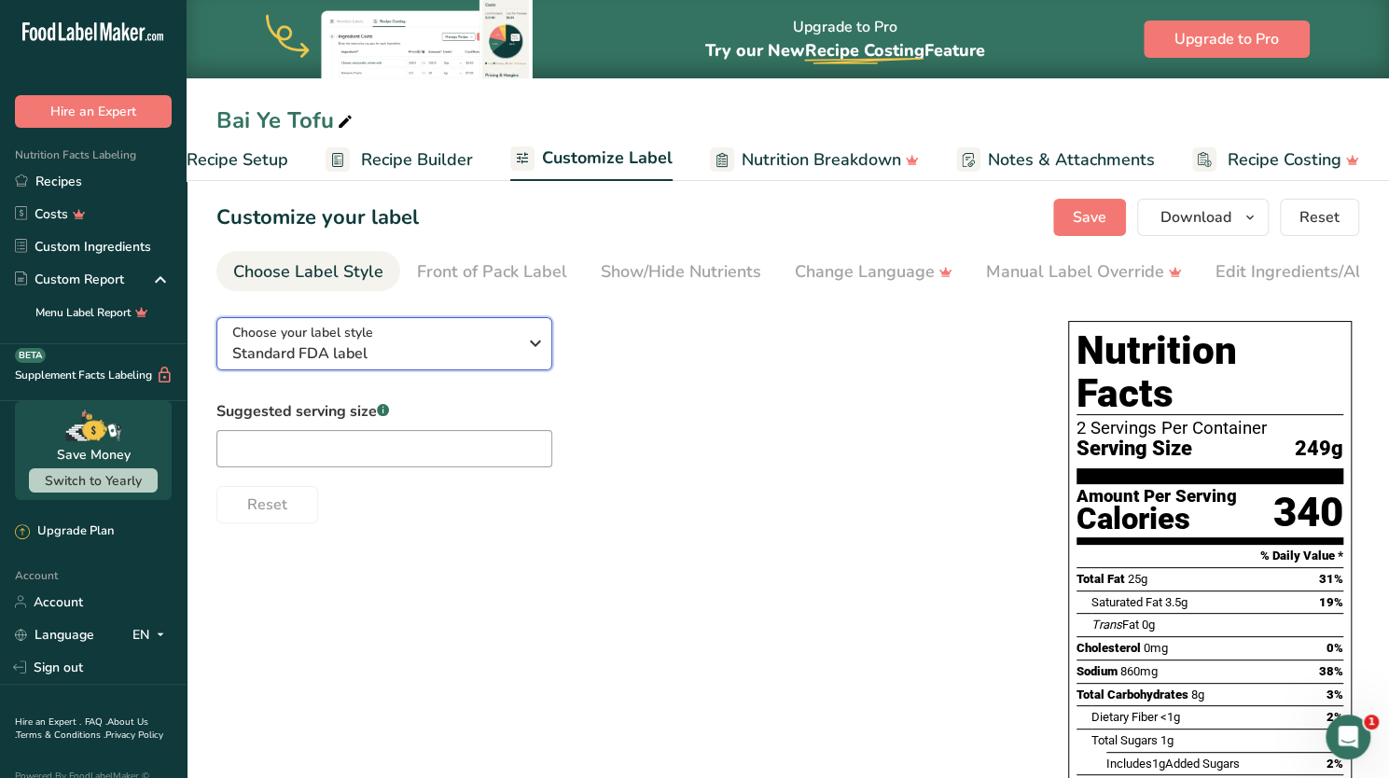
click at [357, 365] on span "Standard FDA label" at bounding box center [374, 353] width 284 height 22
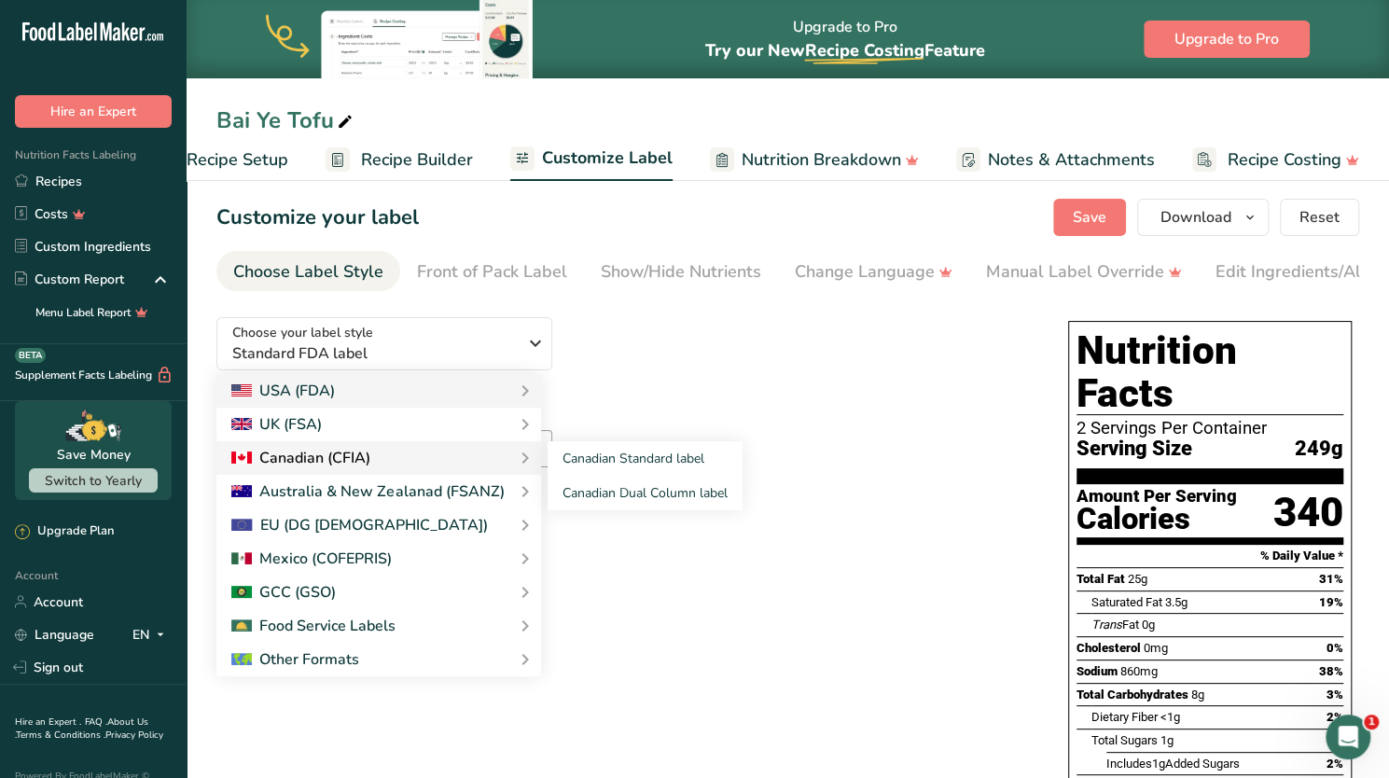
click at [362, 473] on div "Canadian (CFIA)" at bounding box center [378, 458] width 325 height 34
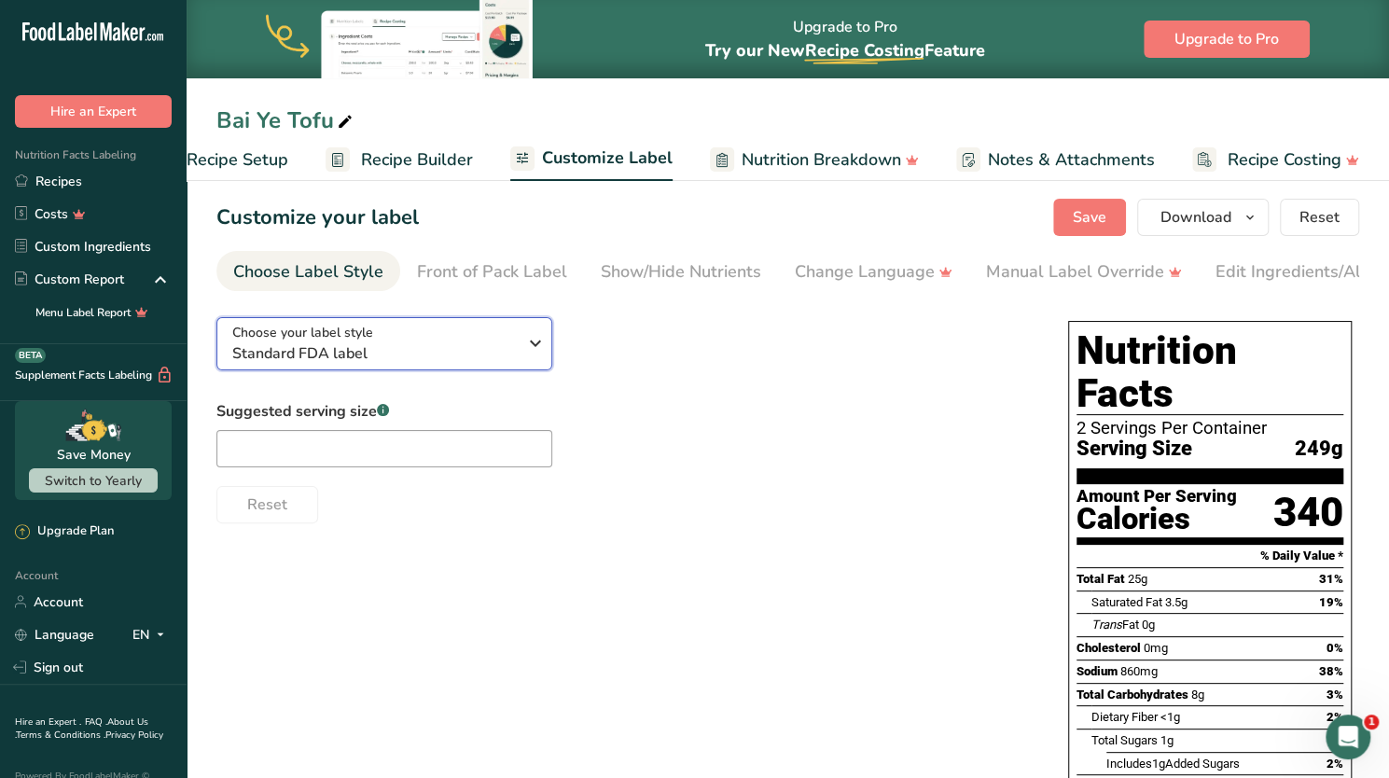
click at [438, 353] on span "Standard FDA label" at bounding box center [374, 353] width 284 height 22
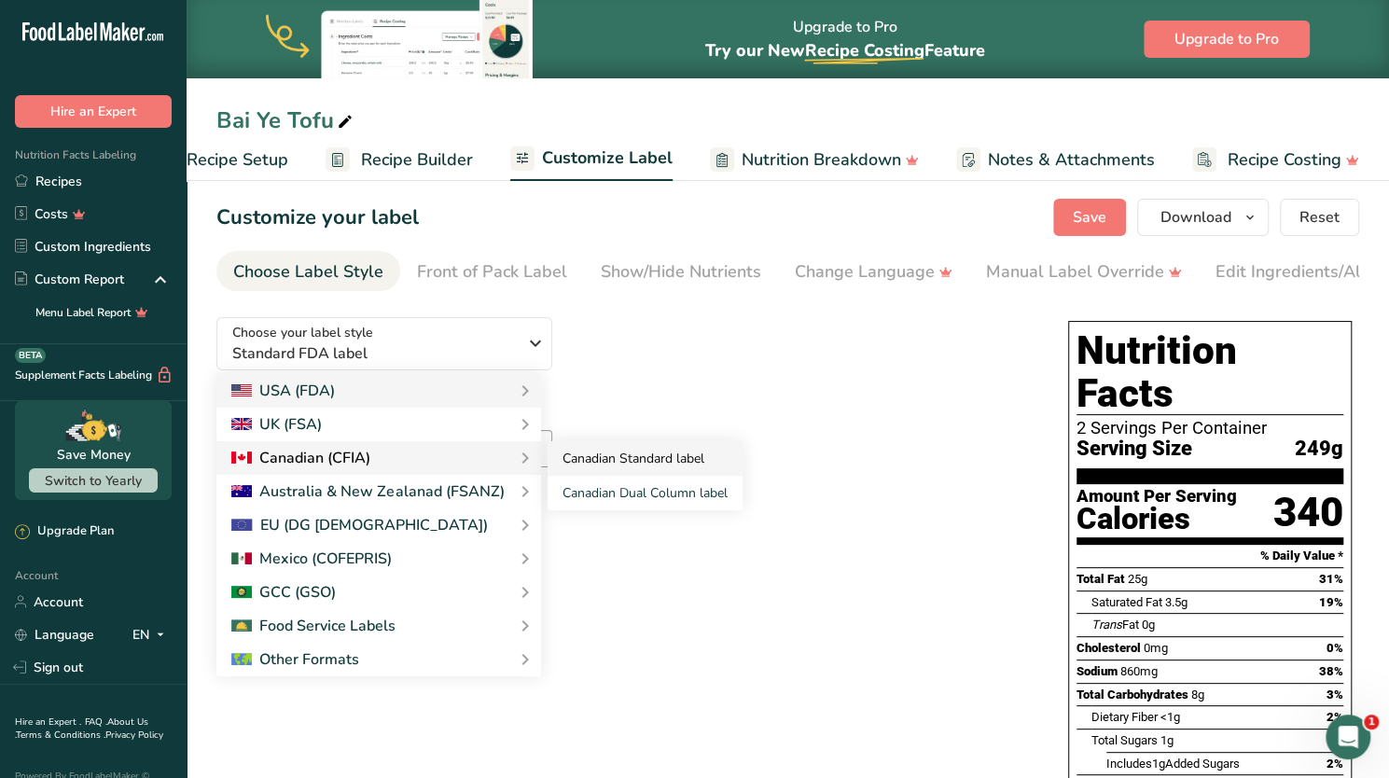
click at [600, 460] on link "Canadian Standard label" at bounding box center [644, 458] width 195 height 35
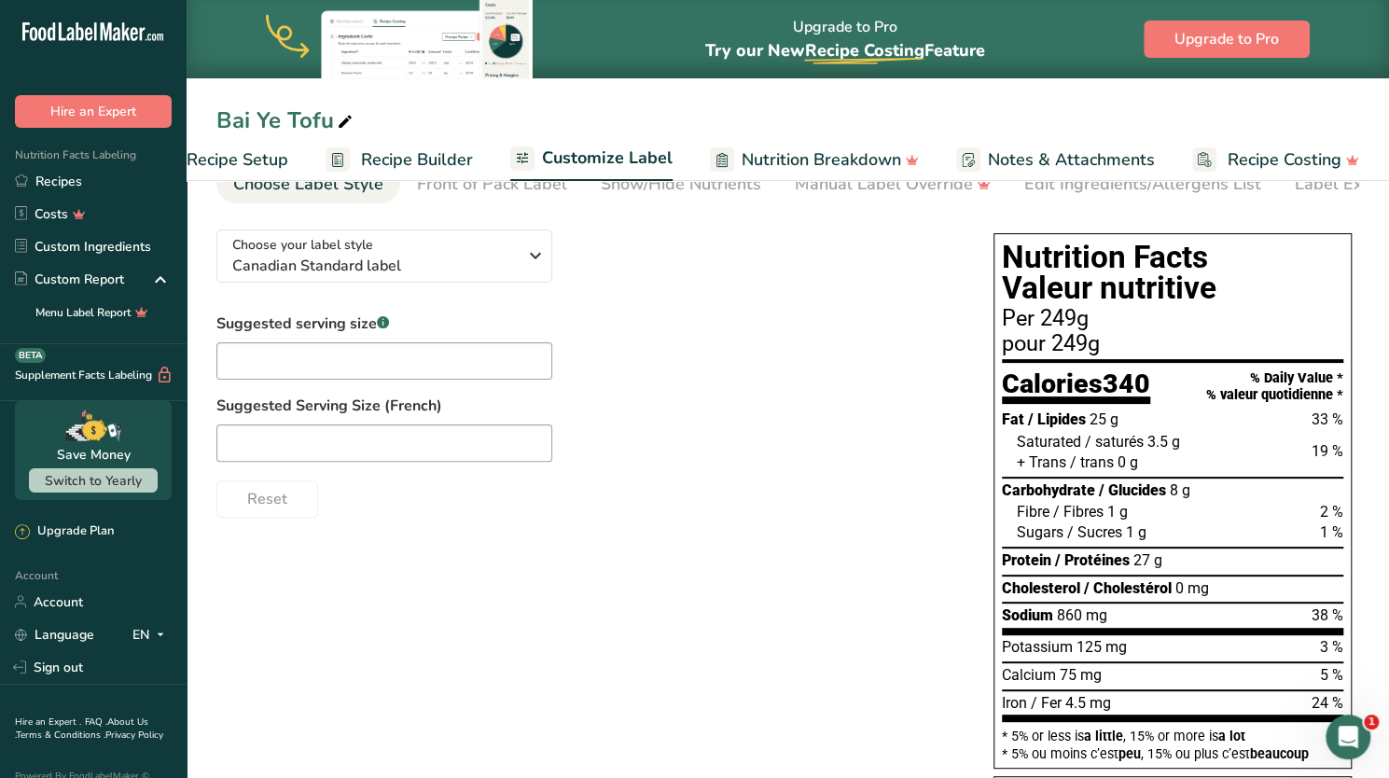
scroll to position [0, 0]
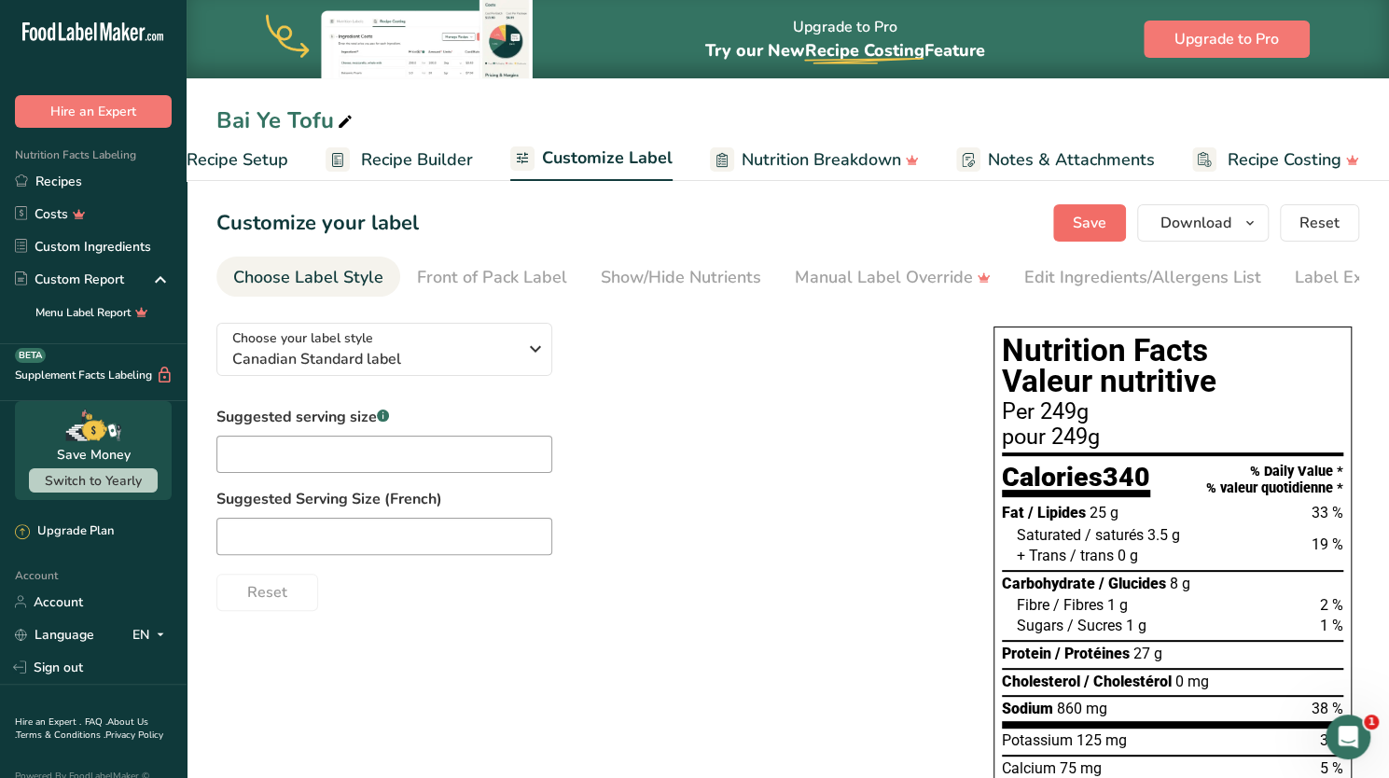
drag, startPoint x: 1071, startPoint y: 245, endPoint x: 1084, endPoint y: 226, distance: 23.5
click at [1084, 226] on span "Save" at bounding box center [1090, 223] width 34 height 22
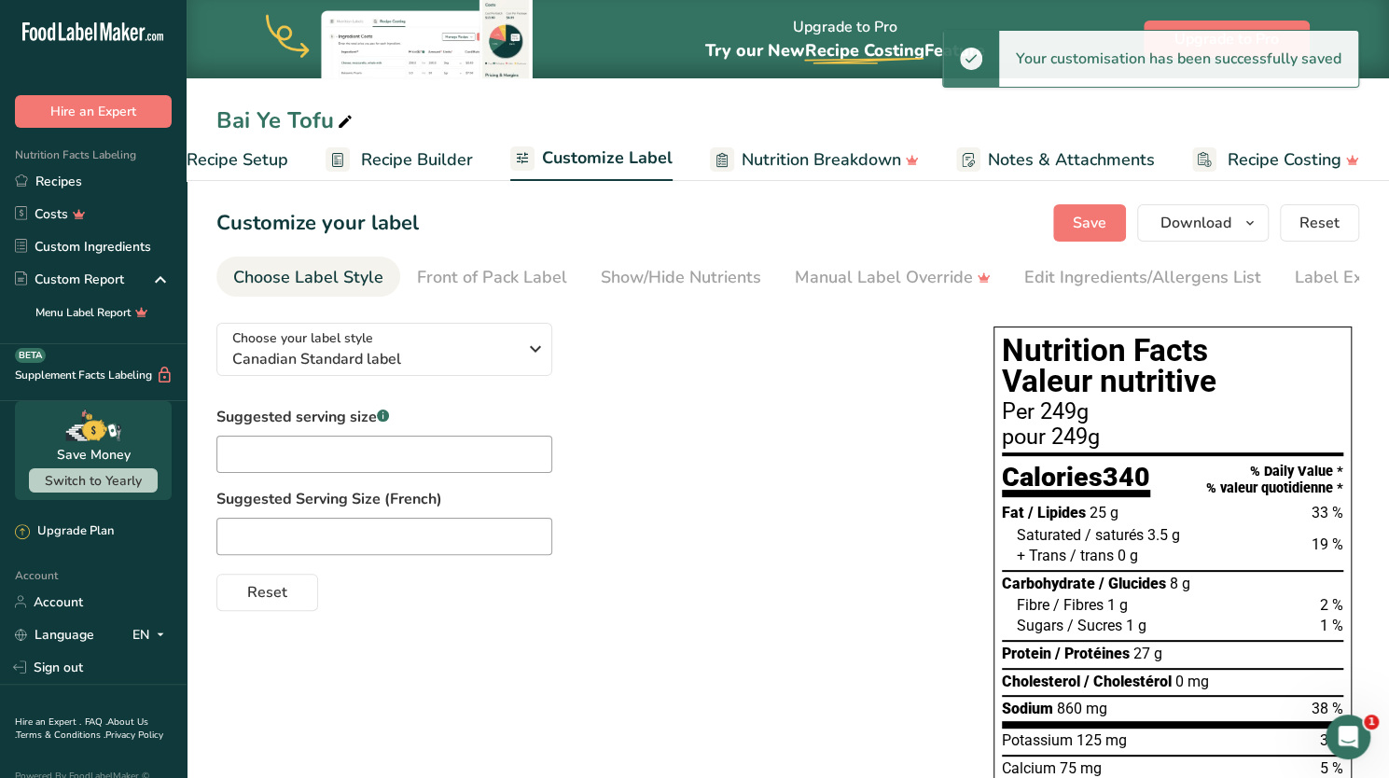
click at [228, 170] on span "Recipe Setup" at bounding box center [238, 159] width 102 height 25
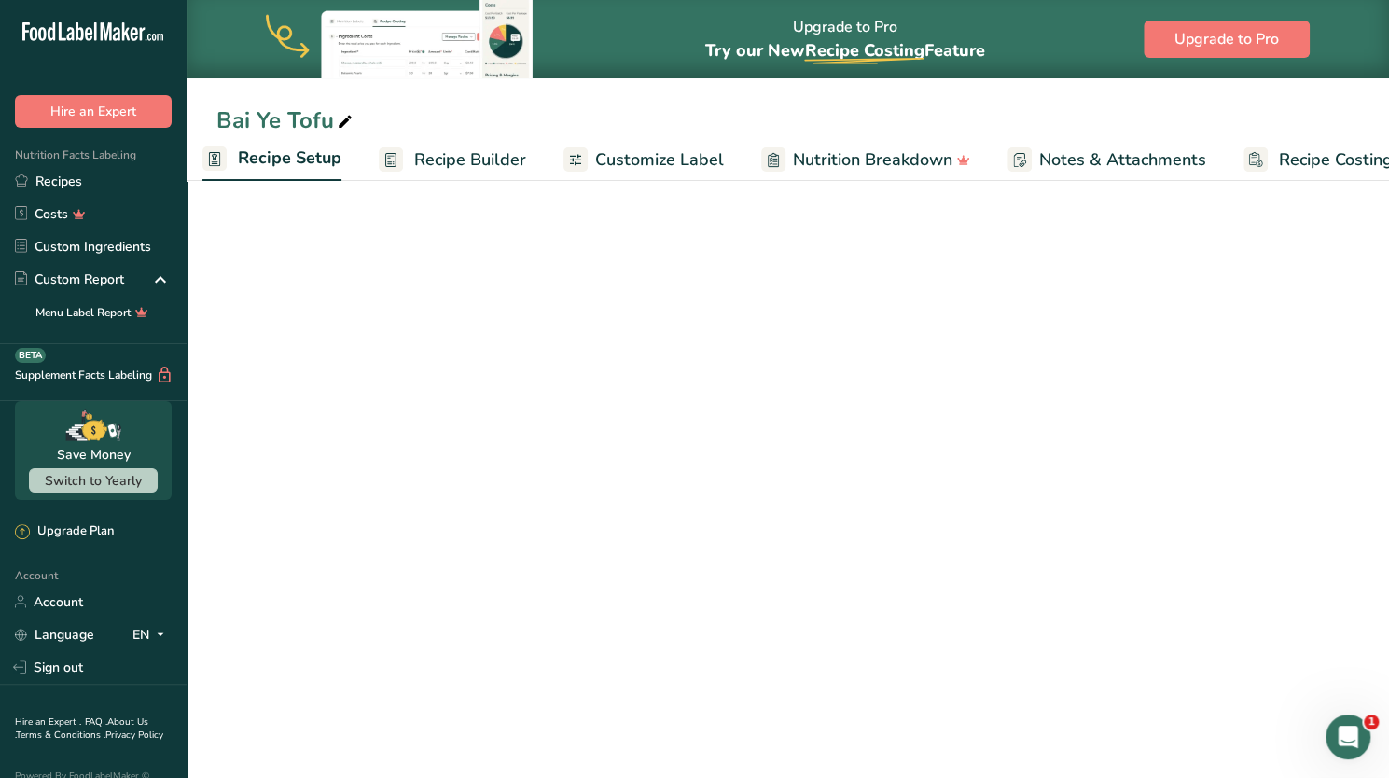
scroll to position [0, 7]
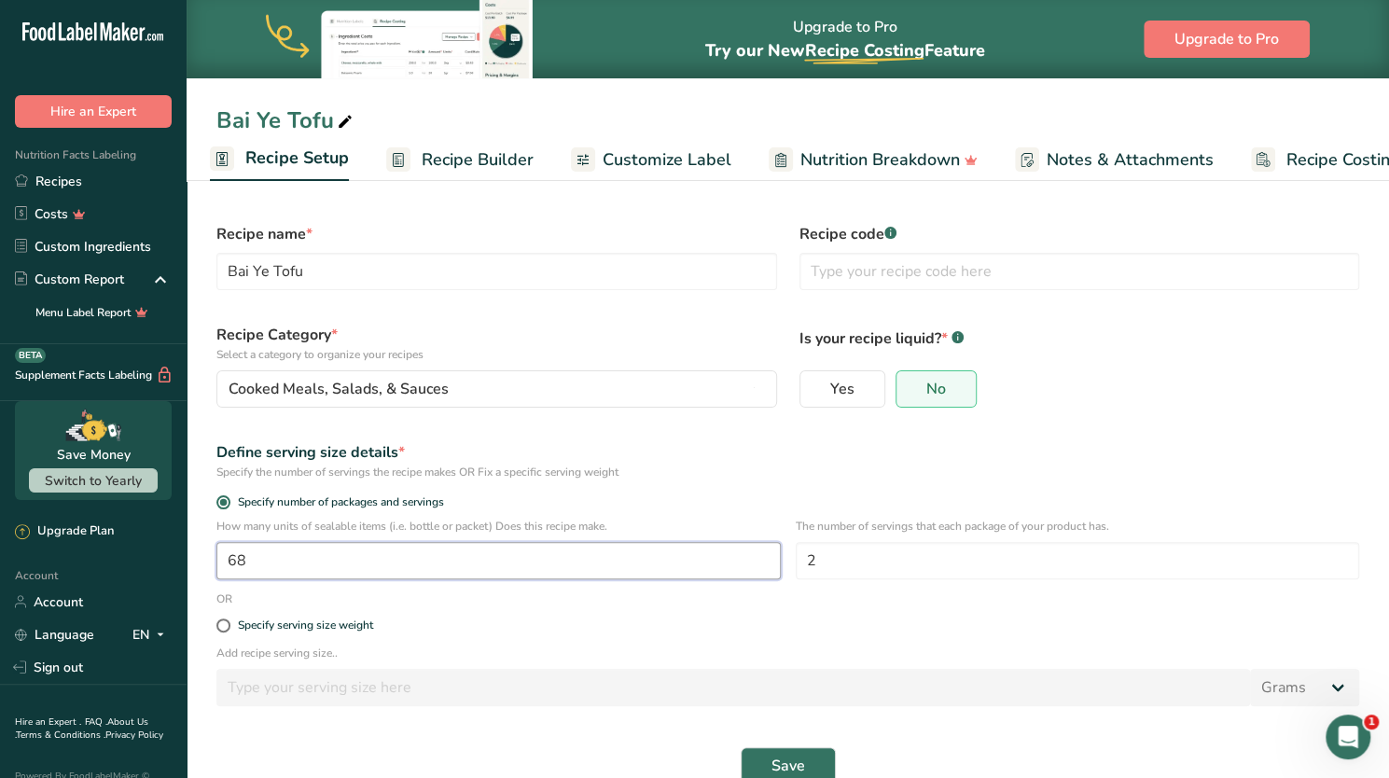
click at [479, 557] on input "68" at bounding box center [498, 560] width 564 height 37
type input "68.2"
click at [780, 766] on span "Save" at bounding box center [788, 766] width 34 height 22
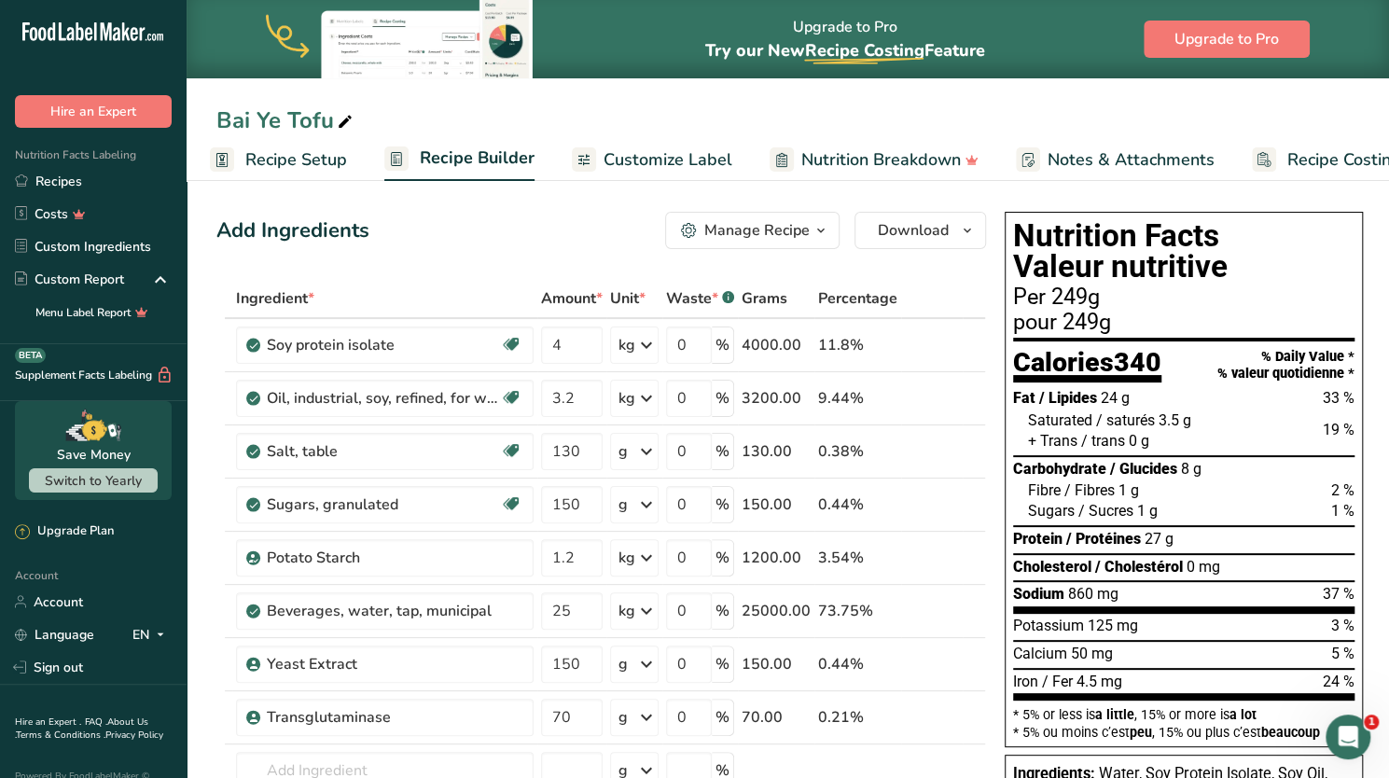
click at [260, 167] on span "Recipe Setup" at bounding box center [296, 159] width 102 height 25
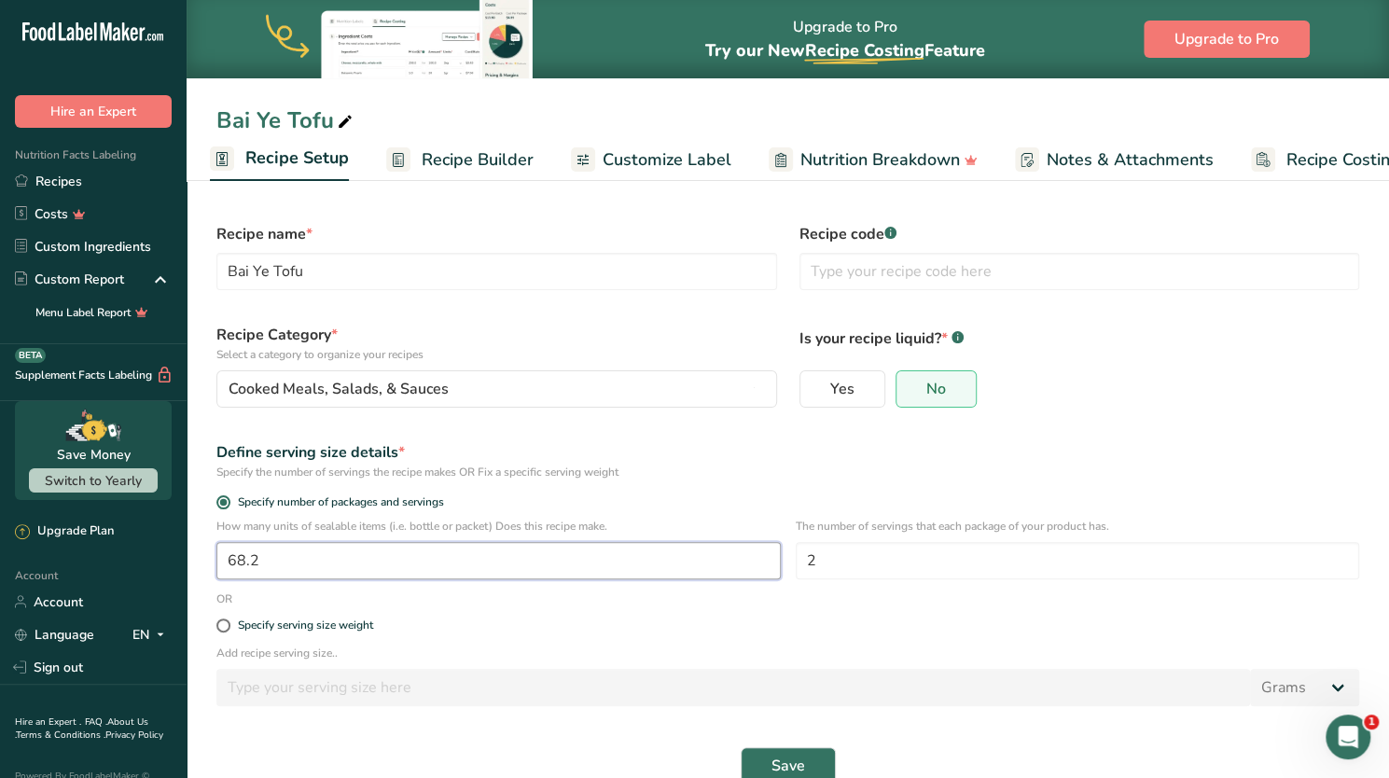
click at [338, 557] on input "68.2" at bounding box center [498, 560] width 564 height 37
type input "68.3"
click at [760, 767] on button "Save" at bounding box center [788, 765] width 95 height 37
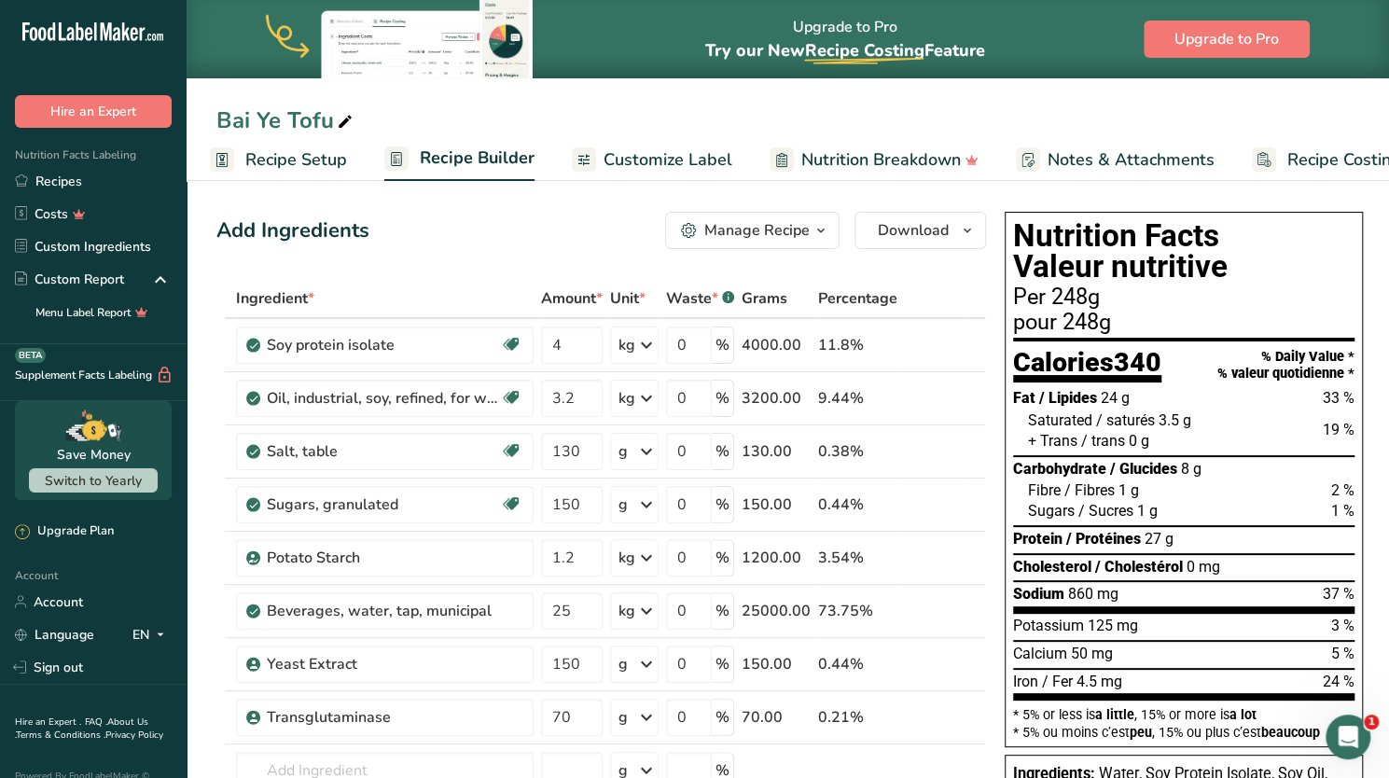
click at [253, 145] on link "Recipe Setup" at bounding box center [278, 160] width 137 height 42
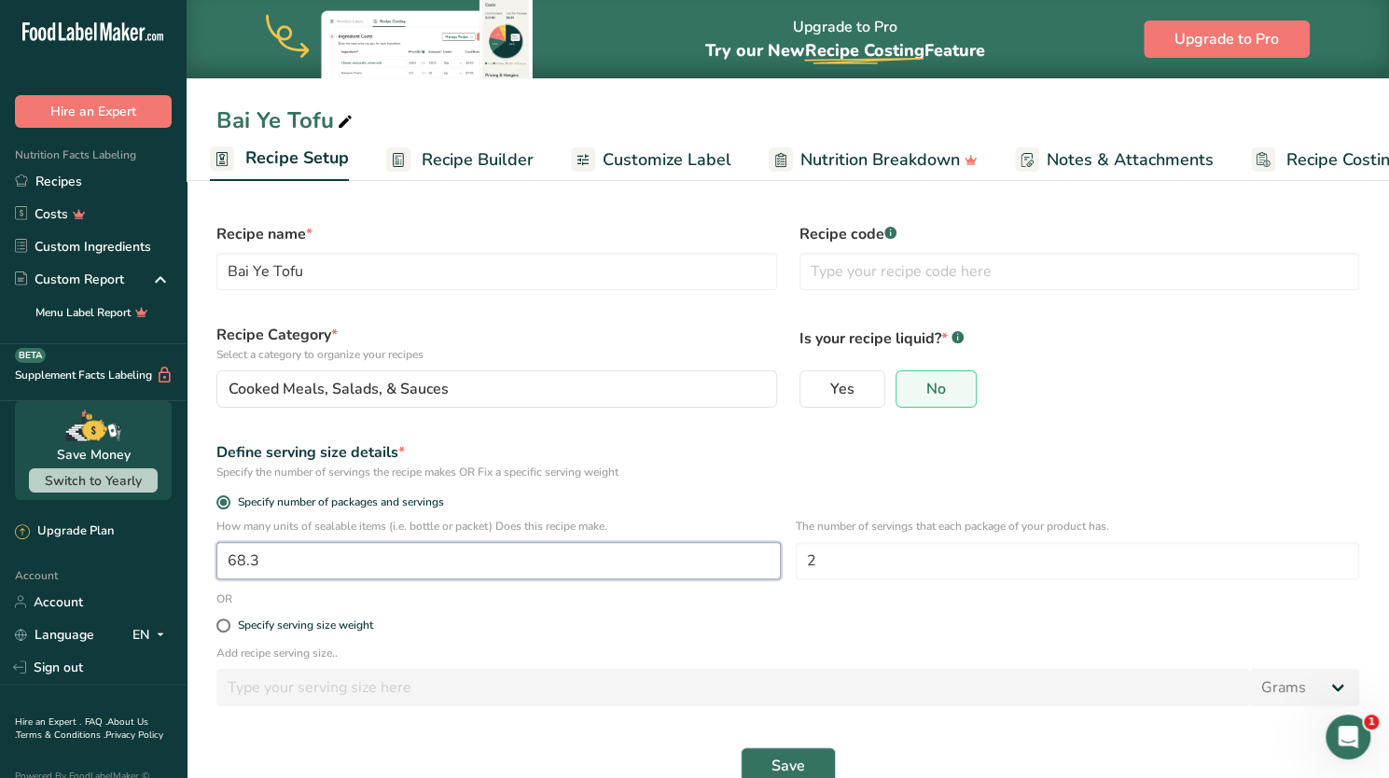
click at [306, 559] on input "68.3" at bounding box center [498, 560] width 564 height 37
type input "67.8"
click at [762, 758] on button "Save" at bounding box center [788, 765] width 95 height 37
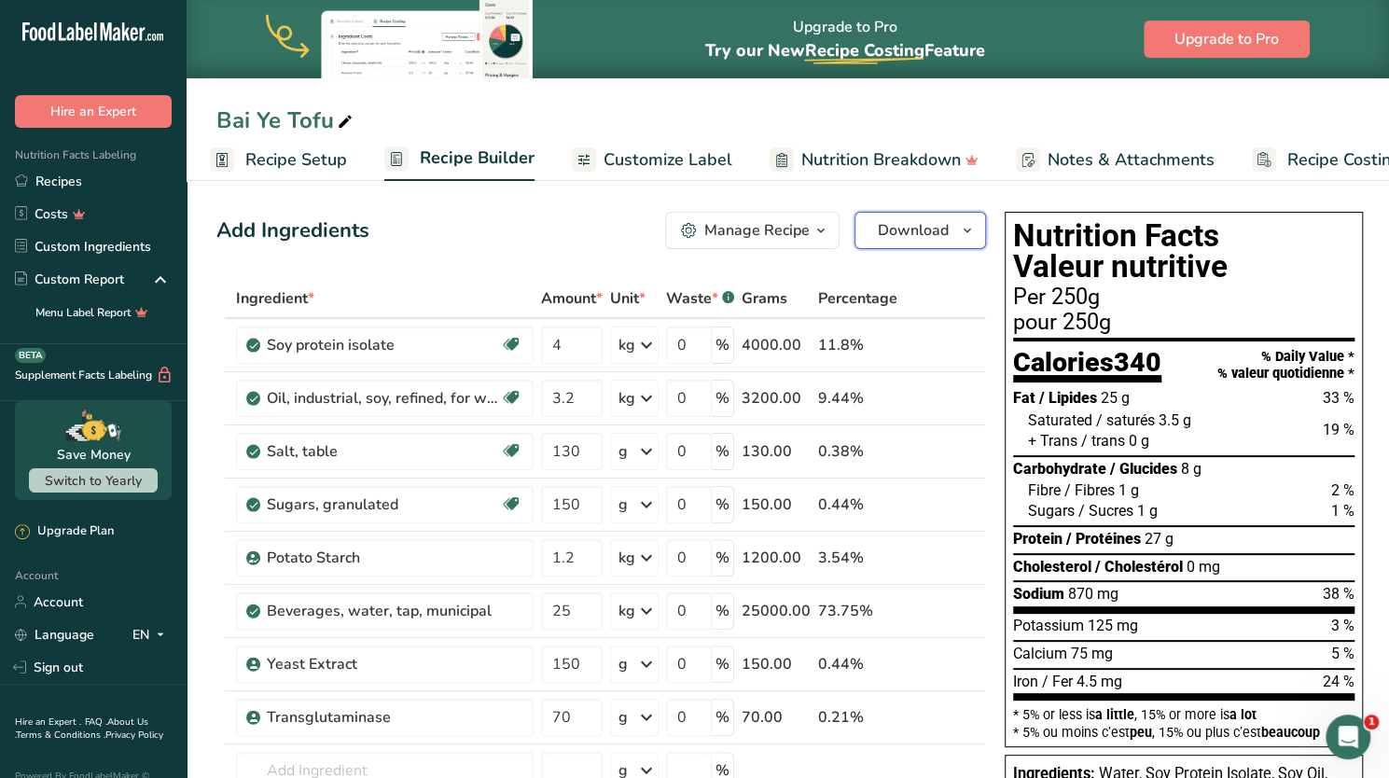
click at [910, 237] on span "Download" at bounding box center [913, 230] width 71 height 22
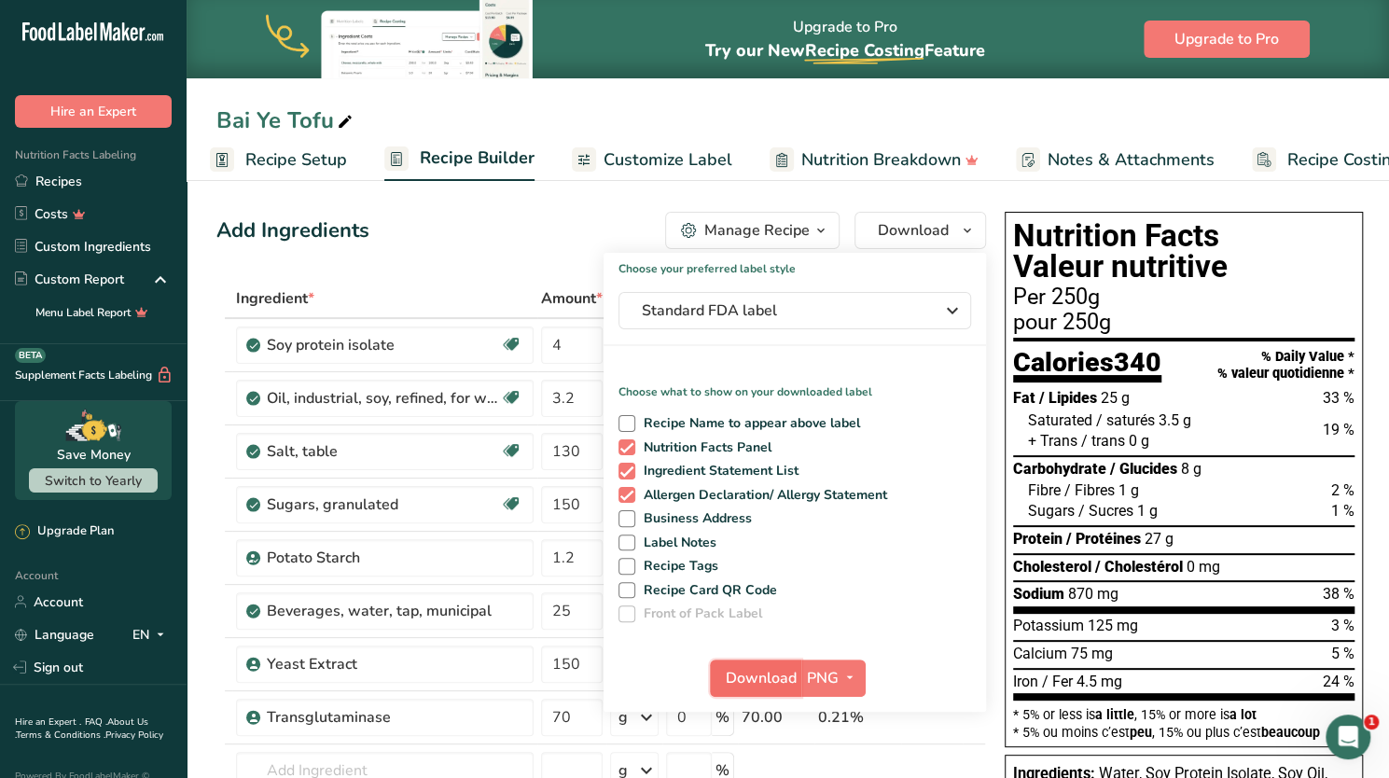
click at [769, 680] on span "Download" at bounding box center [761, 678] width 71 height 22
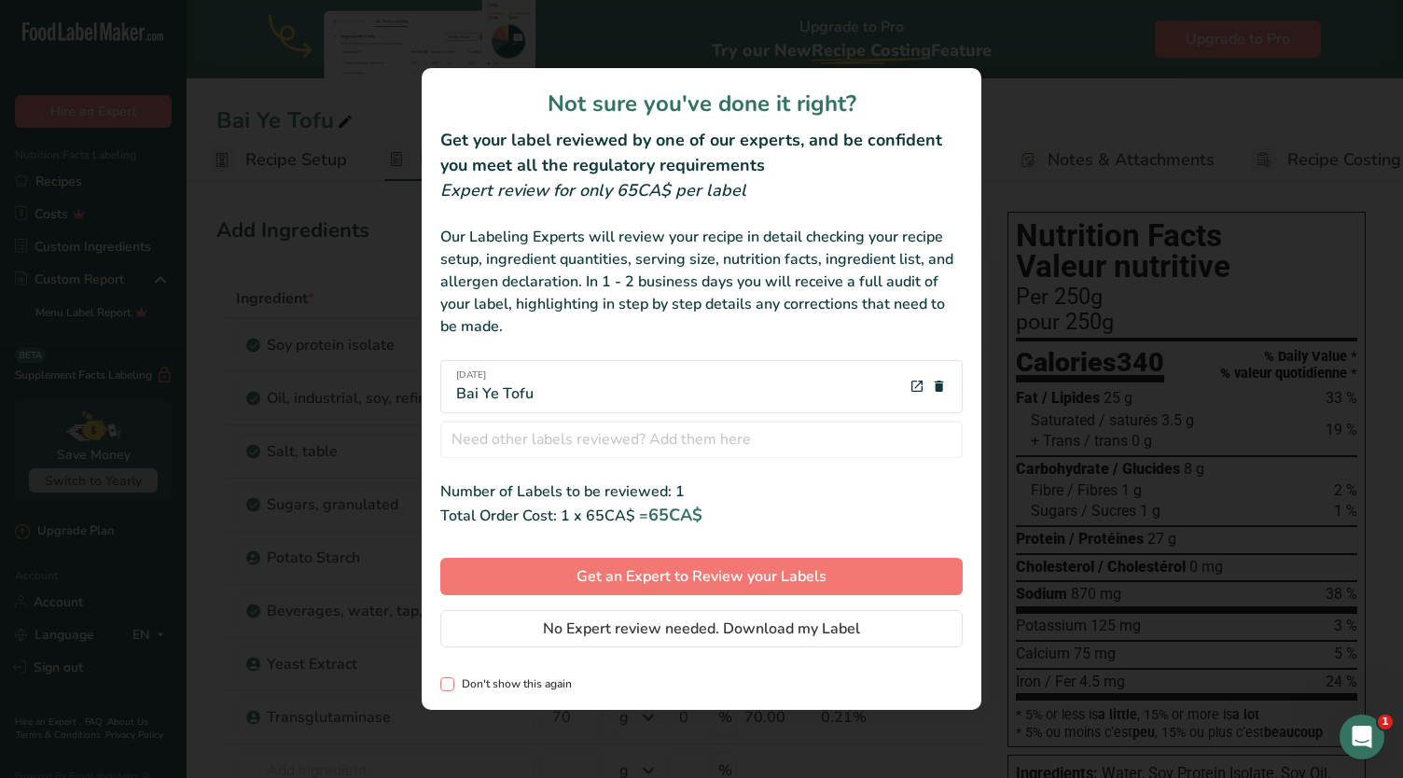
drag, startPoint x: 563, startPoint y: 680, endPoint x: 472, endPoint y: 678, distance: 91.4
click at [472, 678] on span "Don't show this again" at bounding box center [513, 684] width 118 height 14
click at [452, 678] on input "Don't show this again" at bounding box center [446, 684] width 12 height 12
click at [472, 678] on span "Don't show this again" at bounding box center [513, 684] width 118 height 14
click at [452, 678] on input "Don't show this again" at bounding box center [446, 684] width 12 height 12
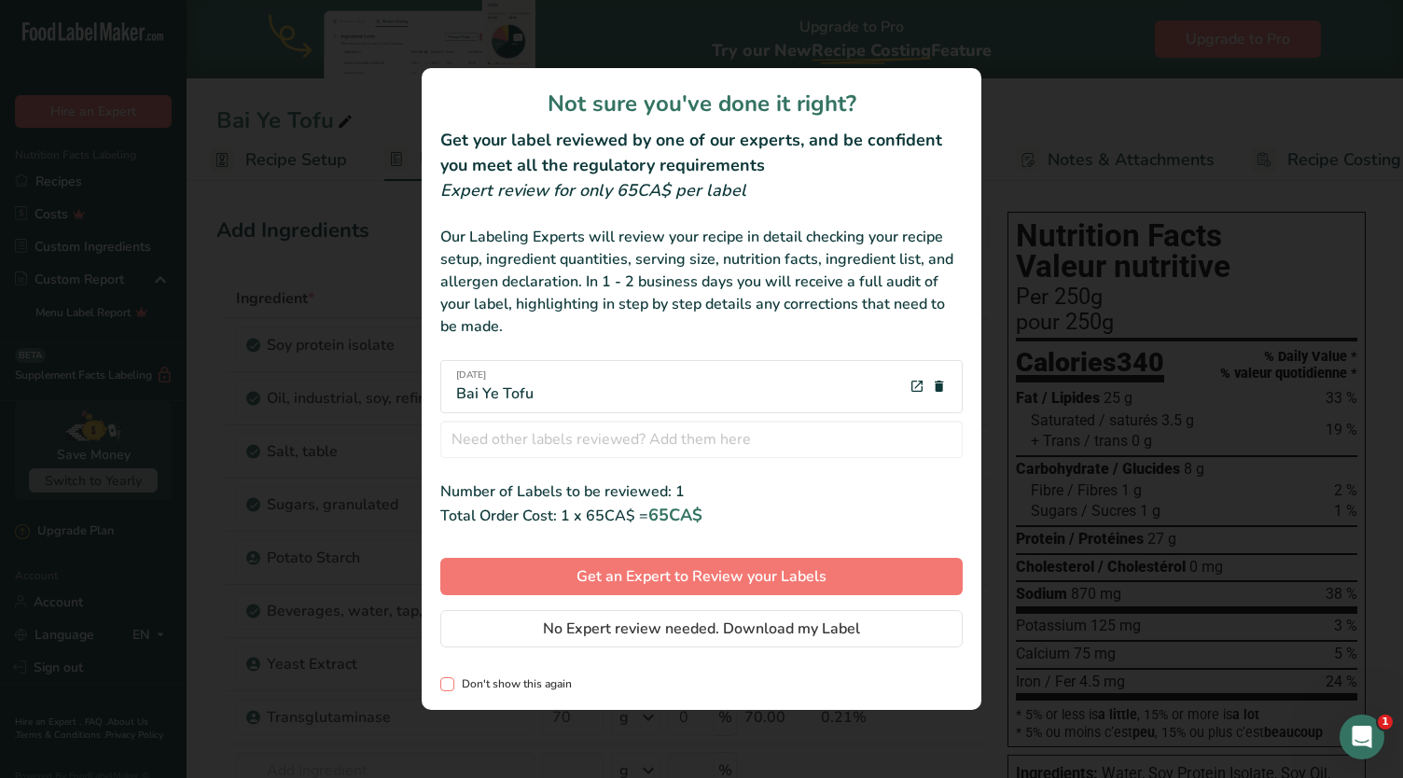
click at [491, 677] on span "Don't show this again" at bounding box center [513, 684] width 118 height 14
click at [452, 678] on input "Don't show this again" at bounding box center [446, 684] width 12 height 12
checkbox input "true"
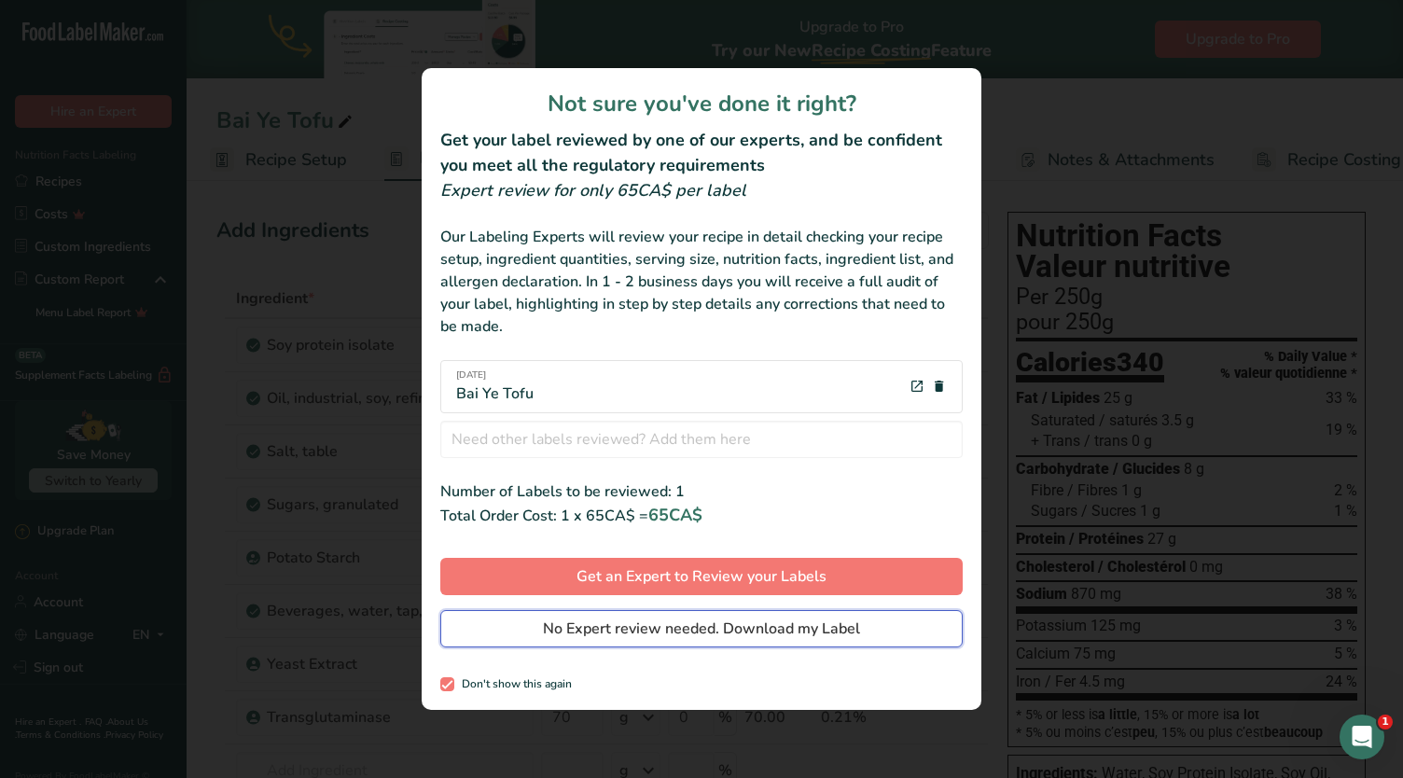
click at [571, 628] on span "No Expert review needed. Download my Label" at bounding box center [701, 628] width 317 height 22
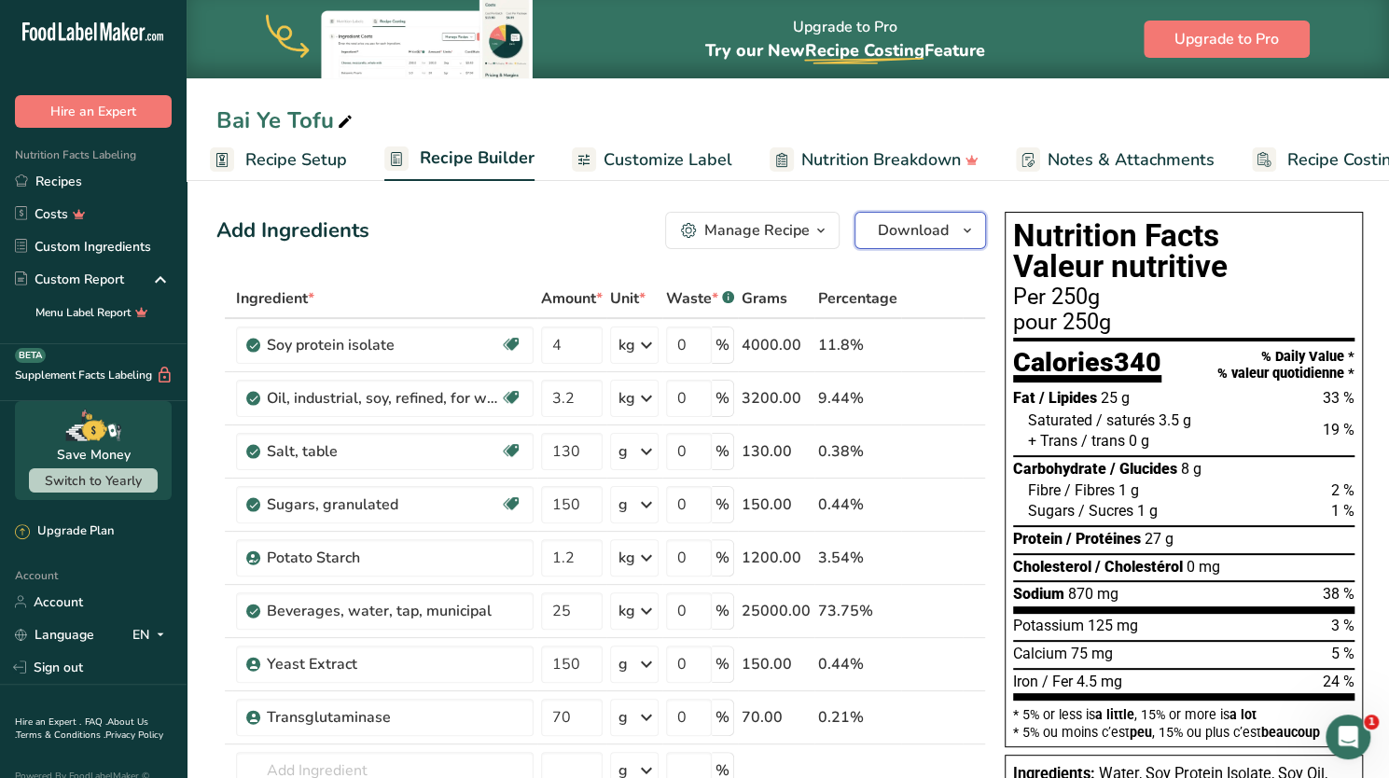
click at [929, 229] on span "Download" at bounding box center [913, 230] width 71 height 22
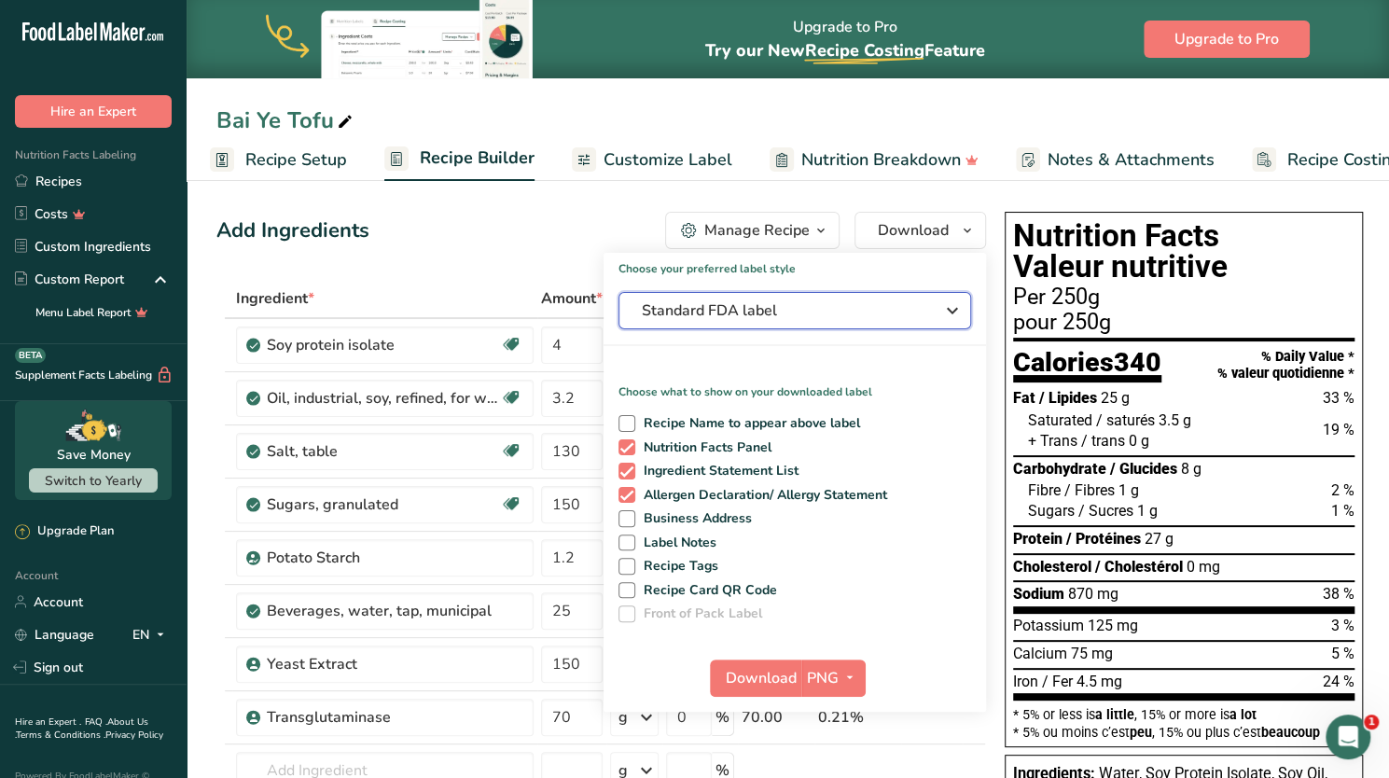
click at [822, 320] on span "Standard FDA label" at bounding box center [782, 310] width 280 height 22
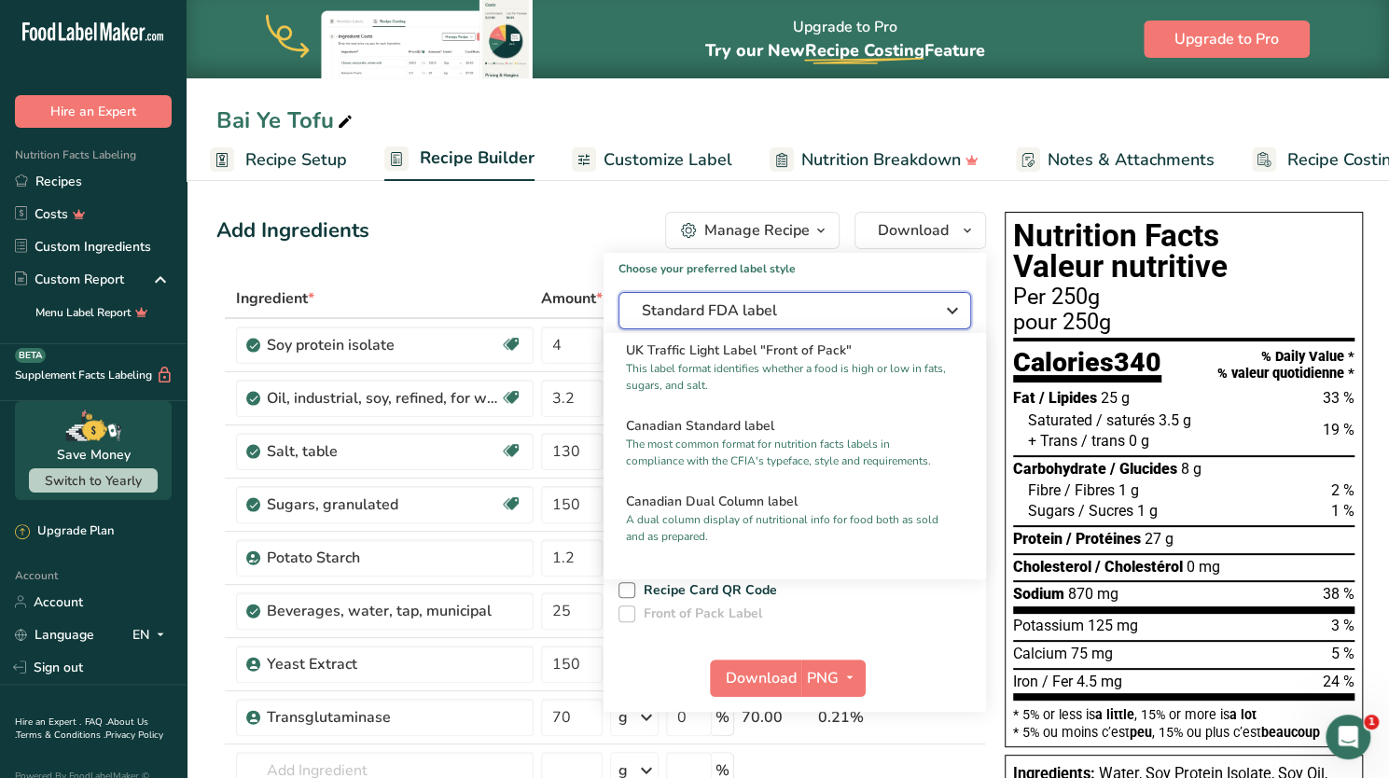
scroll to position [683, 0]
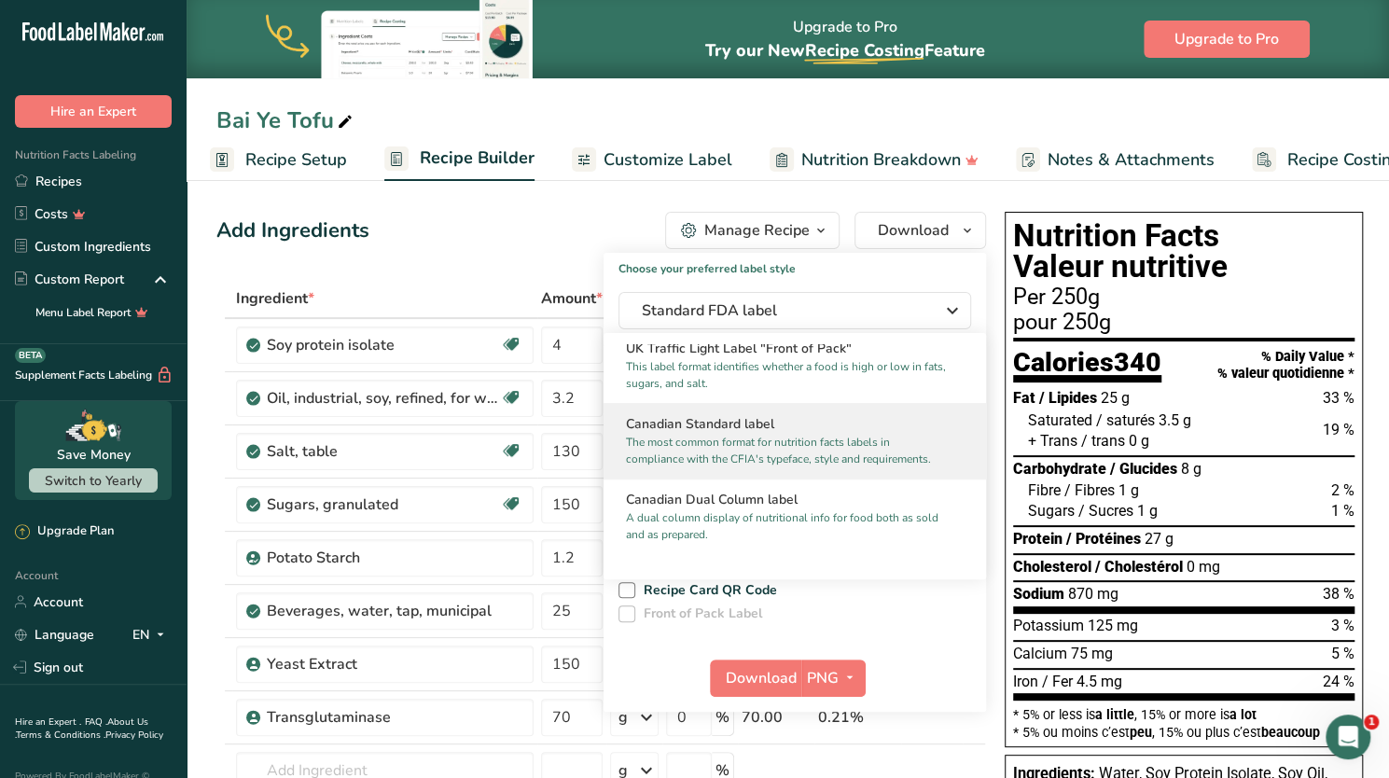
click at [814, 457] on p "The most common format for nutrition facts labels in compliance with the CFIA's…" at bounding box center [786, 451] width 321 height 34
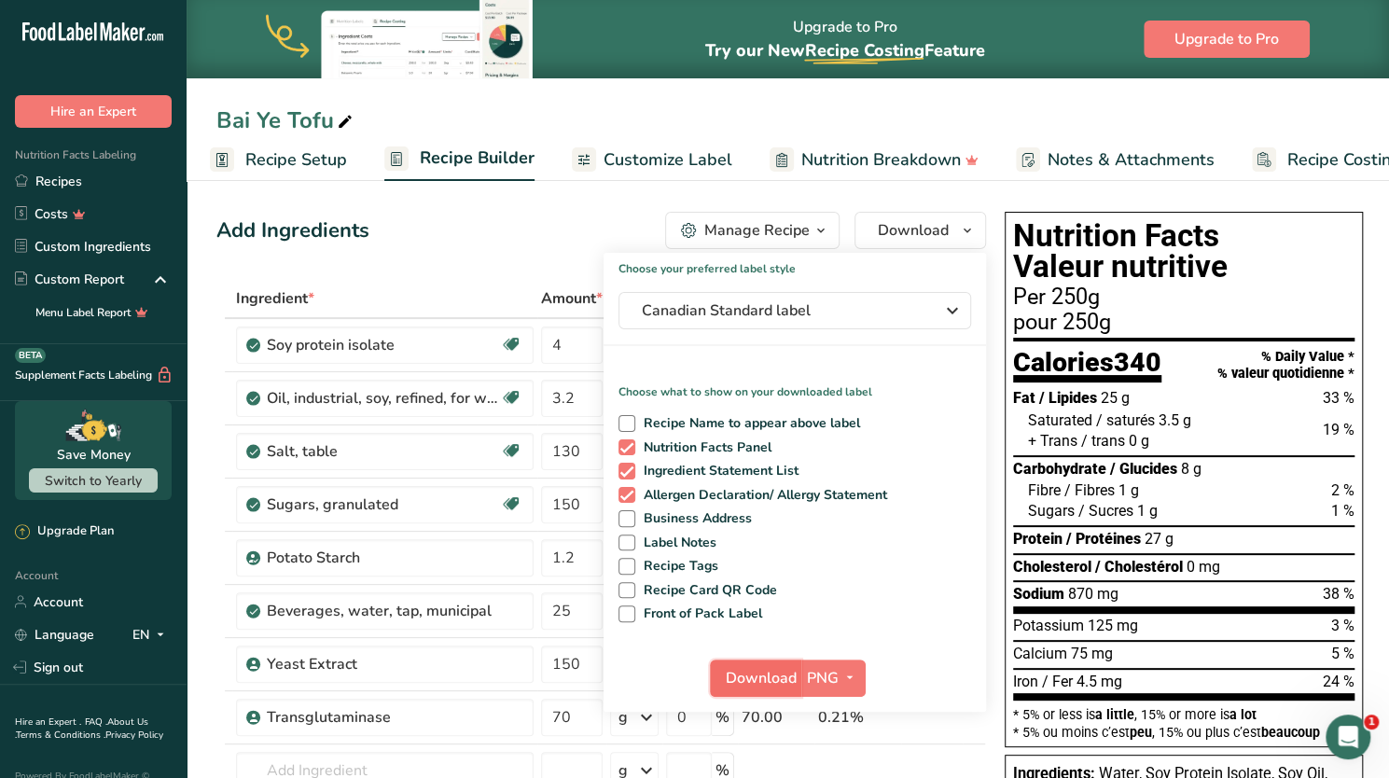
click at [791, 679] on button "Download" at bounding box center [755, 677] width 91 height 37
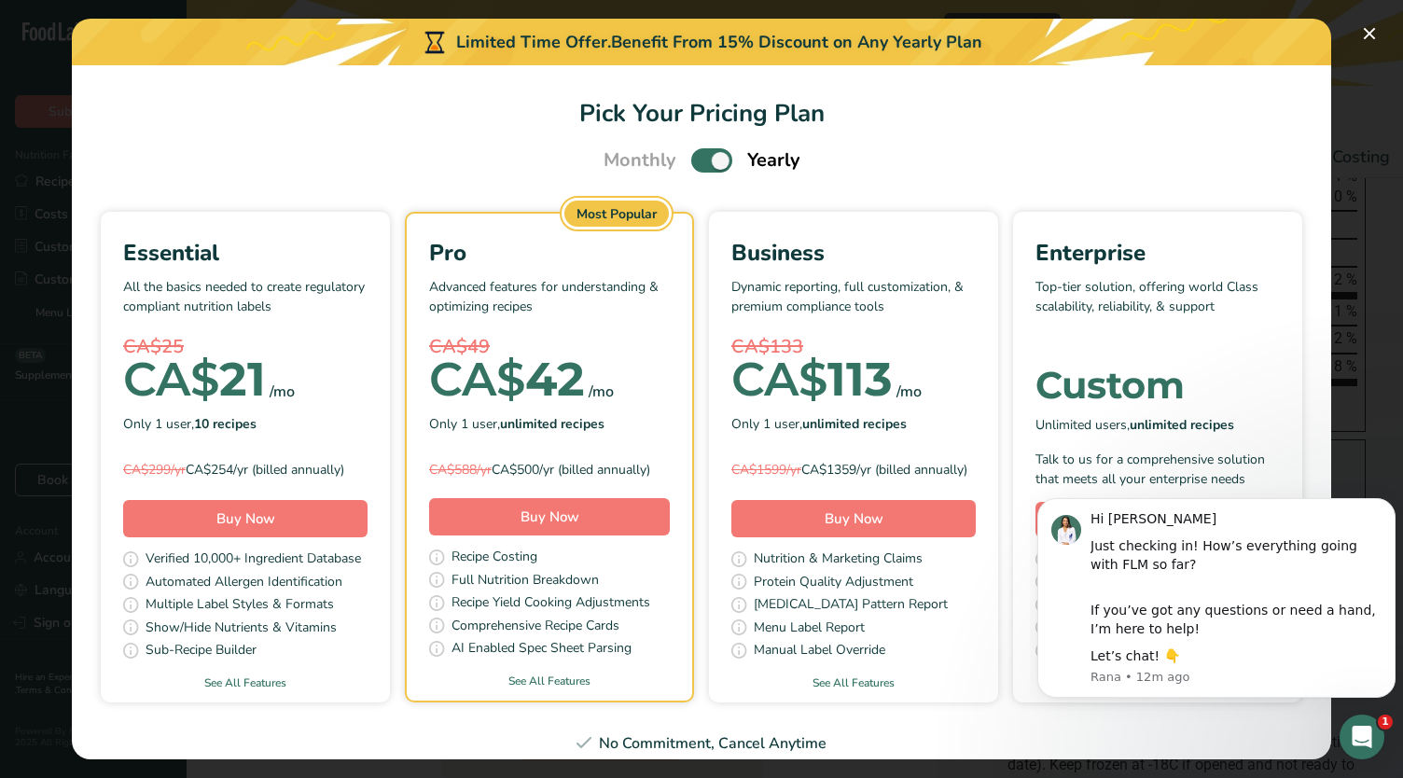
scroll to position [349, 0]
